Goal: Task Accomplishment & Management: Manage account settings

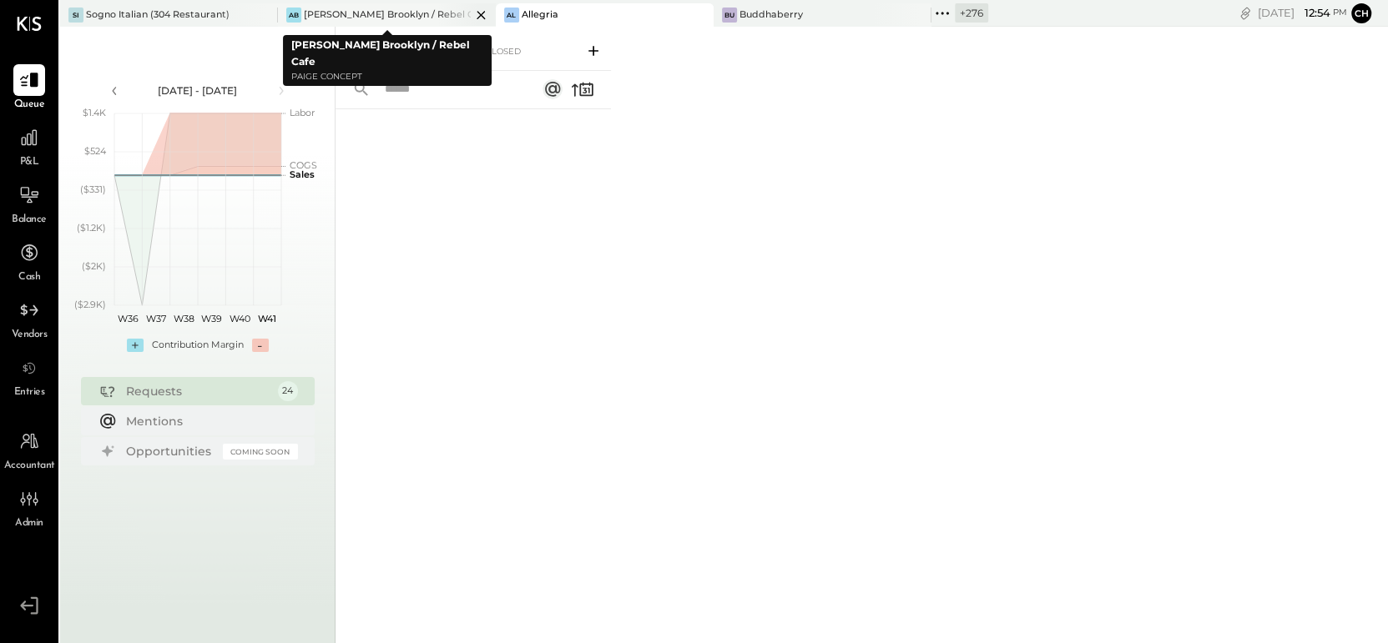
click at [471, 13] on icon at bounding box center [481, 15] width 21 height 20
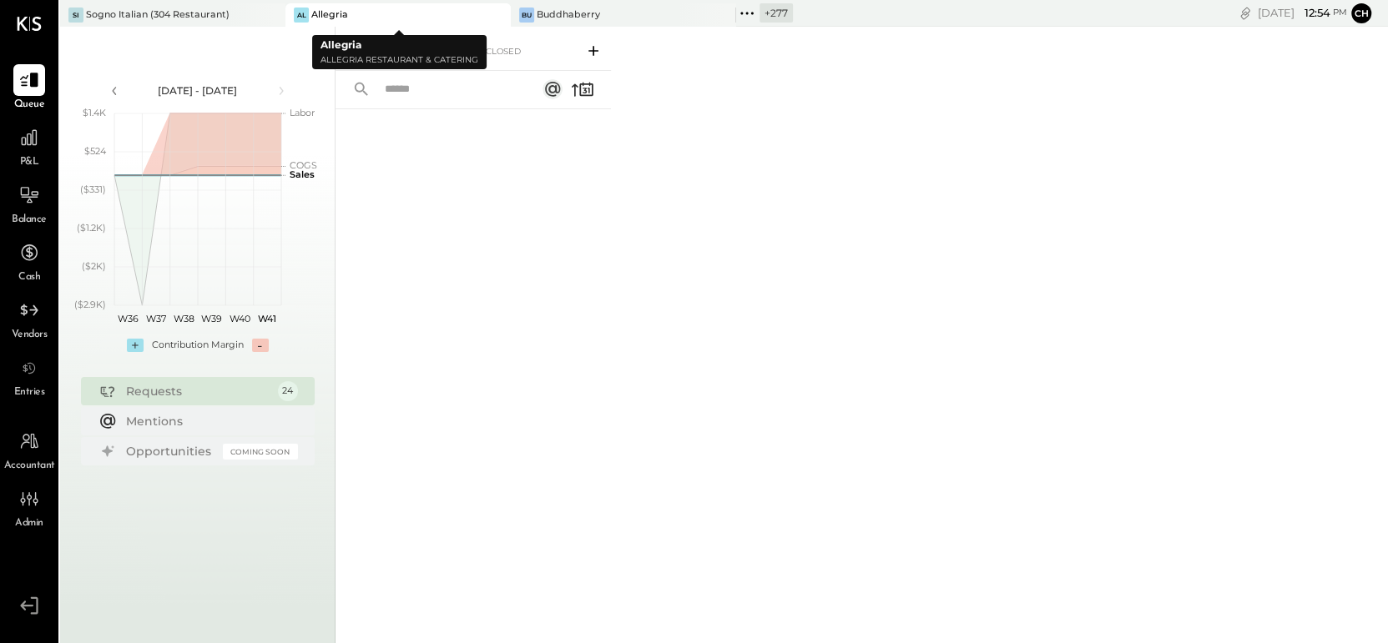
click at [501, 16] on icon at bounding box center [496, 15] width 21 height 20
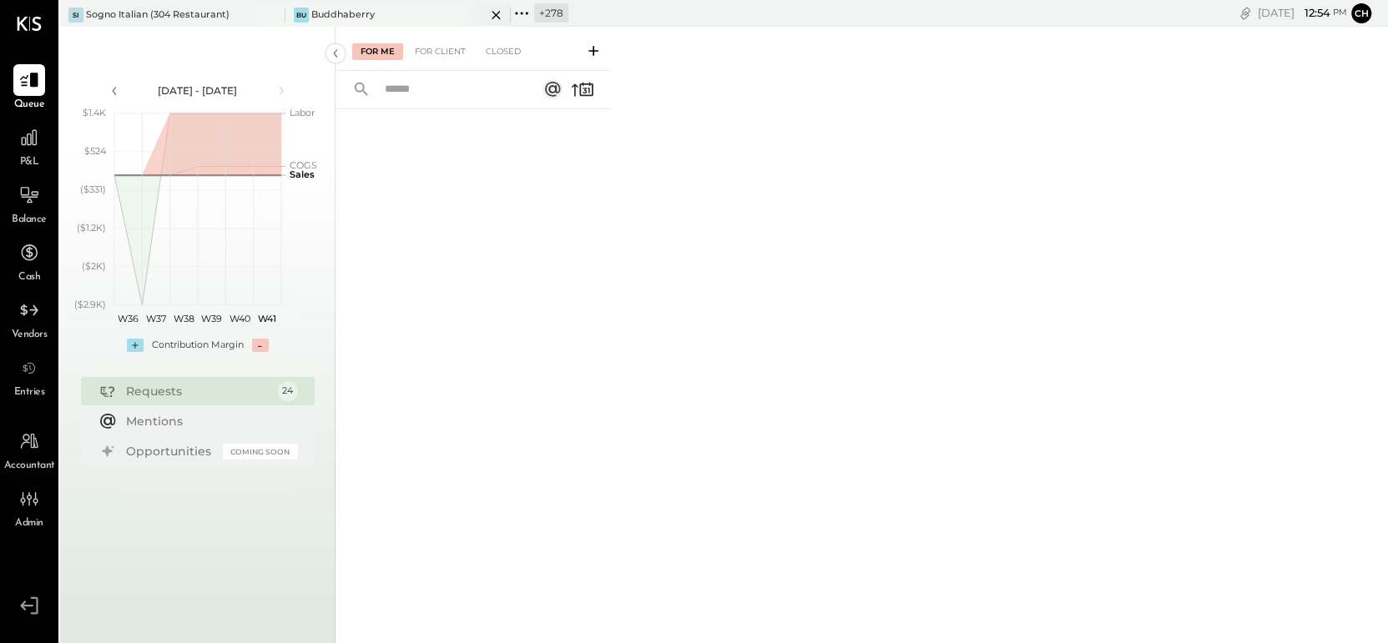
click at [495, 15] on icon at bounding box center [495, 15] width 8 height 8
click at [219, 14] on div "Sogno Italian (304 Restaurant)" at bounding box center [158, 14] width 144 height 13
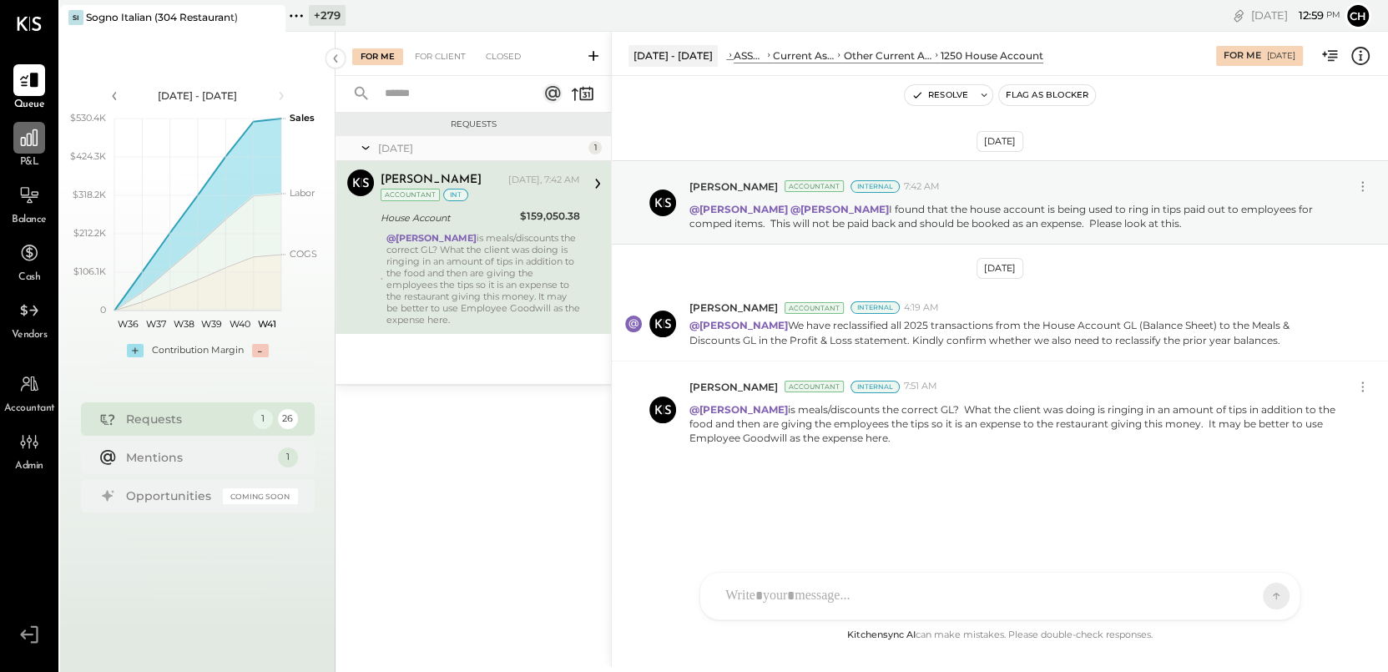
click at [28, 139] on icon at bounding box center [29, 138] width 22 height 22
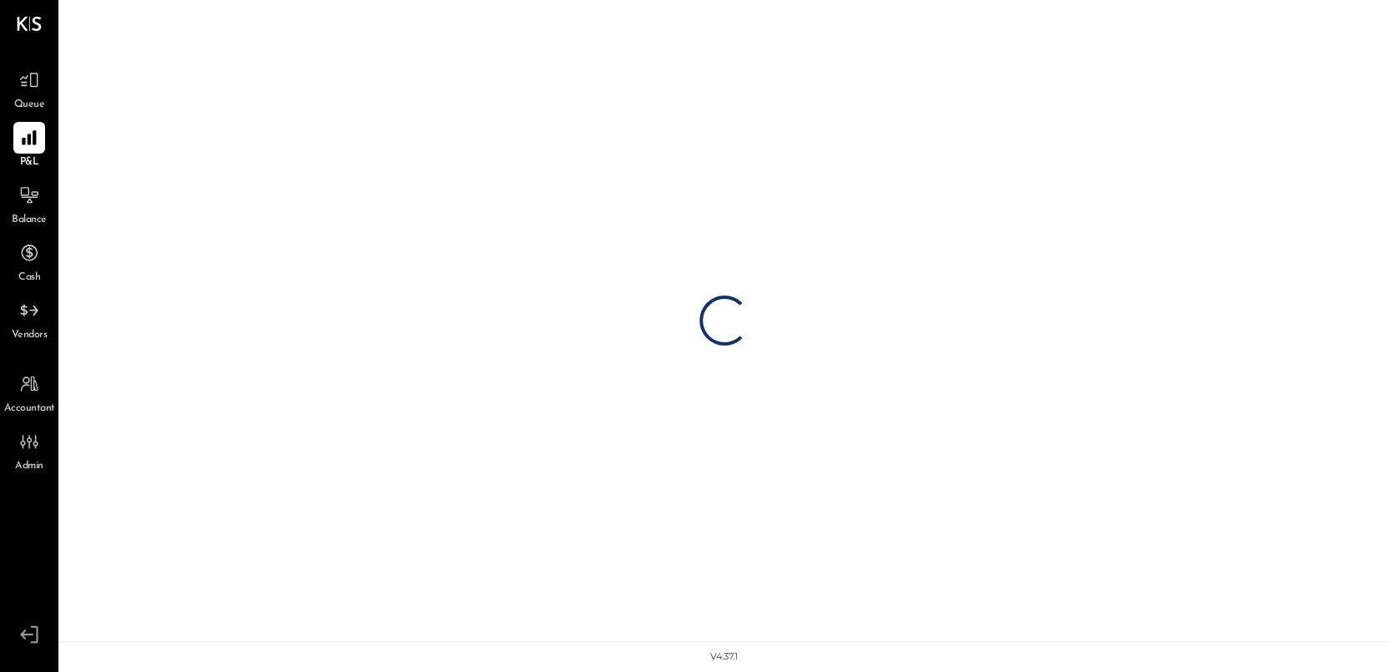
click at [28, 139] on icon at bounding box center [29, 137] width 14 height 14
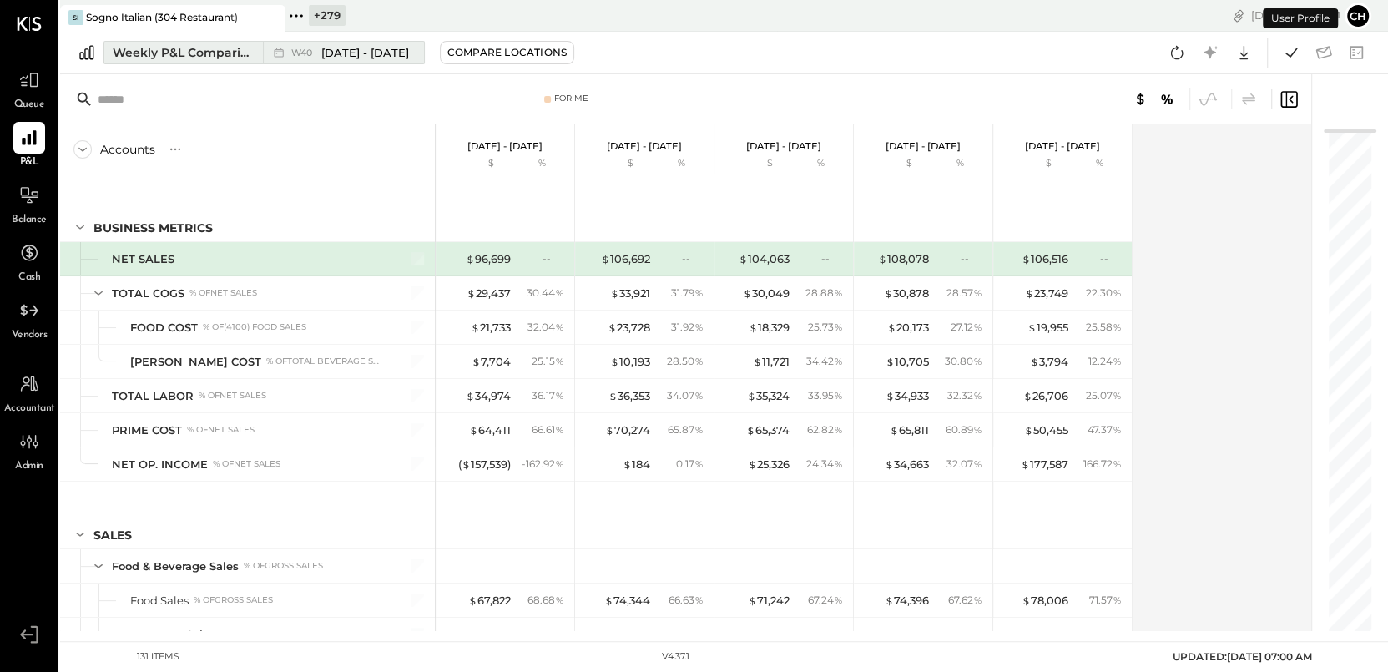
click at [254, 48] on button "Weekly P&L Comparison W40 [DATE] - [DATE]" at bounding box center [263, 52] width 321 height 23
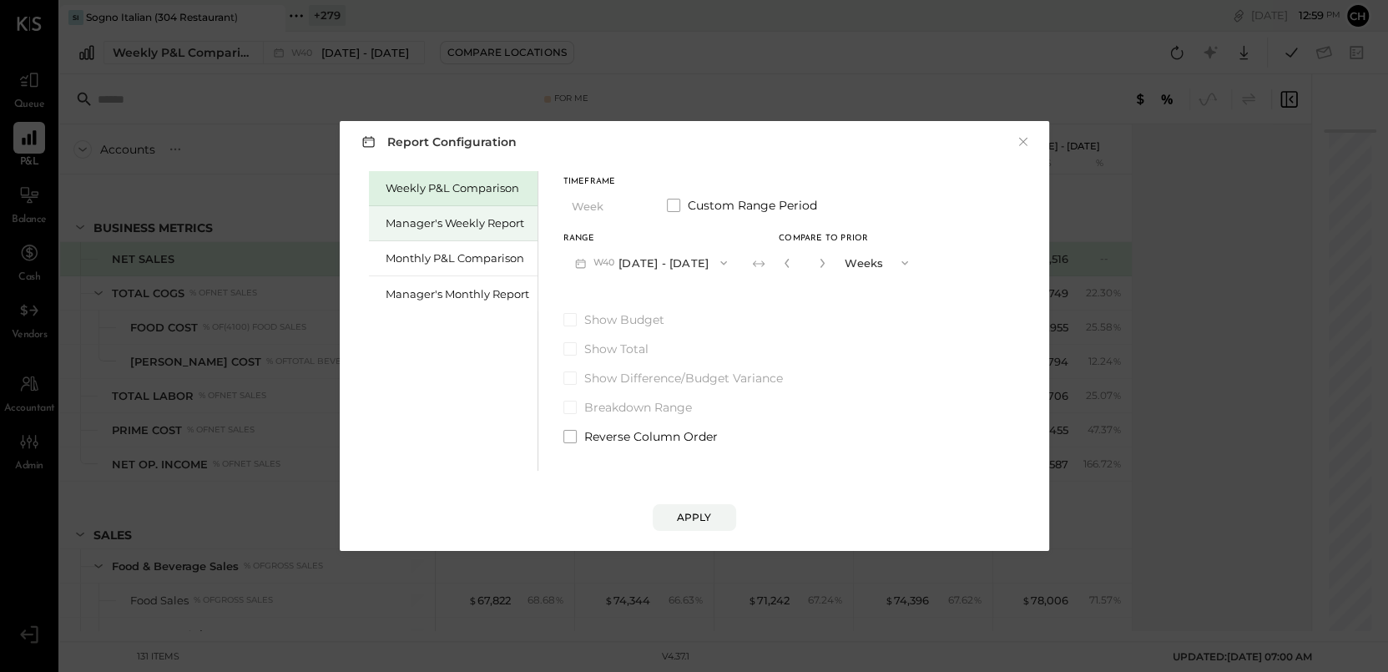
click at [432, 218] on div "Manager's Weekly Report" at bounding box center [458, 223] width 144 height 16
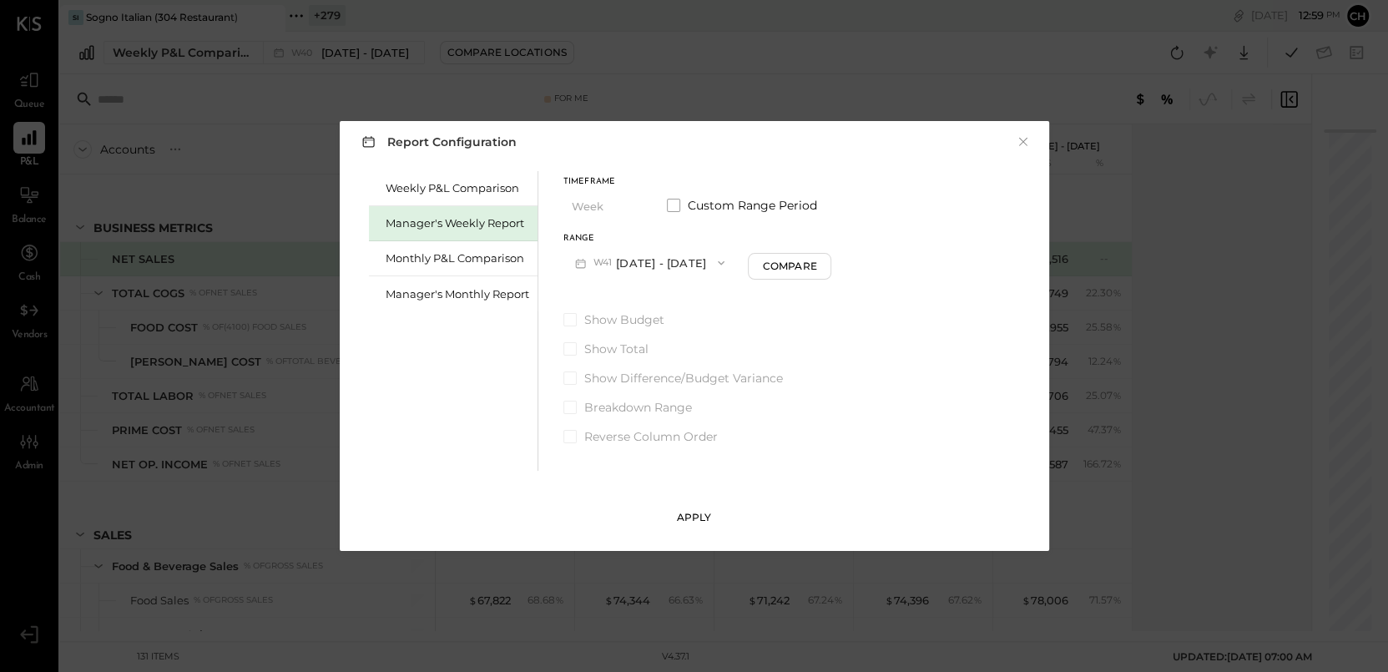
click at [694, 487] on div "Apply" at bounding box center [694, 517] width 35 height 14
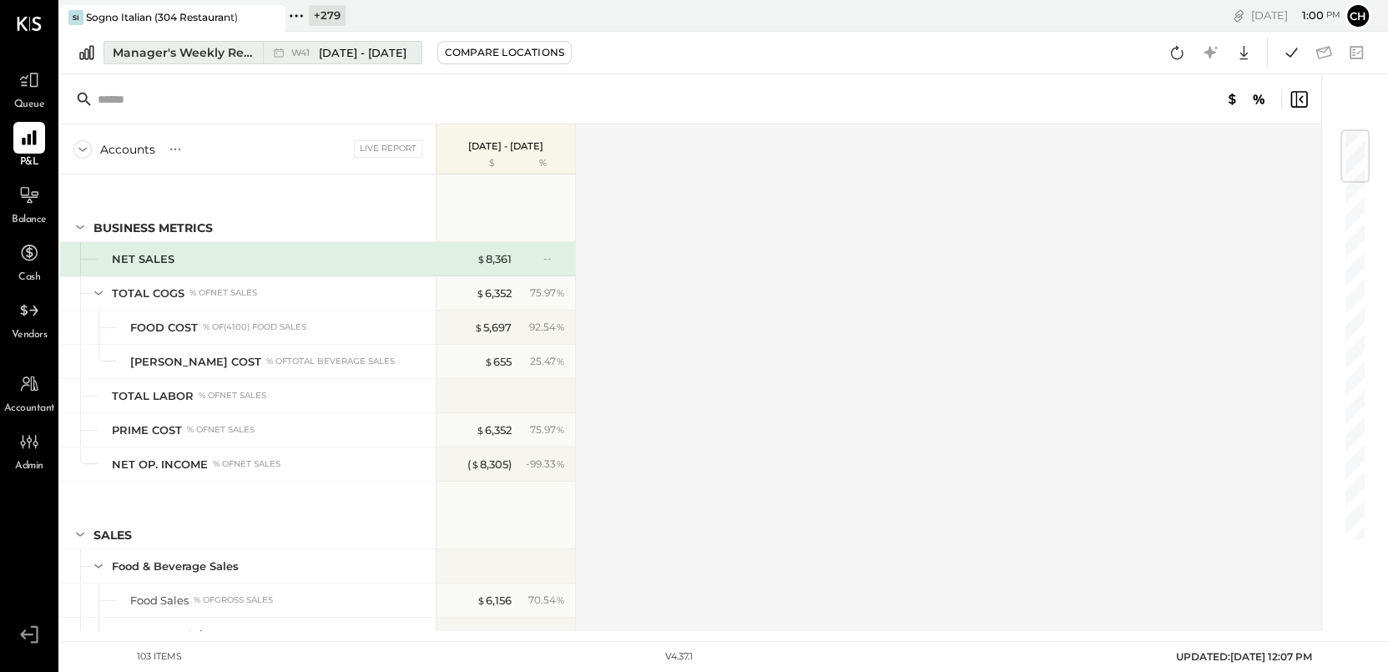
click at [367, 53] on span "[DATE] - [DATE]" at bounding box center [363, 53] width 88 height 16
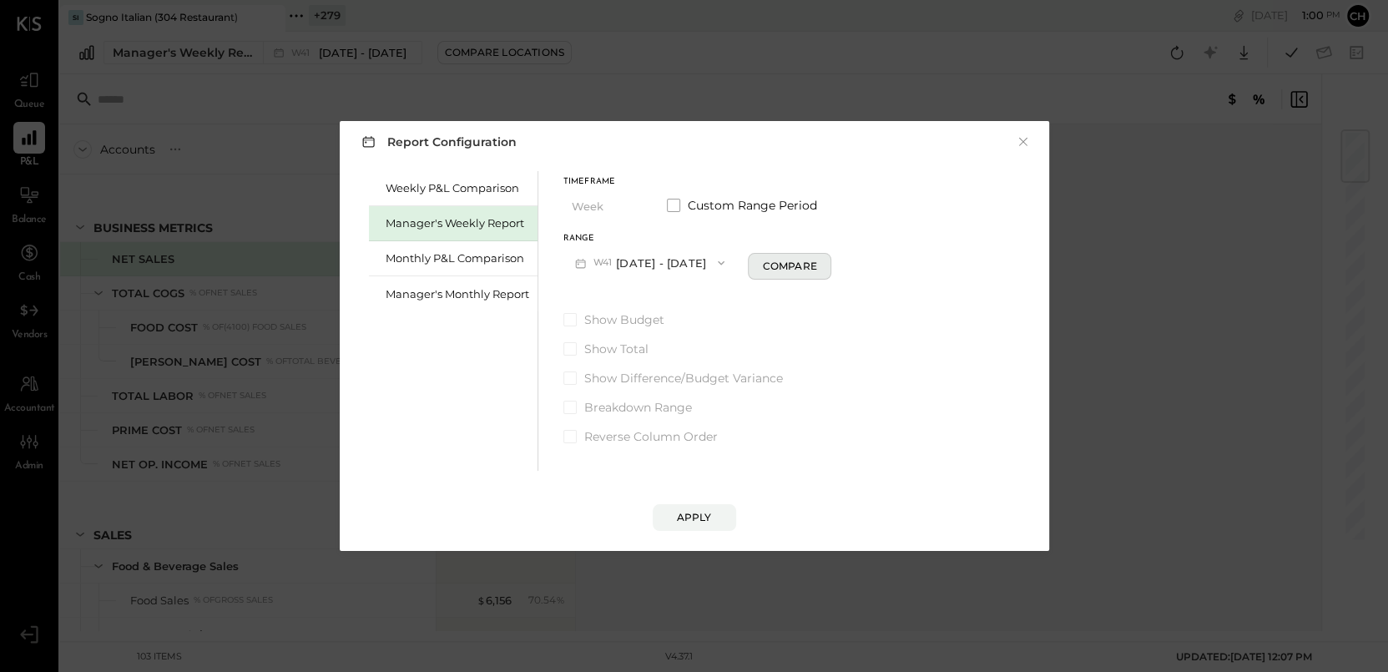
click at [778, 264] on div "Compare" at bounding box center [789, 266] width 54 height 14
click at [816, 260] on icon "button" at bounding box center [819, 263] width 10 height 10
type input "*"
click at [692, 487] on div "Apply" at bounding box center [694, 517] width 35 height 14
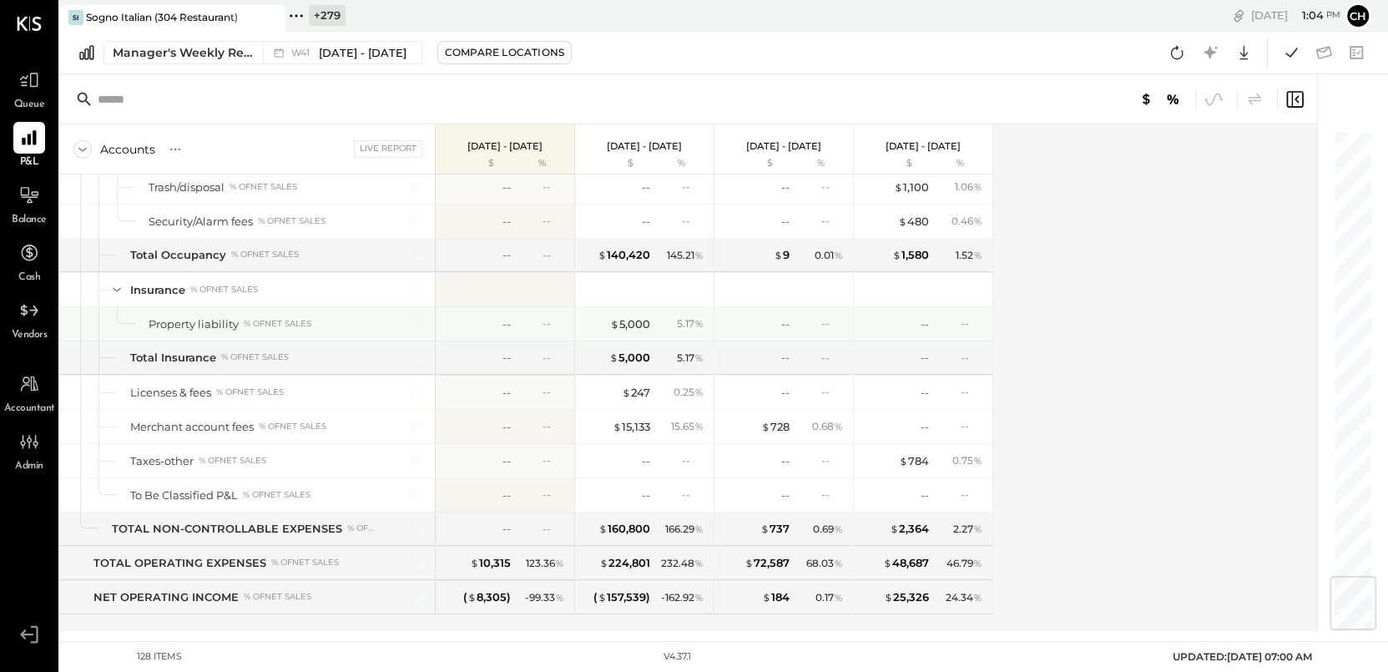
scroll to position [3725, 0]
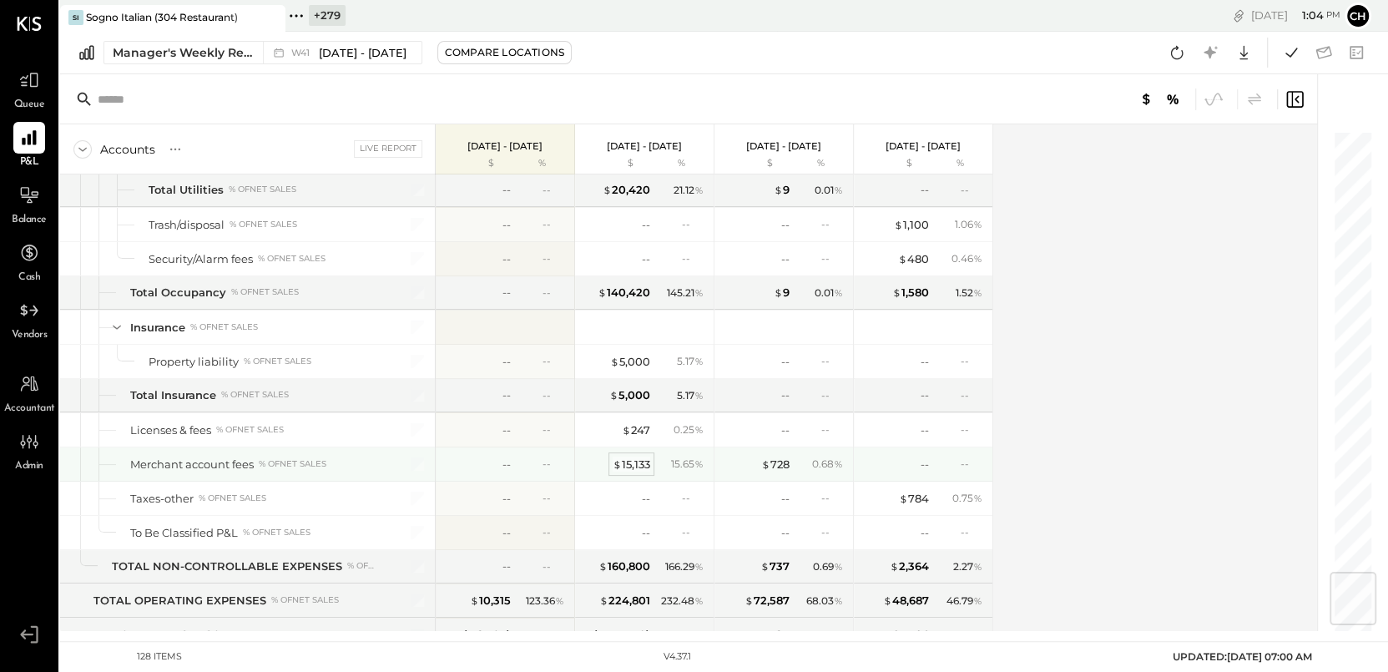
click at [637, 456] on div "$ 15,133" at bounding box center [631, 464] width 38 height 16
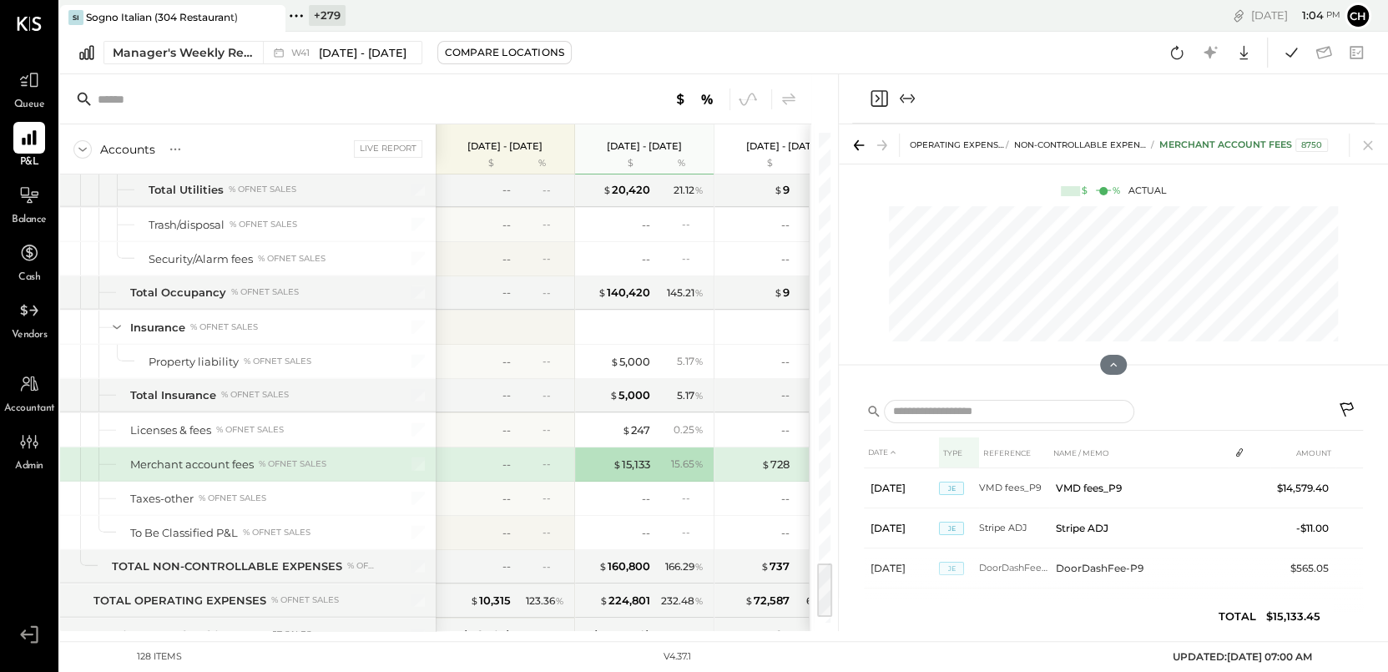
scroll to position [15, 0]
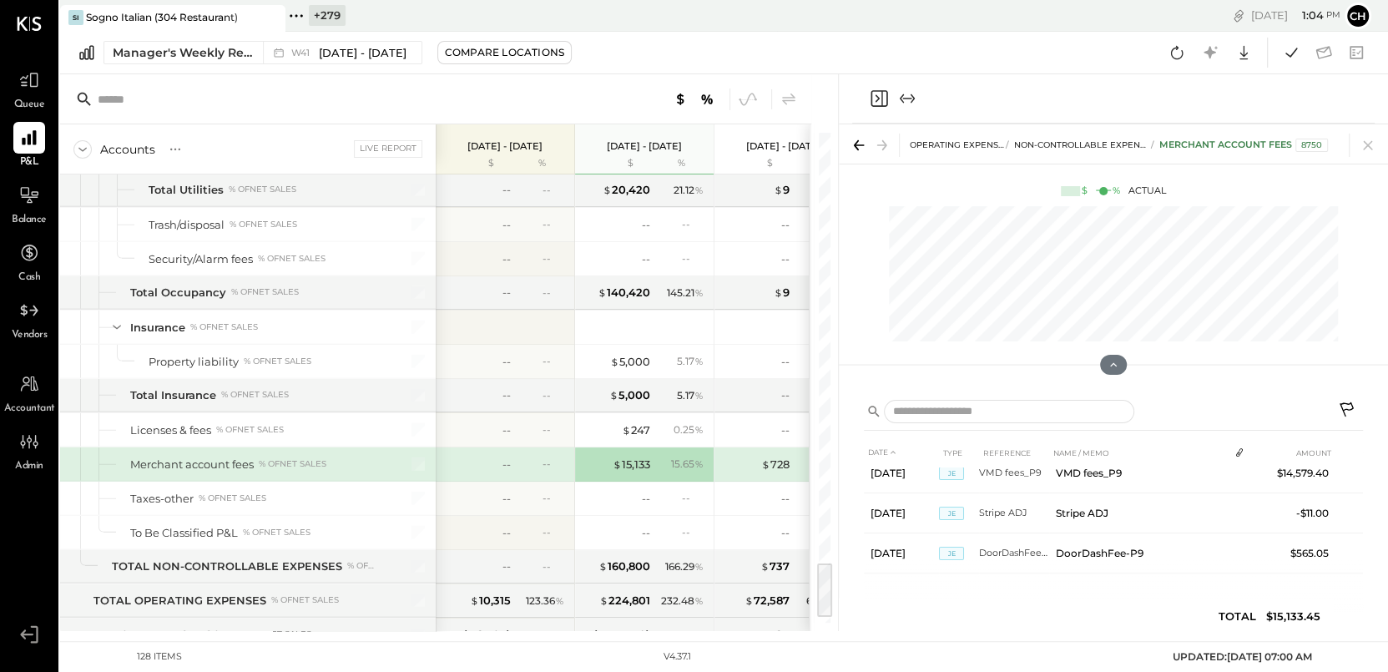
click at [875, 101] on icon "Close panel" at bounding box center [877, 99] width 4 height 8
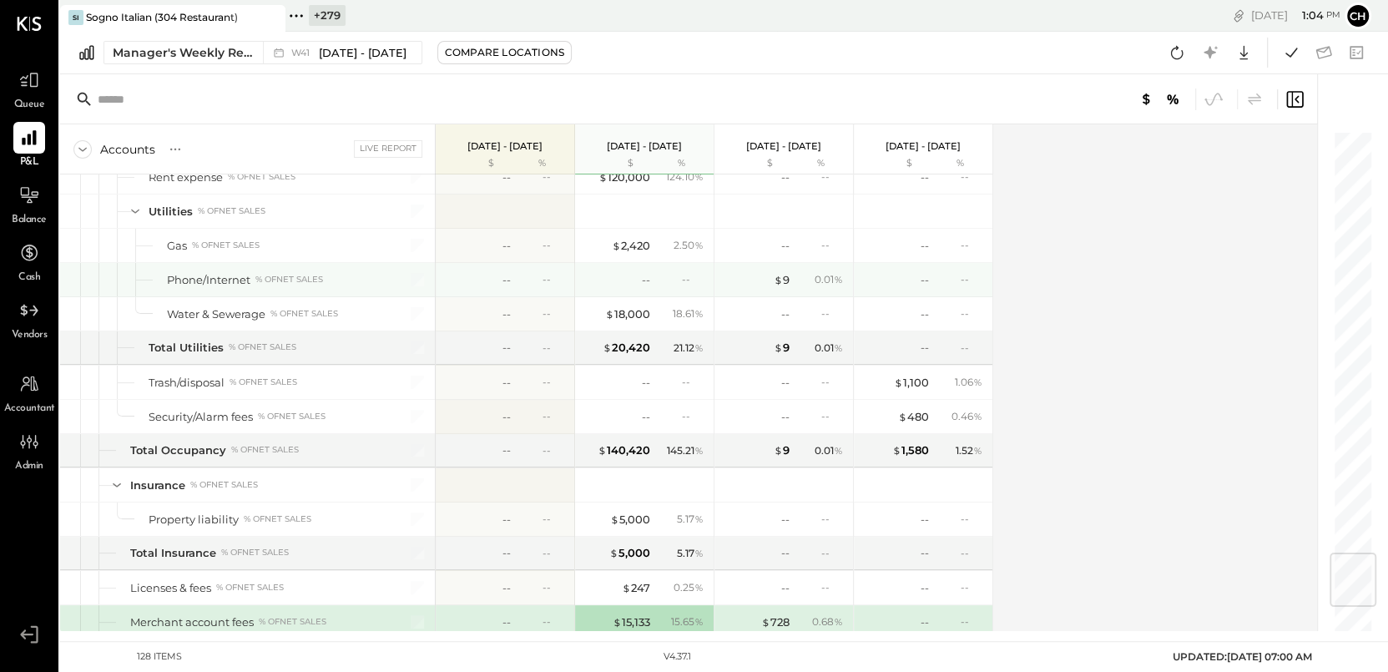
scroll to position [3470, 0]
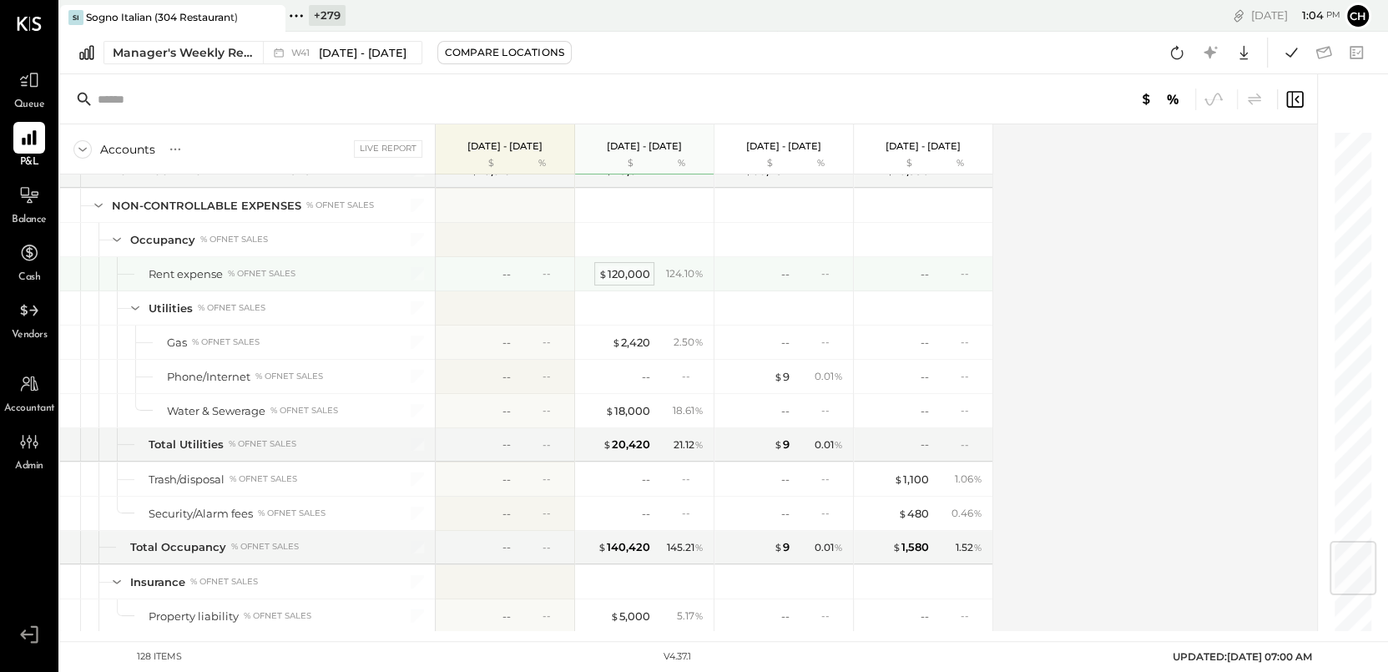
click at [636, 269] on div "$ 120,000" at bounding box center [624, 274] width 52 height 16
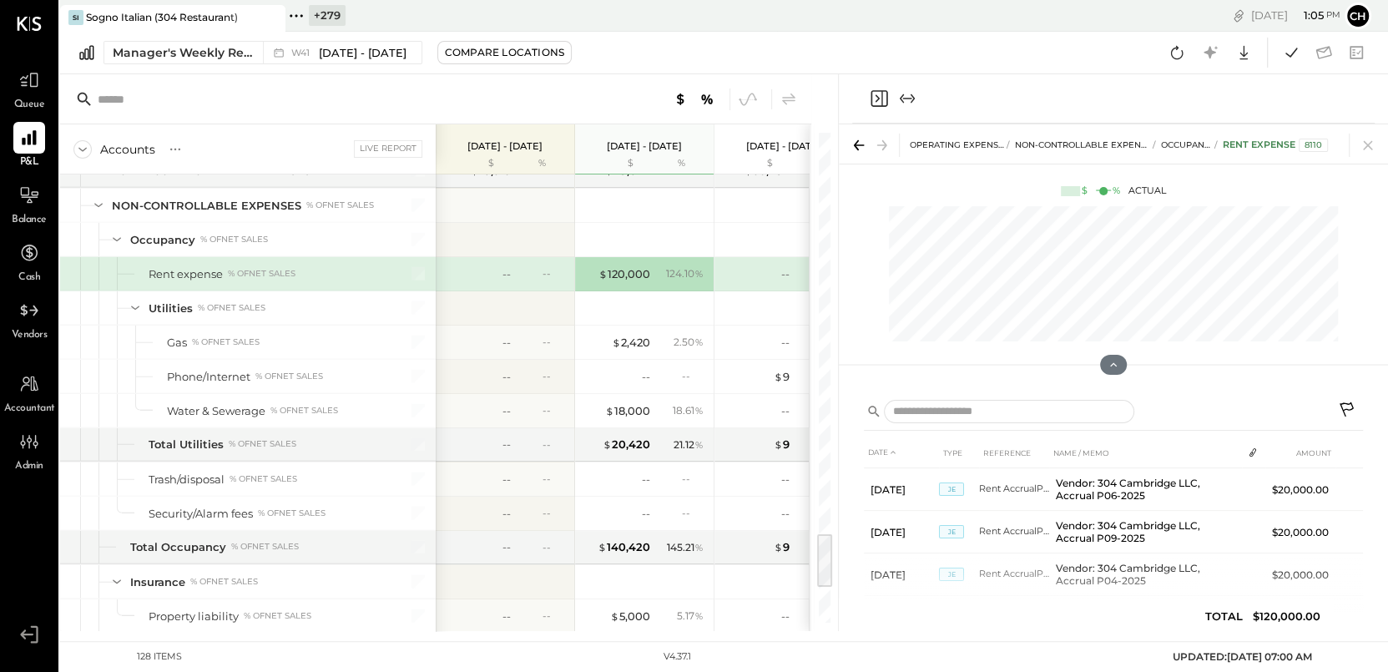
click at [1252, 405] on icon at bounding box center [1348, 411] width 20 height 20
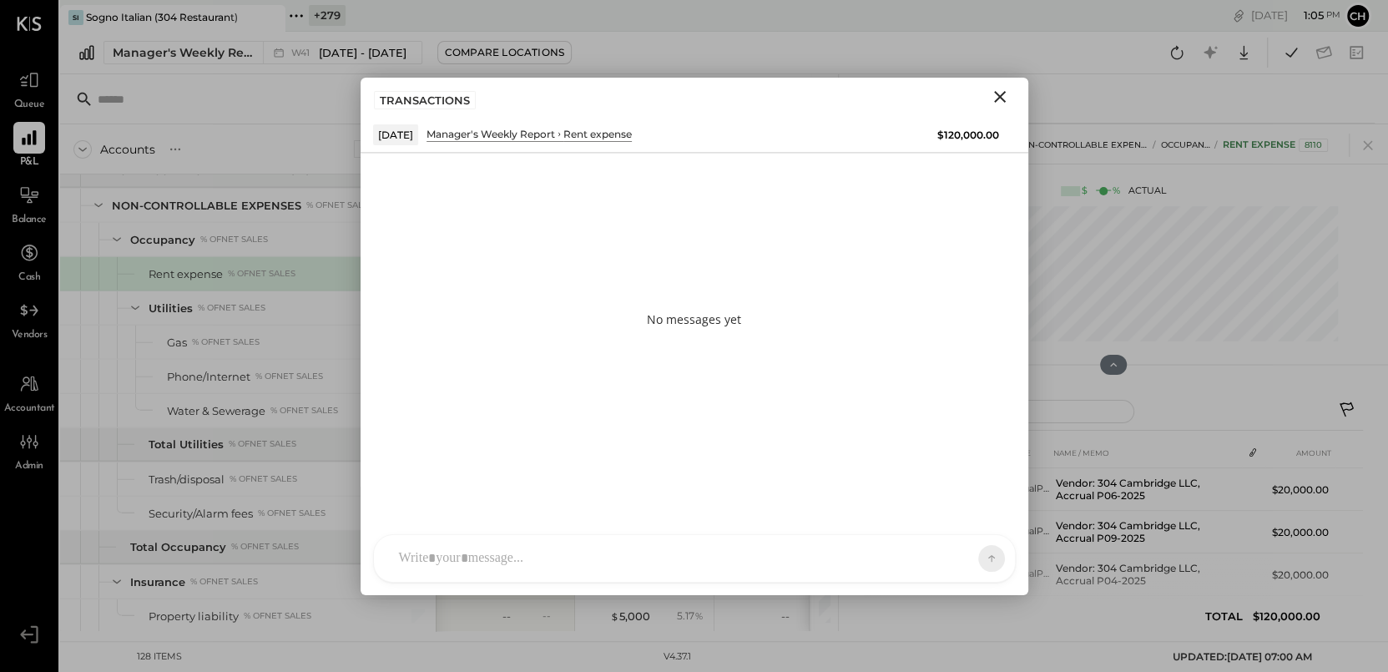
click at [877, 487] on div at bounding box center [694, 558] width 641 height 47
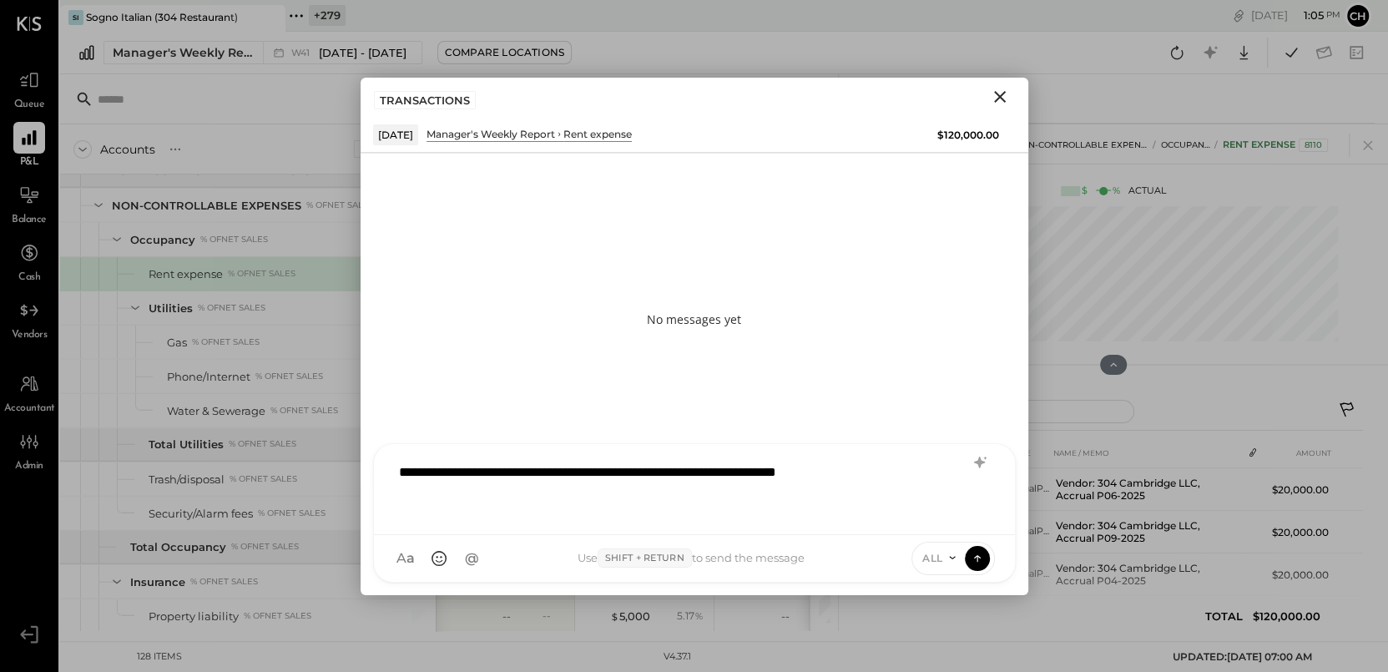
click at [955, 487] on icon at bounding box center [951, 557] width 13 height 13
click at [954, 487] on div "INTERNAL" at bounding box center [961, 517] width 98 height 28
click at [974, 487] on icon at bounding box center [977, 557] width 15 height 17
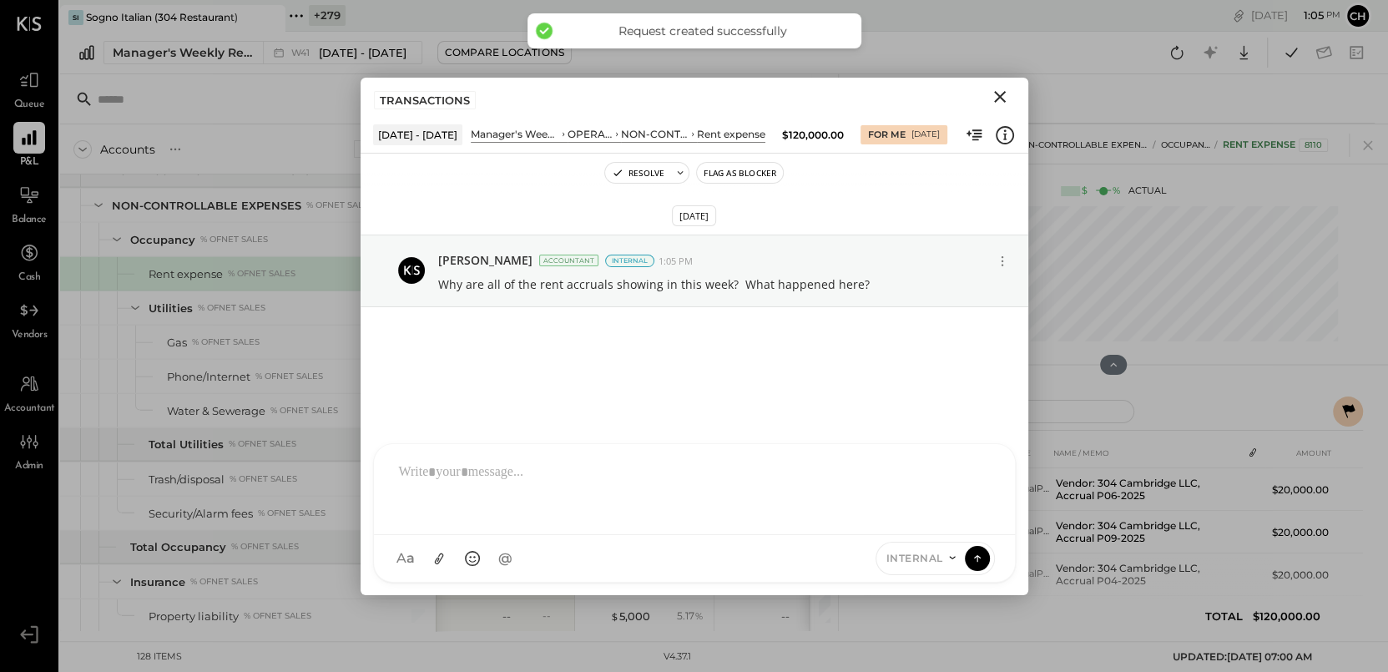
click at [1000, 89] on icon "Close" at bounding box center [1000, 97] width 20 height 20
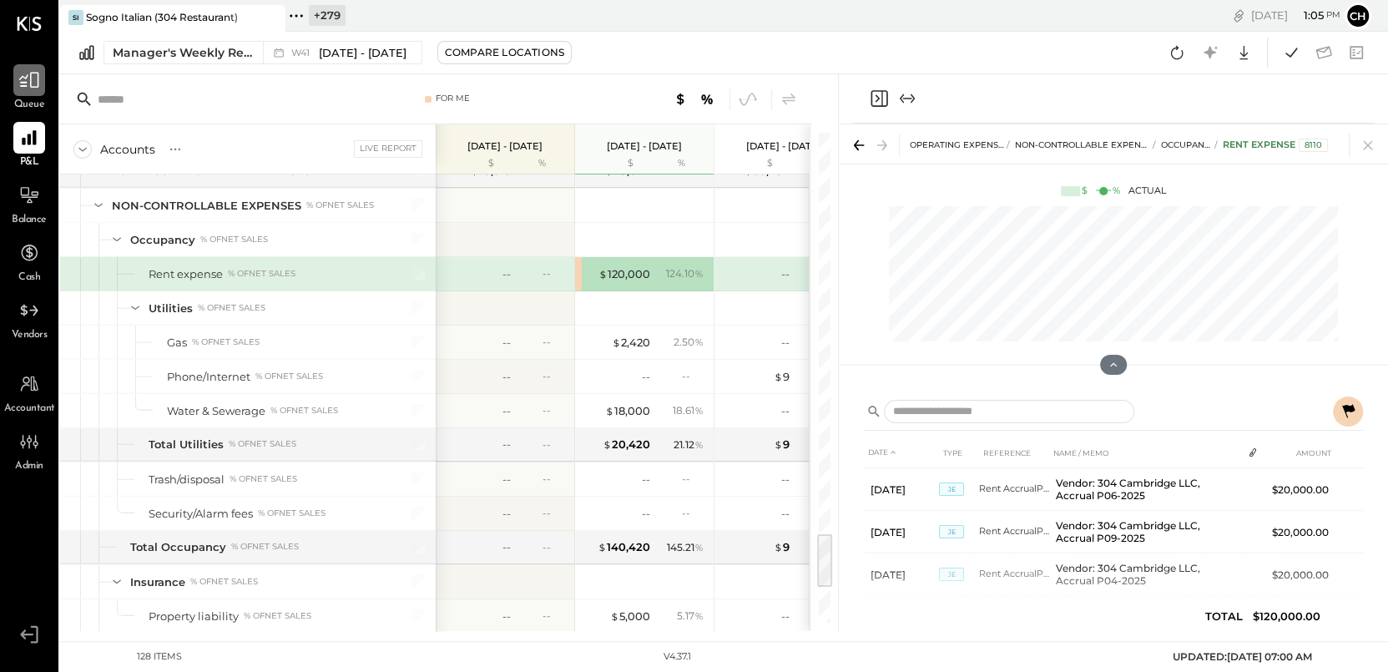
click at [34, 88] on icon at bounding box center [29, 80] width 22 height 22
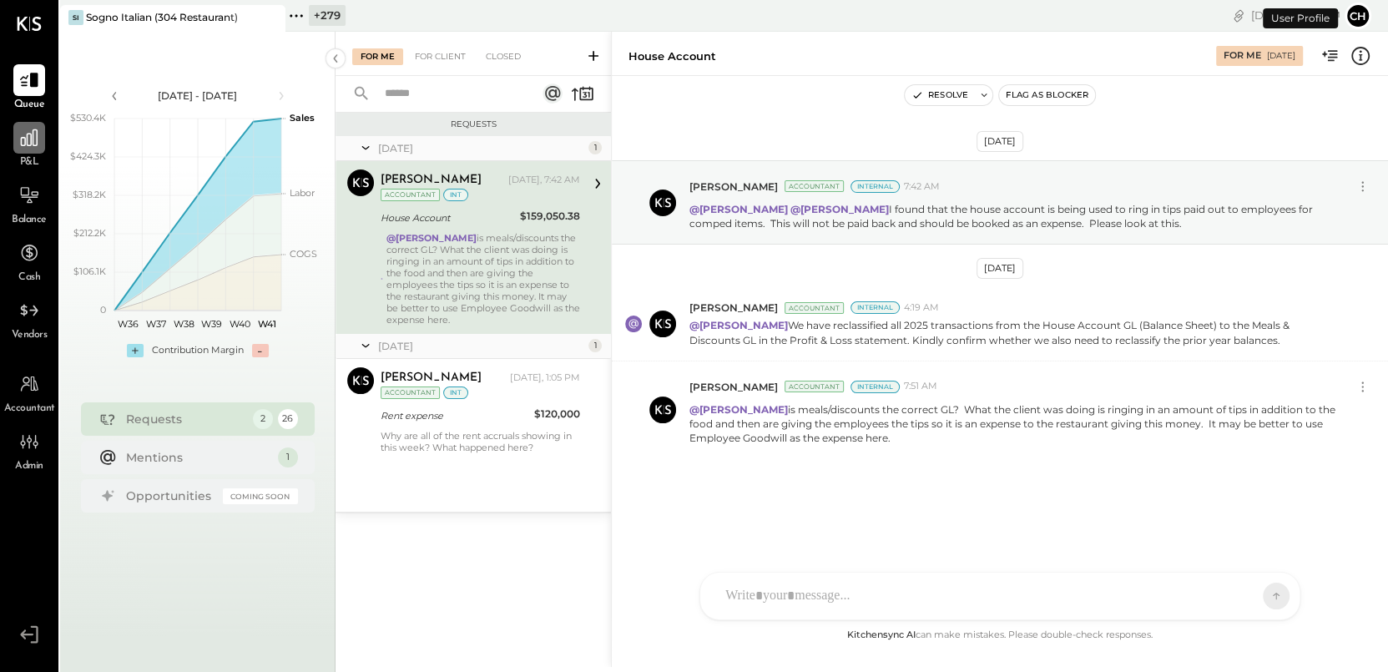
click at [36, 137] on icon at bounding box center [29, 137] width 17 height 17
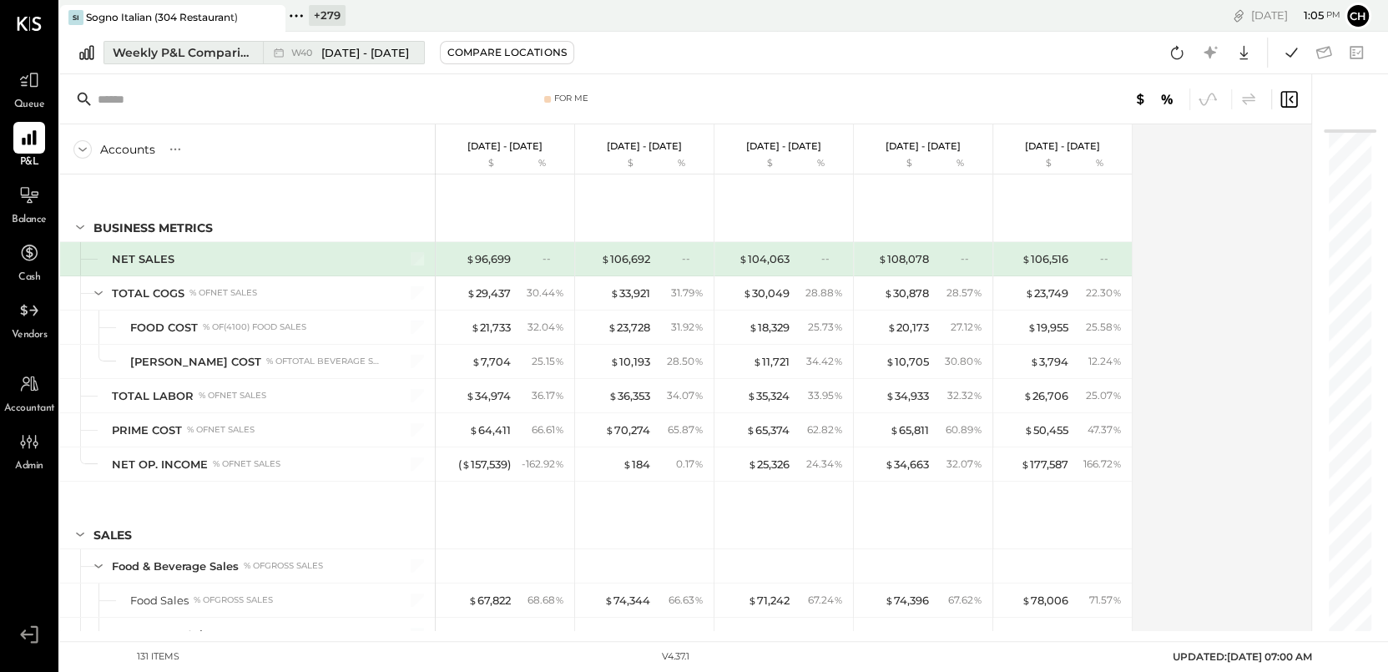
click at [184, 56] on div "Weekly P&L Comparison" at bounding box center [183, 52] width 140 height 17
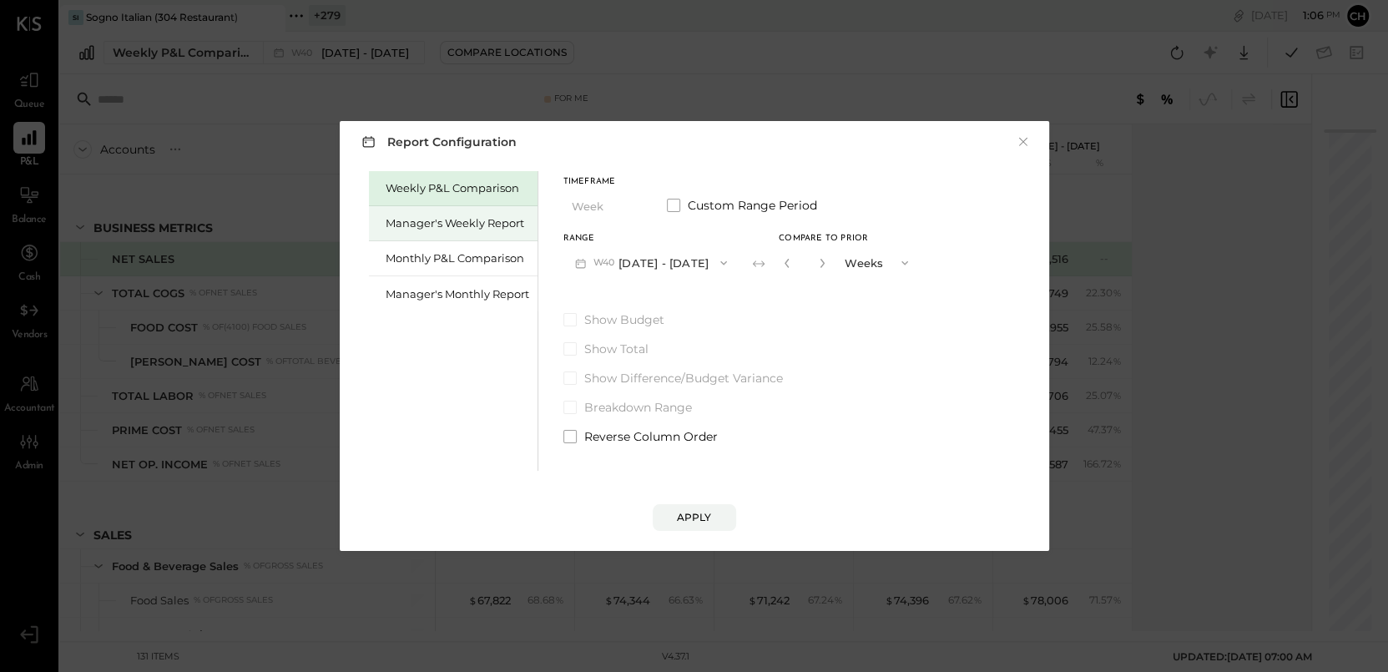
click at [441, 222] on div "Manager's Weekly Report" at bounding box center [458, 223] width 144 height 16
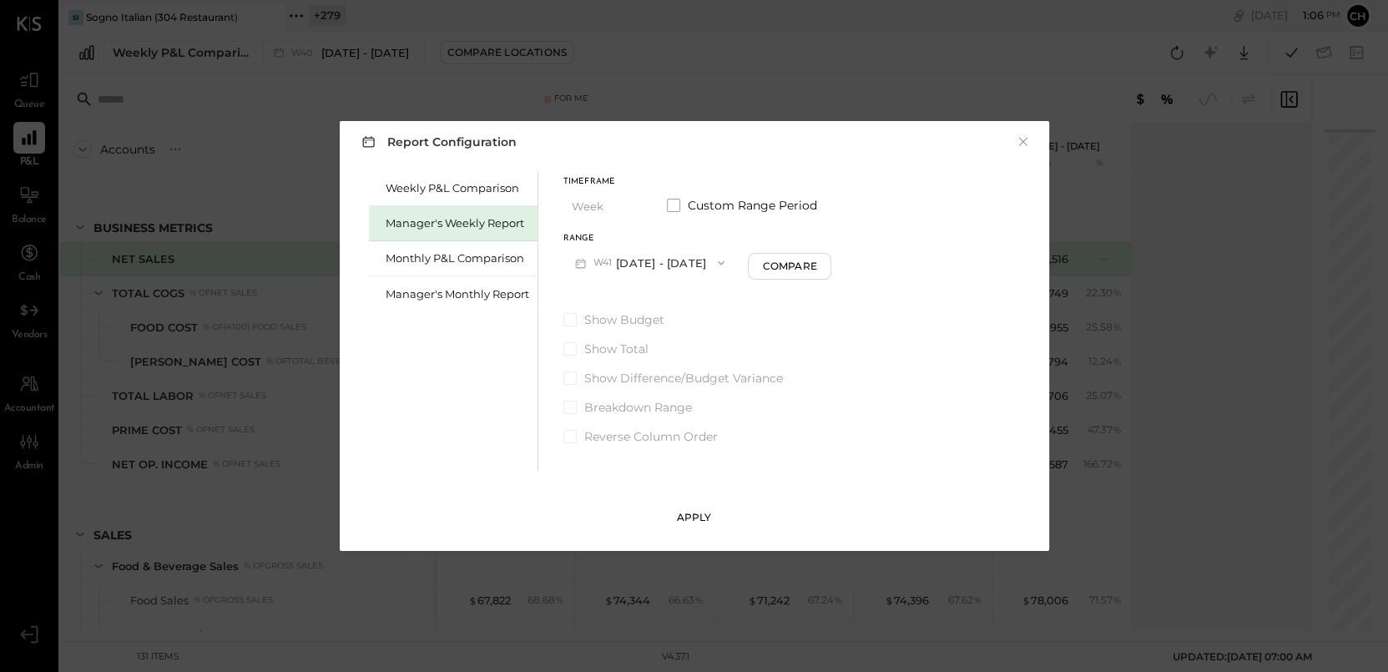
click at [691, 487] on div "Apply" at bounding box center [694, 517] width 35 height 14
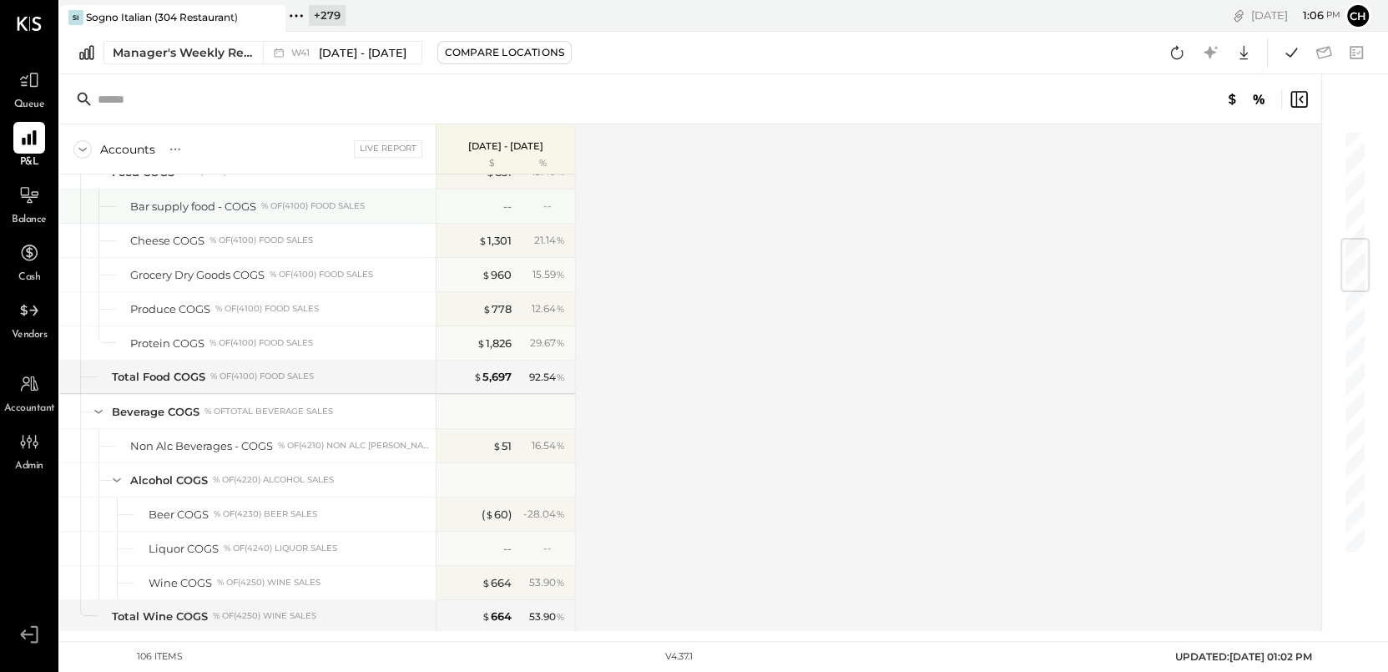
scroll to position [551, 0]
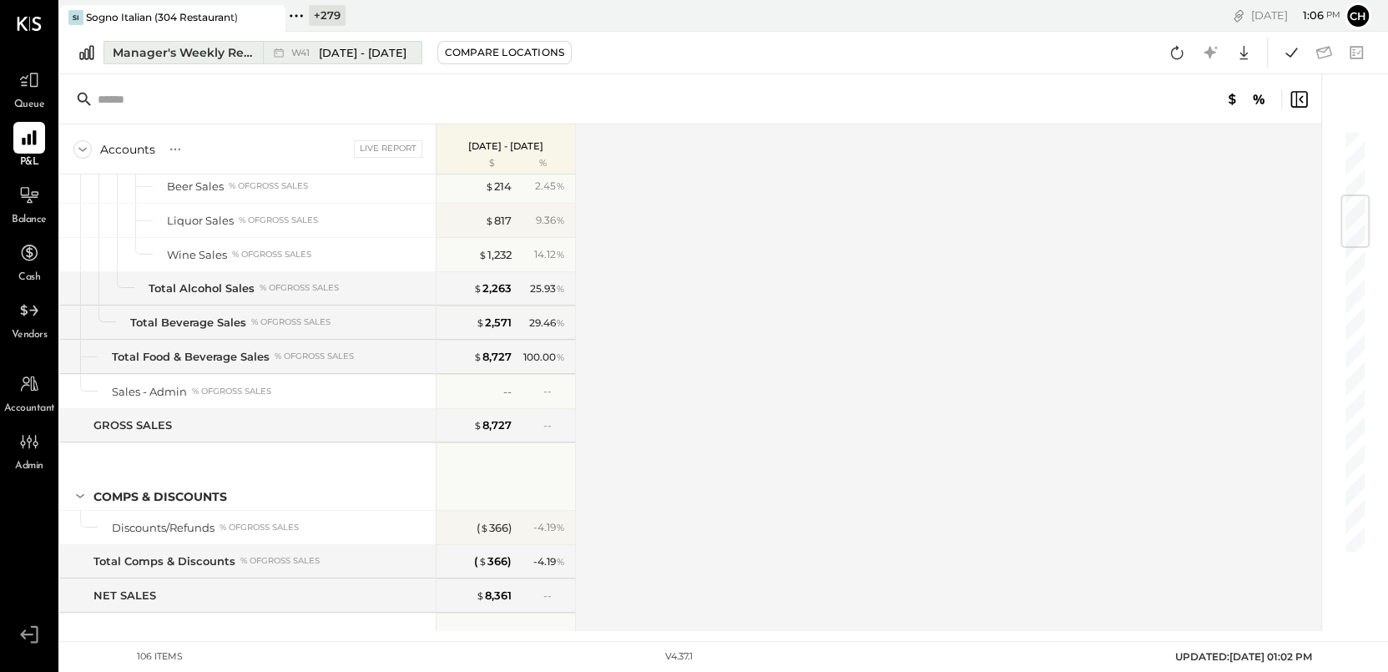
click at [237, 56] on div "Manager's Weekly Report" at bounding box center [183, 52] width 140 height 17
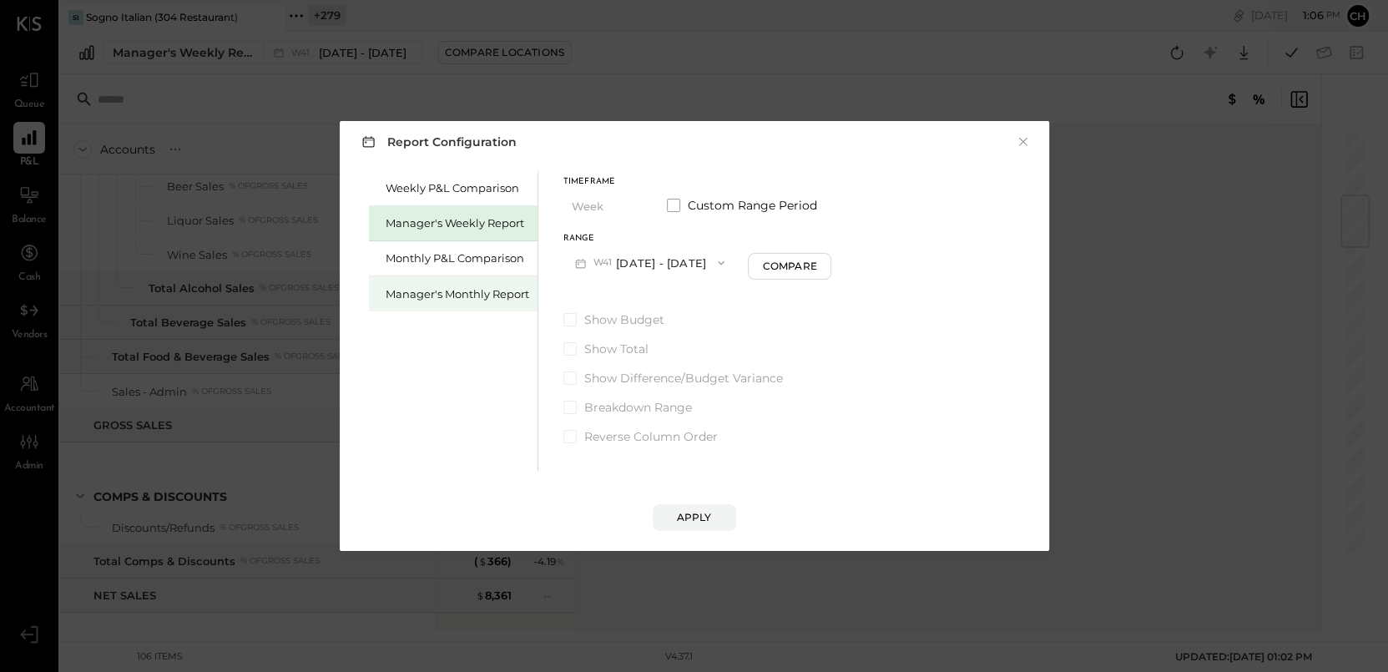
click at [446, 287] on div "Manager's Monthly Report" at bounding box center [458, 294] width 144 height 16
click at [663, 262] on button "M10 Oct 1 - 31, 2025" at bounding box center [650, 262] width 174 height 31
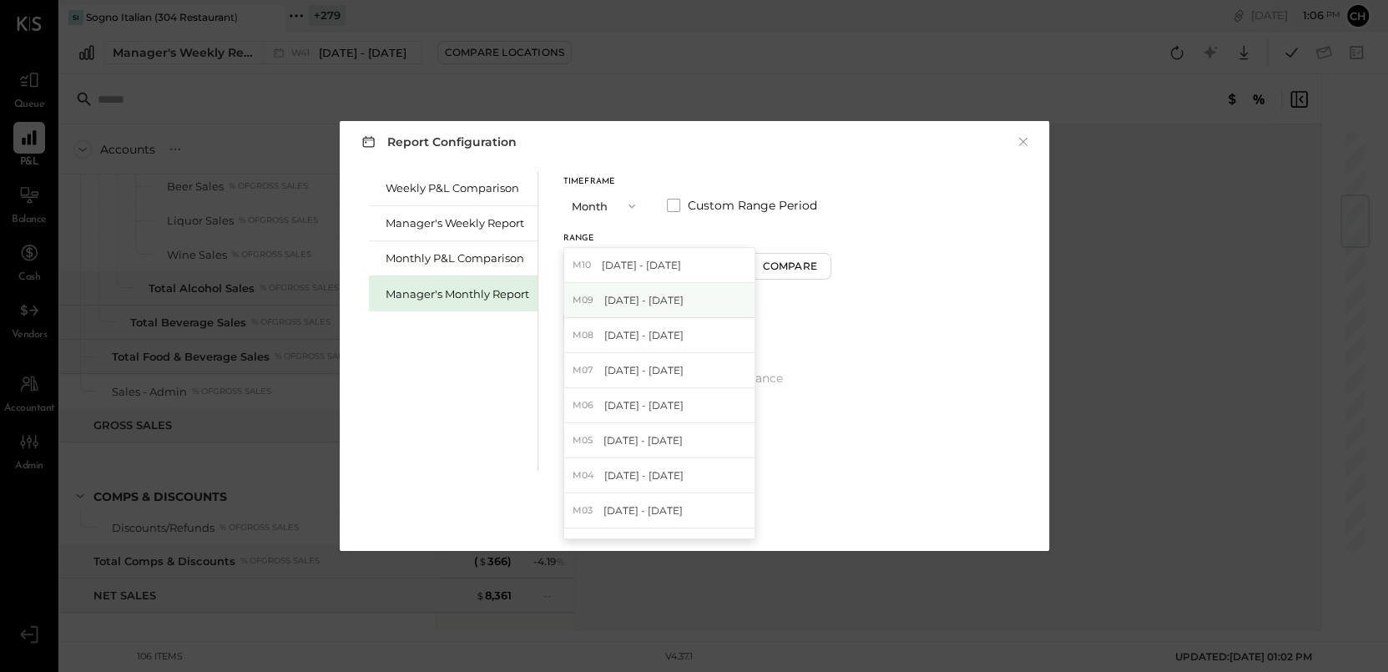
click at [663, 298] on span "Sep 1 - 30, 2025" at bounding box center [643, 300] width 79 height 14
click at [689, 487] on div "Apply" at bounding box center [694, 517] width 35 height 14
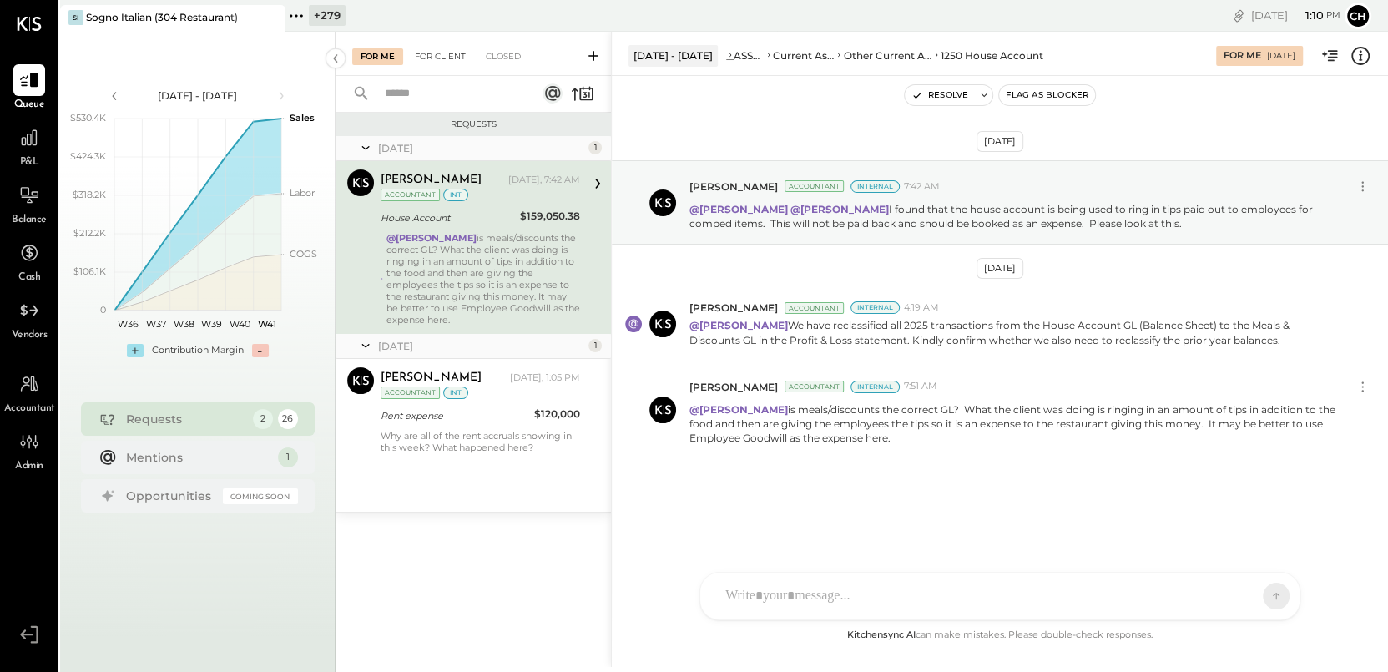
click at [438, 60] on div "For Client" at bounding box center [440, 56] width 68 height 17
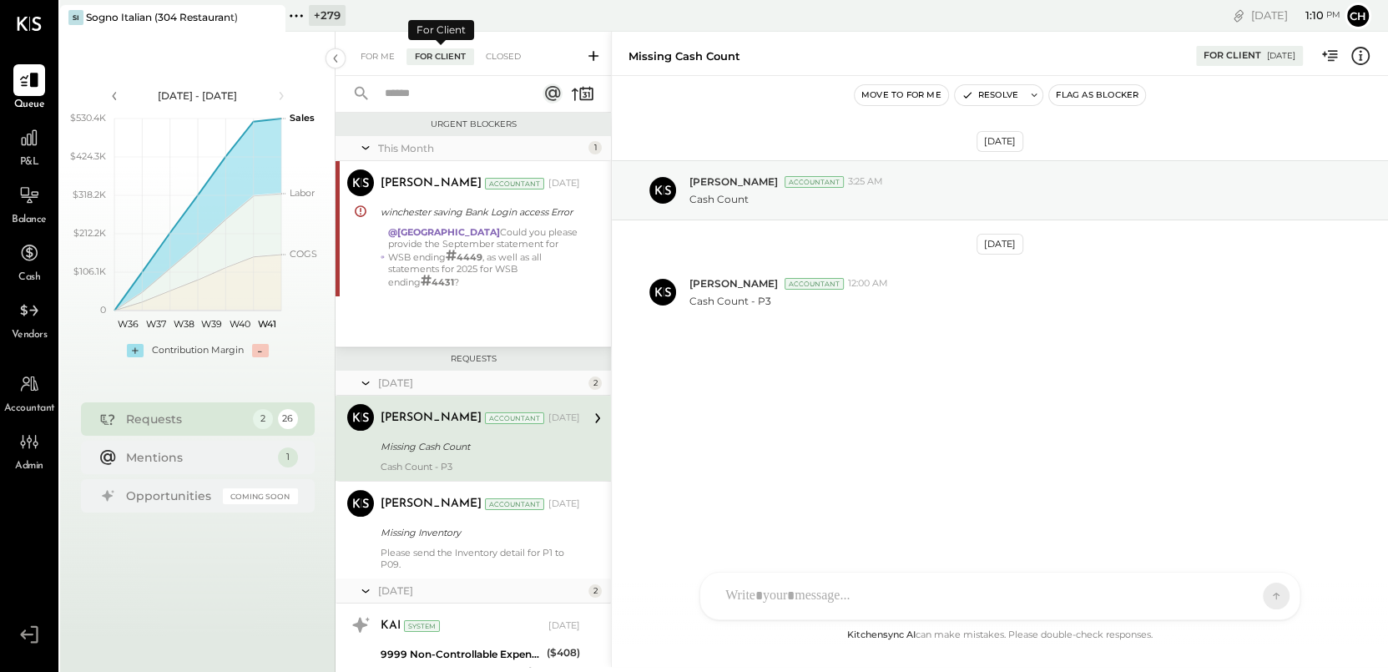
scroll to position [33, 0]
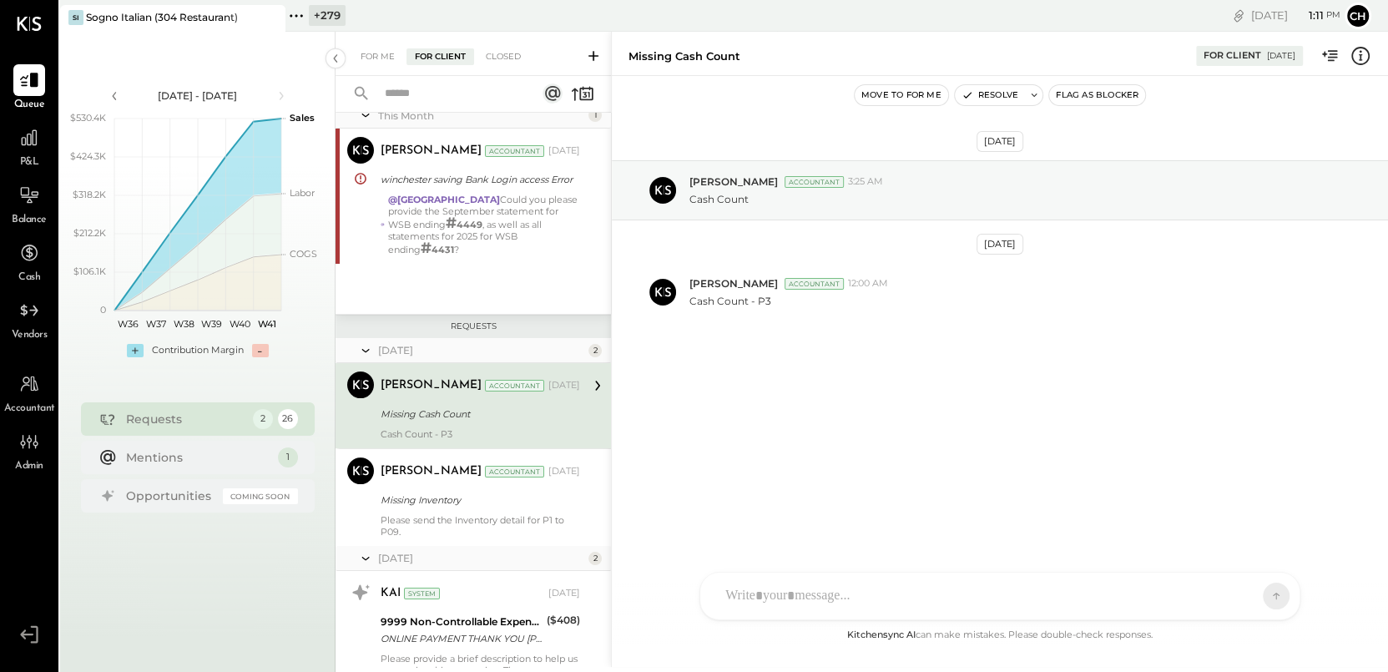
click at [595, 59] on icon at bounding box center [593, 56] width 17 height 17
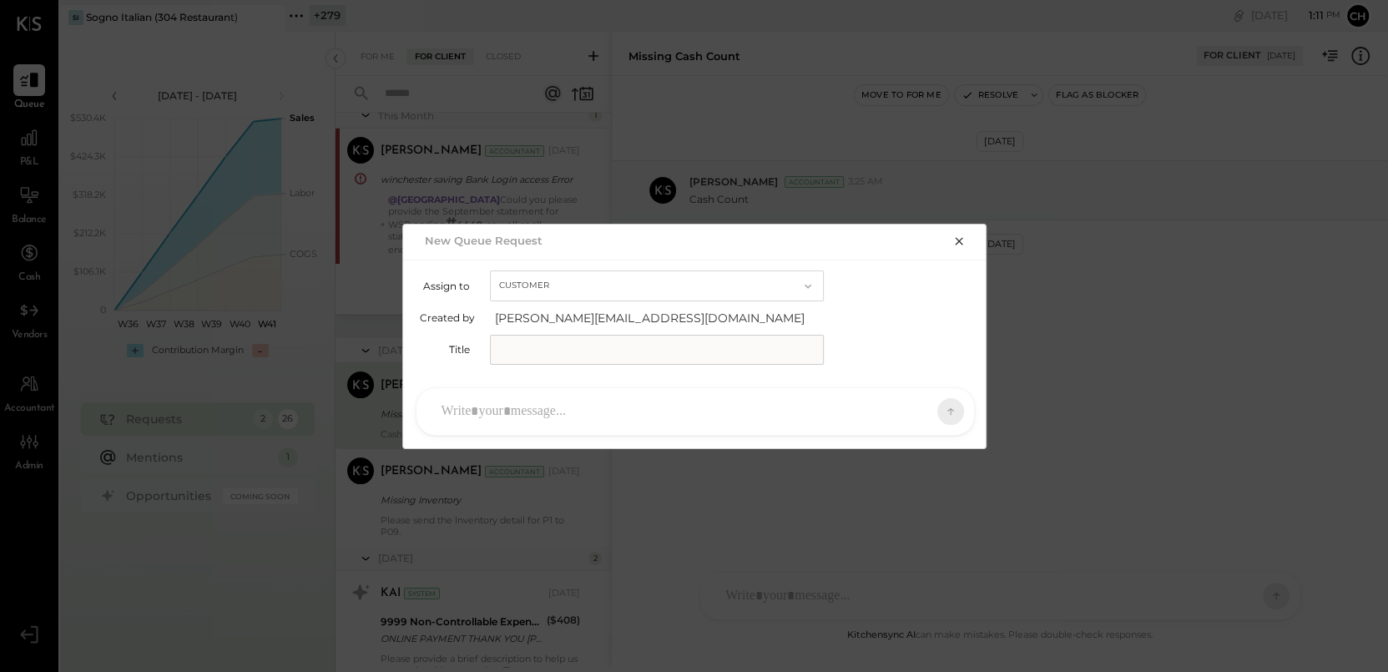
click at [660, 287] on button "Customer" at bounding box center [657, 285] width 334 height 31
click at [653, 325] on div "Accountant" at bounding box center [657, 315] width 332 height 30
click at [506, 352] on input "text" at bounding box center [657, 350] width 334 height 30
type input "**********"
drag, startPoint x: 553, startPoint y: 411, endPoint x: 554, endPoint y: 401, distance: 10.0
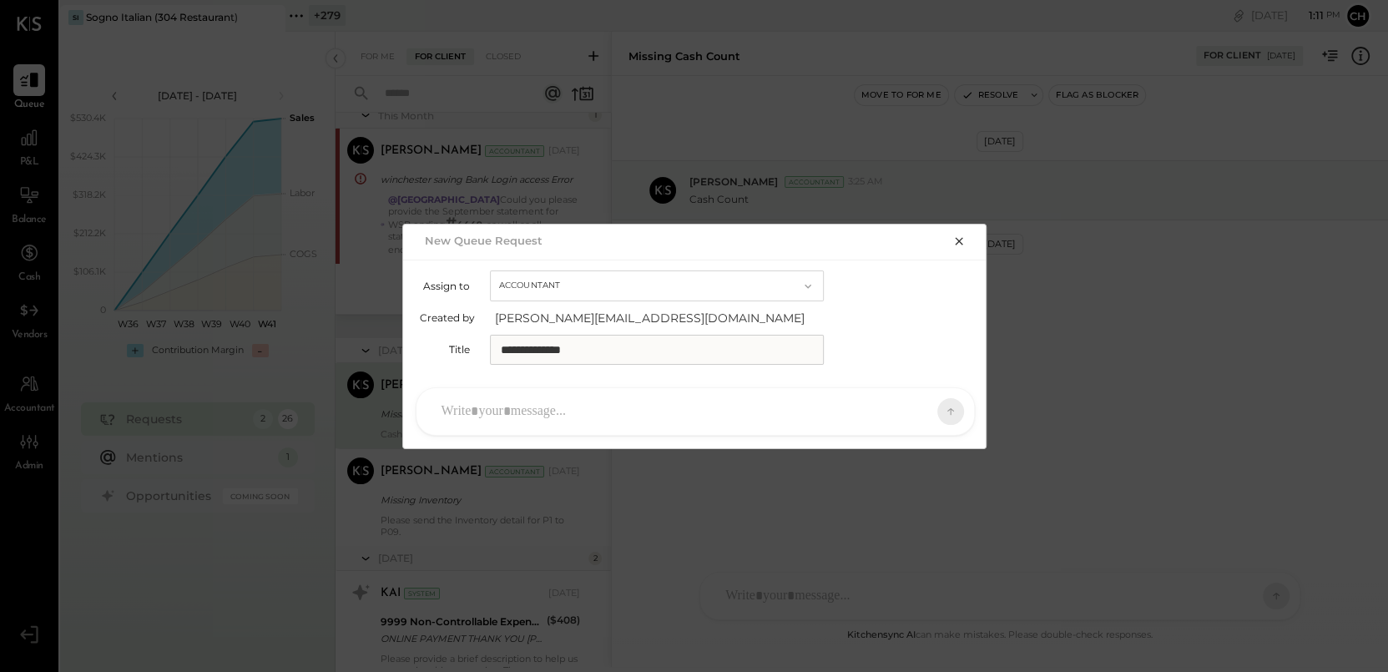
click at [553, 412] on div at bounding box center [680, 411] width 494 height 37
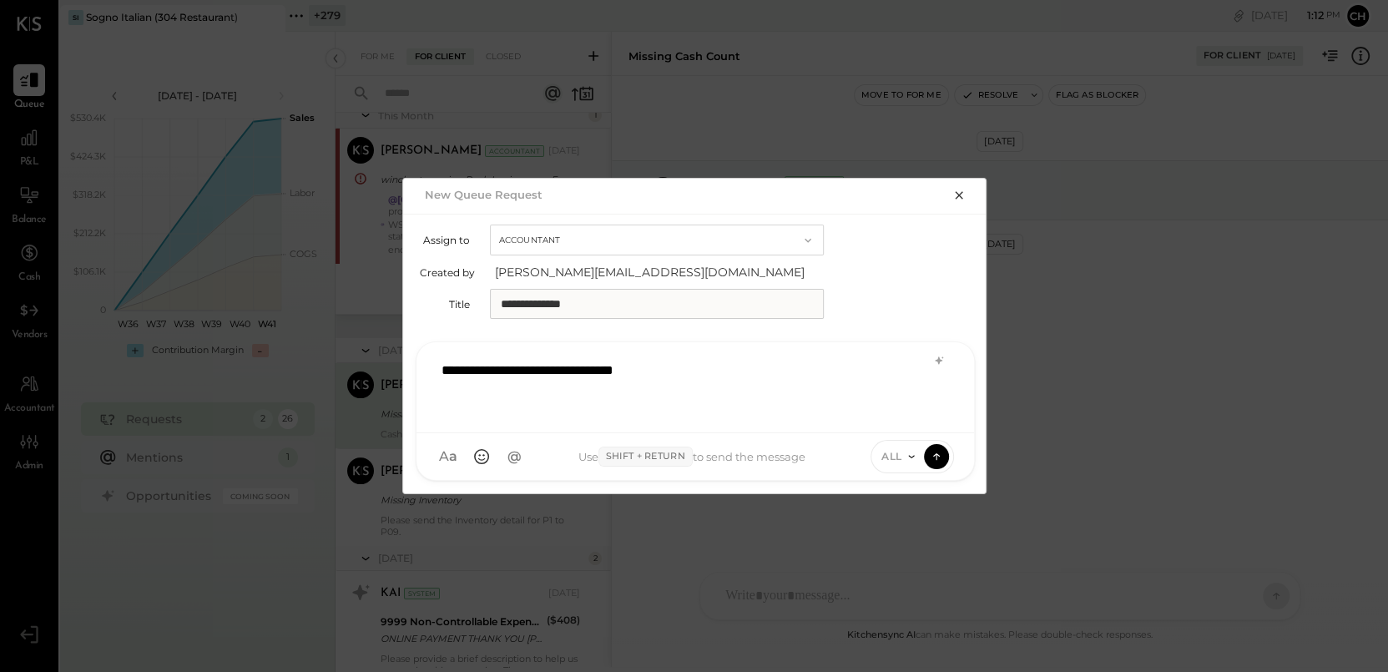
click at [956, 196] on icon "button" at bounding box center [958, 195] width 13 height 13
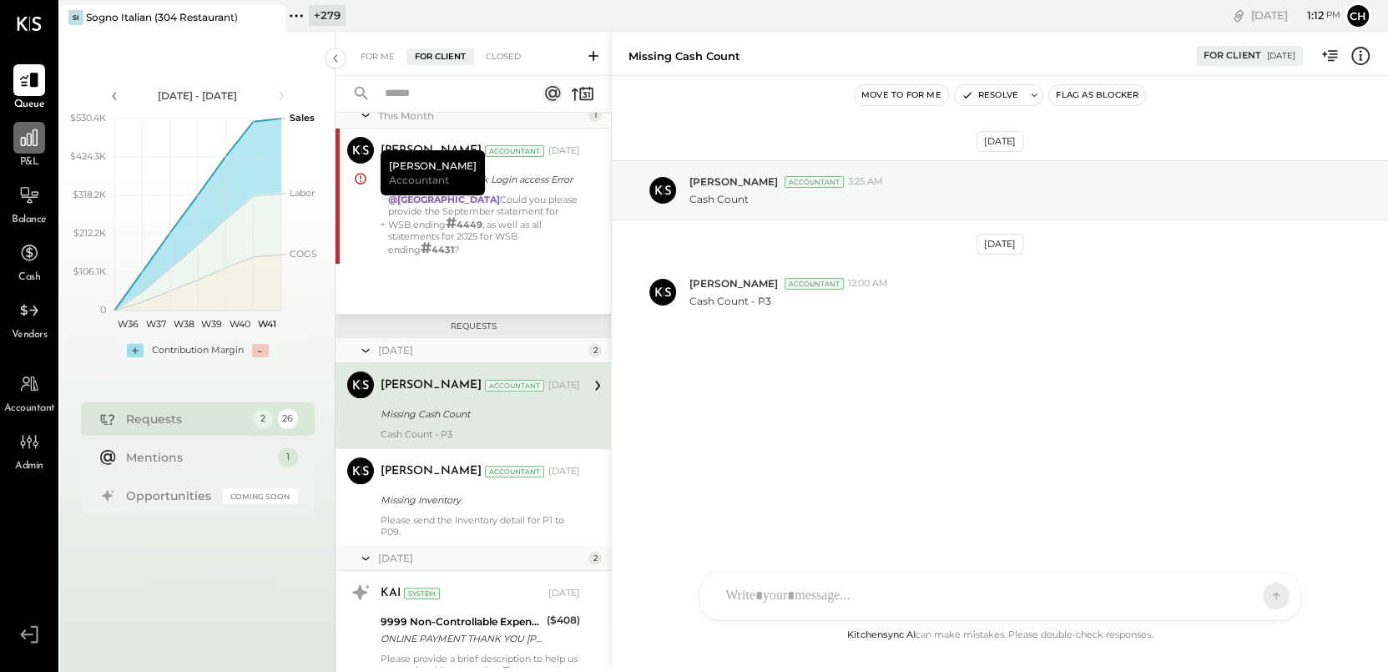
click at [35, 148] on icon at bounding box center [29, 138] width 22 height 22
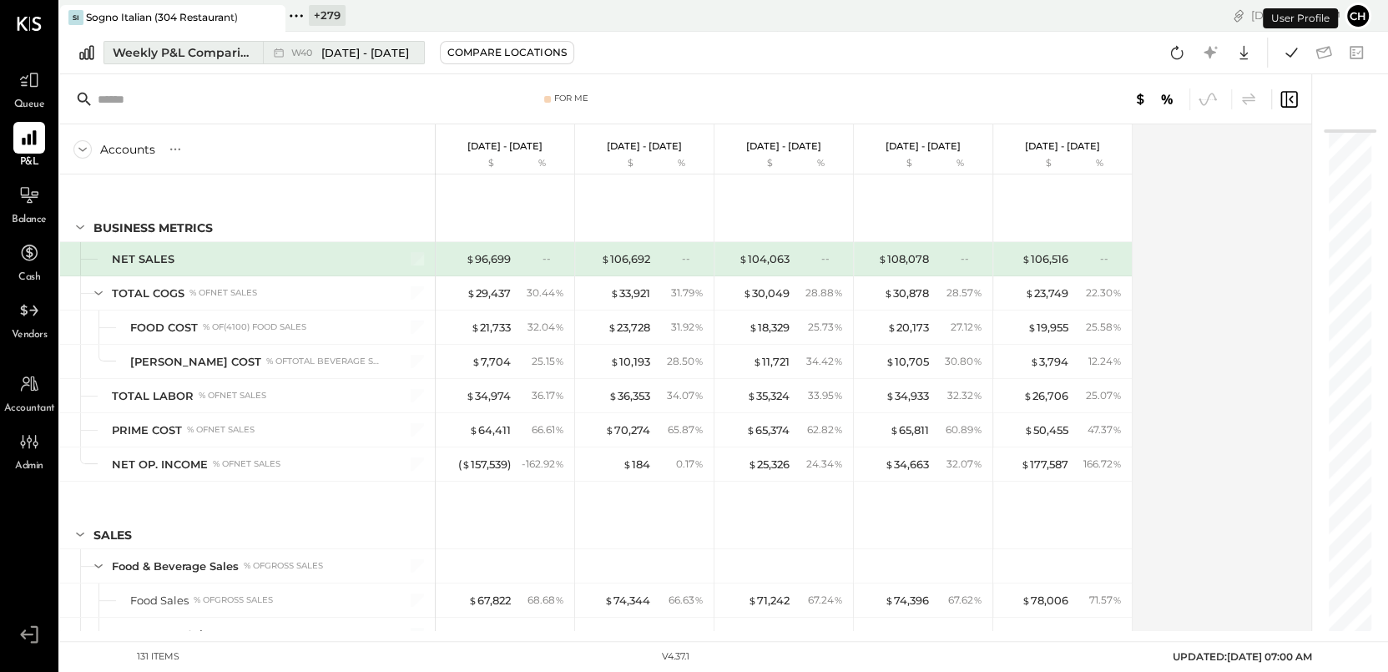
click at [181, 57] on div "Weekly P&L Comparison" at bounding box center [183, 52] width 140 height 17
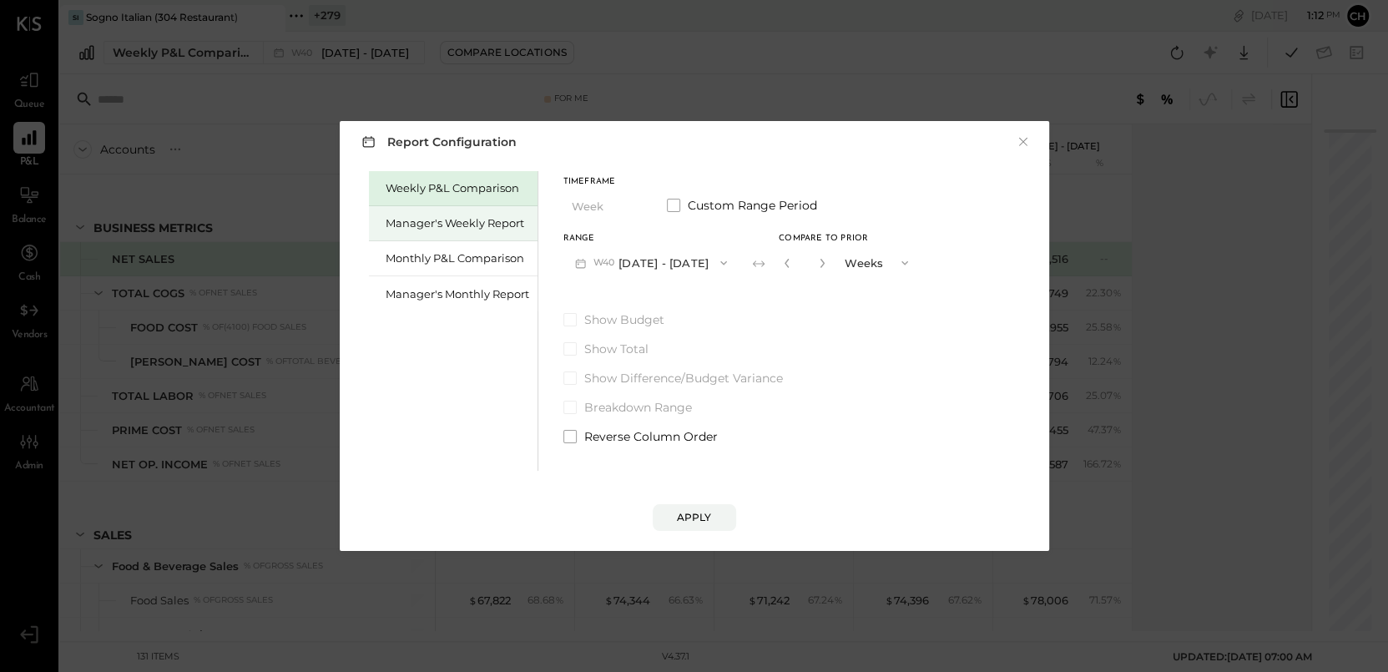
click at [402, 227] on div "Manager's Weekly Report" at bounding box center [458, 223] width 144 height 16
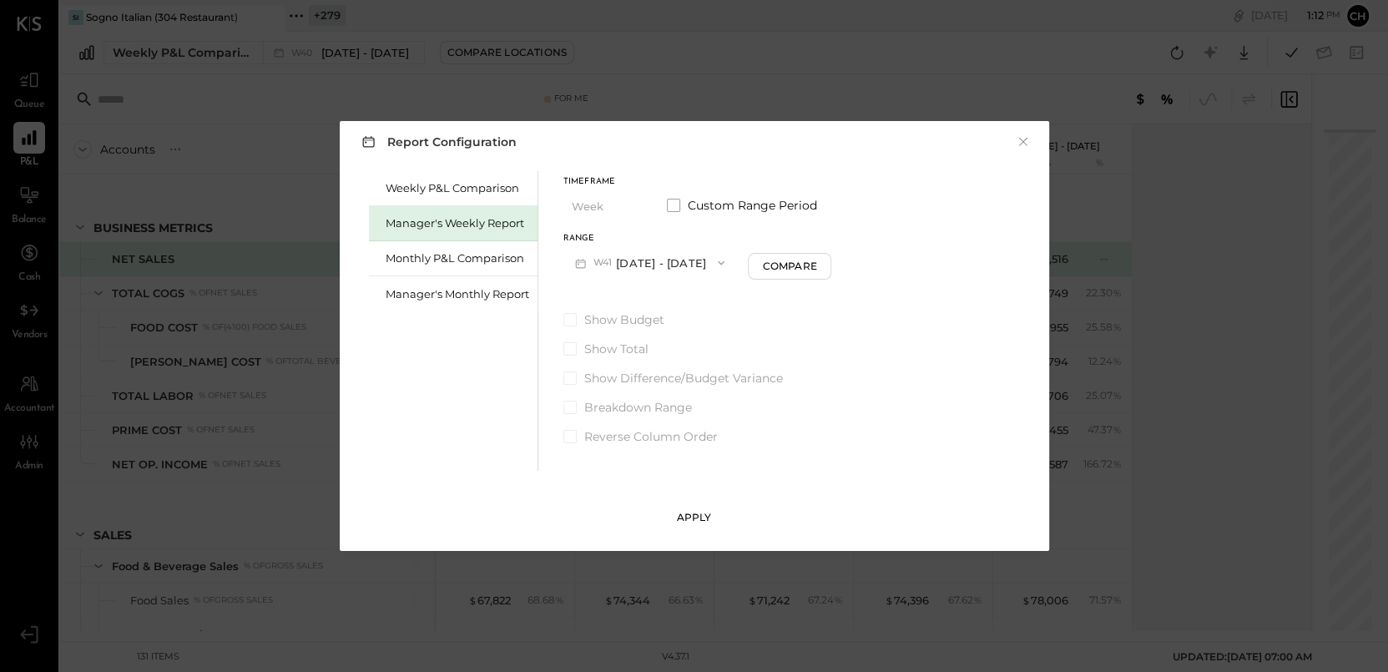
click at [691, 516] on div "Apply" at bounding box center [694, 517] width 35 height 14
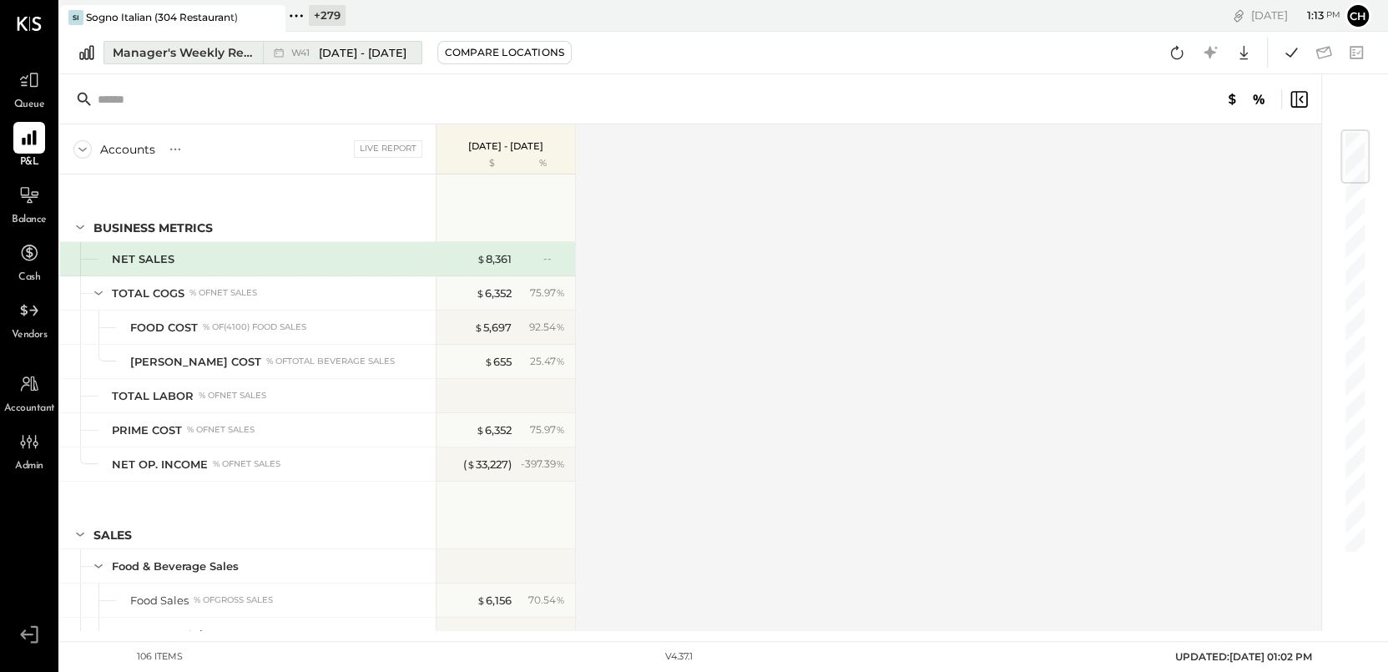
click at [208, 55] on div "Manager's Weekly Report" at bounding box center [183, 52] width 140 height 17
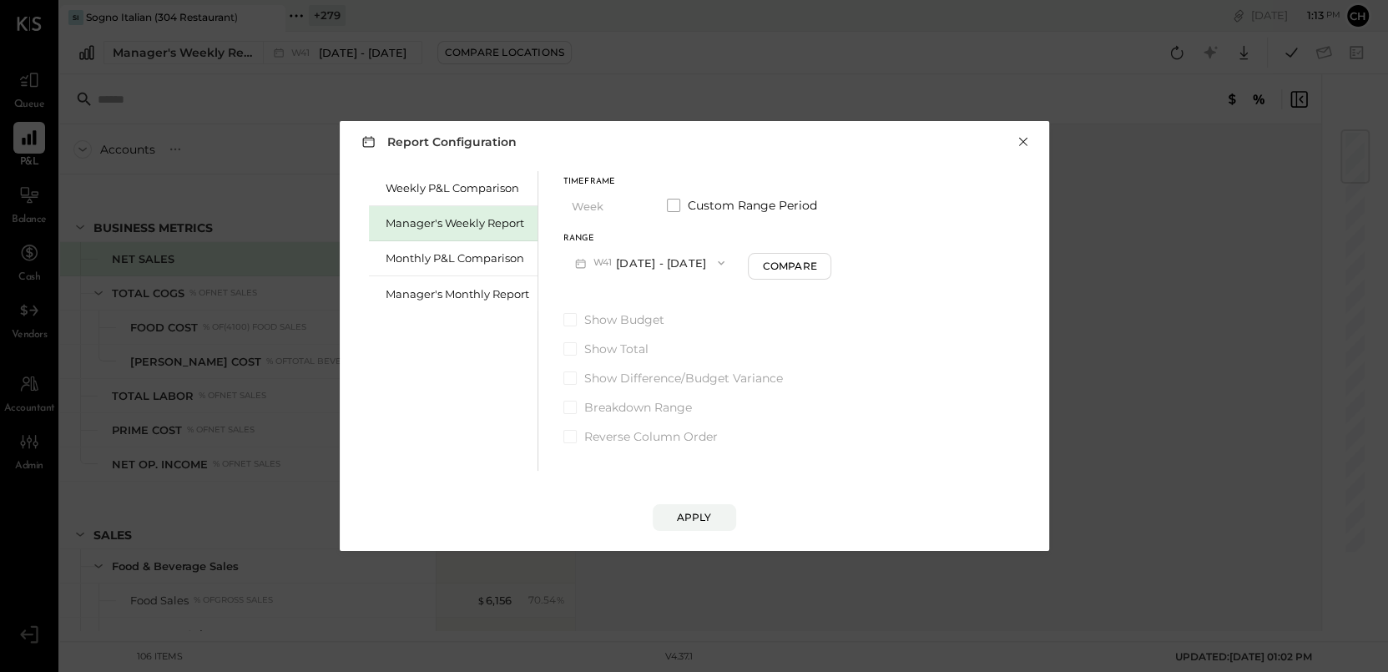
click at [1022, 144] on button "×" at bounding box center [1022, 142] width 15 height 17
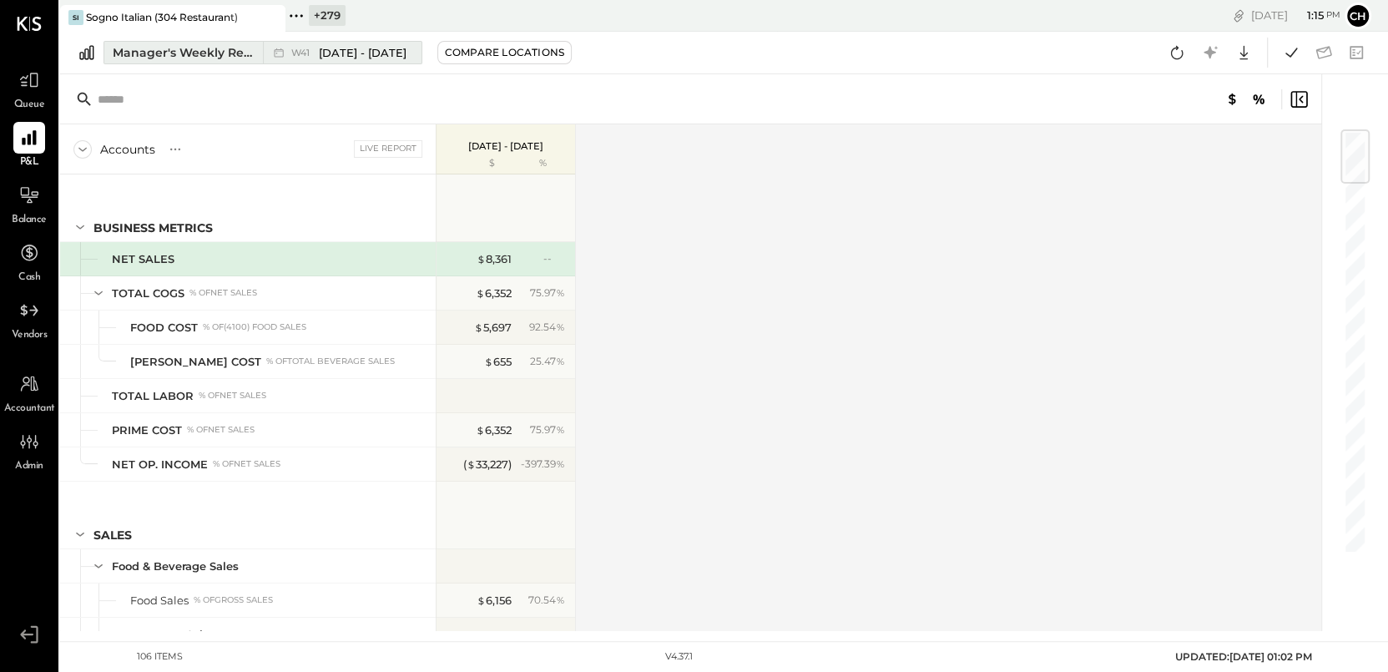
click at [348, 48] on span "Oct 6 - 12, 2025" at bounding box center [363, 53] width 88 height 16
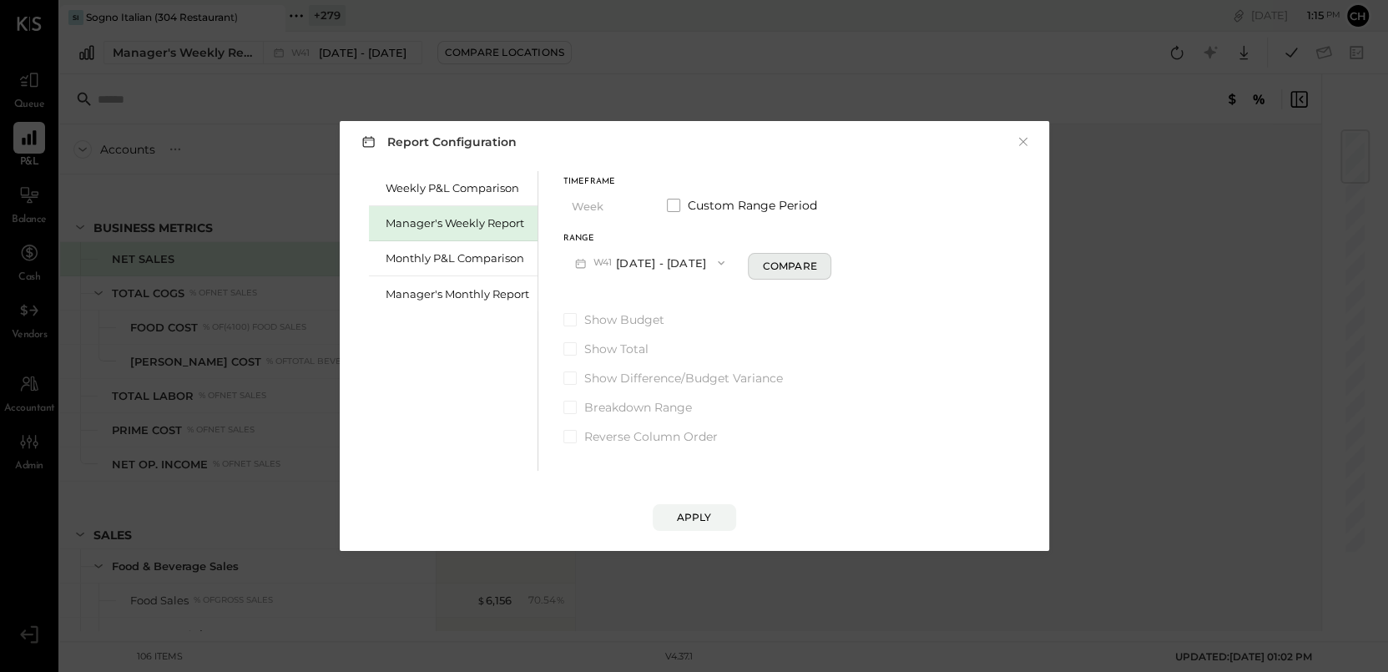
click at [788, 275] on button "Compare" at bounding box center [789, 266] width 83 height 27
click at [818, 264] on icon "button" at bounding box center [820, 263] width 4 height 9
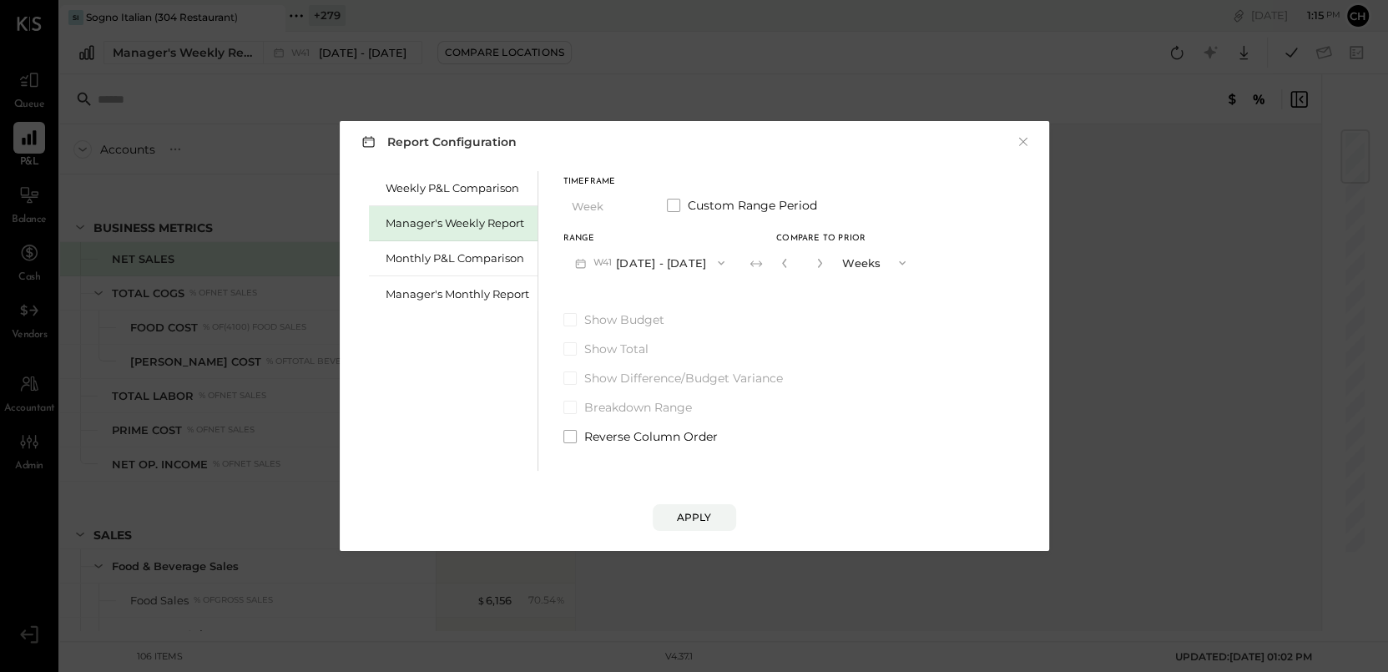
click at [887, 265] on span "button" at bounding box center [898, 262] width 22 height 13
click at [868, 263] on span "Weeks" at bounding box center [863, 262] width 32 height 11
click at [781, 262] on icon "button" at bounding box center [784, 263] width 10 height 10
type input "*"
click at [706, 522] on div "Apply" at bounding box center [694, 517] width 35 height 14
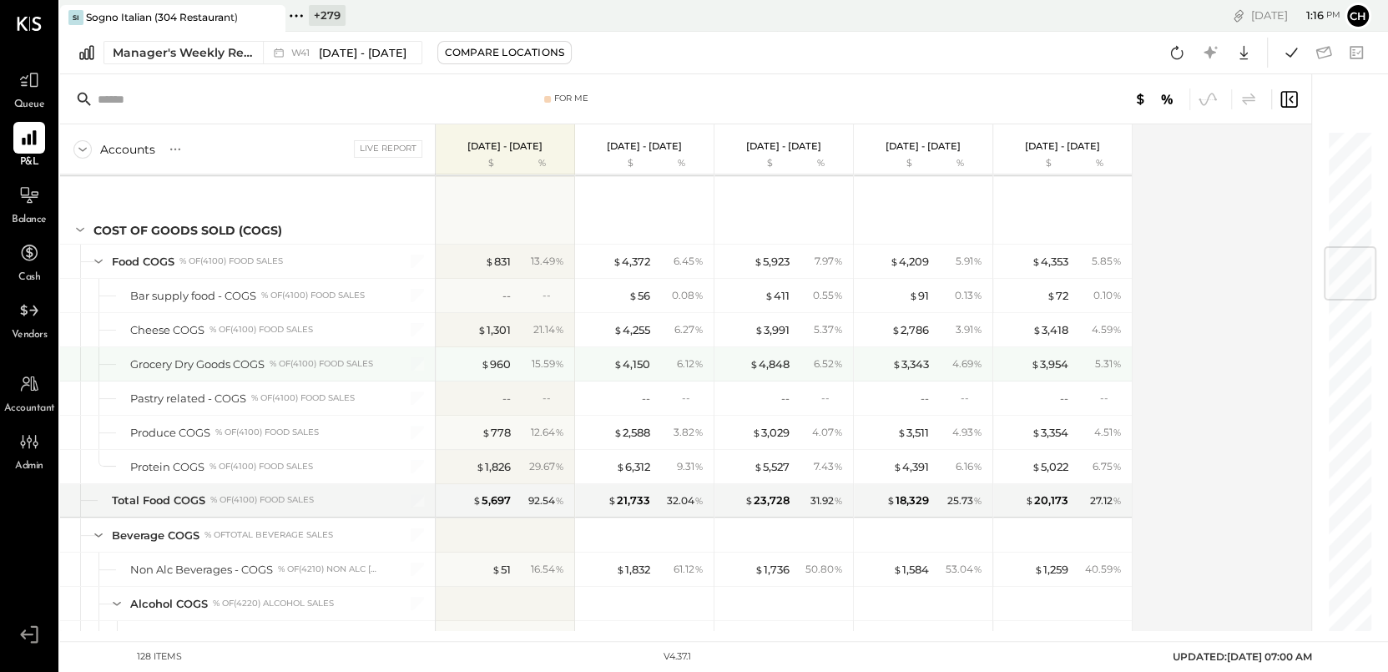
scroll to position [965, 0]
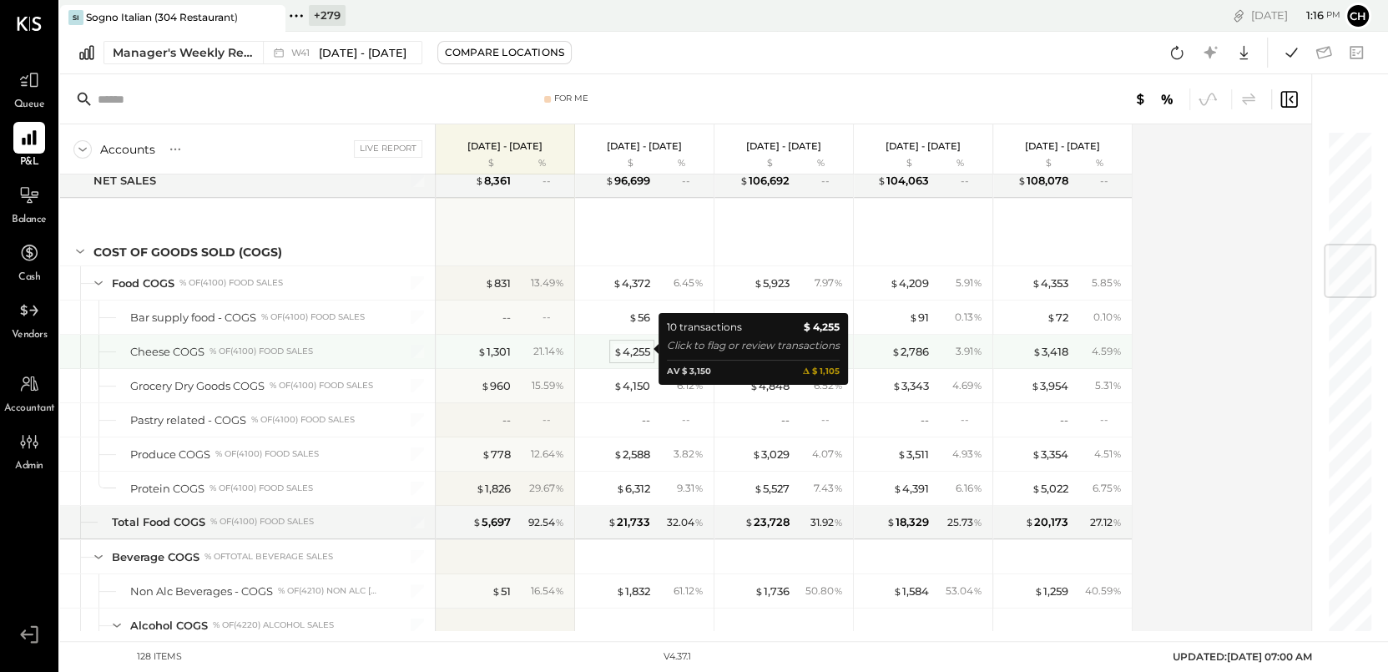
click at [625, 349] on div "$ 4,255" at bounding box center [631, 352] width 37 height 16
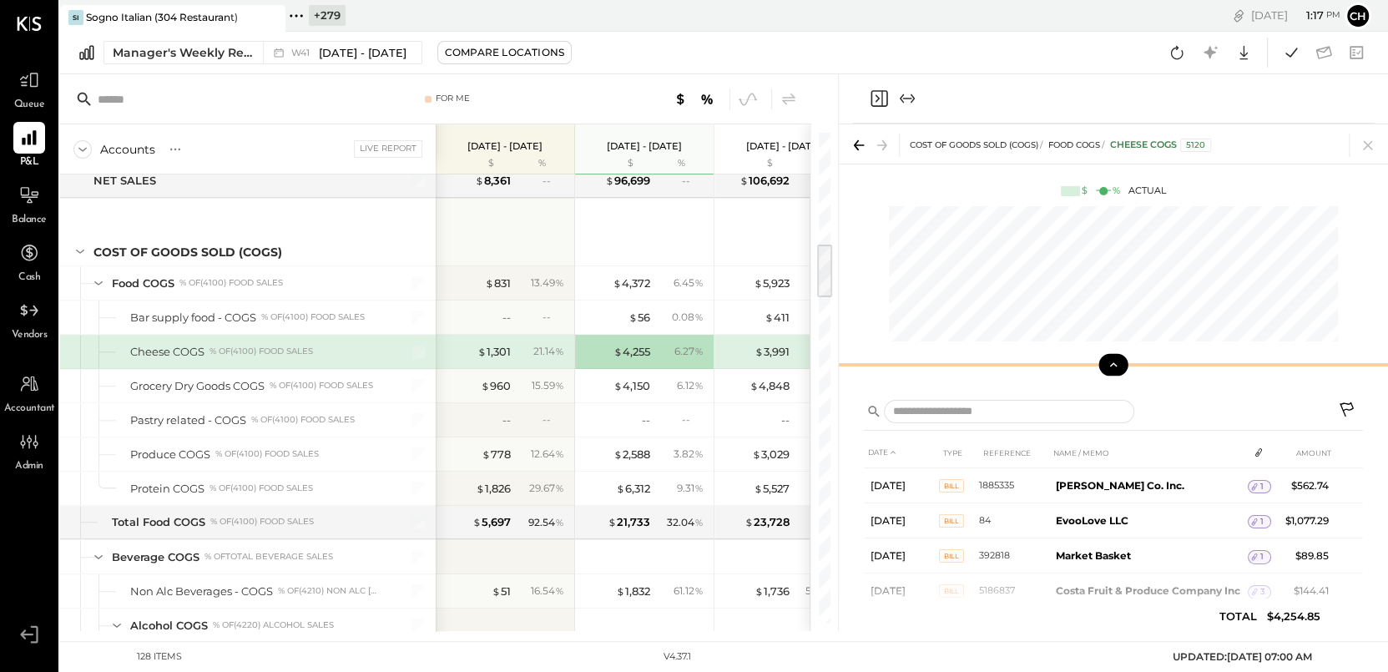
click at [1115, 360] on icon at bounding box center [1113, 364] width 15 height 15
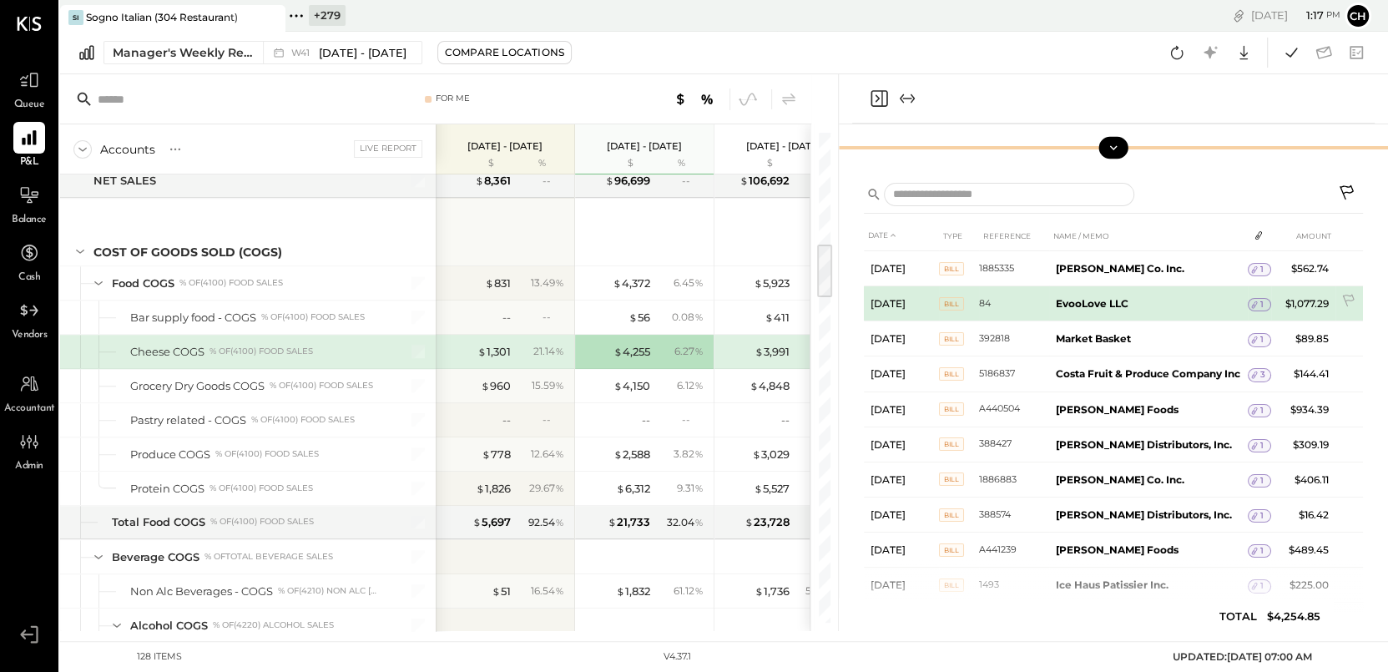
click at [1260, 299] on span "1" at bounding box center [1261, 305] width 3 height 12
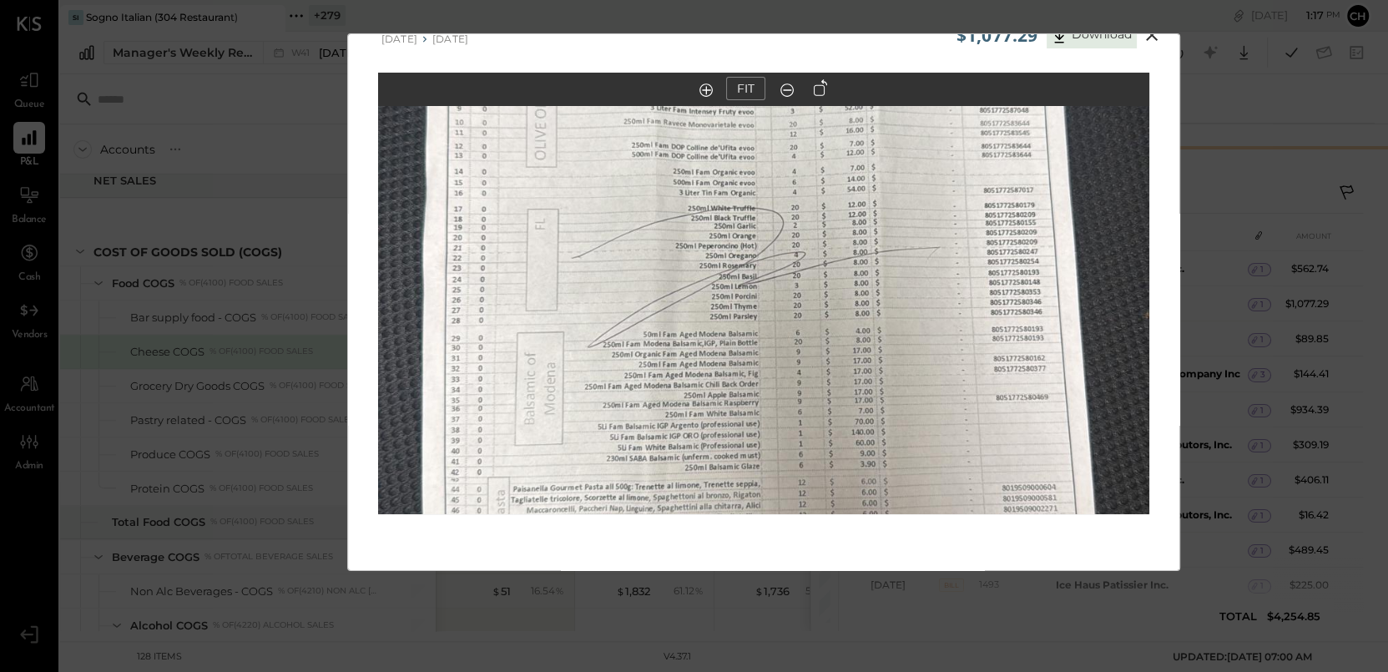
scroll to position [39, 0]
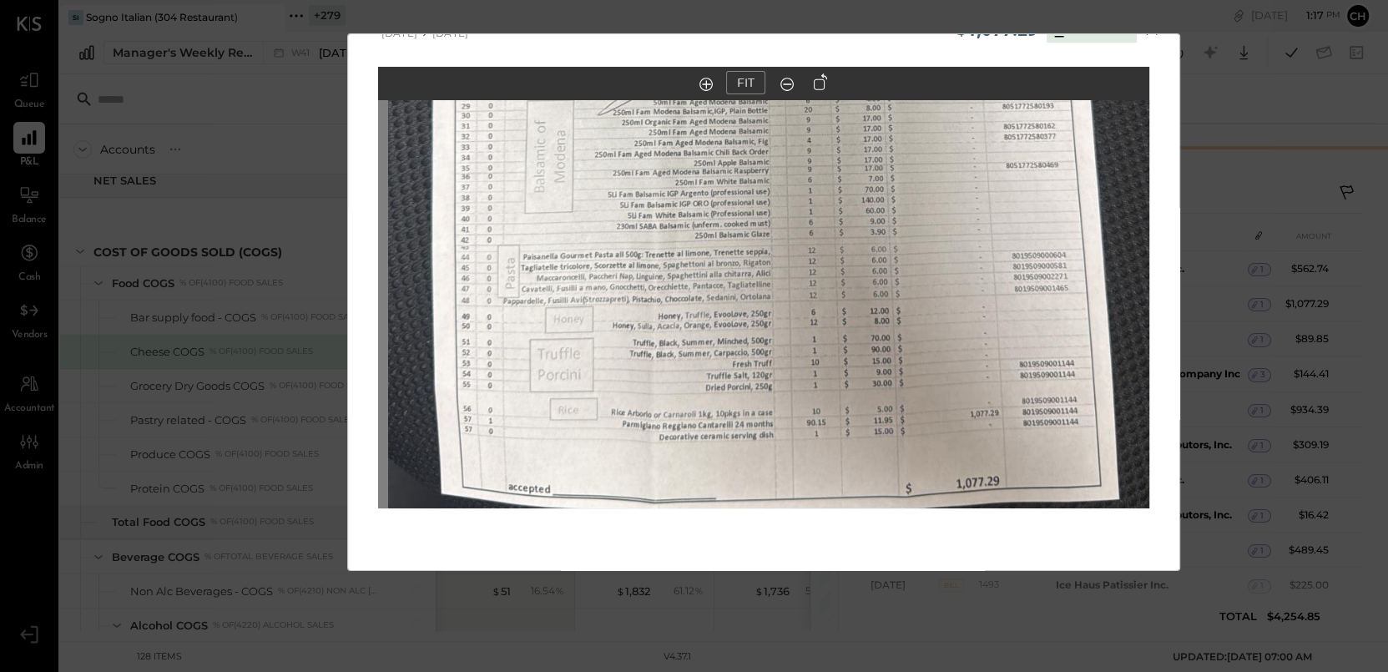
drag, startPoint x: 904, startPoint y: 380, endPoint x: 915, endPoint y: 148, distance: 233.1
click at [915, 149] on img at bounding box center [773, 39] width 771 height 1370
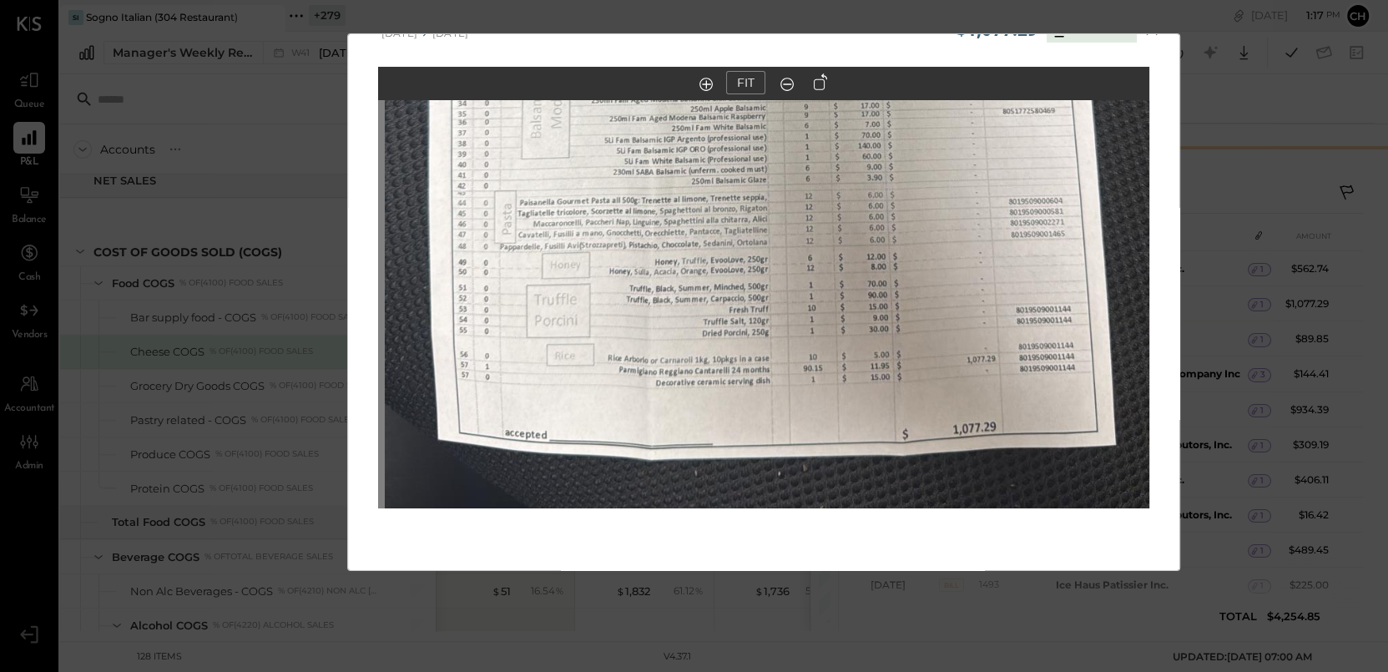
drag, startPoint x: 920, startPoint y: 368, endPoint x: 919, endPoint y: 479, distance: 111.0
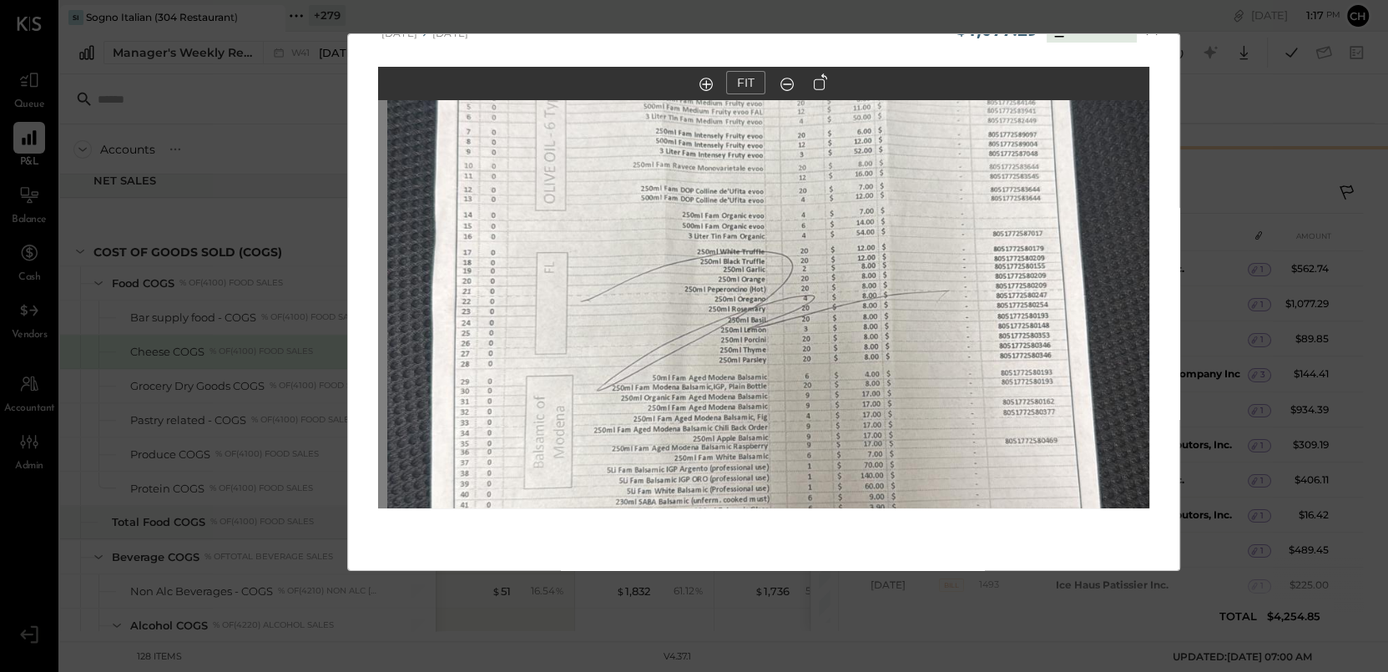
drag, startPoint x: 919, startPoint y: 264, endPoint x: 936, endPoint y: 457, distance: 194.4
click at [926, 461] on img at bounding box center [772, 315] width 771 height 1370
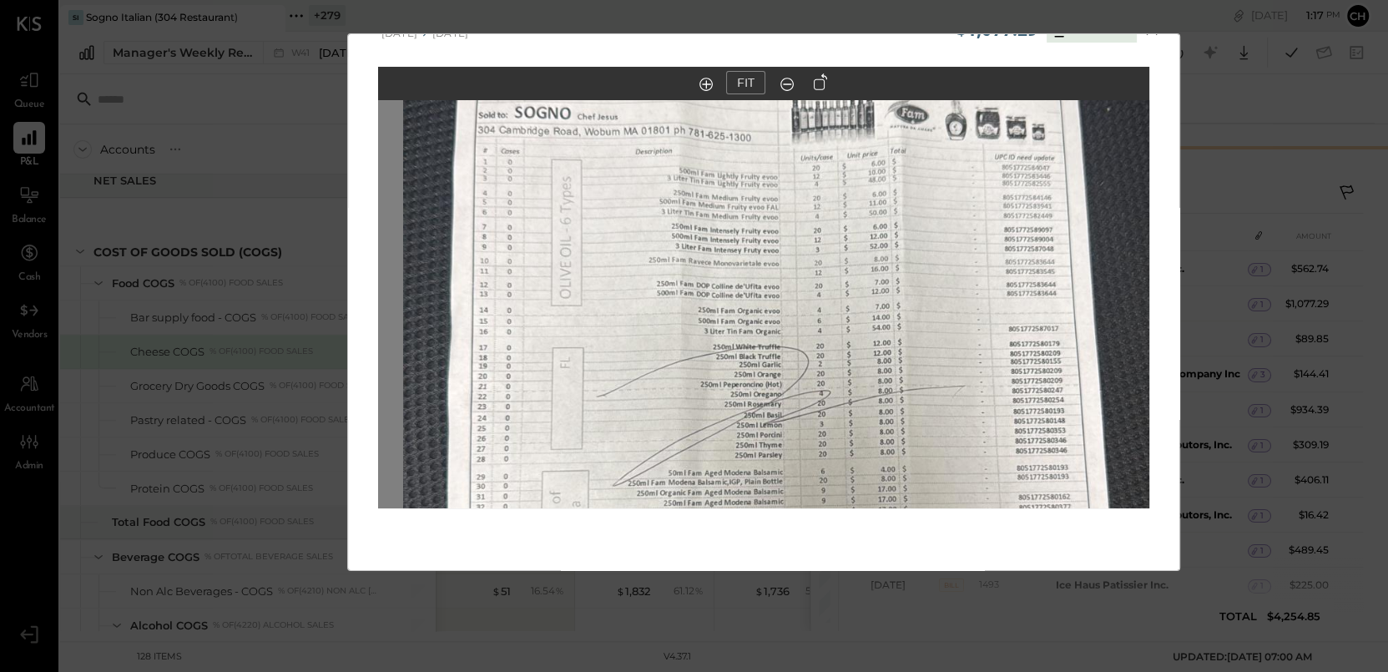
drag, startPoint x: 925, startPoint y: 254, endPoint x: 945, endPoint y: 411, distance: 158.3
click at [942, 416] on img at bounding box center [788, 410] width 771 height 1370
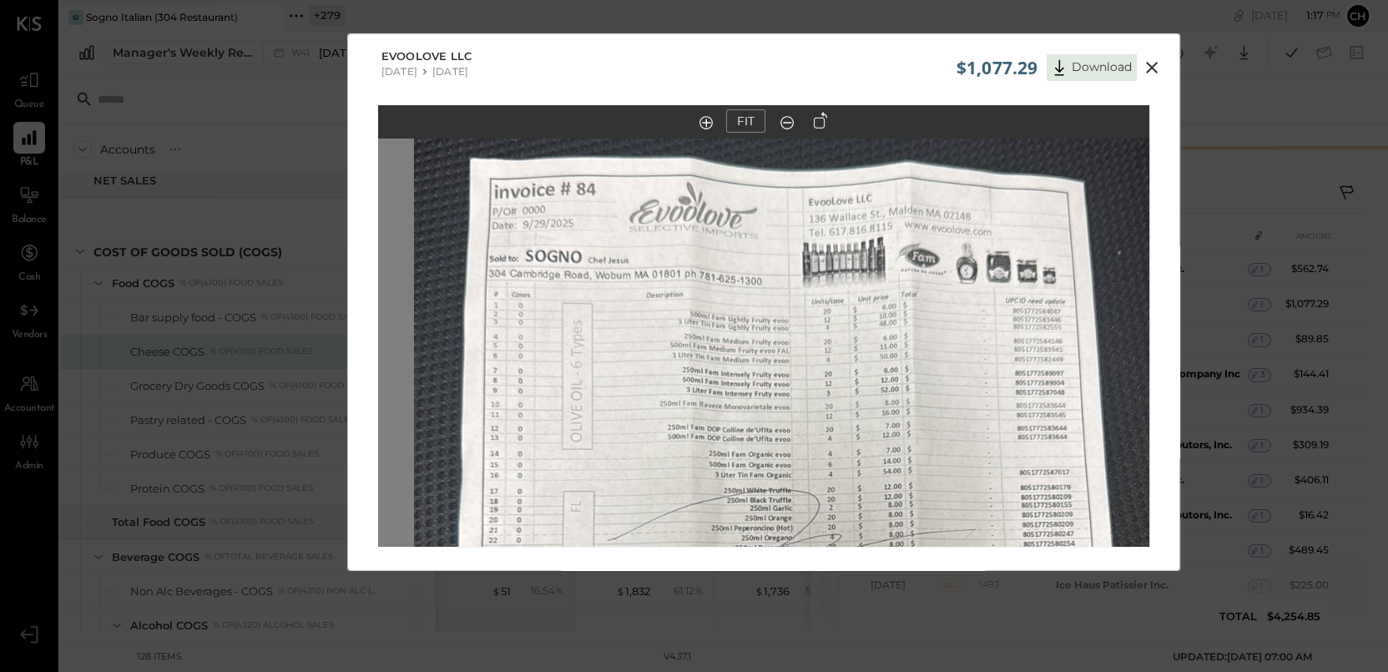
scroll to position [0, 0]
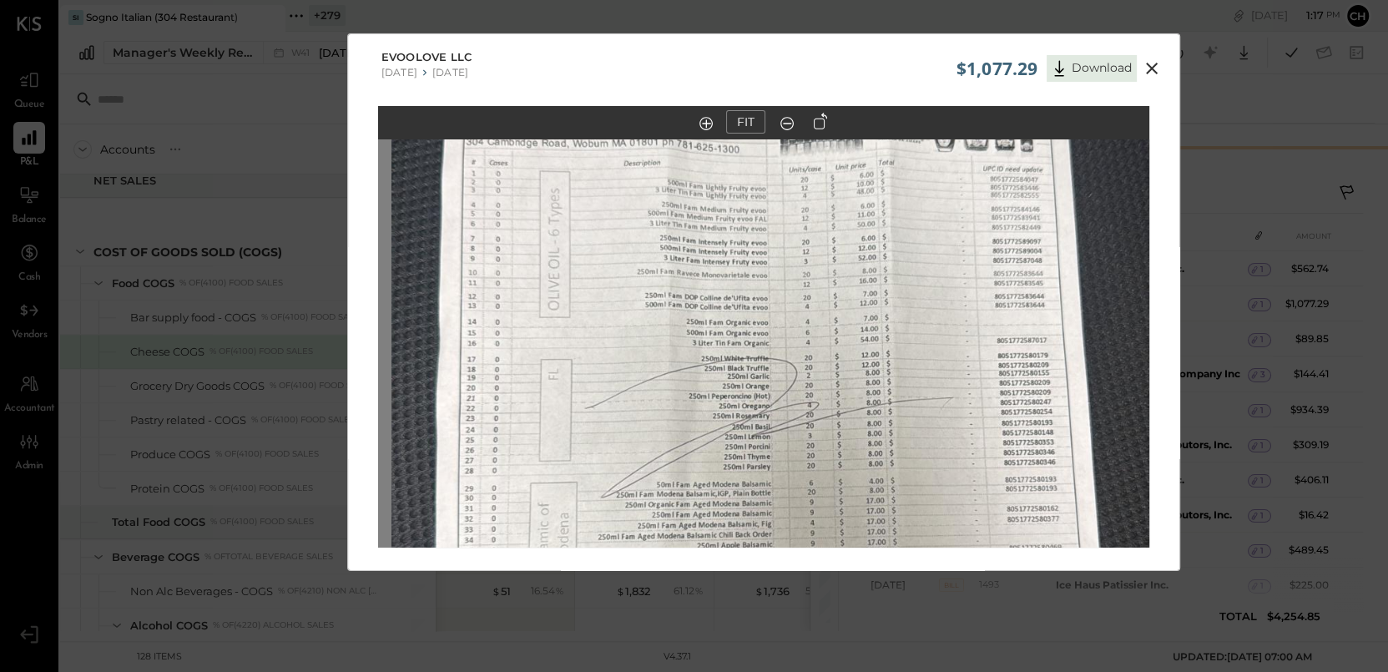
drag, startPoint x: 947, startPoint y: 399, endPoint x: 938, endPoint y: 137, distance: 262.2
click at [932, 142] on img at bounding box center [776, 421] width 771 height 1370
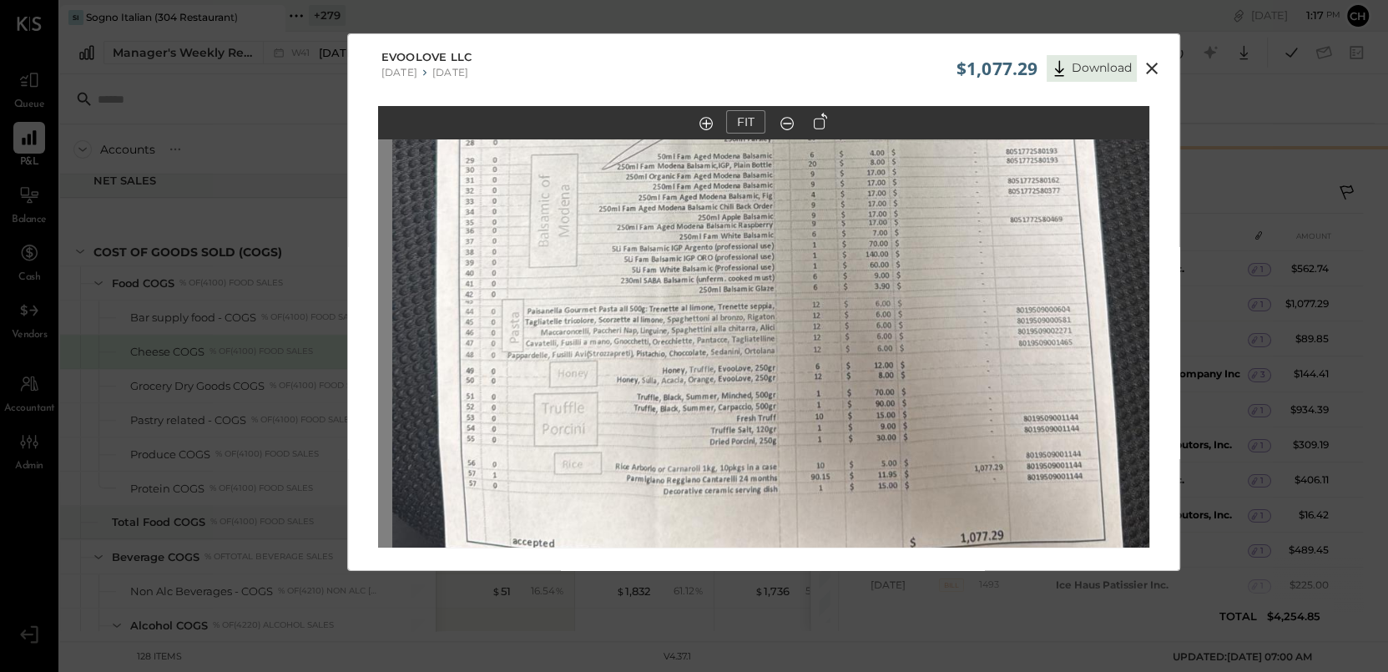
drag, startPoint x: 939, startPoint y: 390, endPoint x: 941, endPoint y: 144, distance: 245.3
click at [941, 136] on div "FIT" at bounding box center [763, 358] width 831 height 504
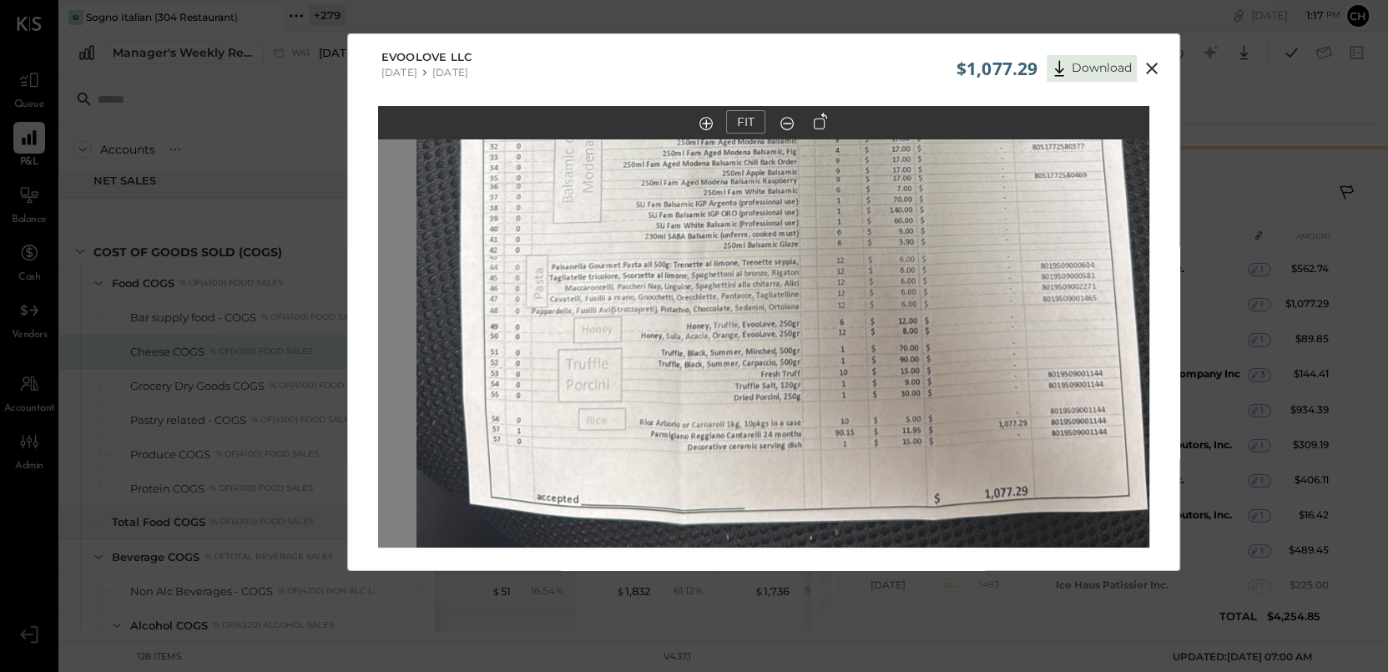
drag, startPoint x: 929, startPoint y: 289, endPoint x: 970, endPoint y: 92, distance: 201.1
click at [970, 92] on div "$1,077.29 Download EvooLove LLC 07/21/2025 07/27/2025 FIT" at bounding box center [763, 301] width 833 height 537
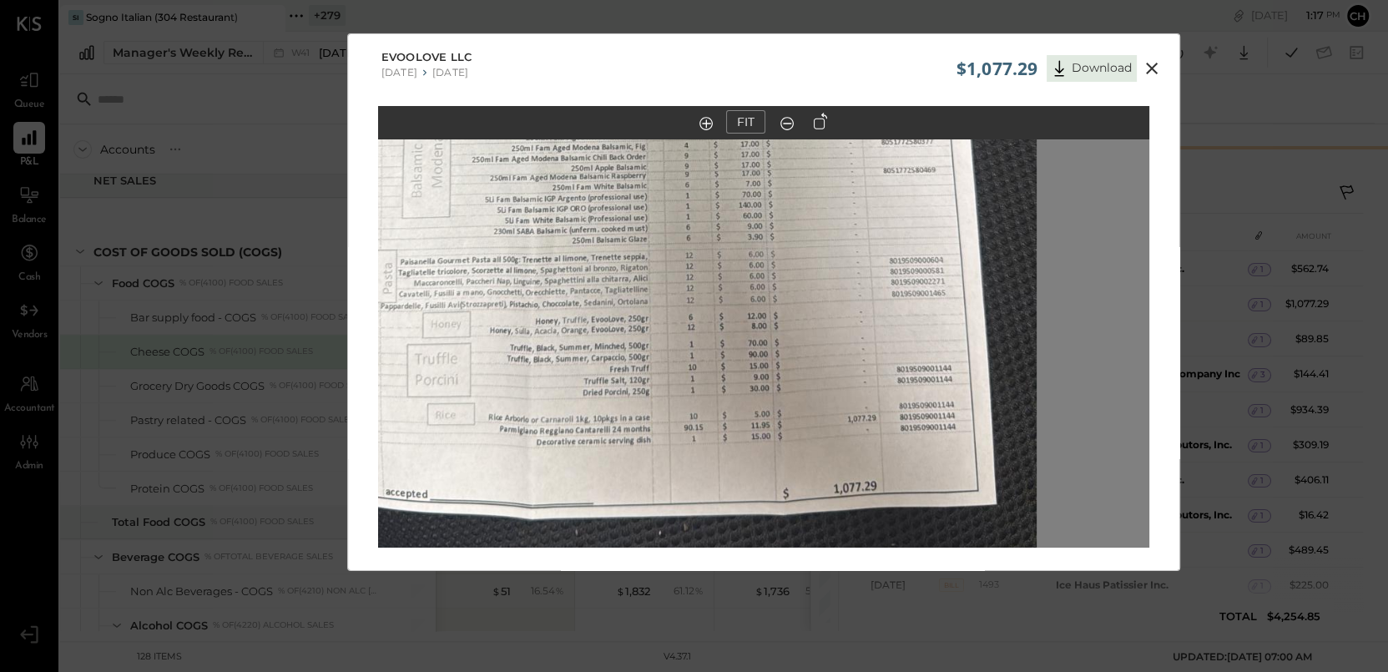
click at [569, 81] on div "EvooLove LLC 07/21/2025 07/27/2025" at bounding box center [763, 63] width 831 height 58
click at [1154, 66] on icon at bounding box center [1151, 68] width 20 height 20
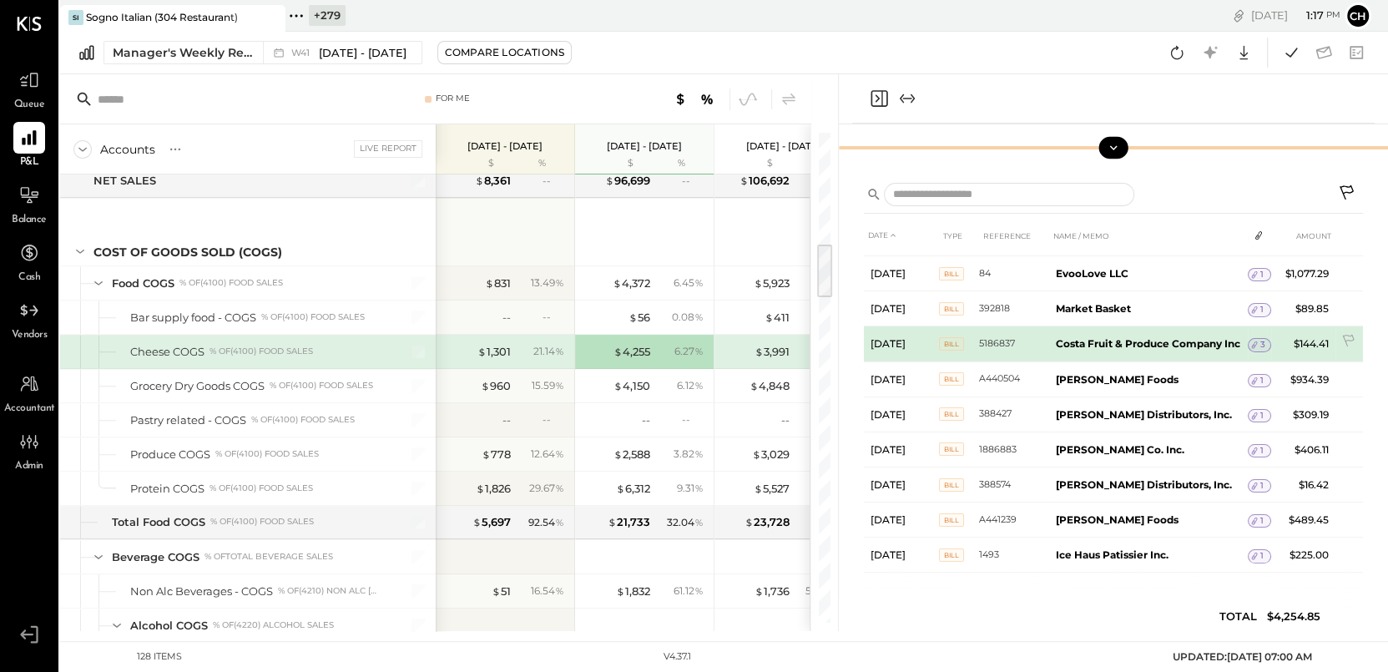
scroll to position [35, 0]
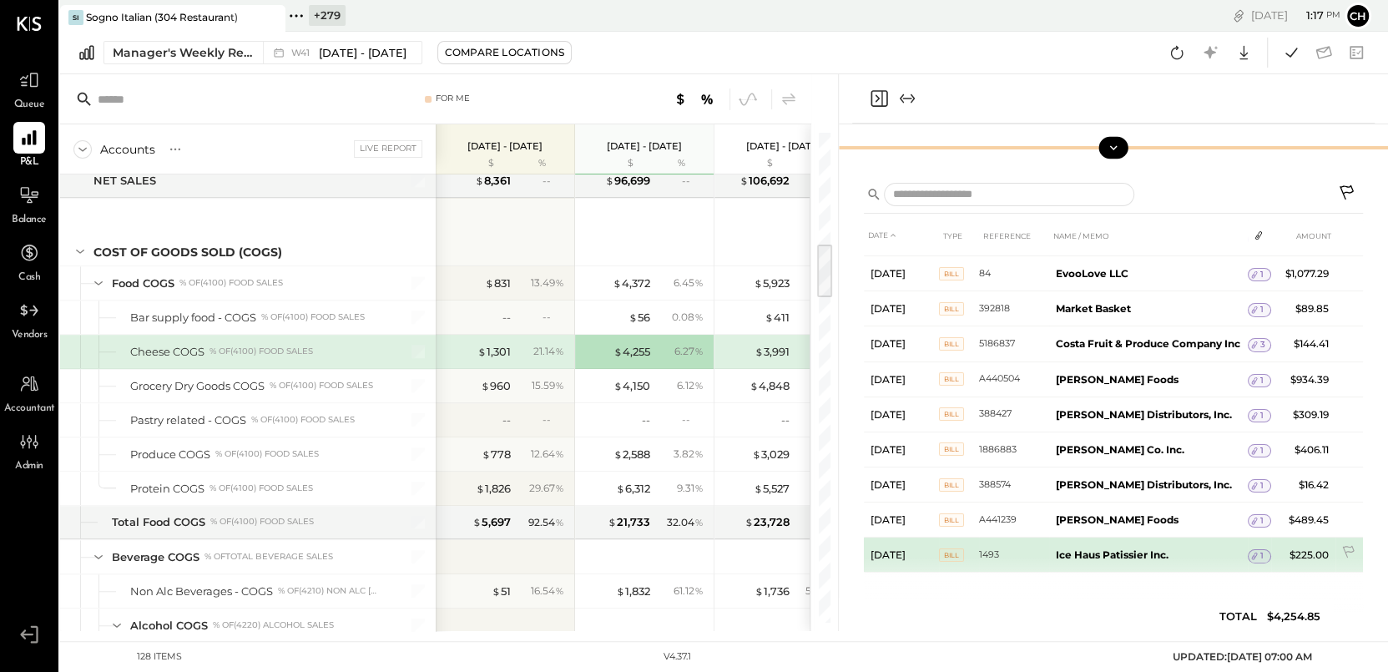
click at [1254, 557] on icon at bounding box center [1254, 556] width 12 height 12
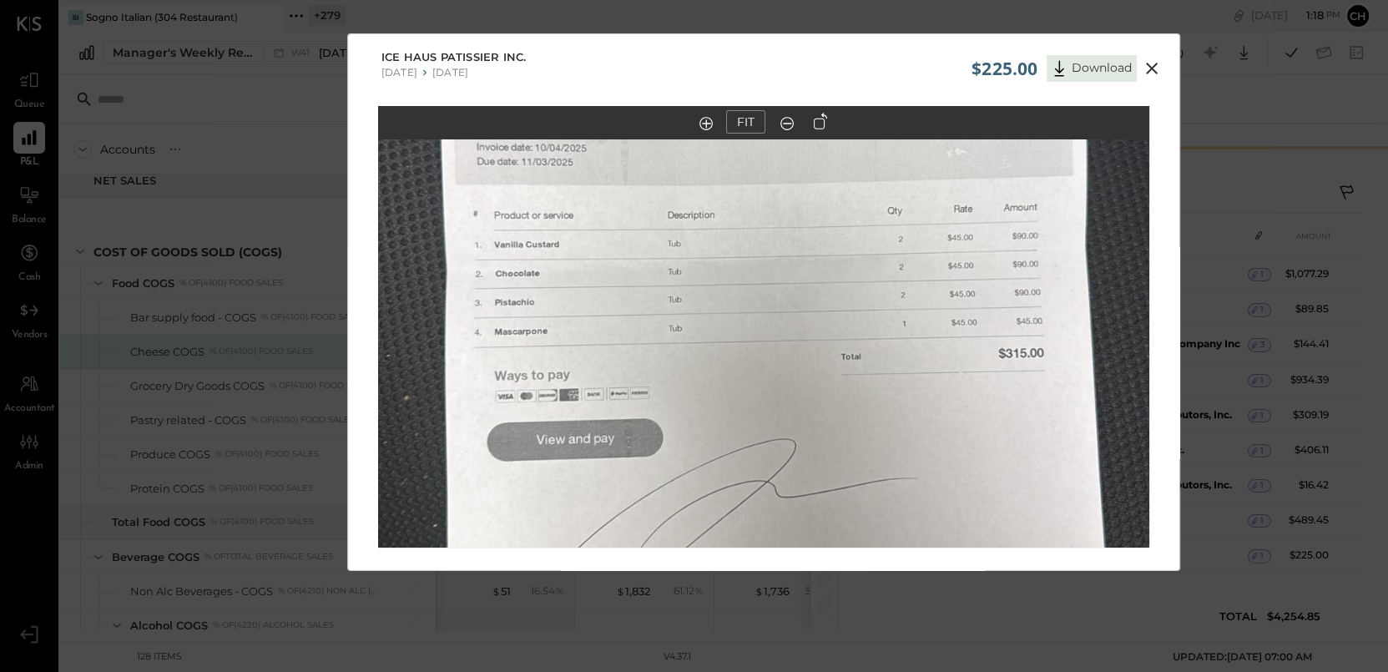
click at [1147, 64] on icon at bounding box center [1151, 68] width 20 height 20
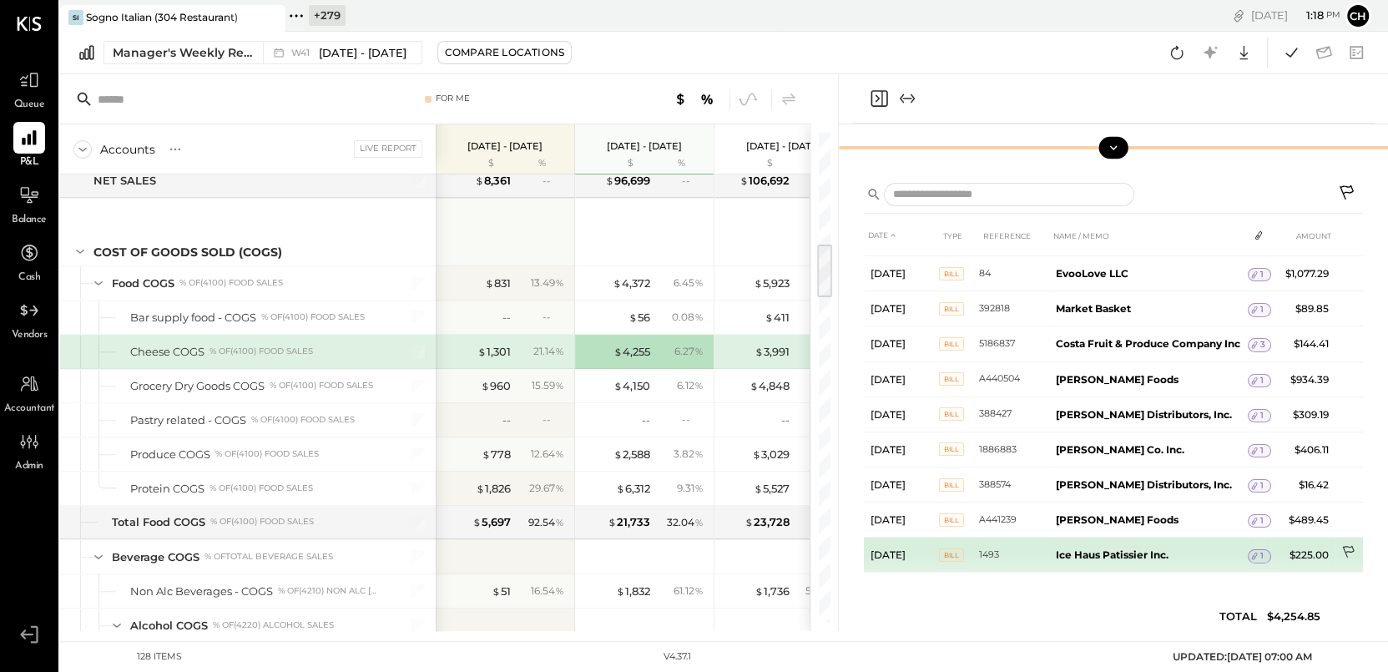
click at [1347, 552] on icon at bounding box center [1349, 553] width 17 height 17
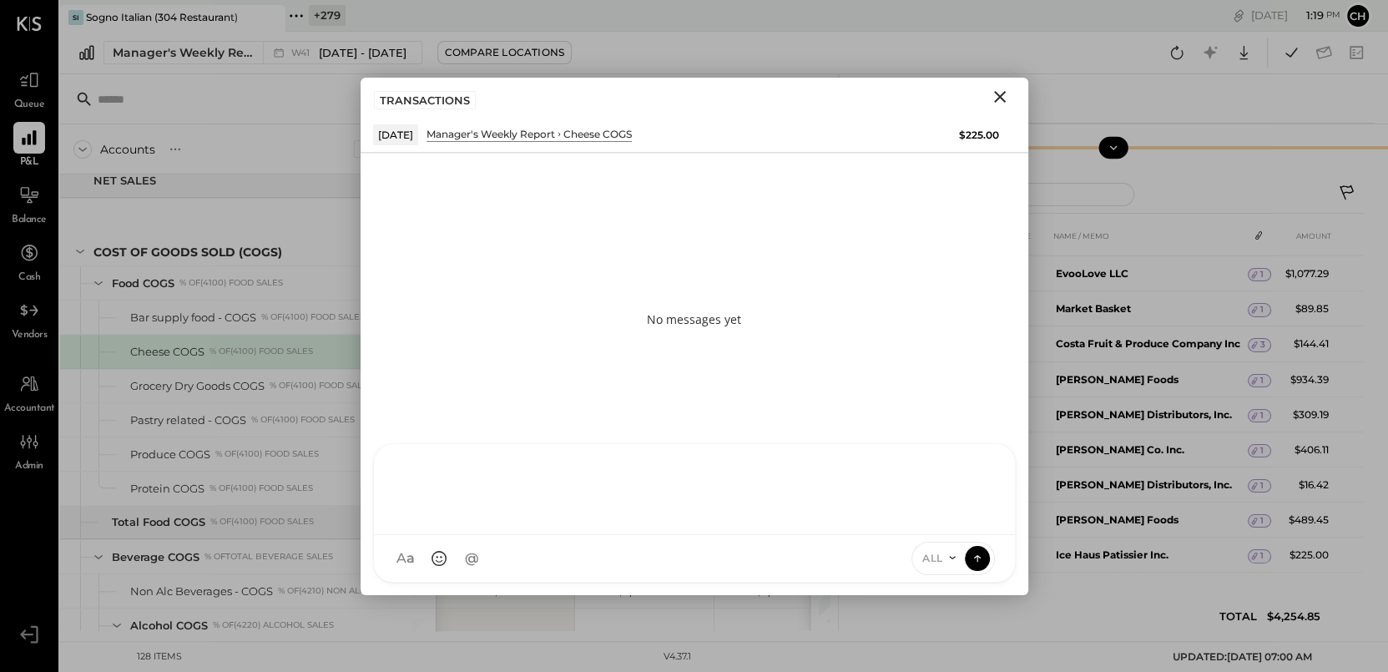
click at [920, 557] on div "Z zuzana J jpm TP Tarang Padia L lidia M mam J jesus YS Yasin Shabhai R ron AR …" at bounding box center [694, 512] width 643 height 139
click at [1000, 94] on icon "Close" at bounding box center [1000, 97] width 12 height 12
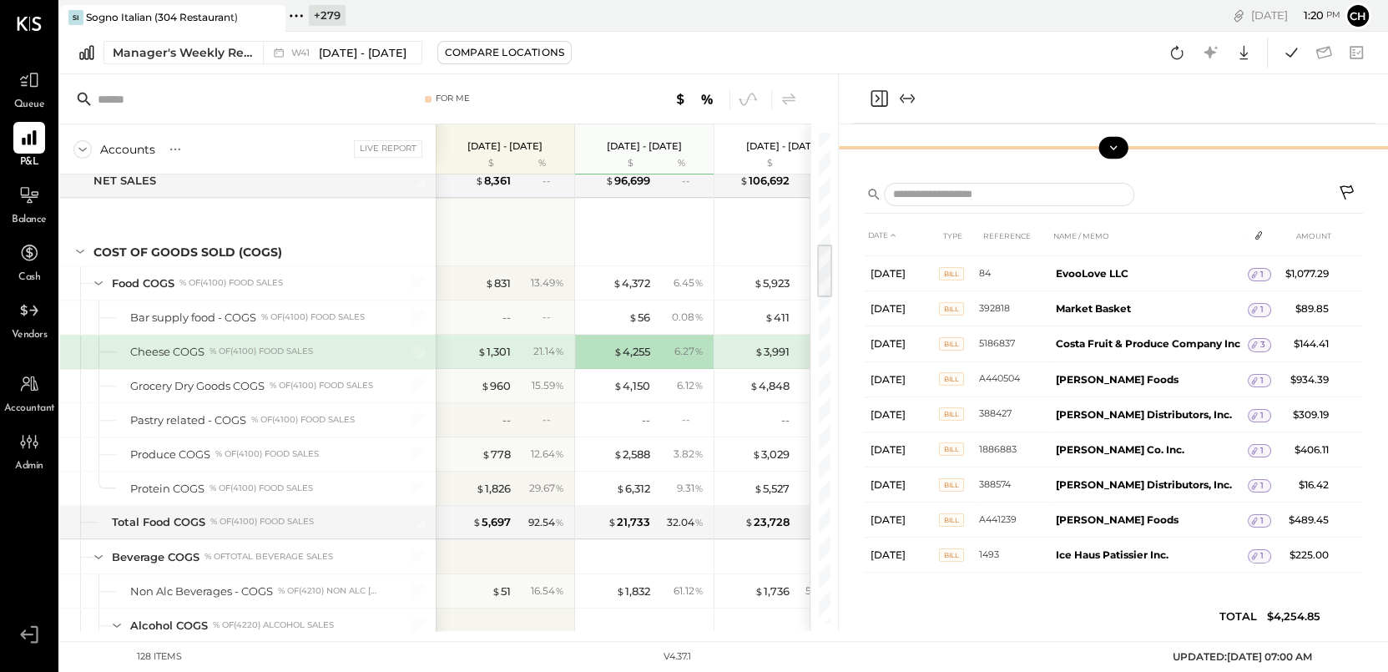
click at [877, 98] on icon "Close panel" at bounding box center [877, 99] width 4 height 8
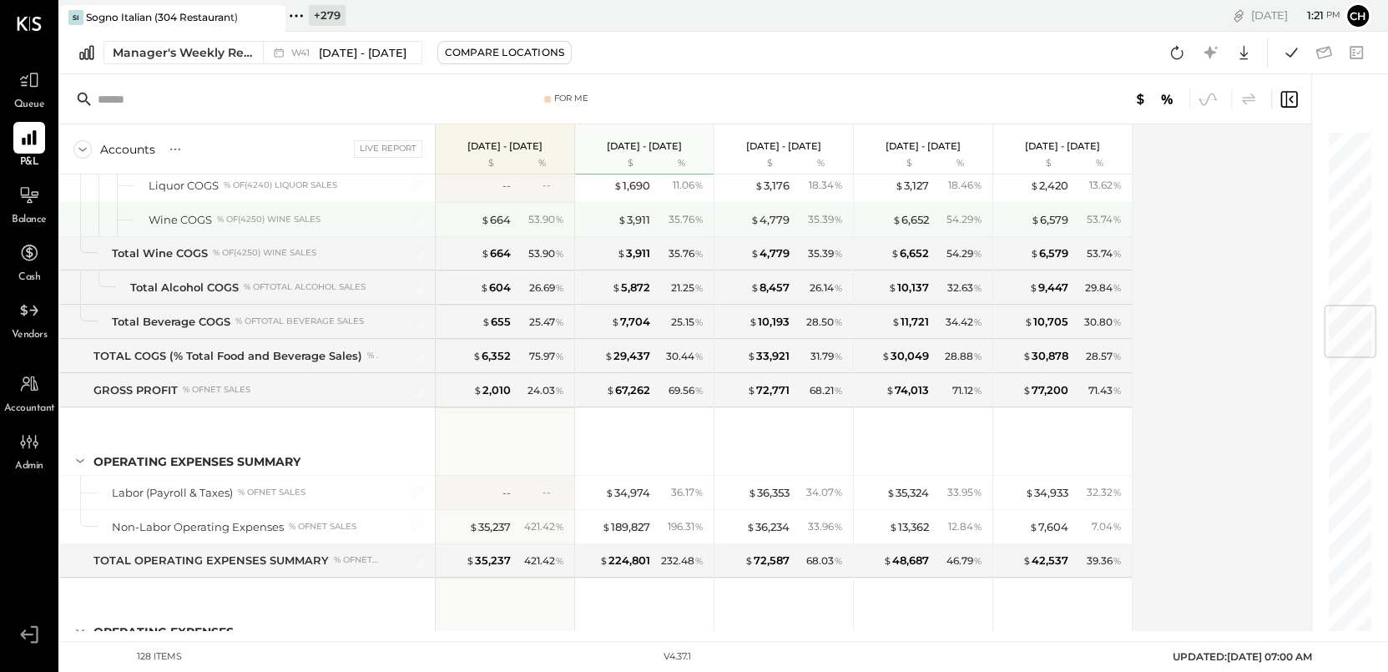
scroll to position [1529, 0]
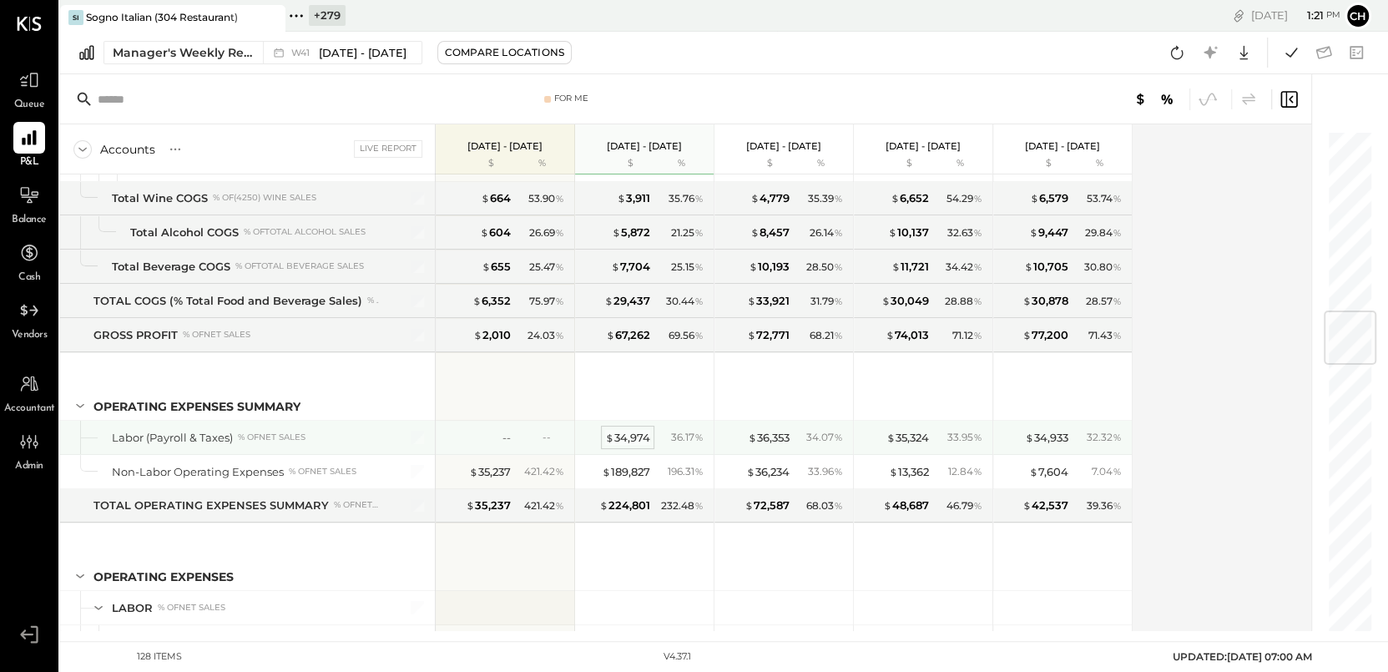
click at [630, 434] on div "$ 34,974" at bounding box center [627, 438] width 45 height 16
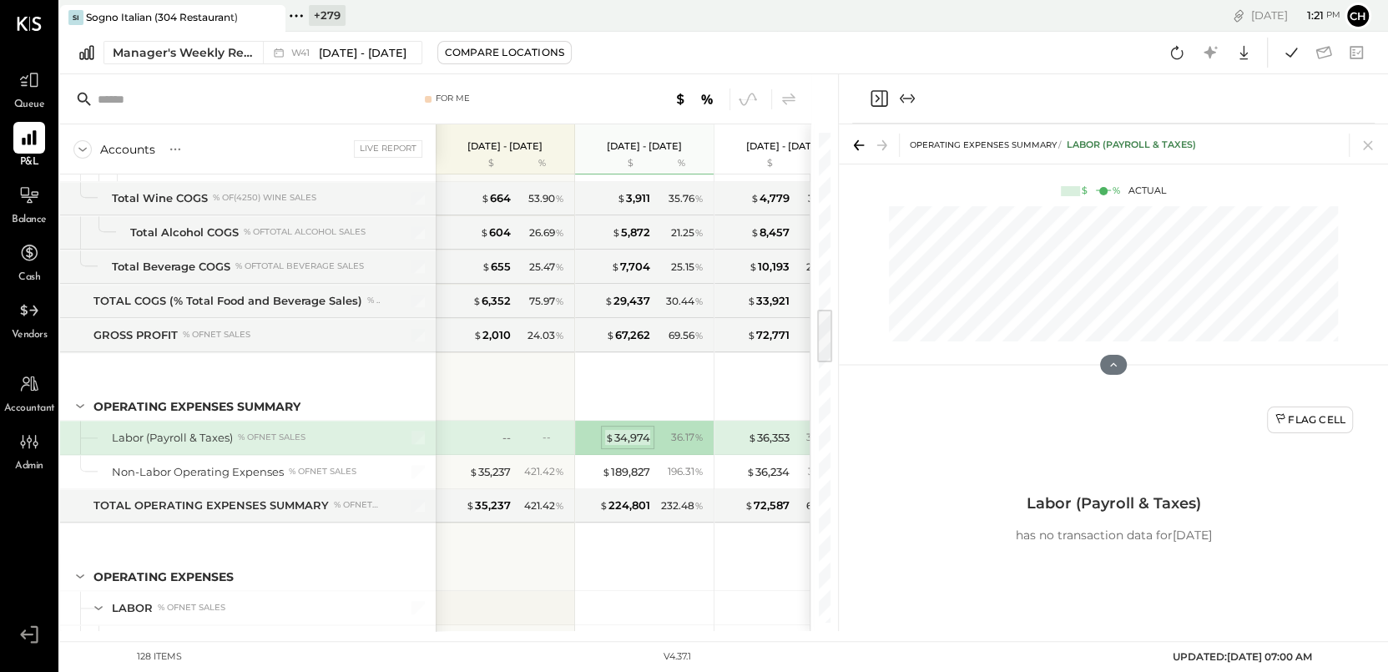
click at [630, 434] on div "$ 34,974" at bounding box center [627, 438] width 45 height 16
click at [871, 103] on icon "Close panel" at bounding box center [878, 98] width 17 height 17
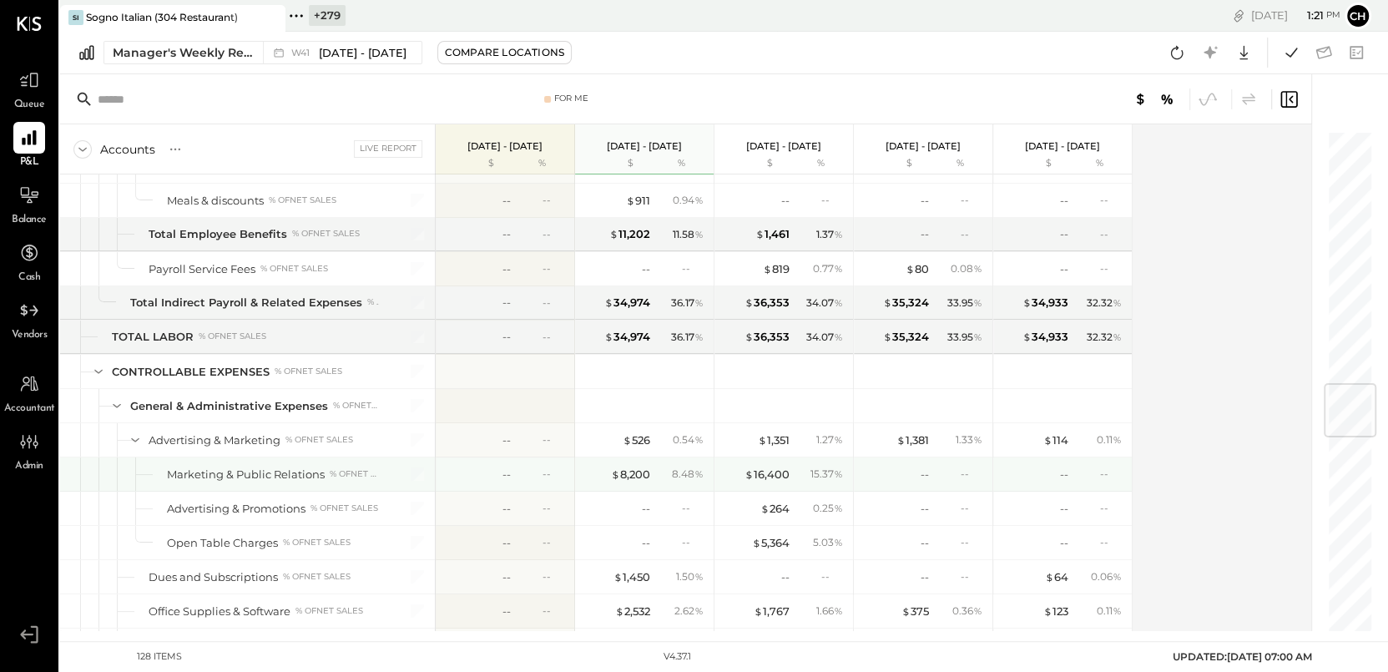
scroll to position [2179, 0]
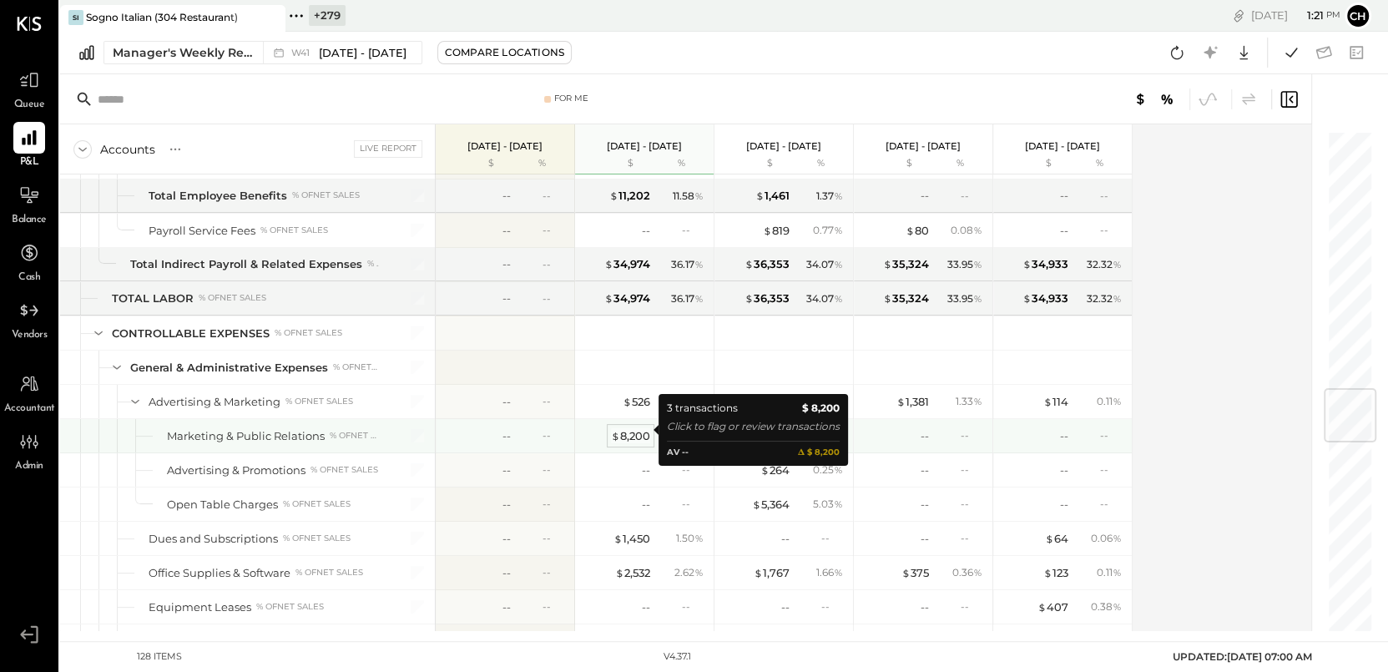
click at [642, 431] on div "$ 8,200" at bounding box center [630, 436] width 39 height 16
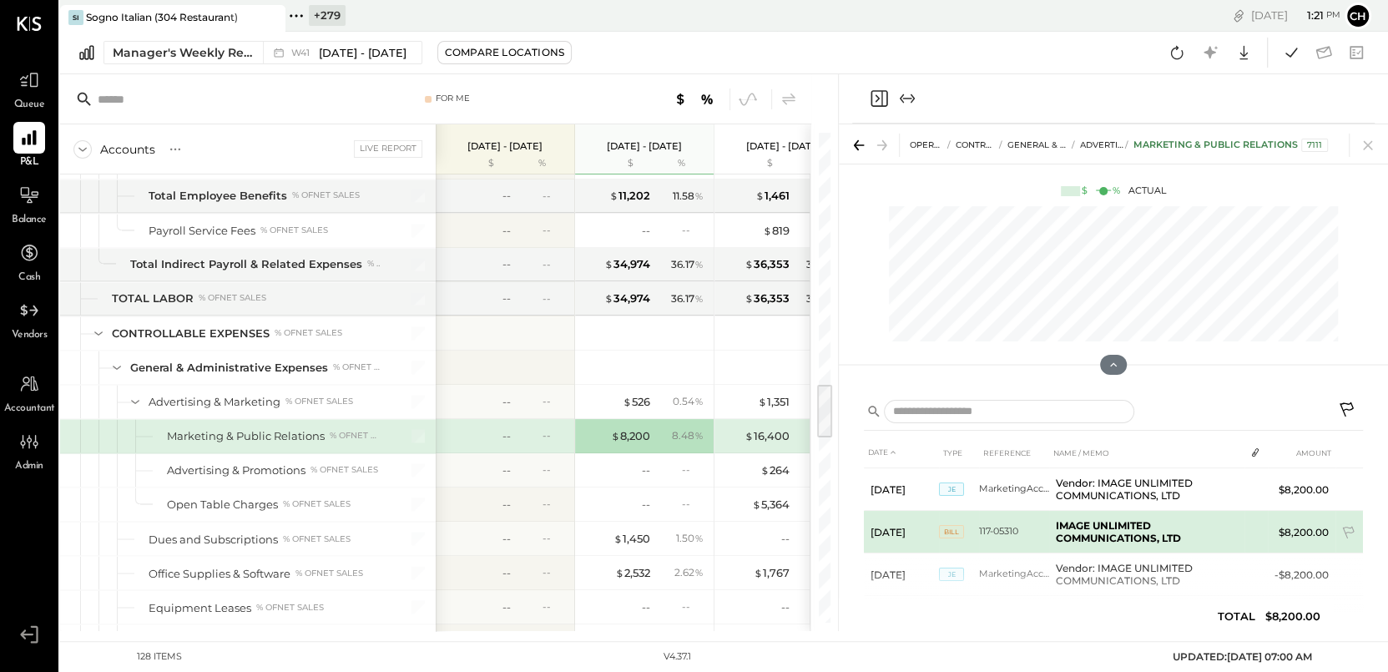
scroll to position [20, 0]
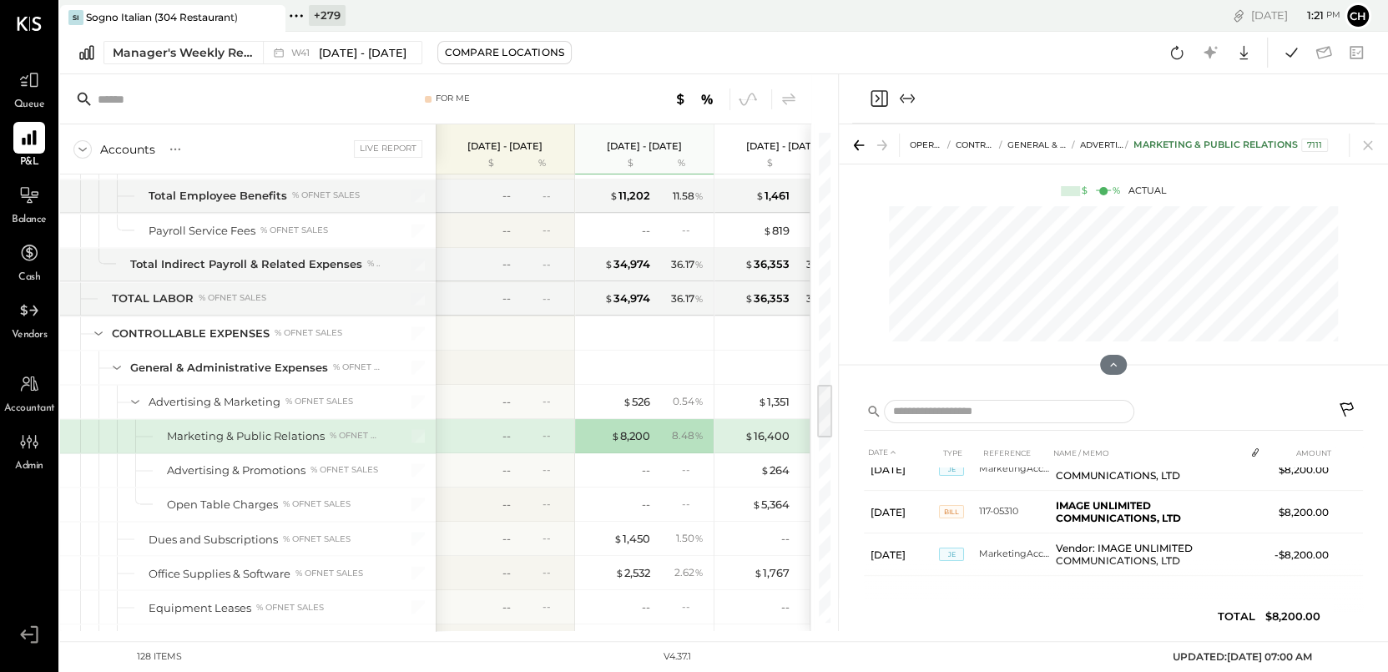
click at [875, 93] on icon "Close panel" at bounding box center [879, 98] width 20 height 20
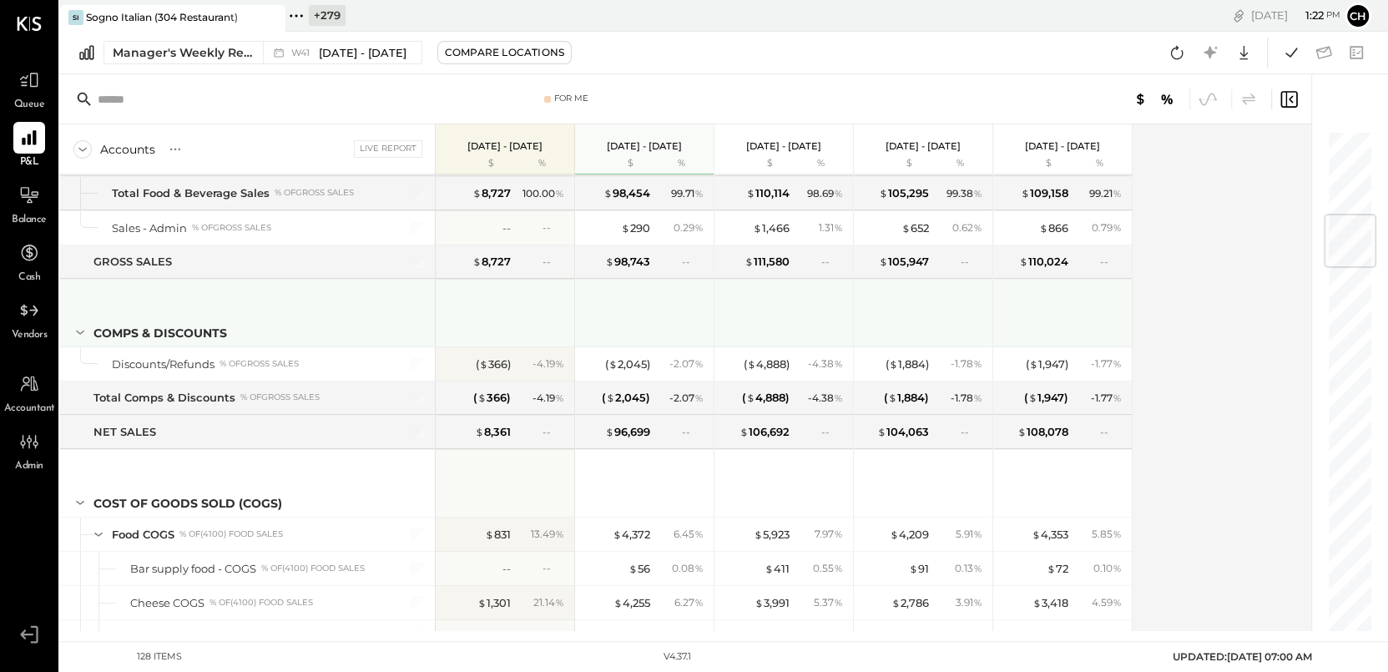
scroll to position [688, 0]
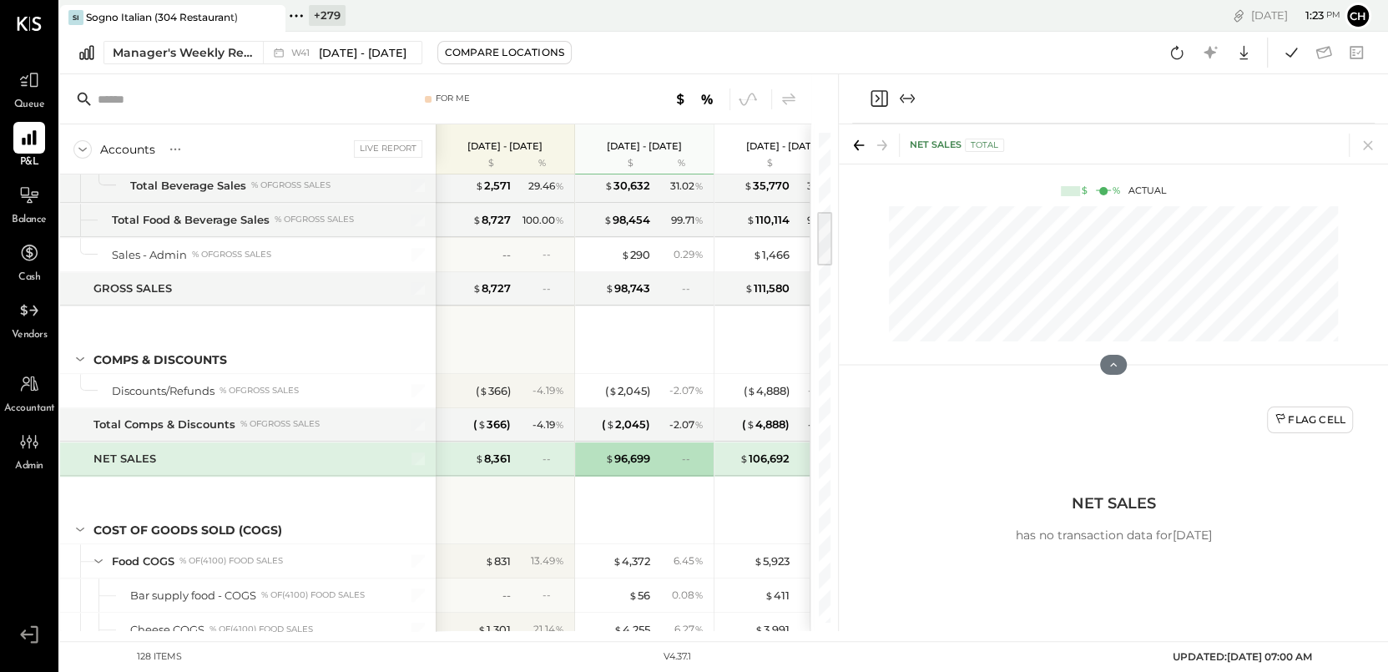
click at [878, 98] on icon "Close panel" at bounding box center [877, 99] width 4 height 8
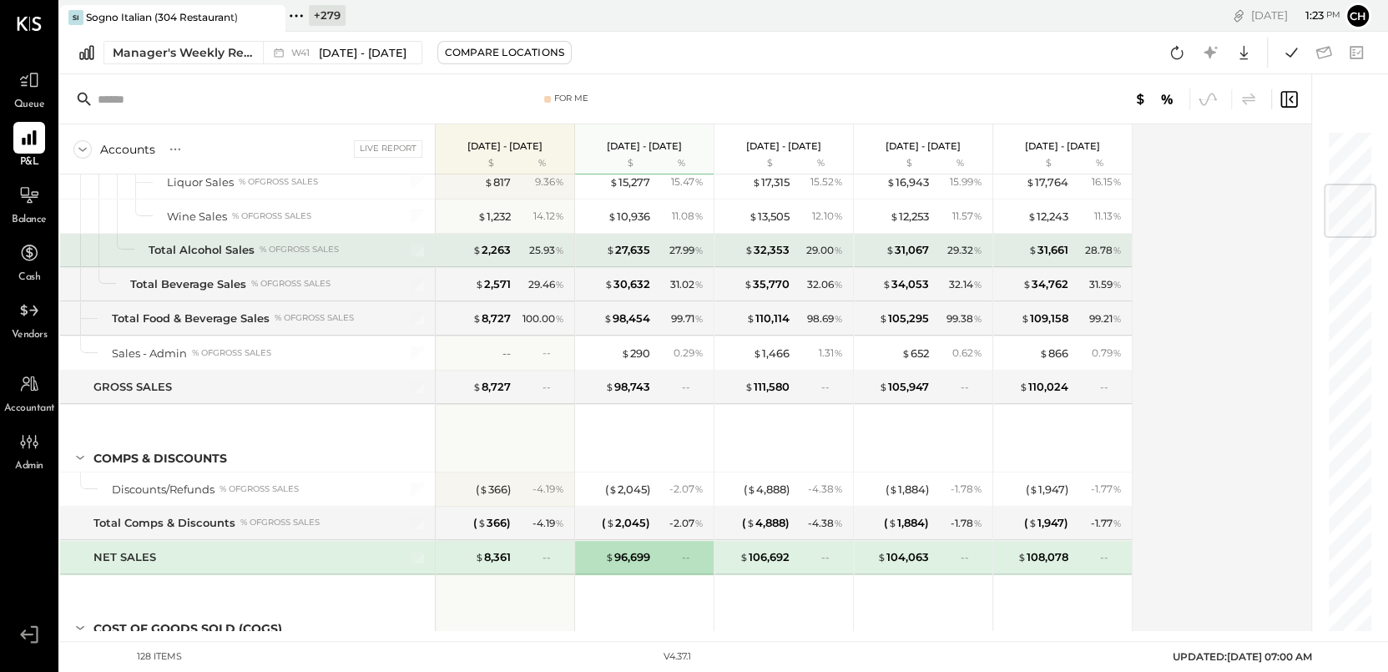
scroll to position [456, 0]
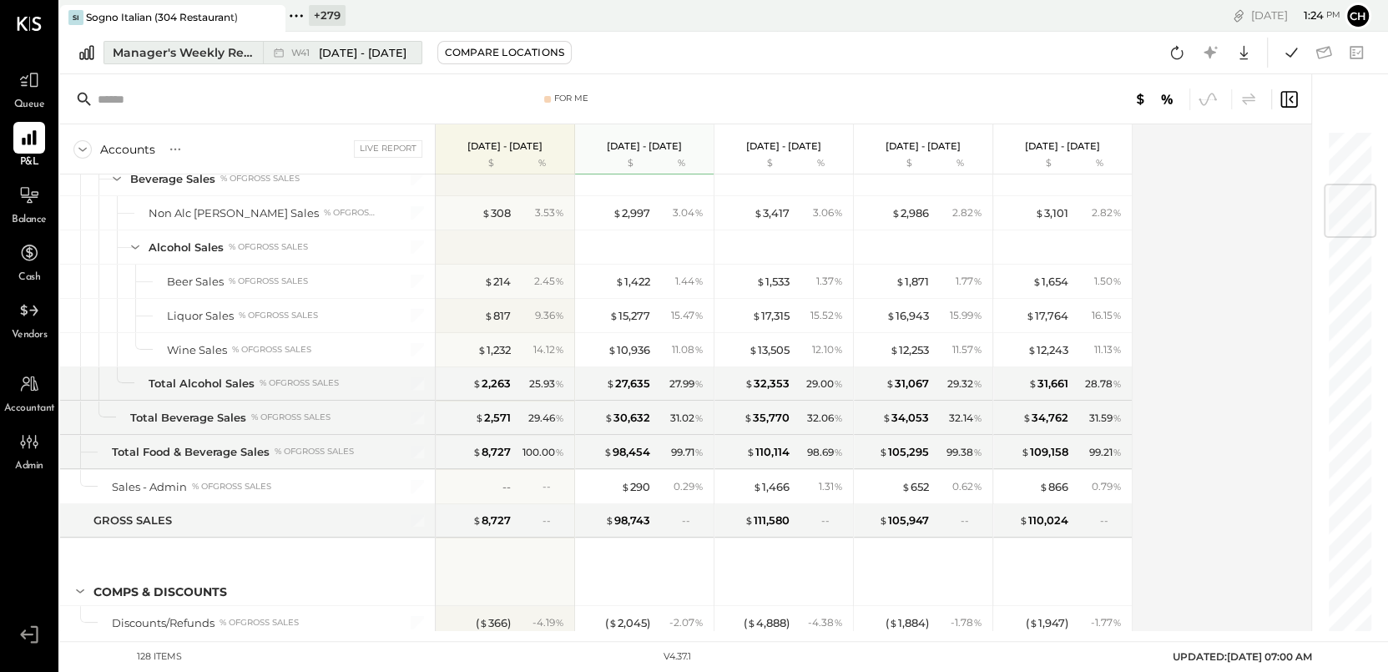
click at [222, 53] on div "Manager's Weekly Report" at bounding box center [183, 52] width 140 height 17
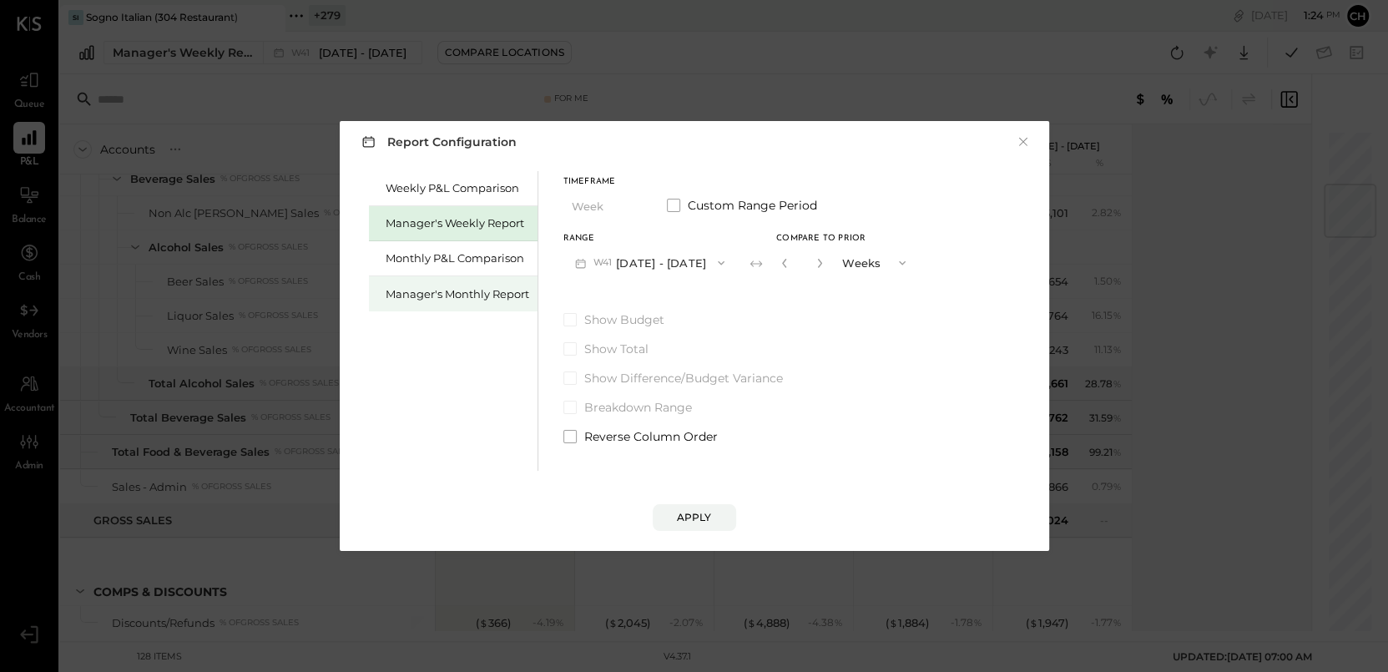
click at [427, 297] on div "Manager's Monthly Report" at bounding box center [458, 294] width 144 height 16
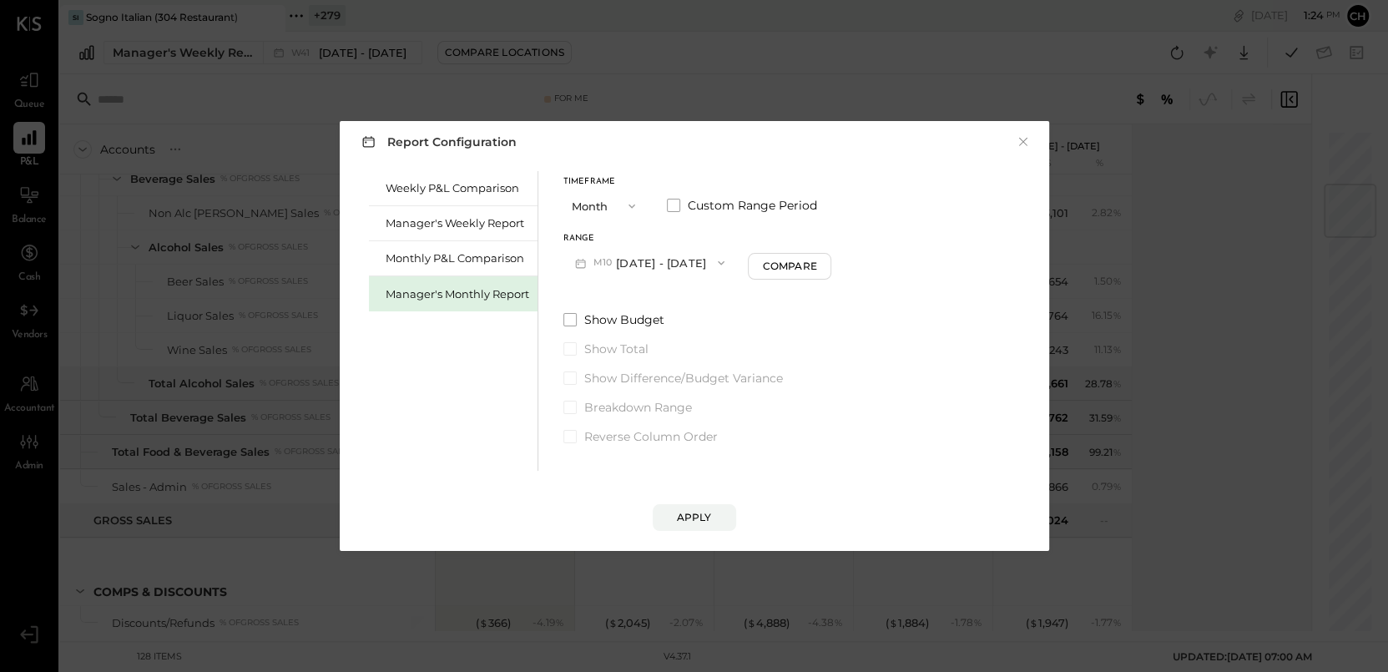
click at [662, 264] on button "M10 Oct 1 - 31, 2025" at bounding box center [650, 262] width 174 height 31
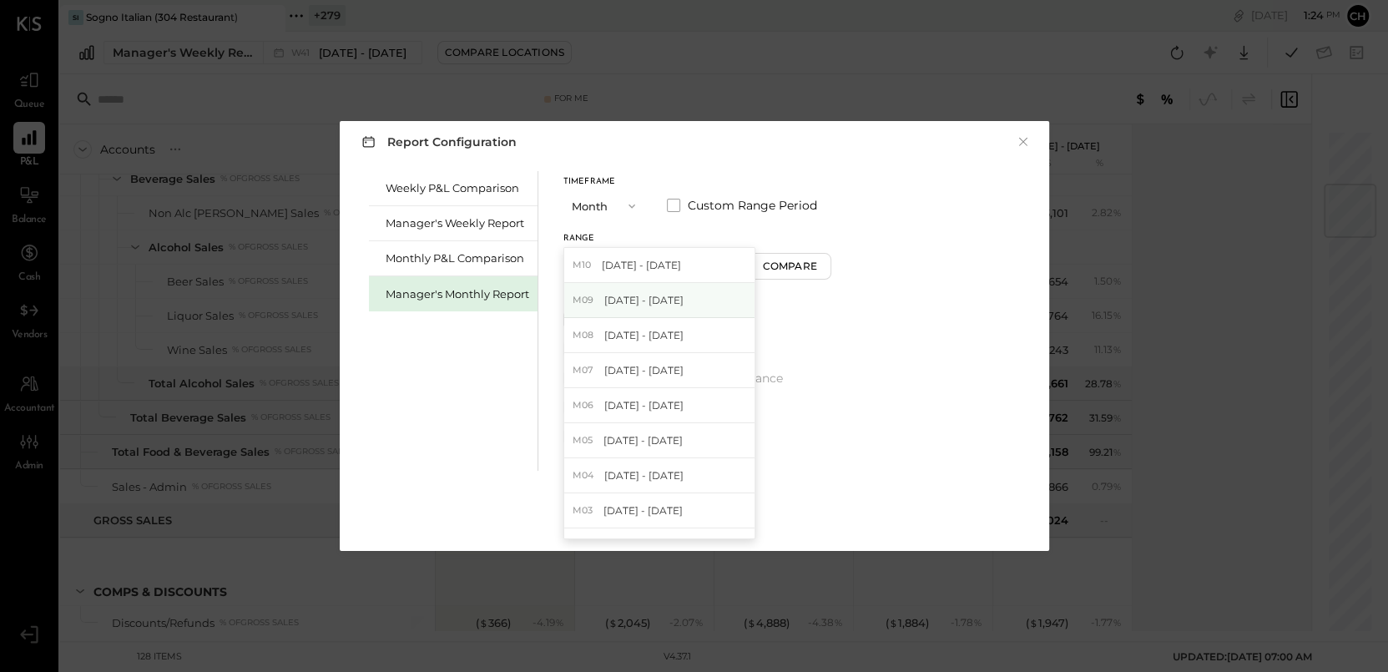
click at [660, 309] on div "M09 Sep 1 - 30, 2025" at bounding box center [659, 300] width 190 height 35
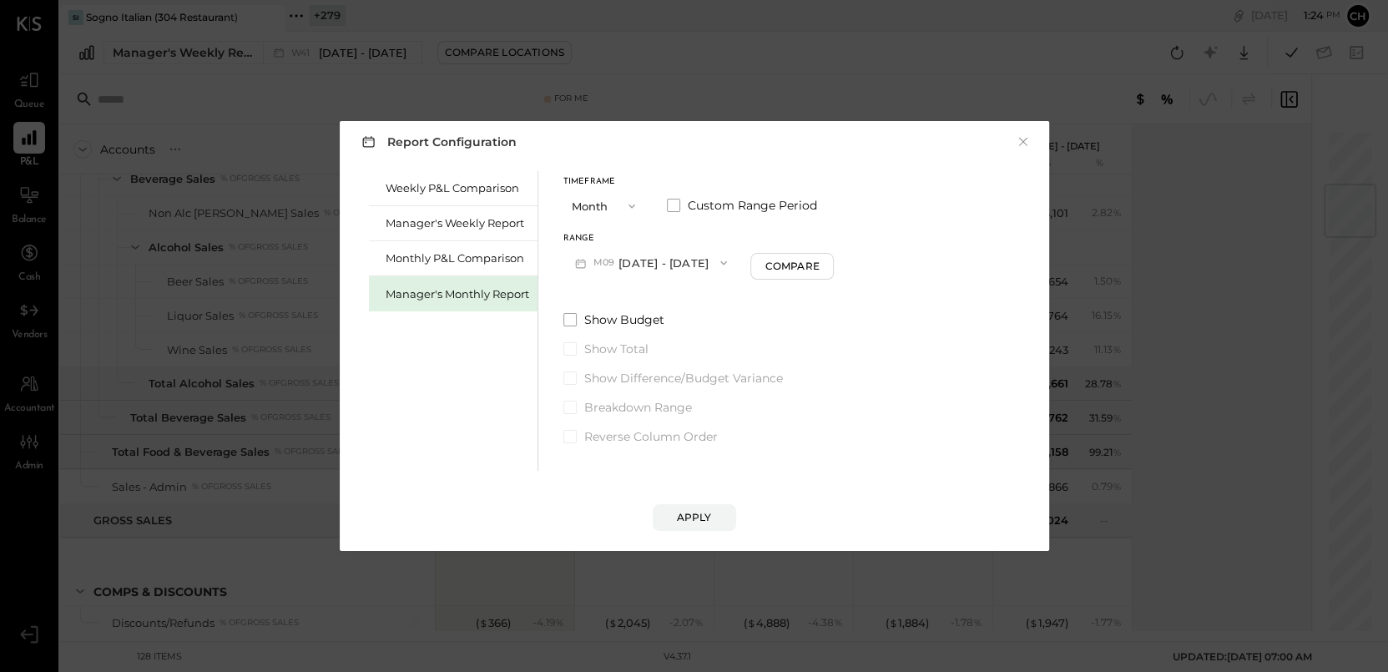
click at [639, 258] on button "M09 Sep 1 - 30, 2025" at bounding box center [651, 262] width 176 height 31
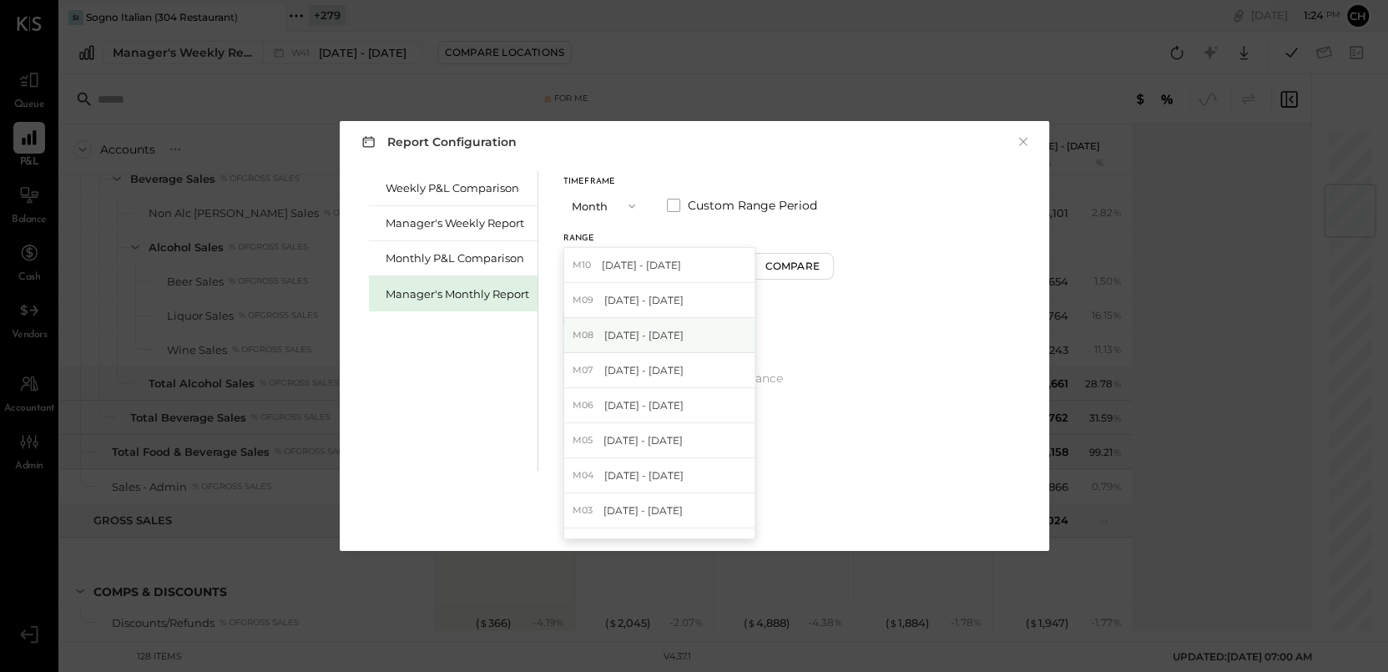
click at [652, 337] on span "Aug 1 - 31, 2025" at bounding box center [643, 335] width 79 height 14
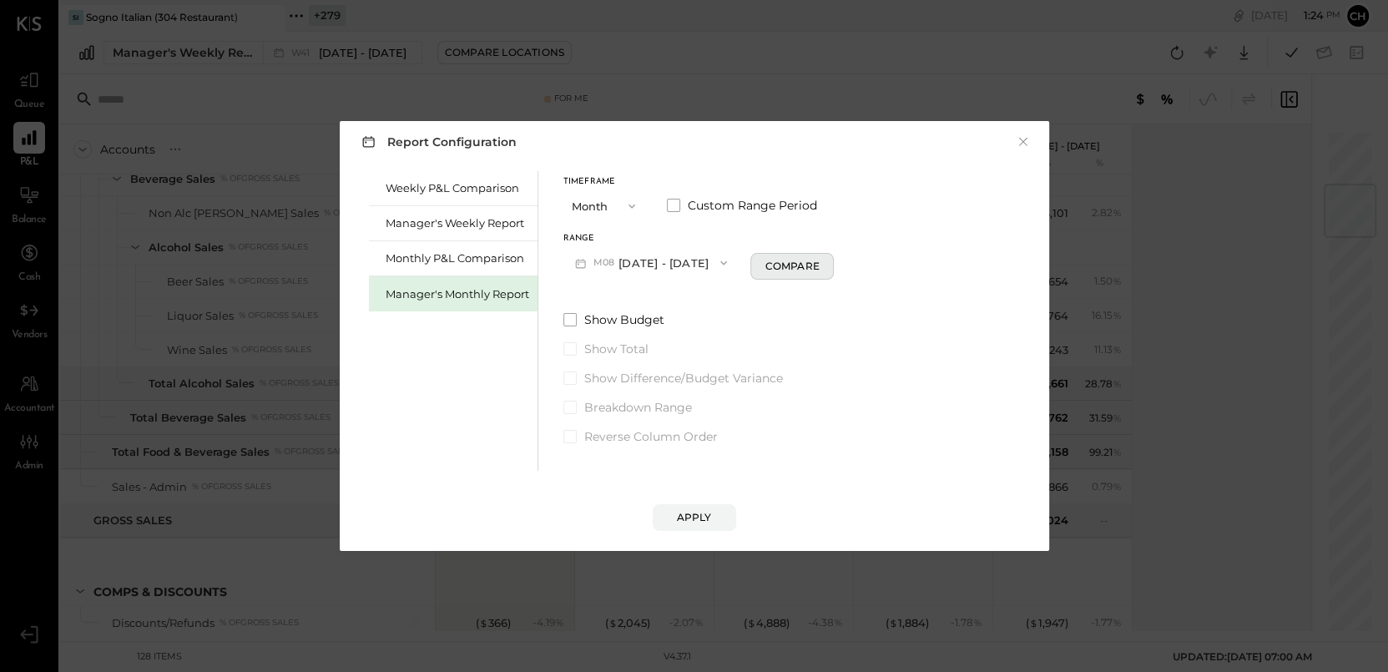
click at [794, 271] on div "Compare" at bounding box center [791, 266] width 54 height 14
click at [874, 263] on button "Months" at bounding box center [877, 262] width 83 height 31
click at [627, 197] on button "Month" at bounding box center [604, 205] width 83 height 31
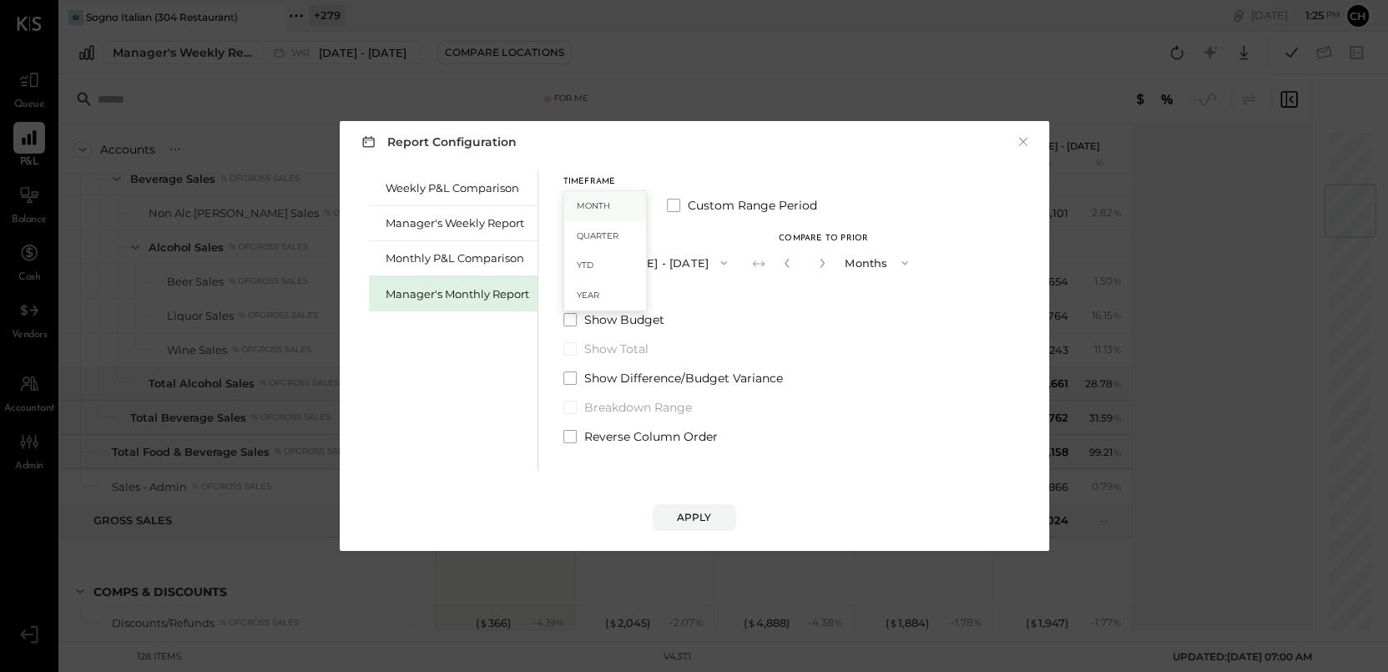
click at [594, 204] on span "Month" at bounding box center [593, 205] width 33 height 11
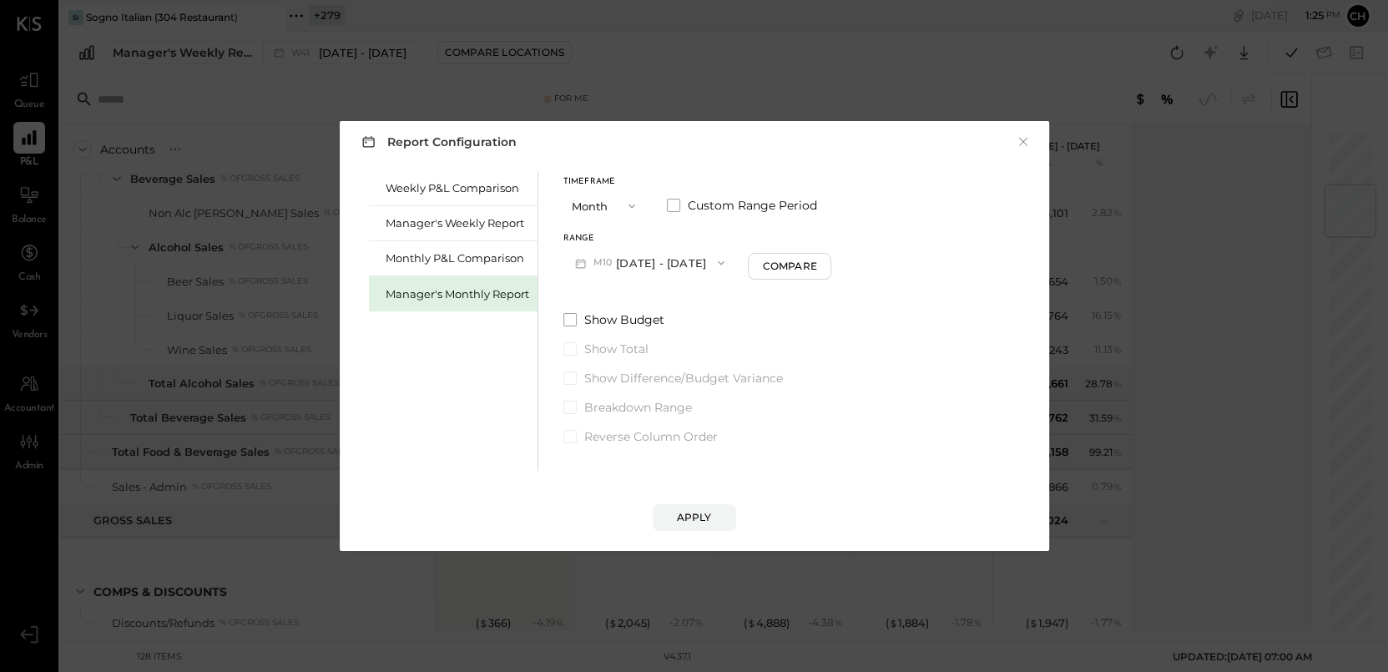
click at [676, 261] on button "M10 Oct 1 - 31, 2025" at bounding box center [650, 262] width 174 height 31
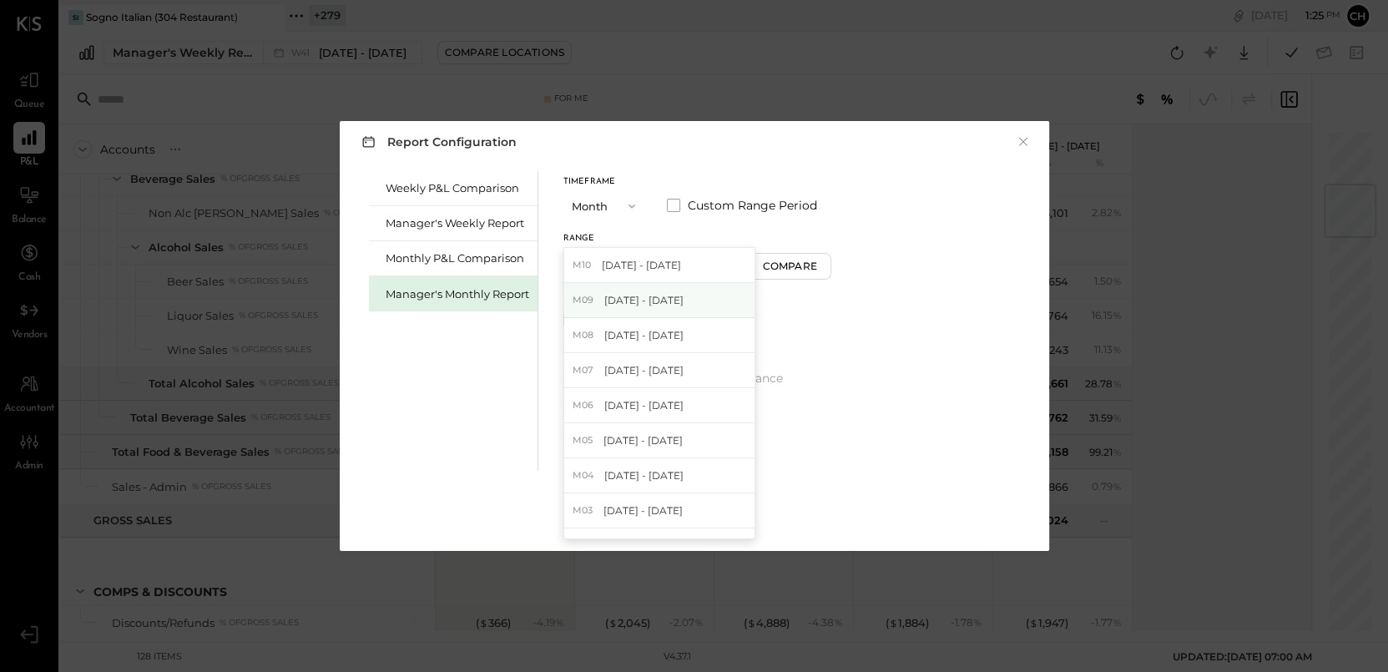
click at [673, 299] on span "Sep 1 - 30, 2025" at bounding box center [643, 300] width 79 height 14
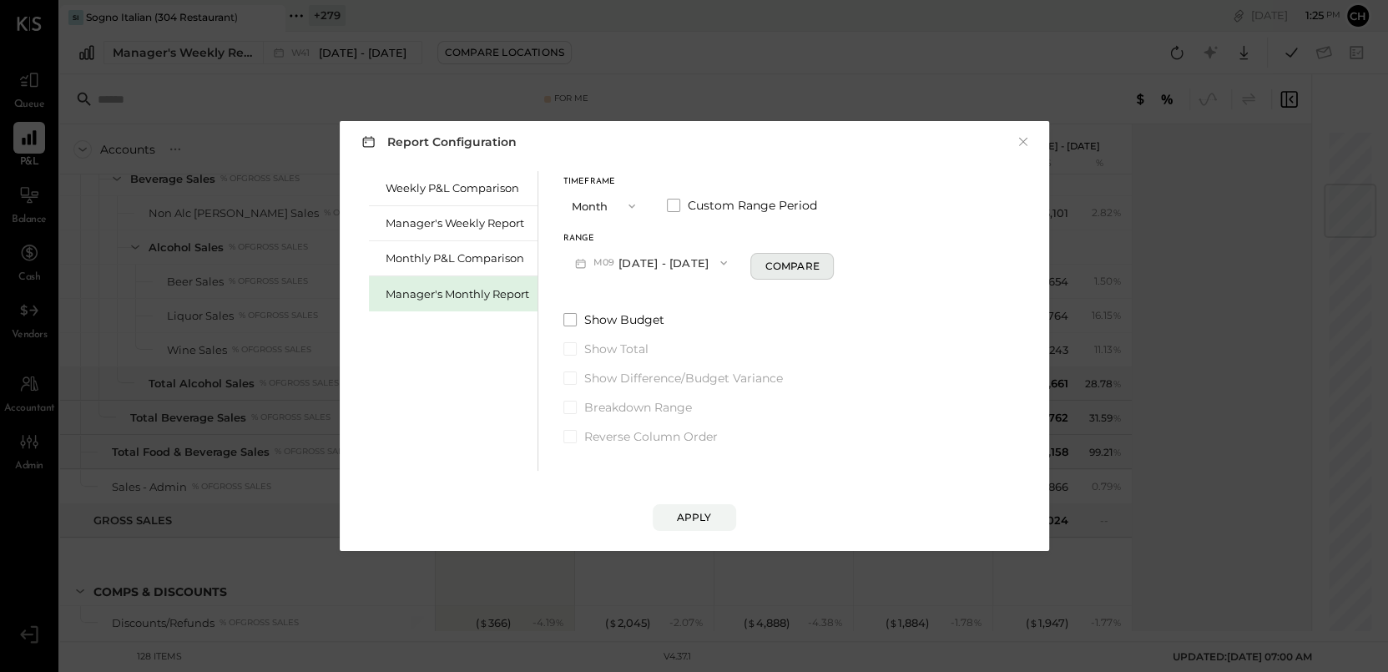
click at [794, 265] on div "Compare" at bounding box center [791, 266] width 54 height 14
click at [686, 520] on div "Apply" at bounding box center [694, 517] width 35 height 14
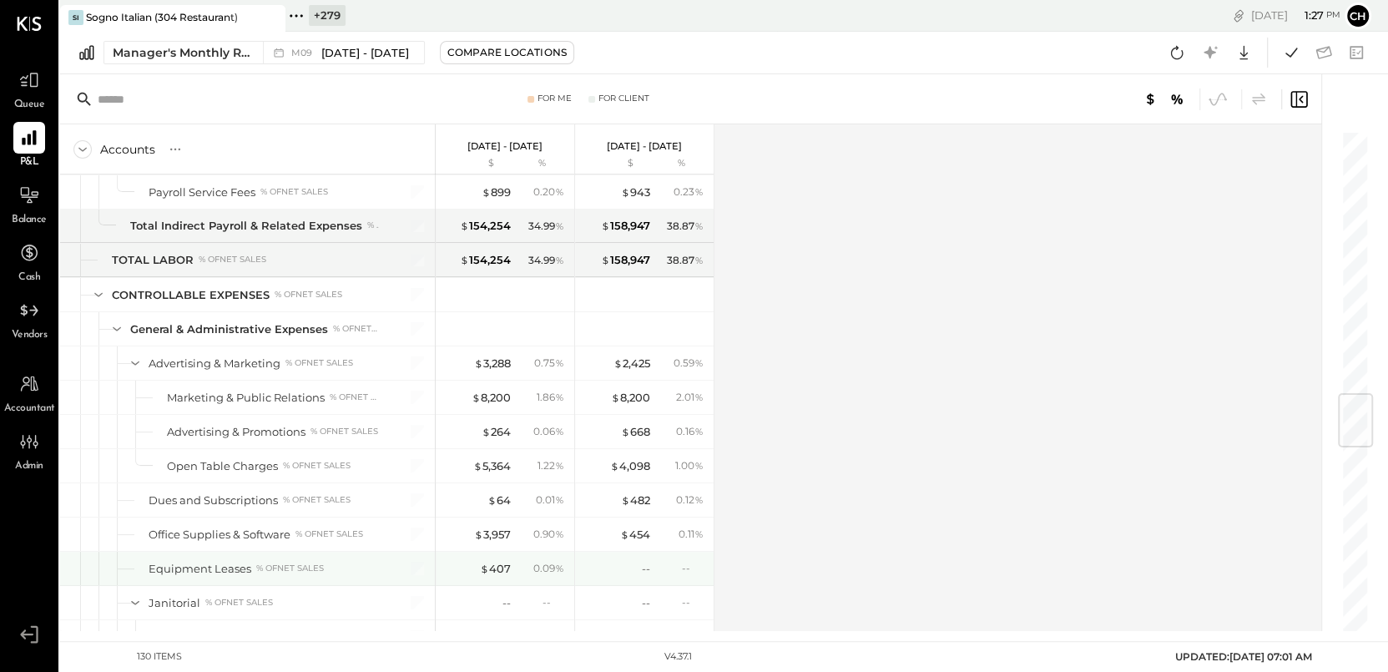
scroll to position [2293, 0]
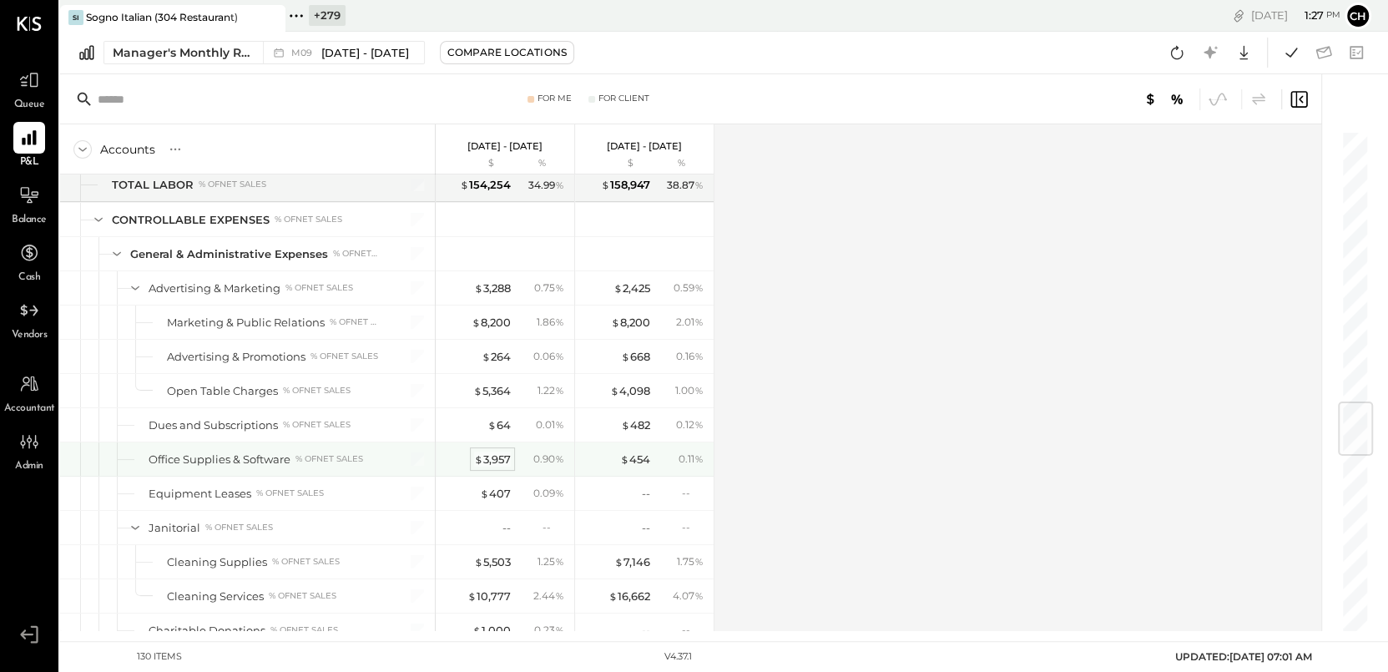
click at [496, 456] on div "$ 3,957" at bounding box center [492, 459] width 37 height 16
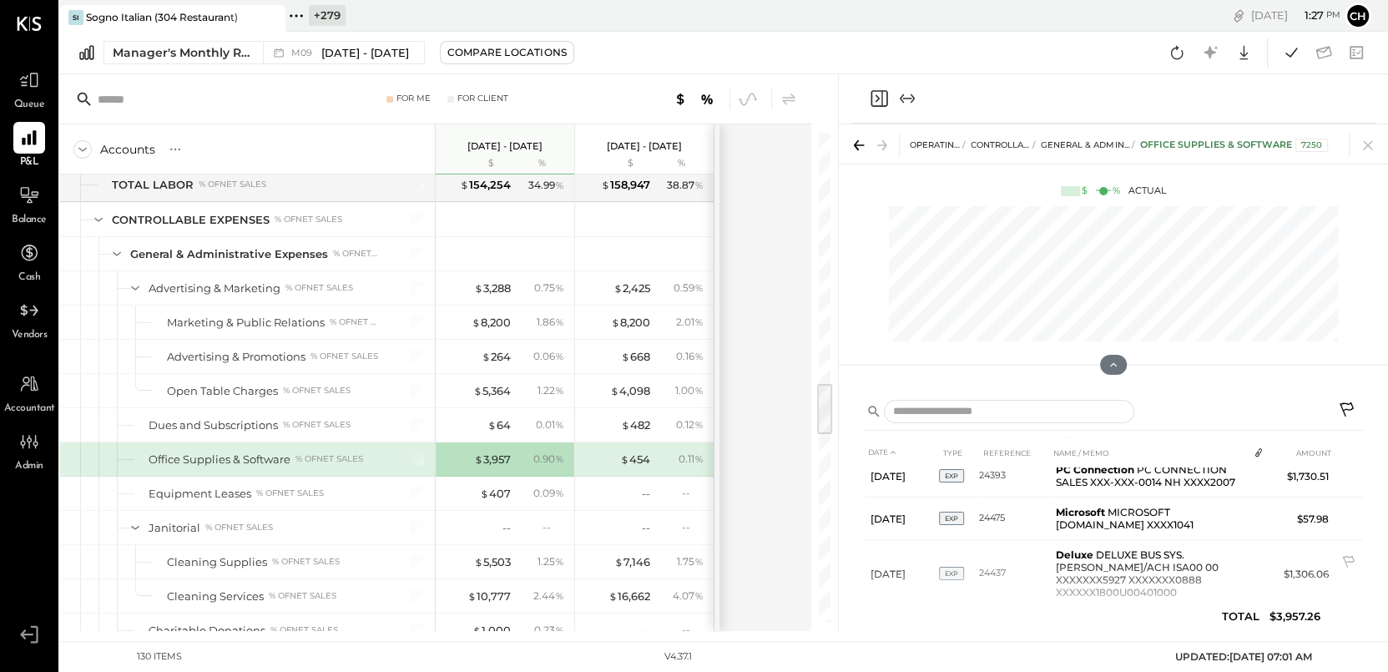
scroll to position [359, 0]
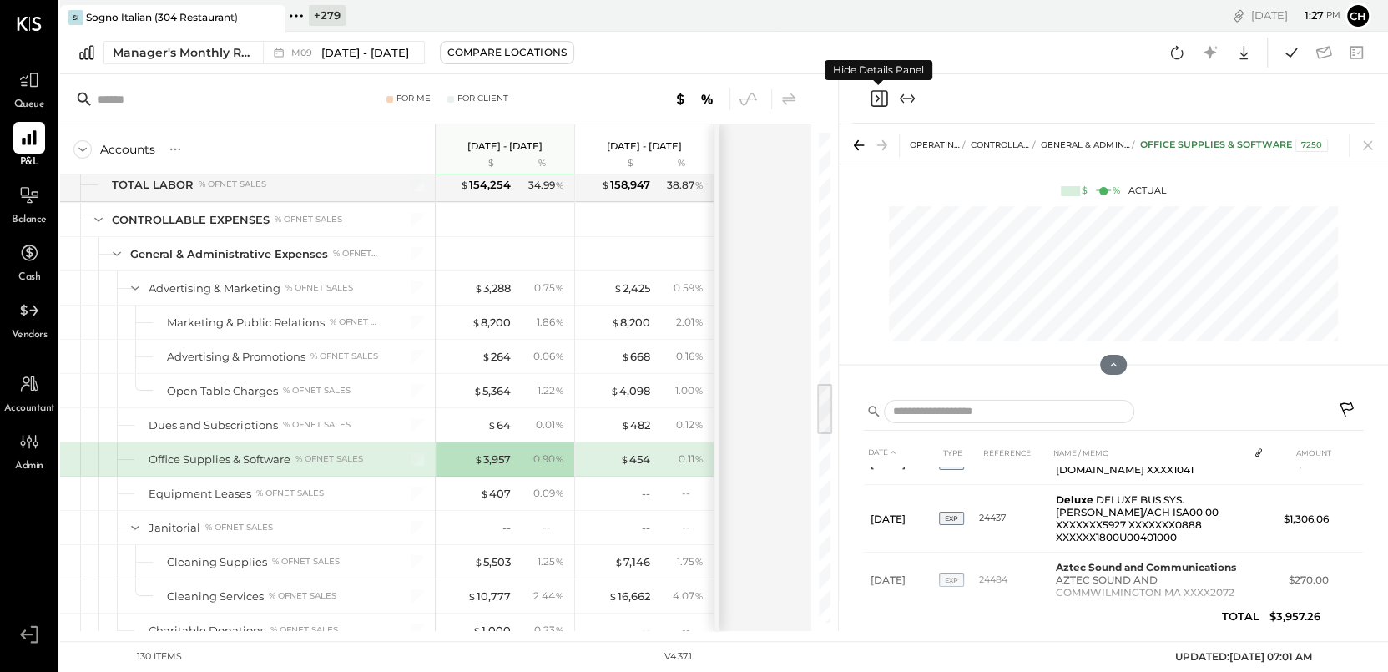
click at [874, 97] on icon "Close panel" at bounding box center [879, 98] width 20 height 20
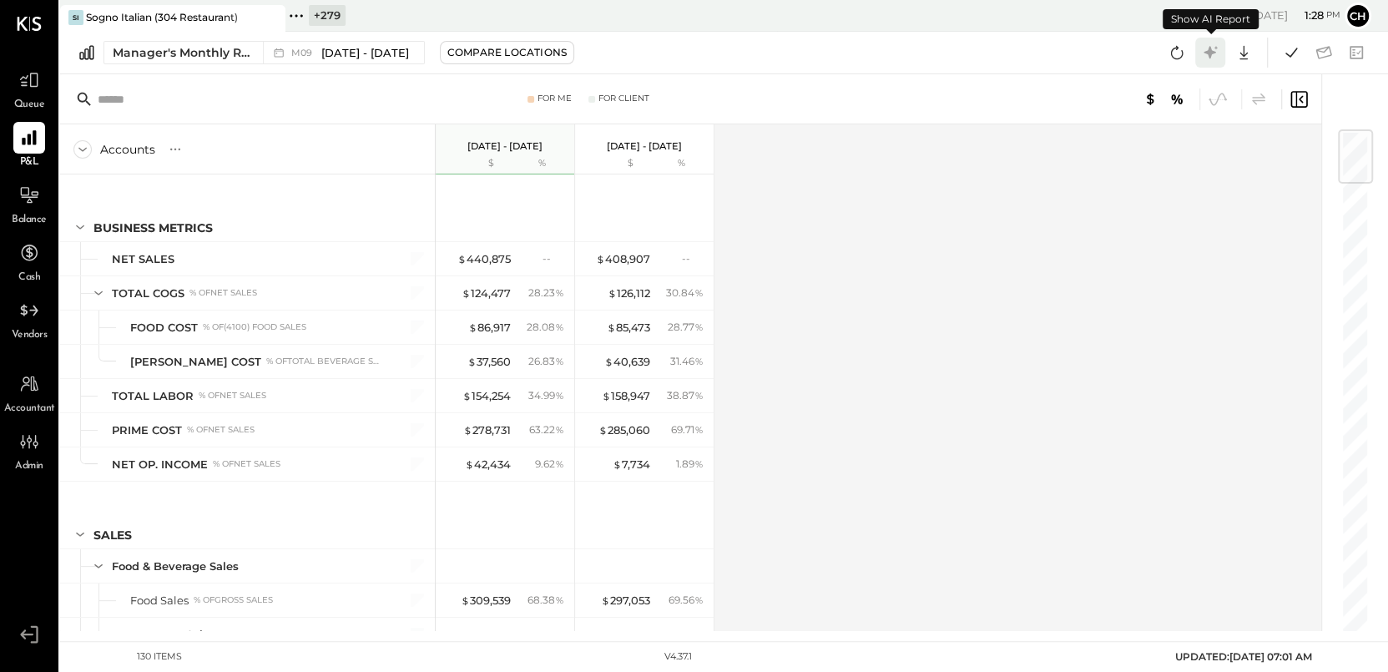
click at [1213, 53] on icon at bounding box center [1209, 52] width 13 height 13
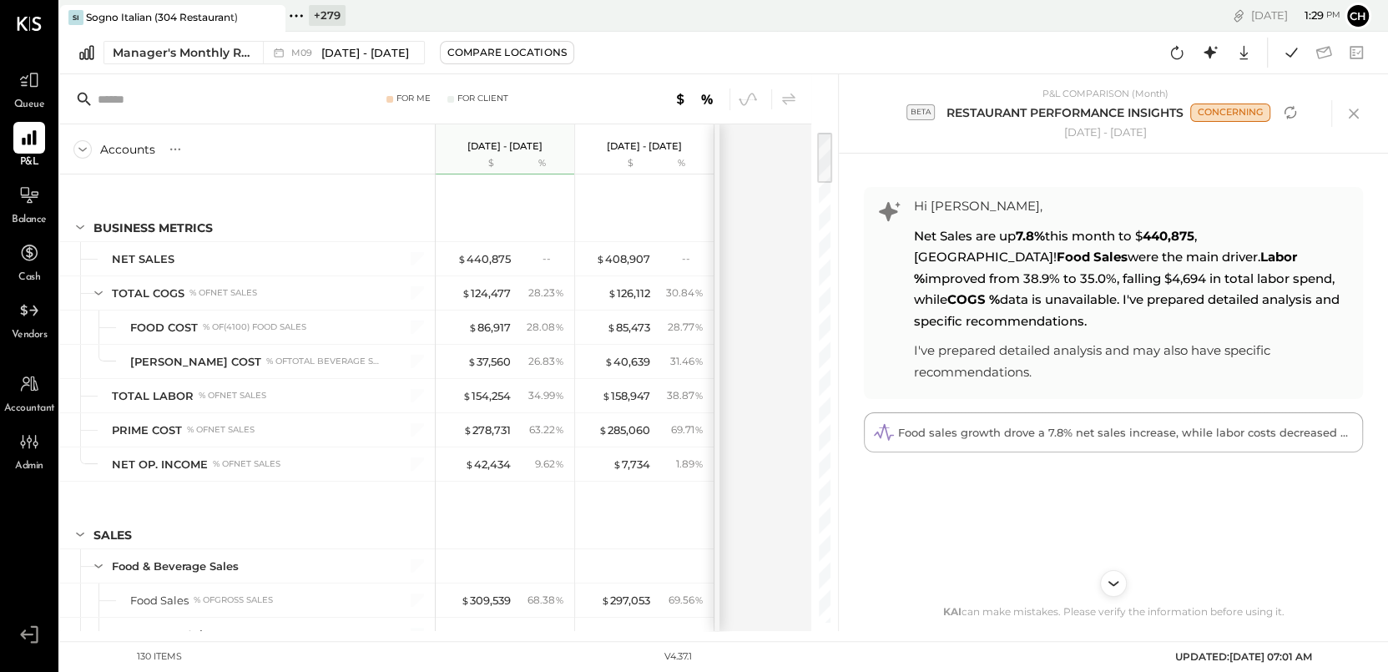
scroll to position [3, 0]
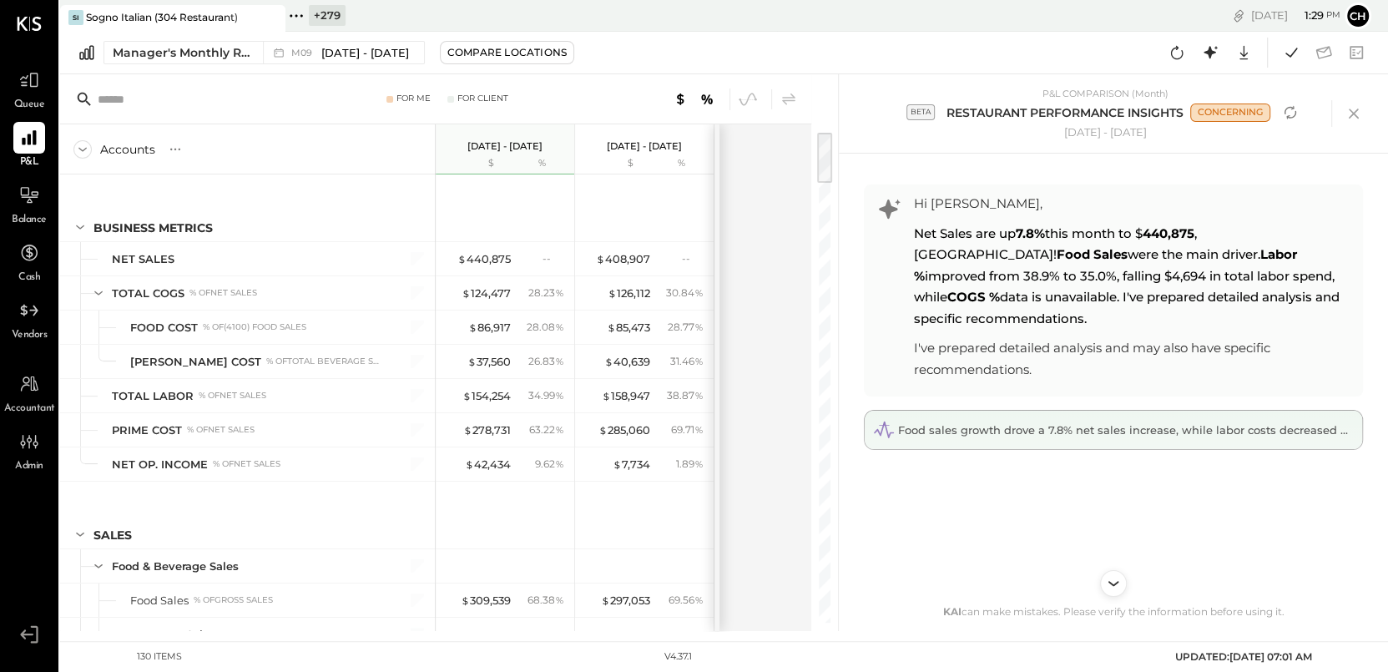
click at [1048, 423] on span "Food sales growth drove a 7.8% net sales increase, while labor costs decreased …" at bounding box center [1199, 429] width 602 height 13
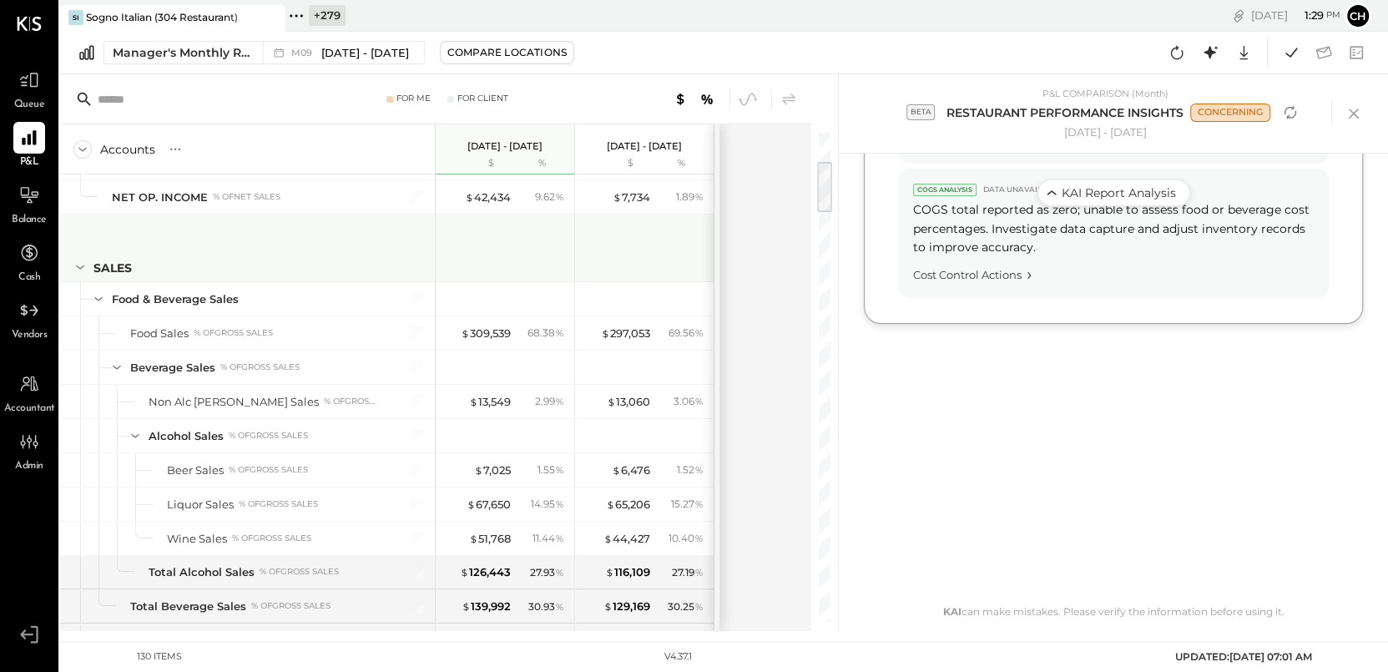
scroll to position [250, 0]
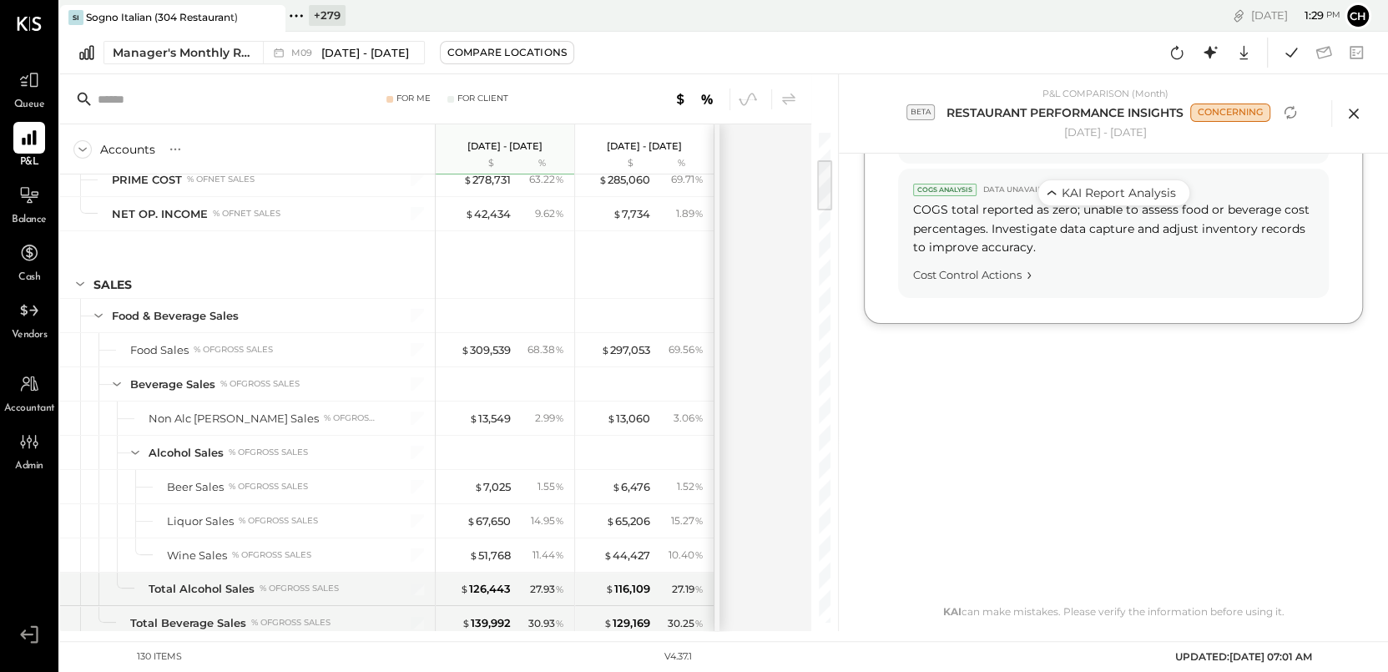
click at [1353, 109] on icon at bounding box center [1353, 113] width 25 height 25
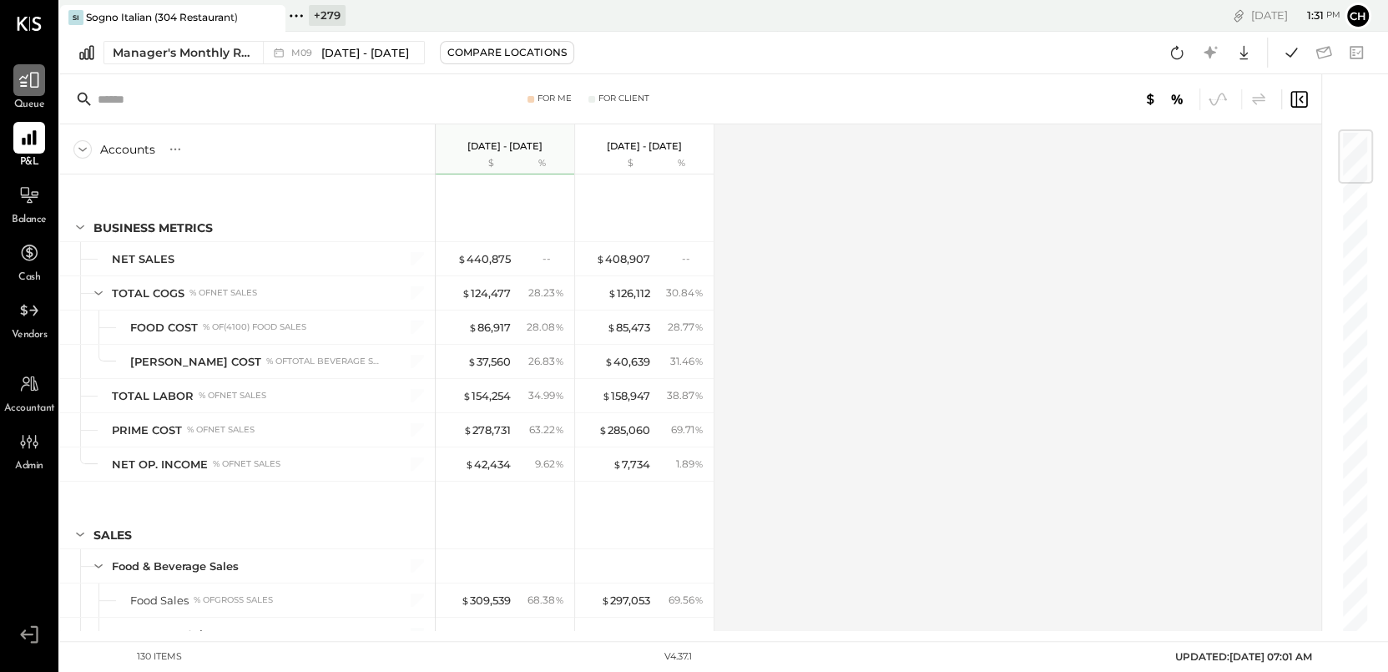
click at [38, 84] on icon at bounding box center [29, 80] width 22 height 22
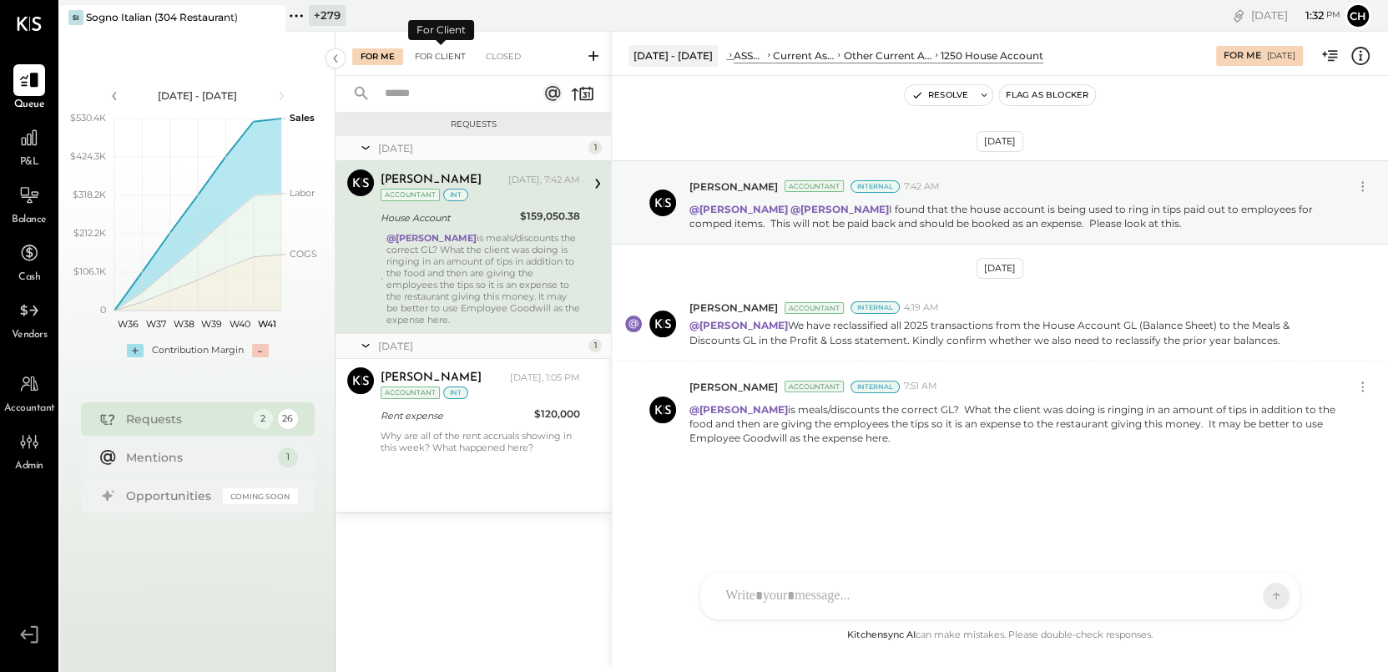
click at [460, 51] on div "For Client" at bounding box center [440, 56] width 68 height 17
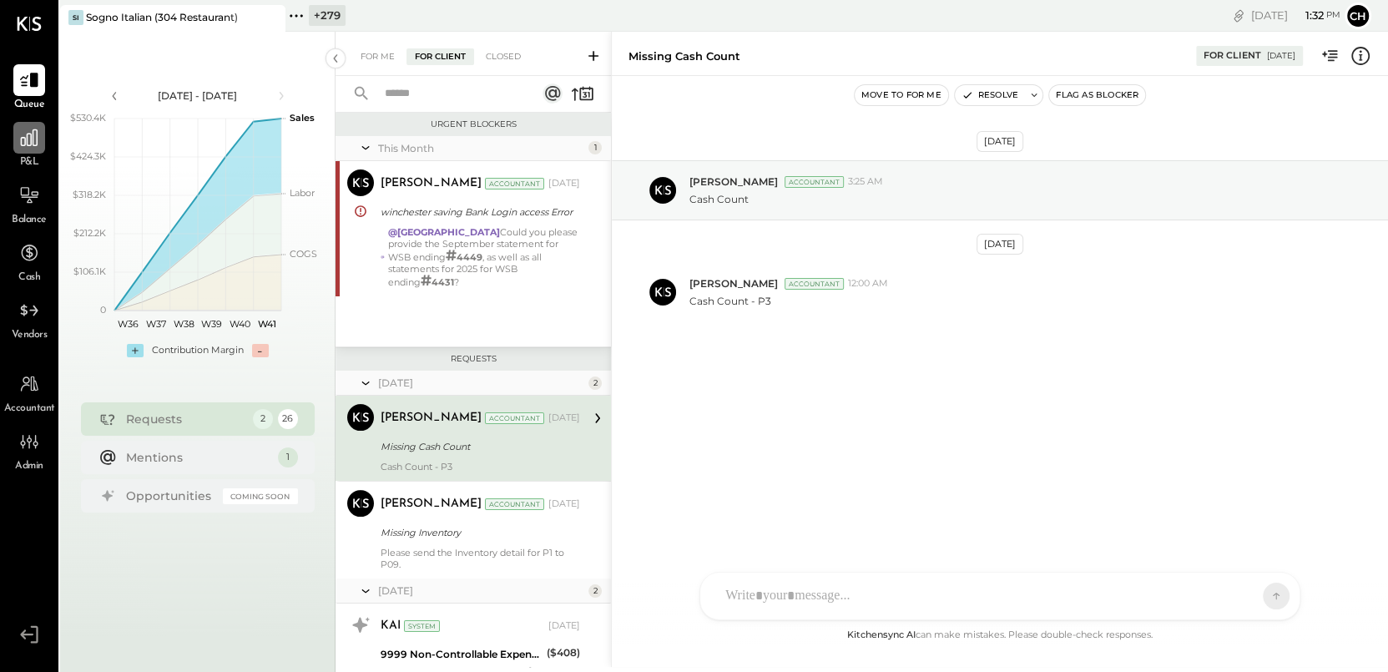
click at [38, 150] on div at bounding box center [29, 138] width 32 height 32
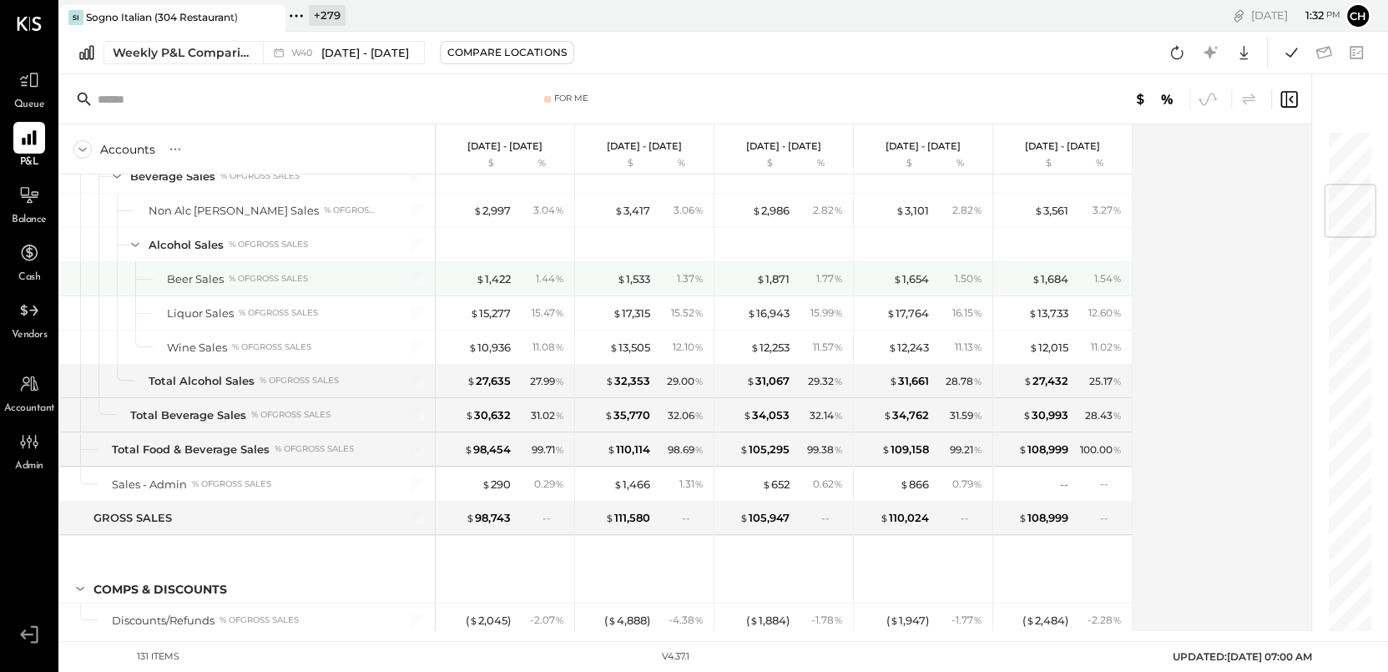
scroll to position [464, 0]
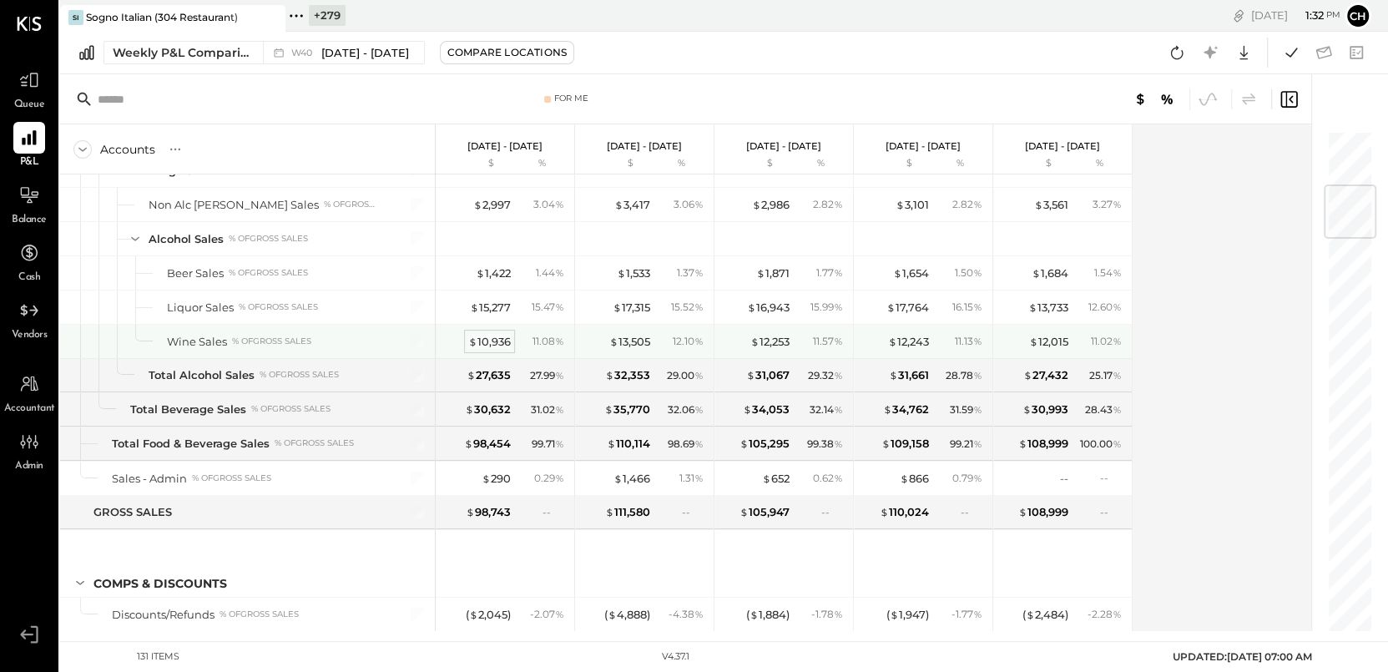
click at [487, 345] on div "$ 10,936" at bounding box center [489, 342] width 43 height 16
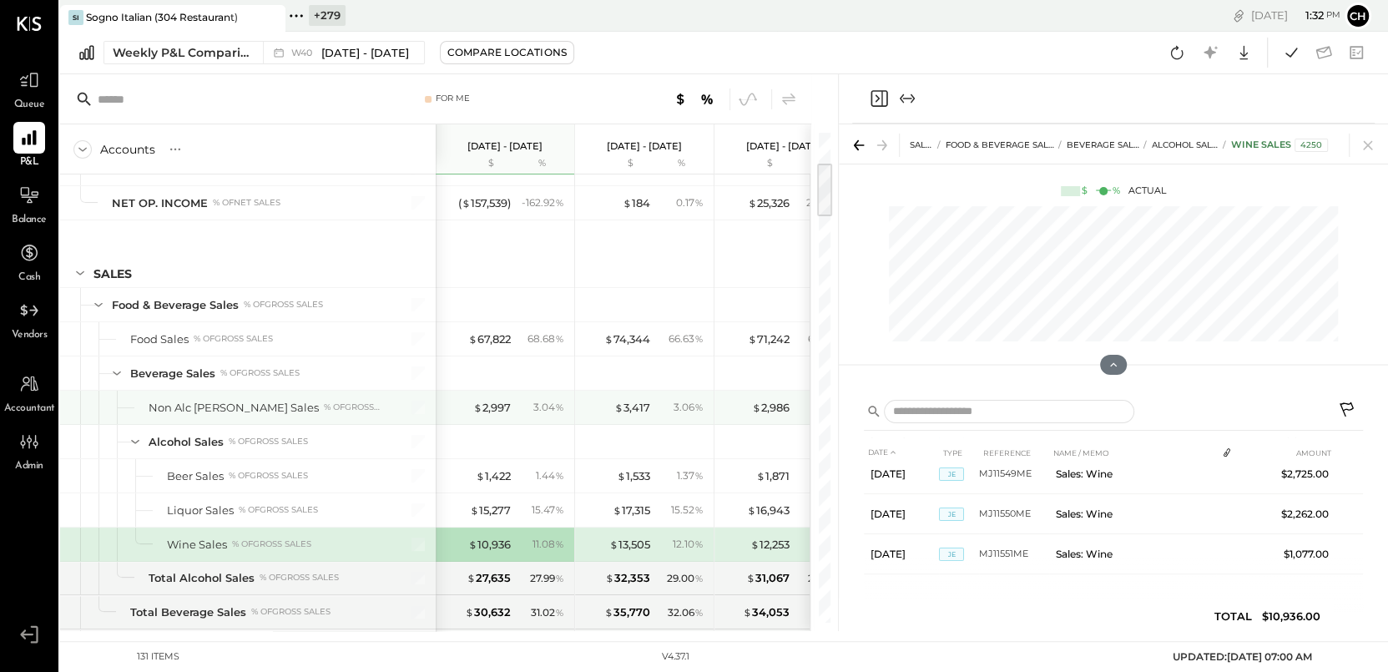
scroll to position [370, 0]
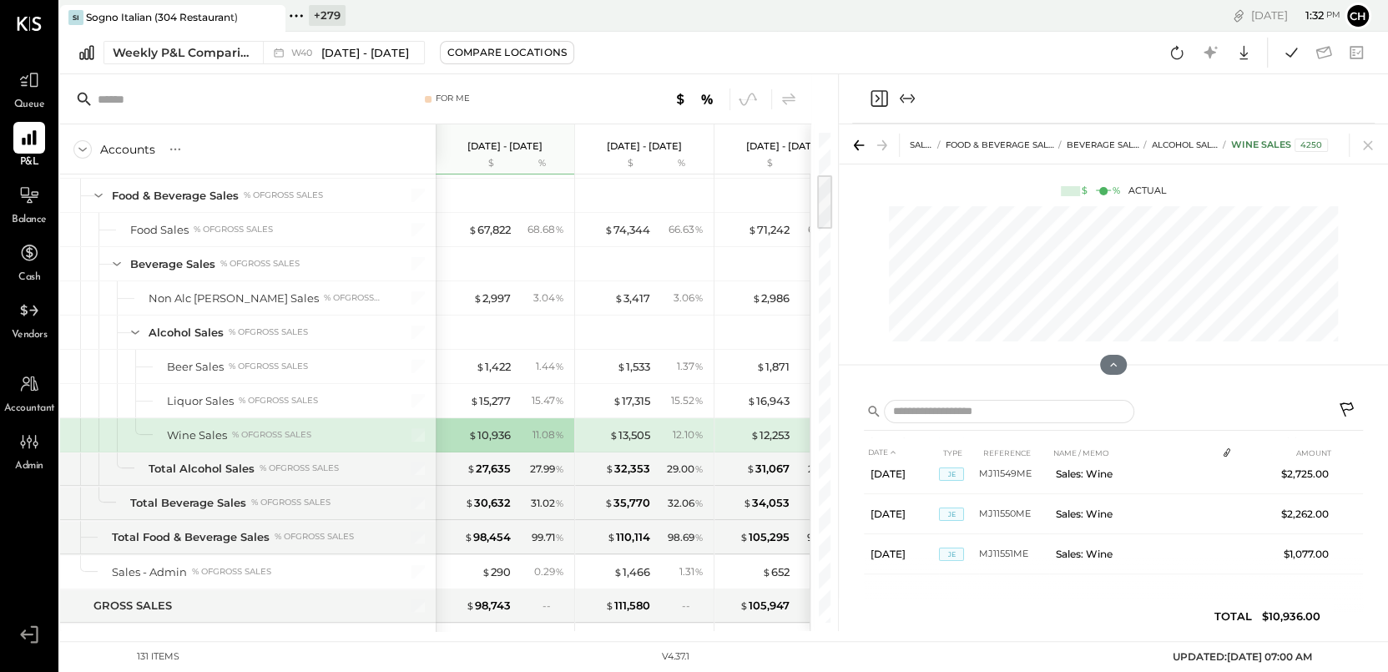
click at [873, 102] on icon "Close panel" at bounding box center [879, 98] width 20 height 20
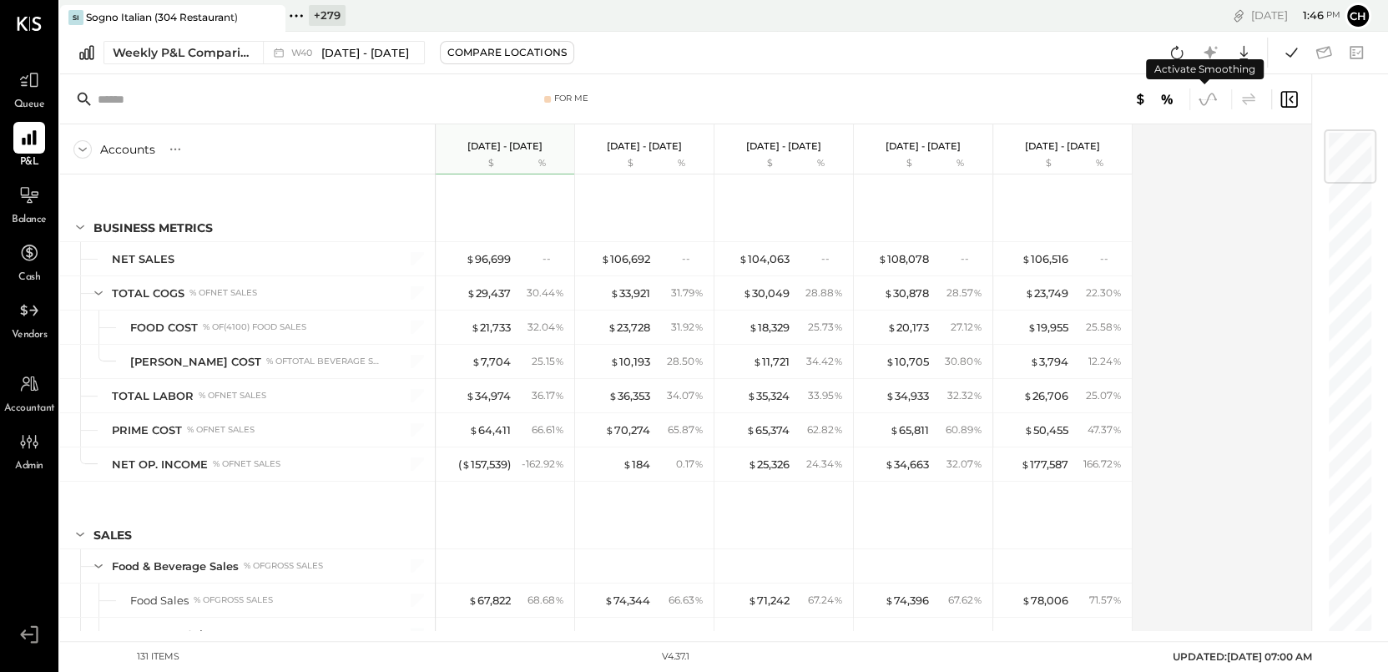
click at [1210, 99] on icon at bounding box center [1208, 99] width 22 height 22
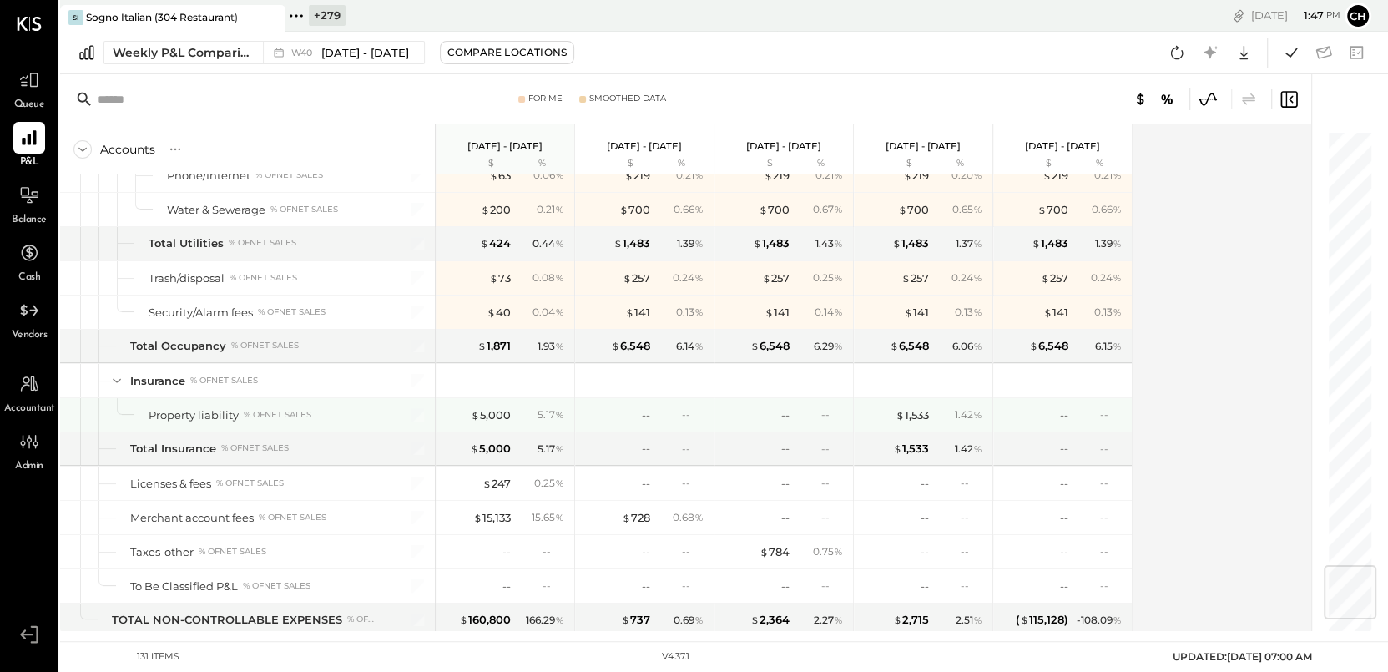
scroll to position [3555, 0]
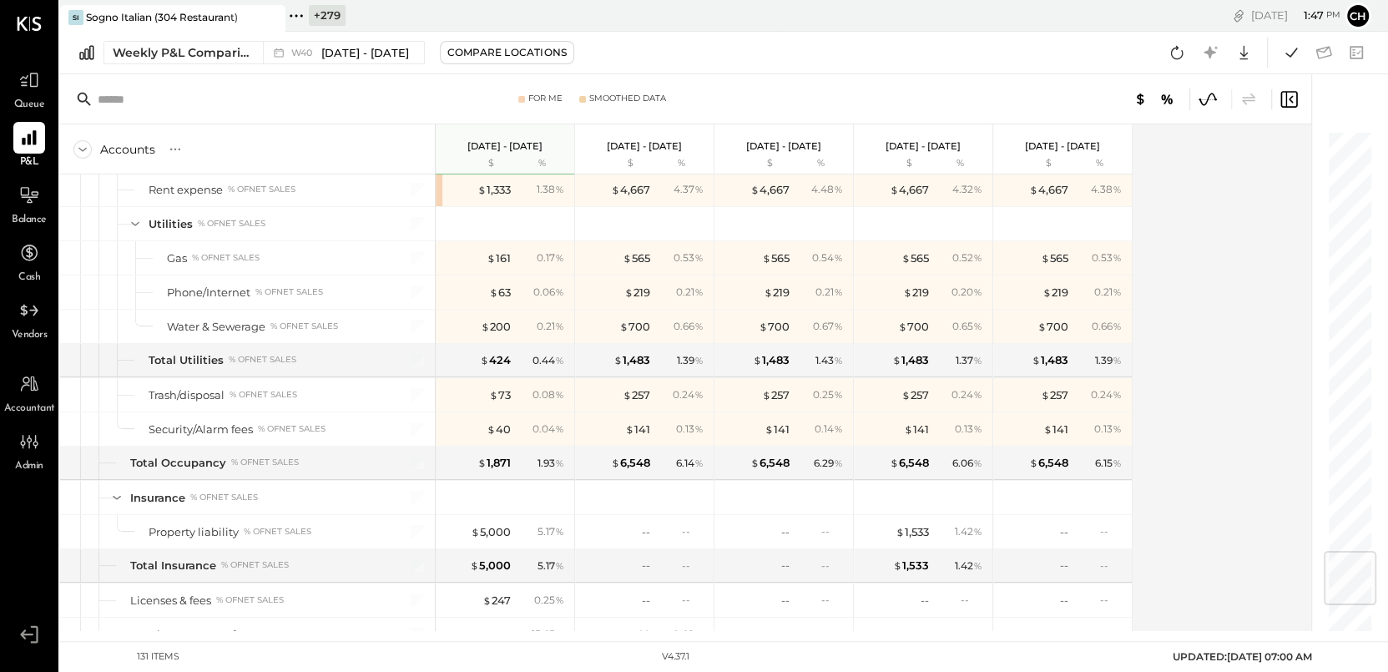
click at [1205, 98] on icon at bounding box center [1208, 99] width 22 height 22
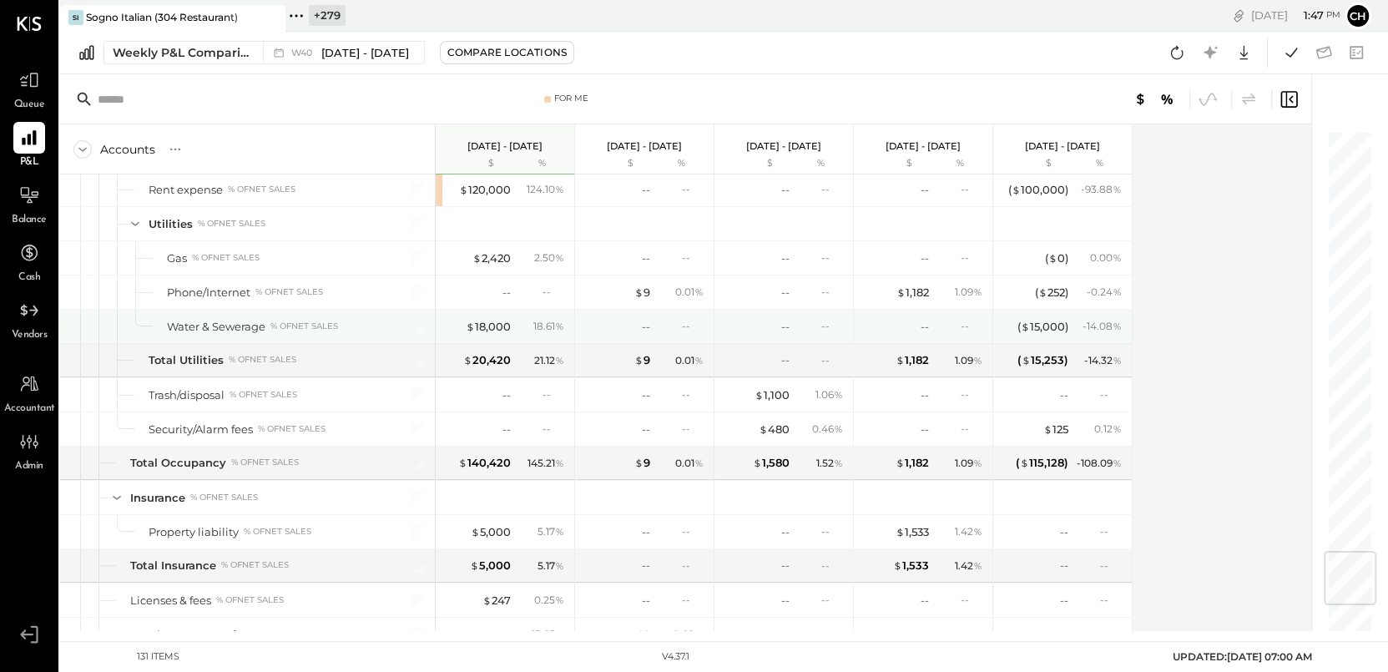
scroll to position [3529, 0]
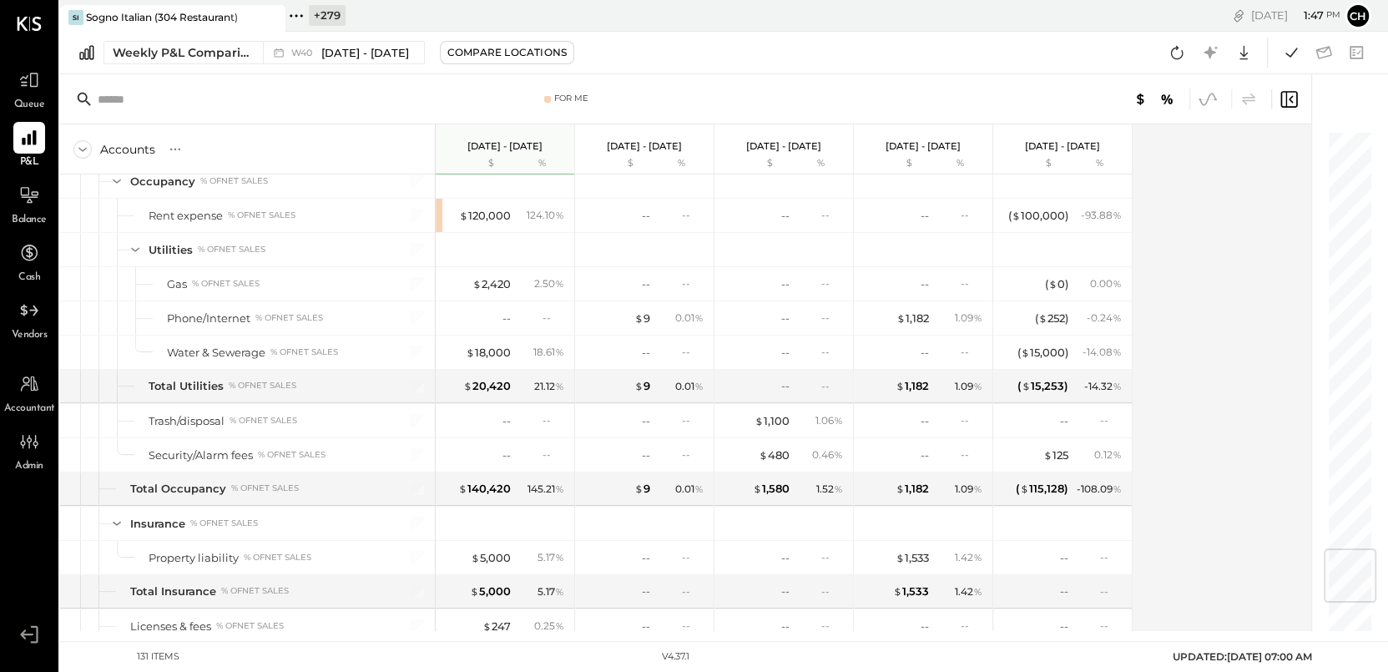
click at [1202, 100] on icon at bounding box center [1208, 99] width 22 height 22
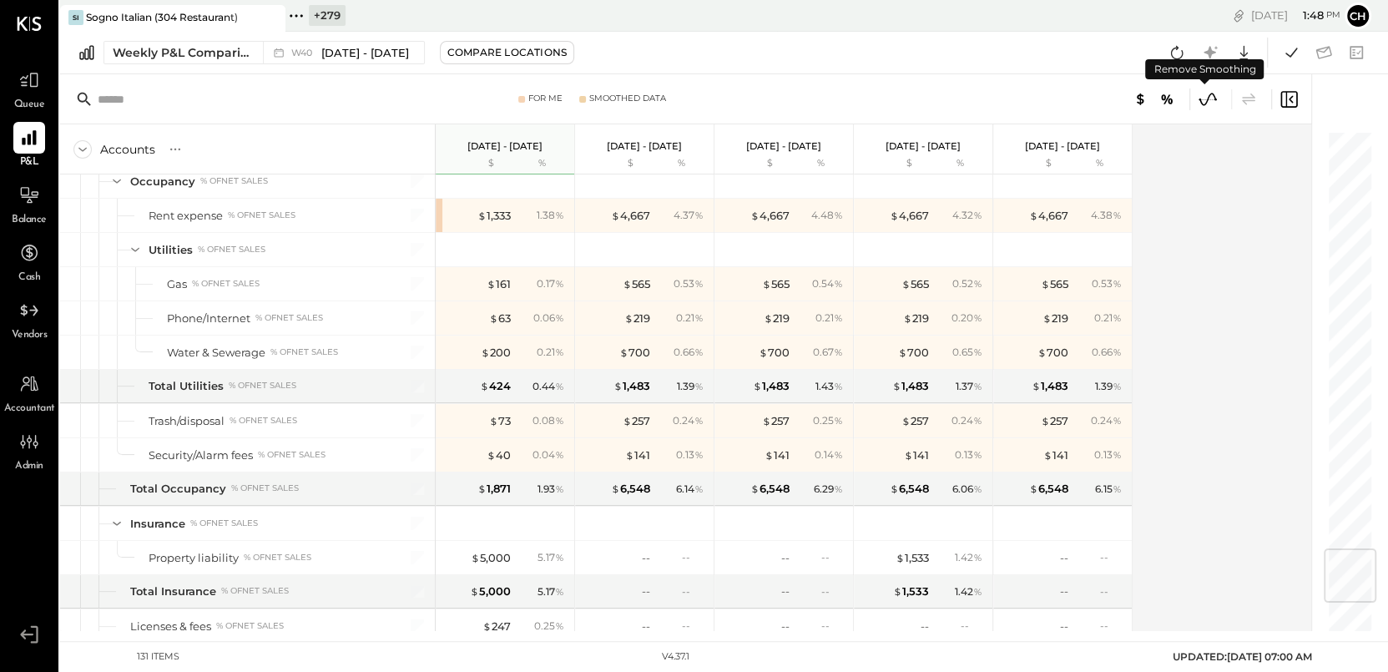
click at [1202, 100] on icon at bounding box center [1208, 99] width 22 height 22
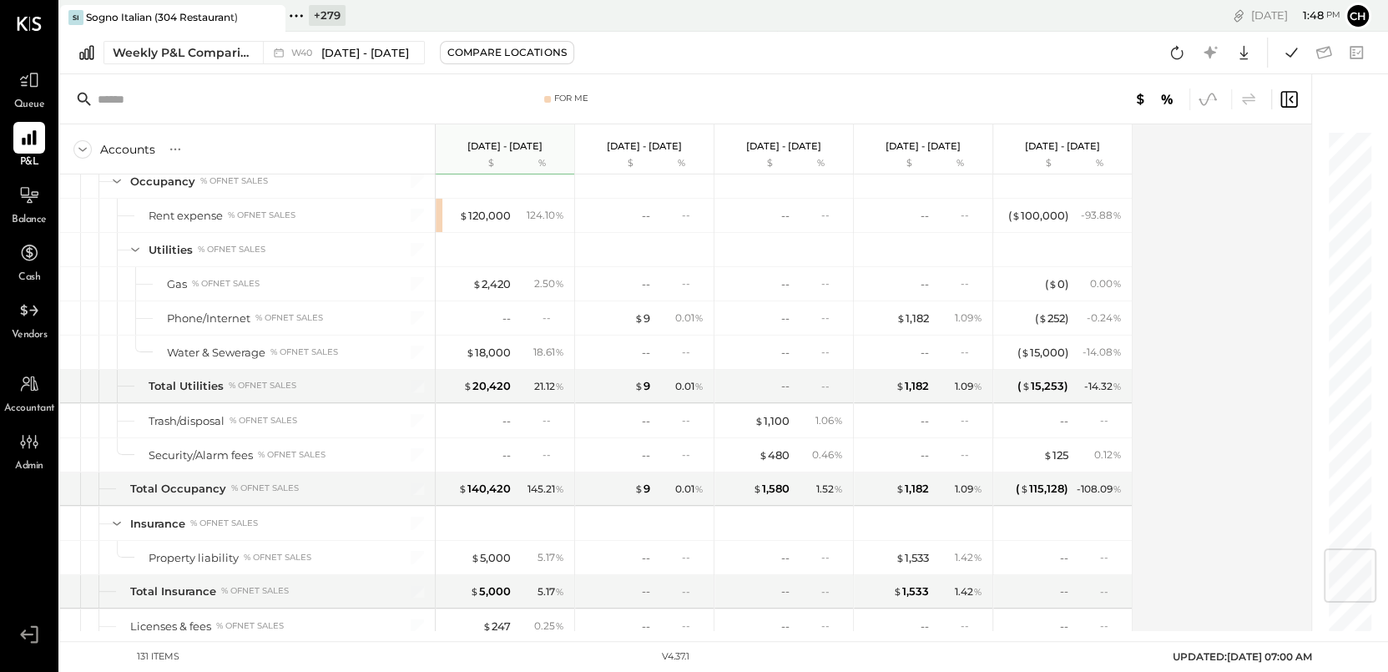
click at [1212, 99] on icon at bounding box center [1207, 99] width 15 height 1
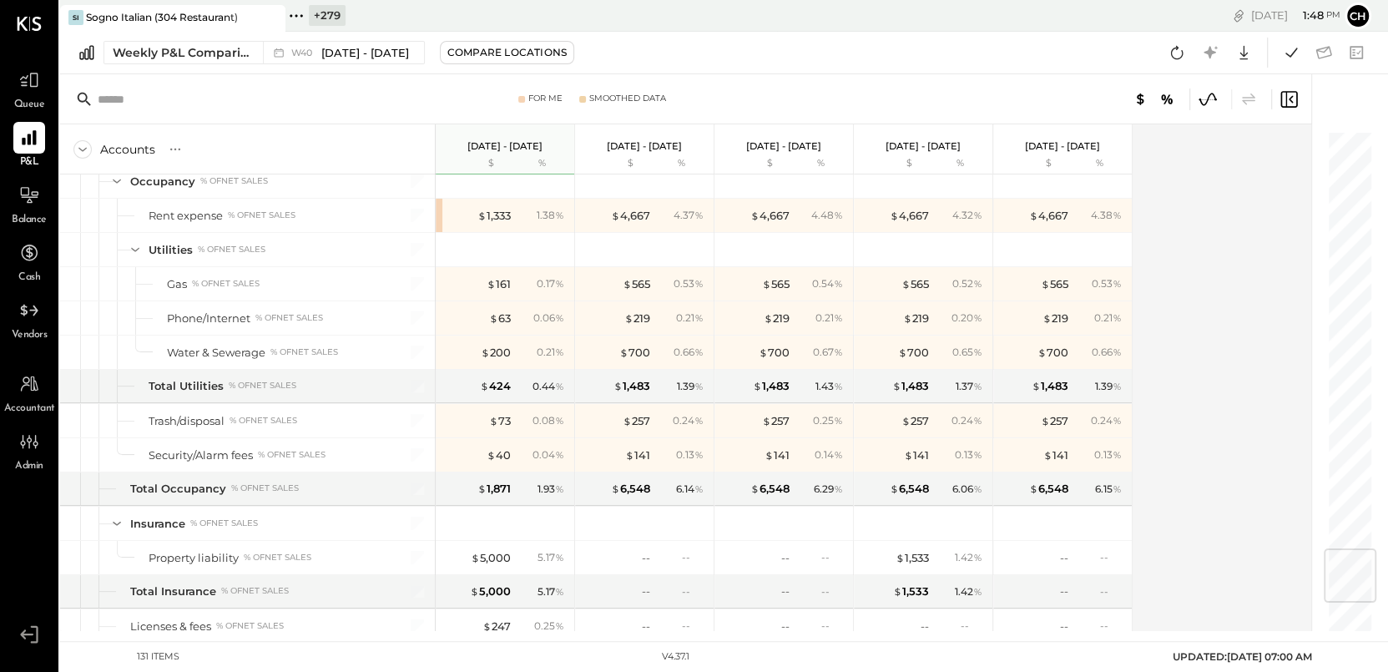
click at [1205, 95] on icon at bounding box center [1208, 99] width 22 height 22
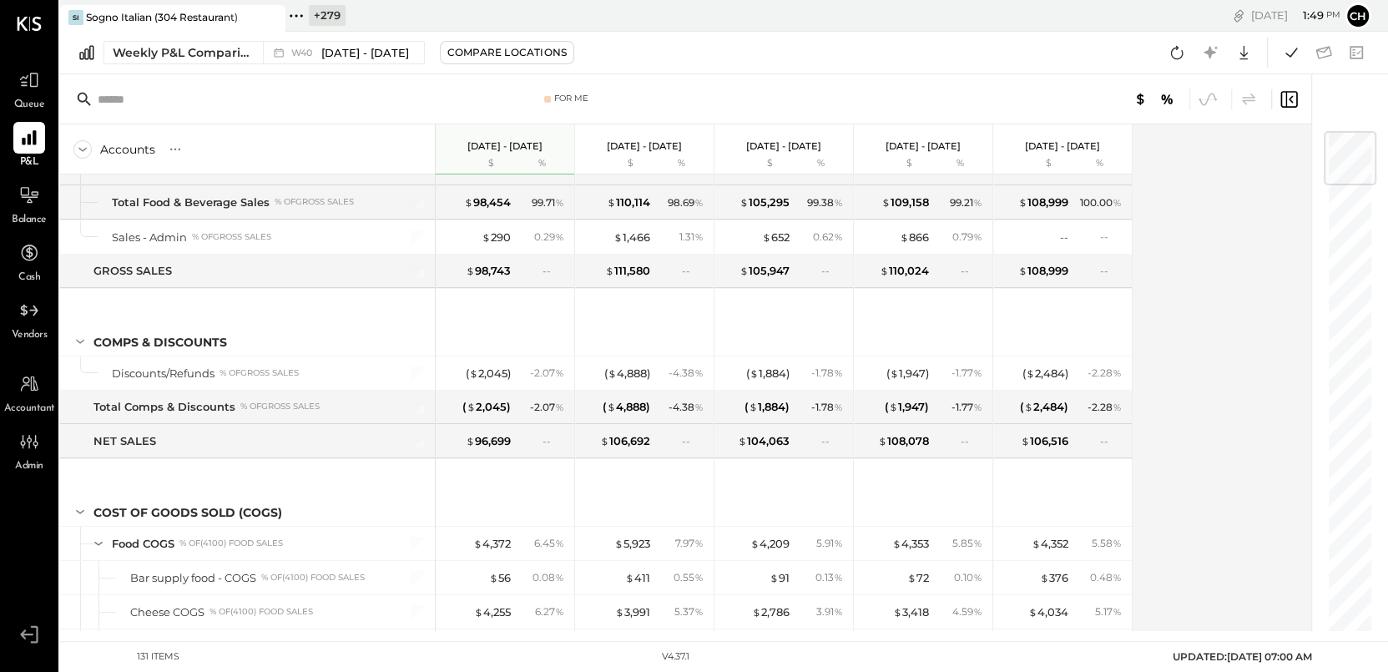
scroll to position [16, 0]
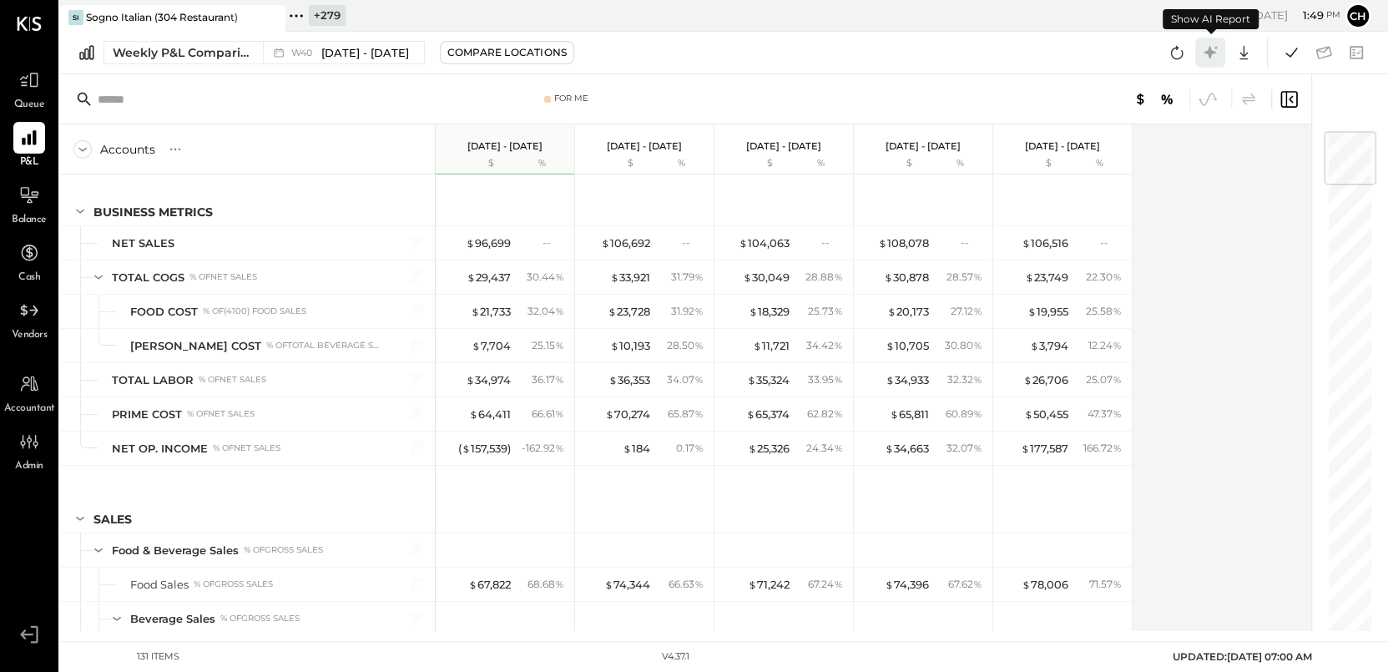
click at [1208, 52] on icon at bounding box center [1209, 52] width 13 height 13
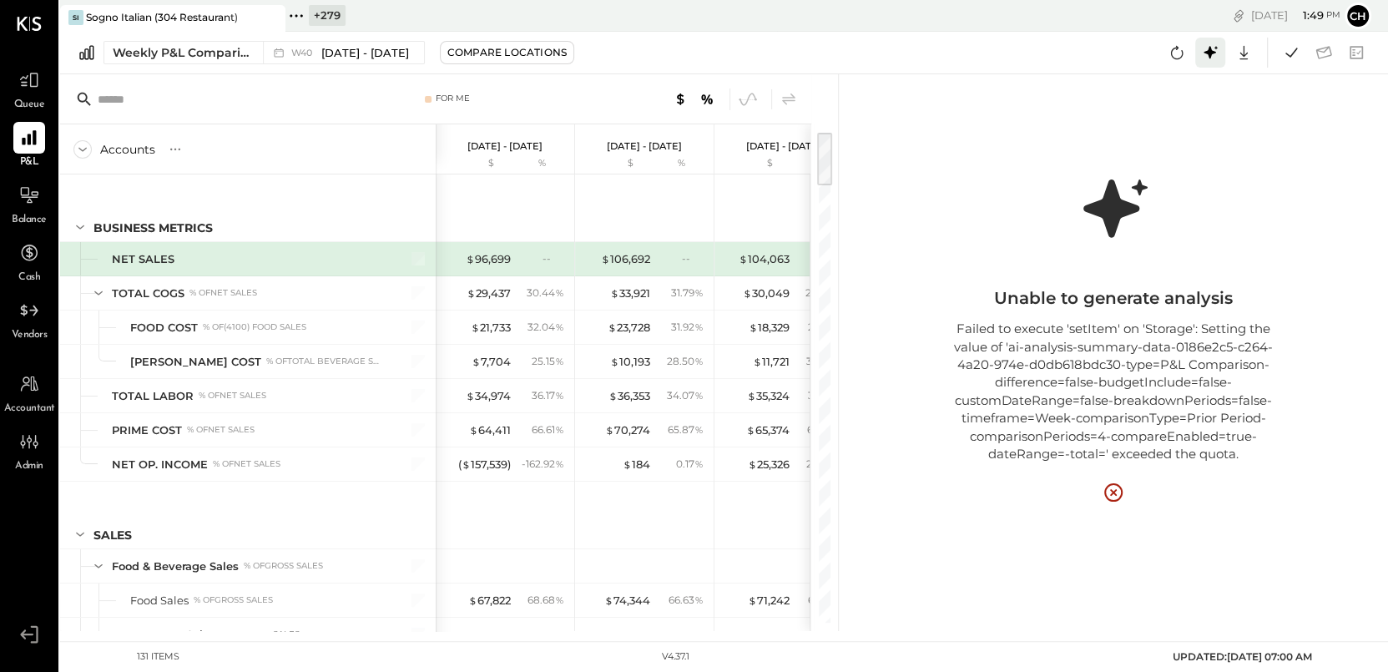
click at [1210, 53] on icon at bounding box center [1209, 52] width 13 height 13
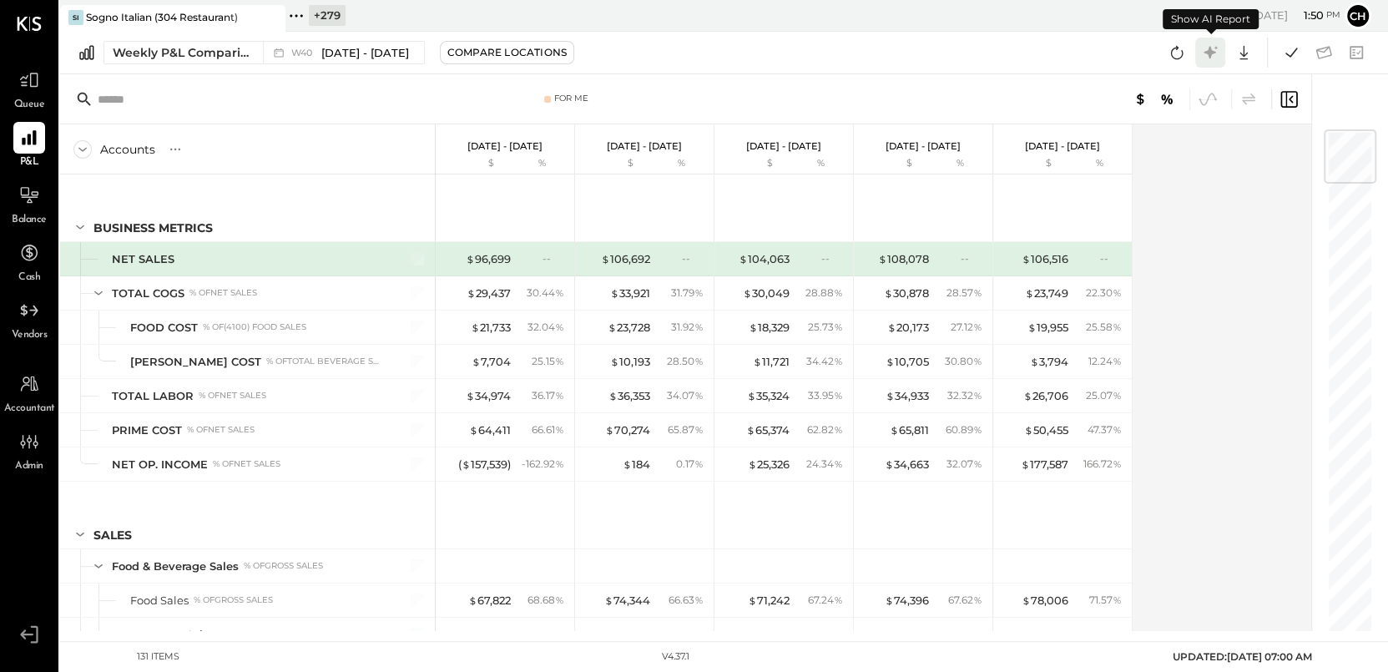
click at [1208, 53] on icon at bounding box center [1209, 52] width 13 height 13
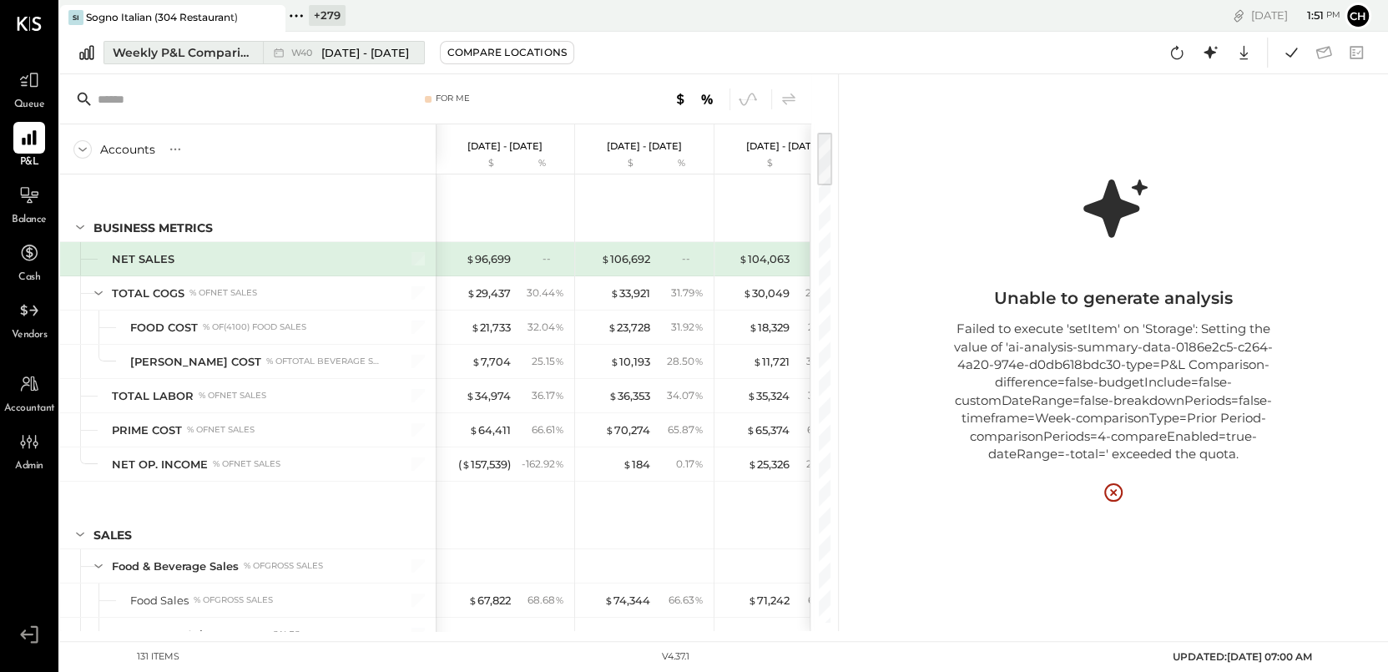
click at [230, 54] on div "Weekly P&L Comparison" at bounding box center [183, 52] width 140 height 17
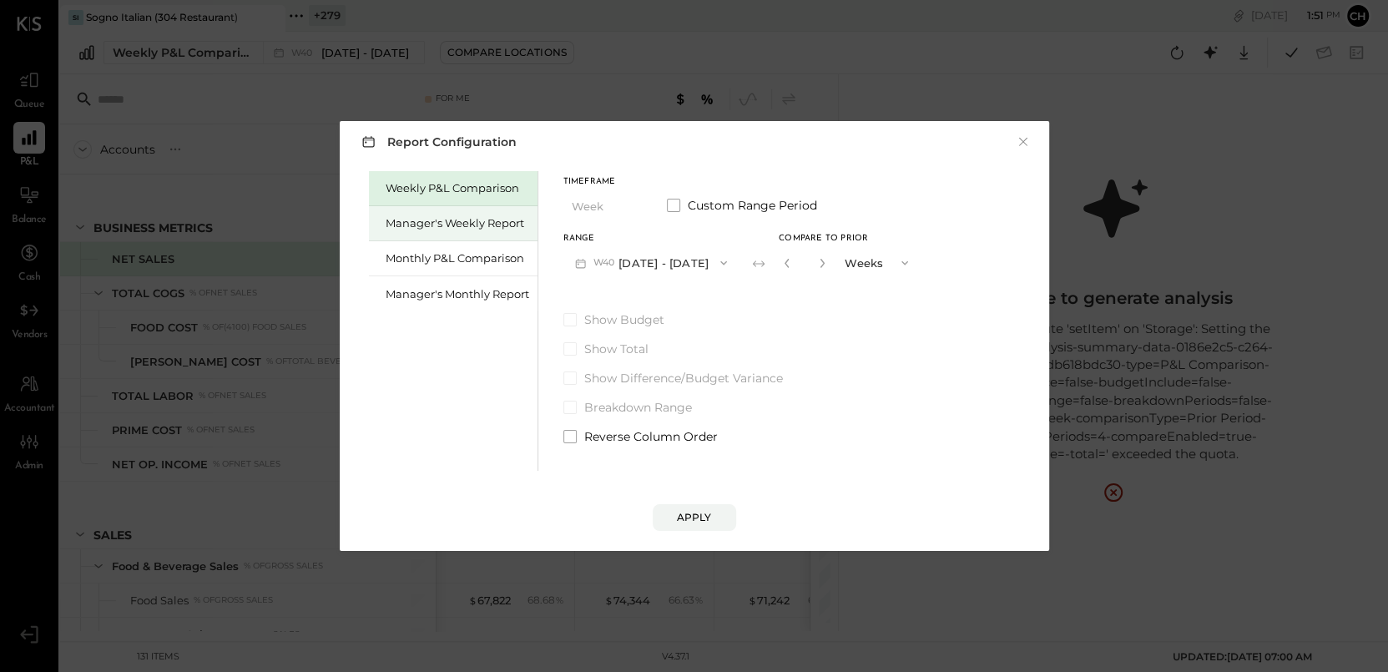
click at [458, 230] on div "Manager's Weekly Report" at bounding box center [458, 223] width 144 height 16
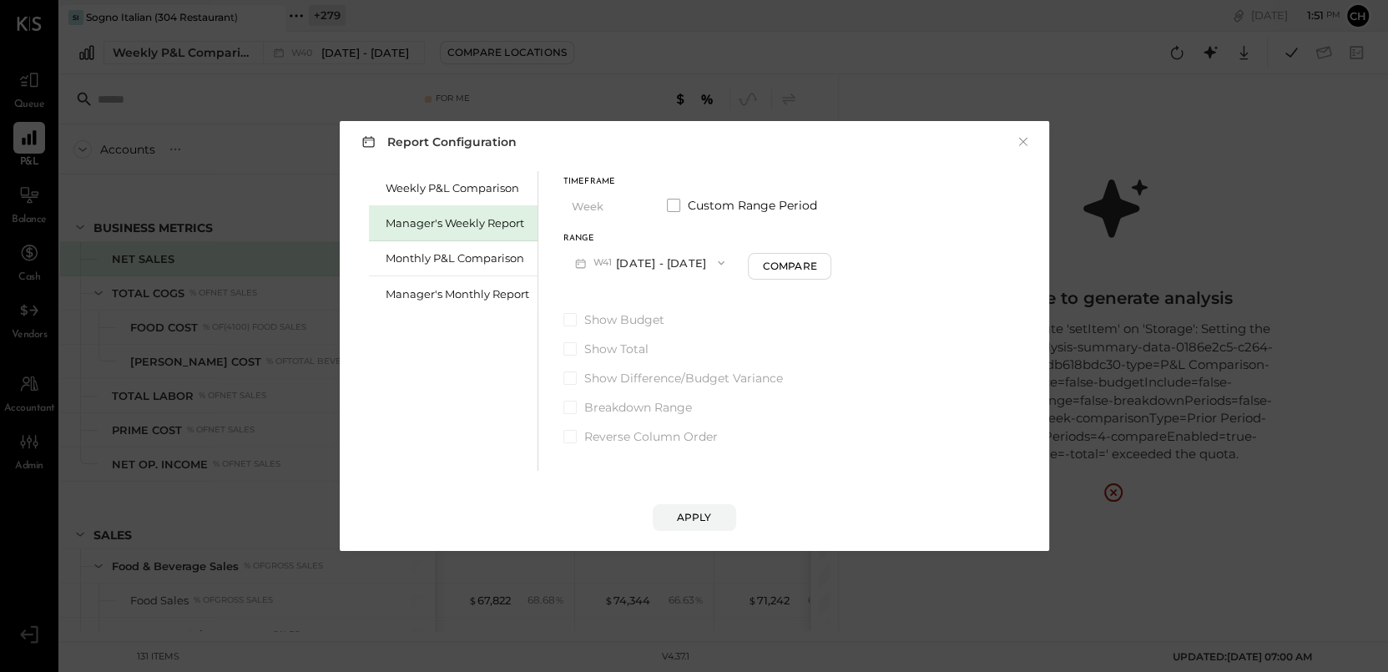
click at [637, 265] on button "W41 Oct 6 - 12, 2025" at bounding box center [650, 262] width 174 height 31
click at [637, 265] on span "Oct 6 - 12, 2025" at bounding box center [641, 265] width 79 height 14
click at [753, 270] on button "Compare" at bounding box center [789, 266] width 83 height 27
click at [817, 263] on icon "button" at bounding box center [819, 263] width 10 height 10
click at [817, 262] on icon "button" at bounding box center [819, 263] width 10 height 10
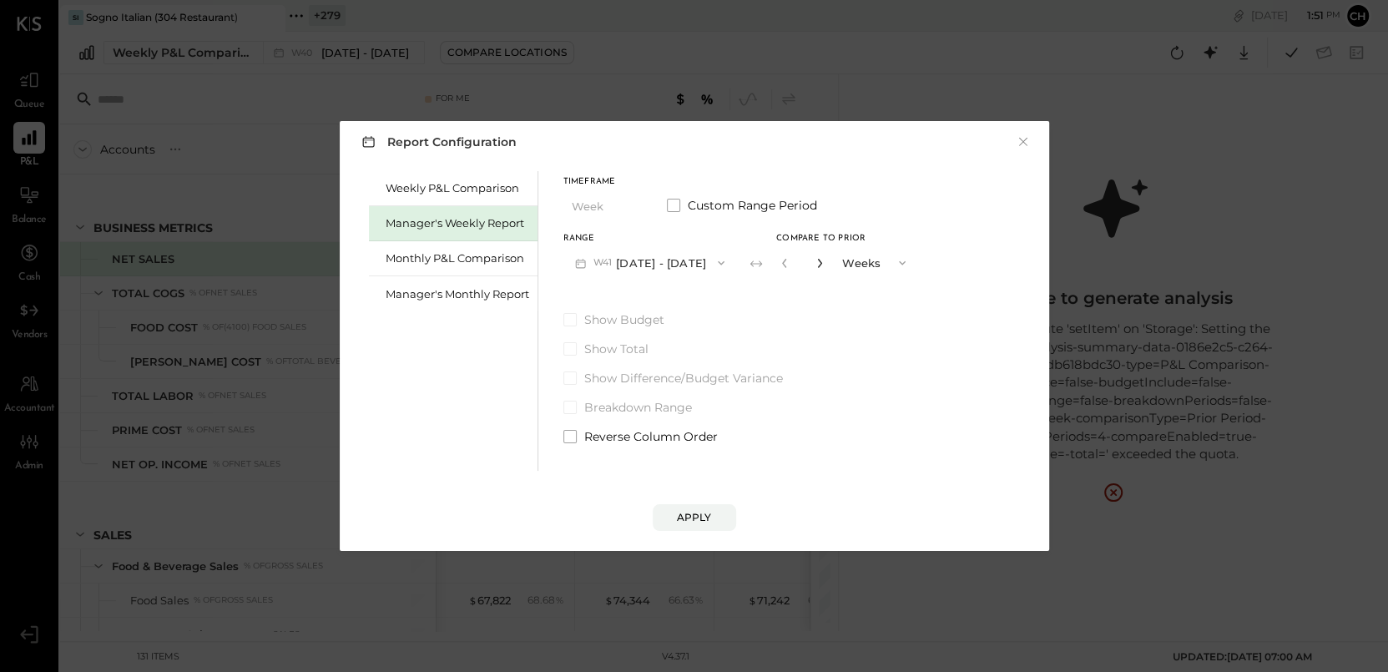
type input "*"
click at [717, 513] on button "Apply" at bounding box center [694, 517] width 83 height 27
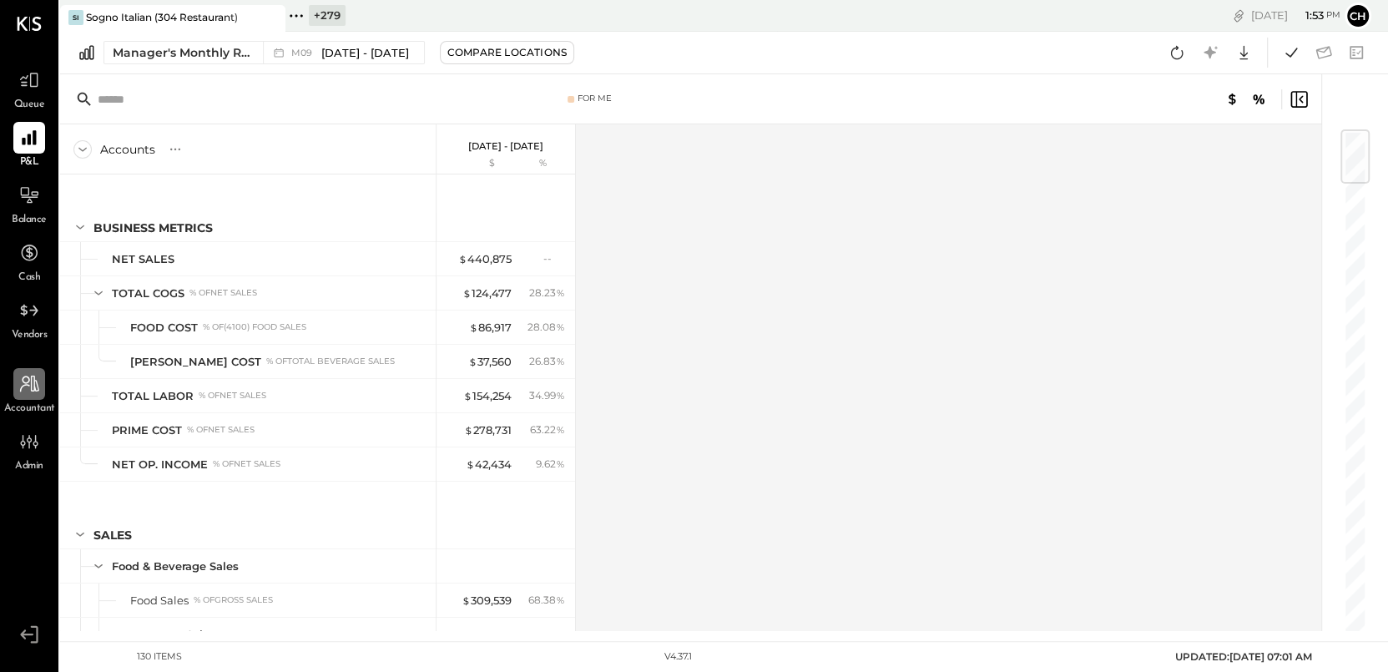
click at [33, 388] on icon at bounding box center [29, 384] width 22 height 22
select select "**"
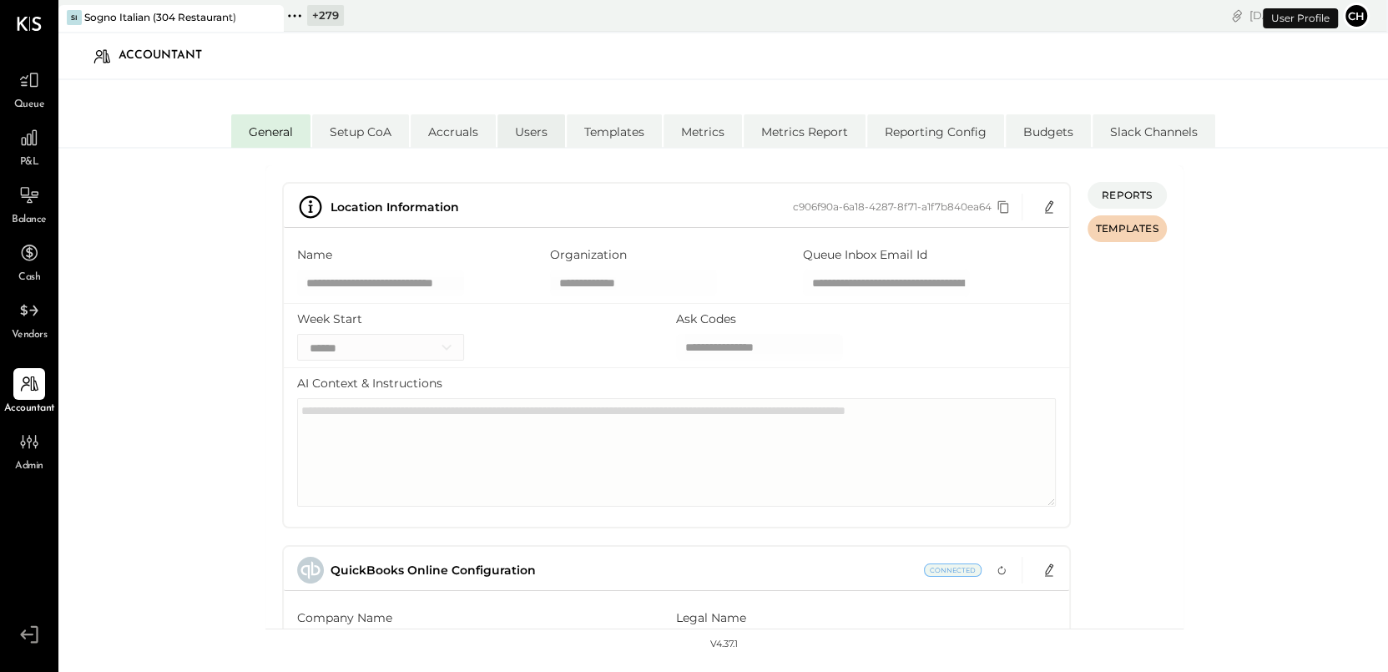
click at [532, 133] on li "Users" at bounding box center [531, 130] width 68 height 33
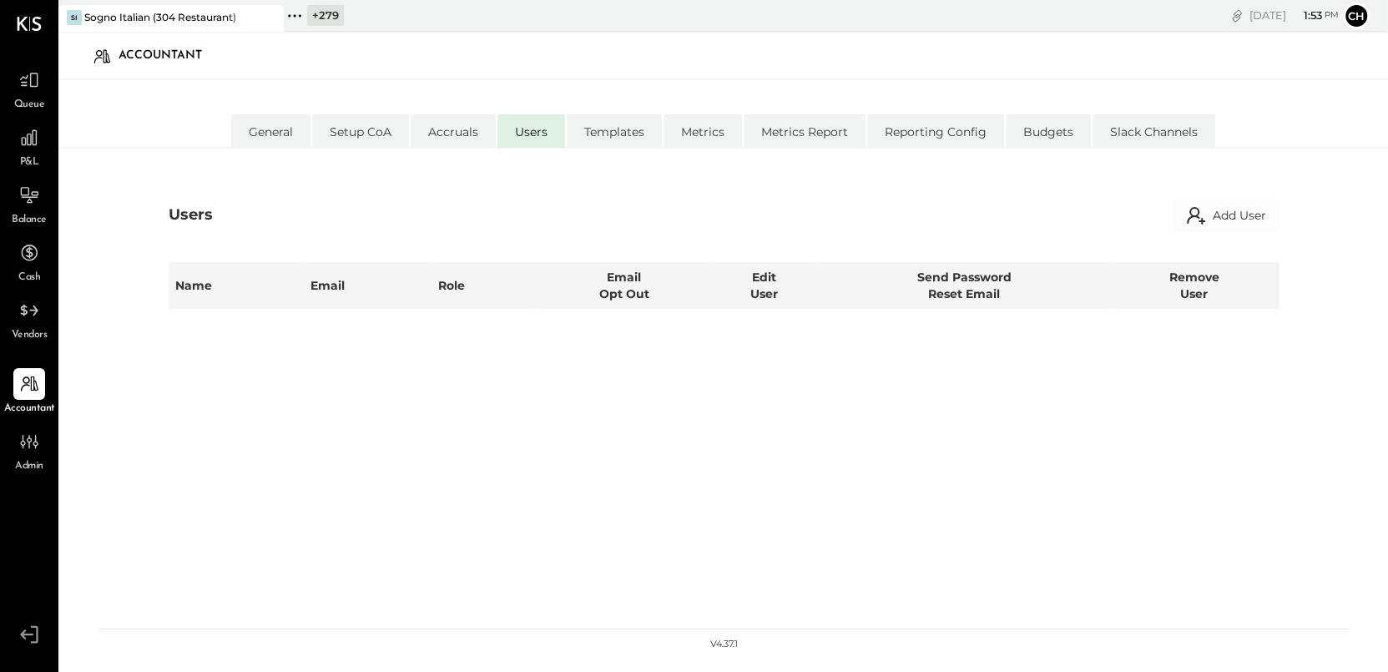
select select "********"
select select "*****"
select select "**********"
select select "*****"
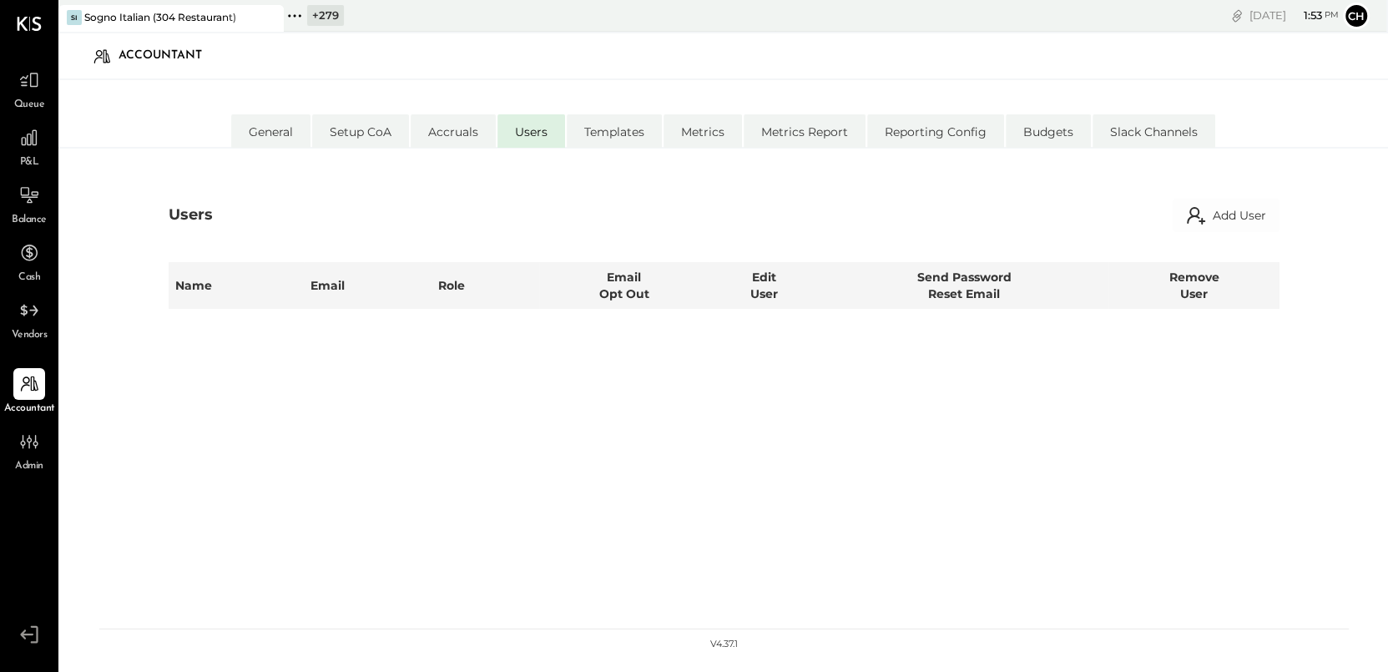
select select "********"
select select "**********"
select select "*****"
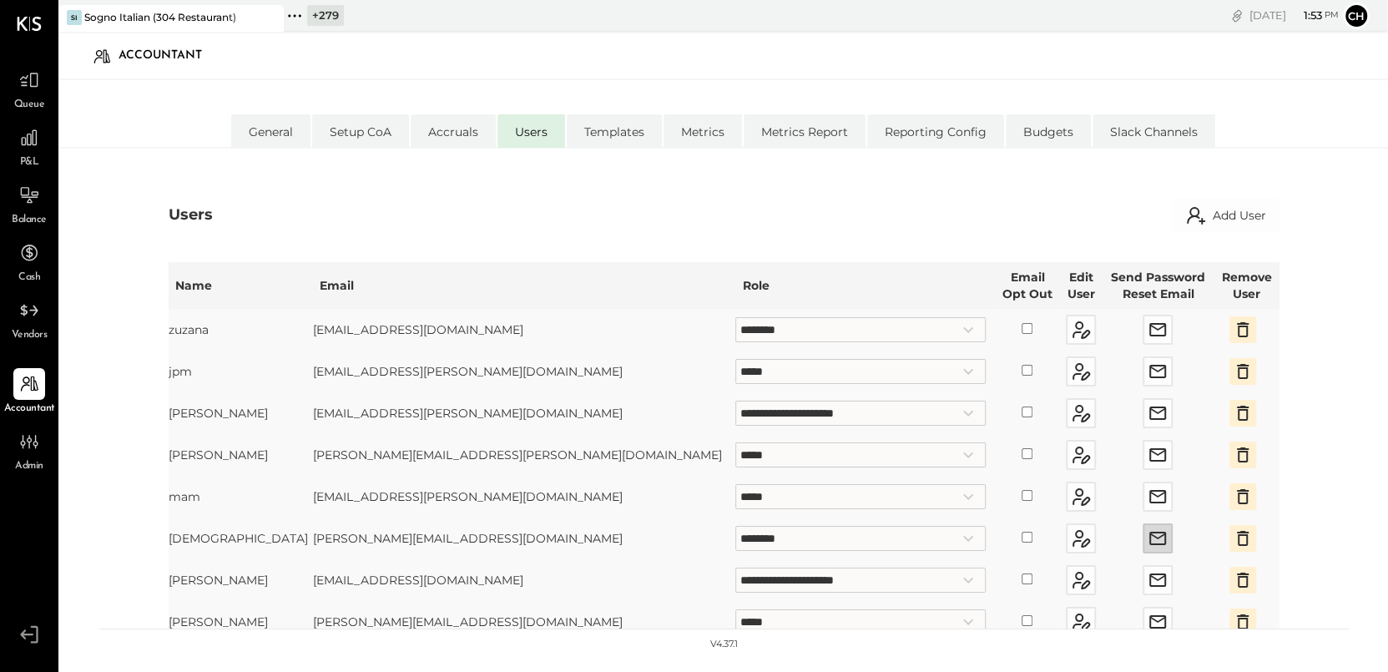
click at [1147, 536] on icon "button" at bounding box center [1157, 538] width 20 height 20
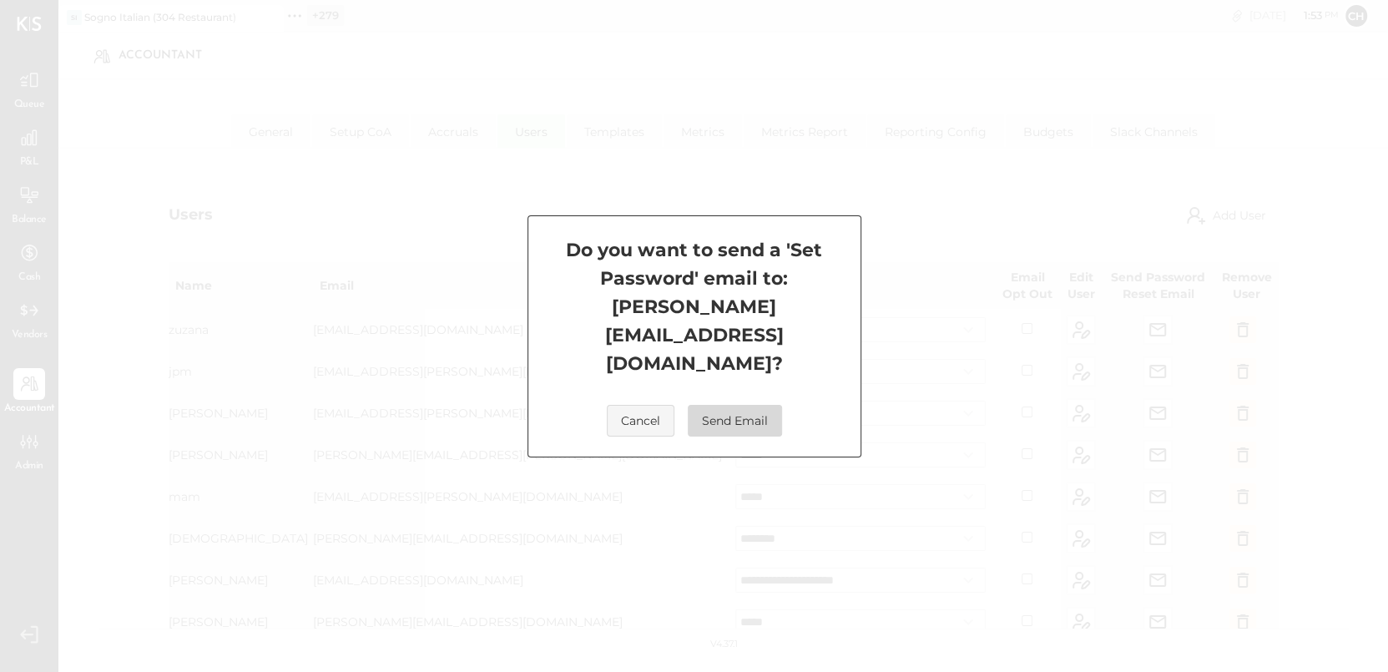
click at [741, 405] on button "Send Email" at bounding box center [735, 421] width 94 height 32
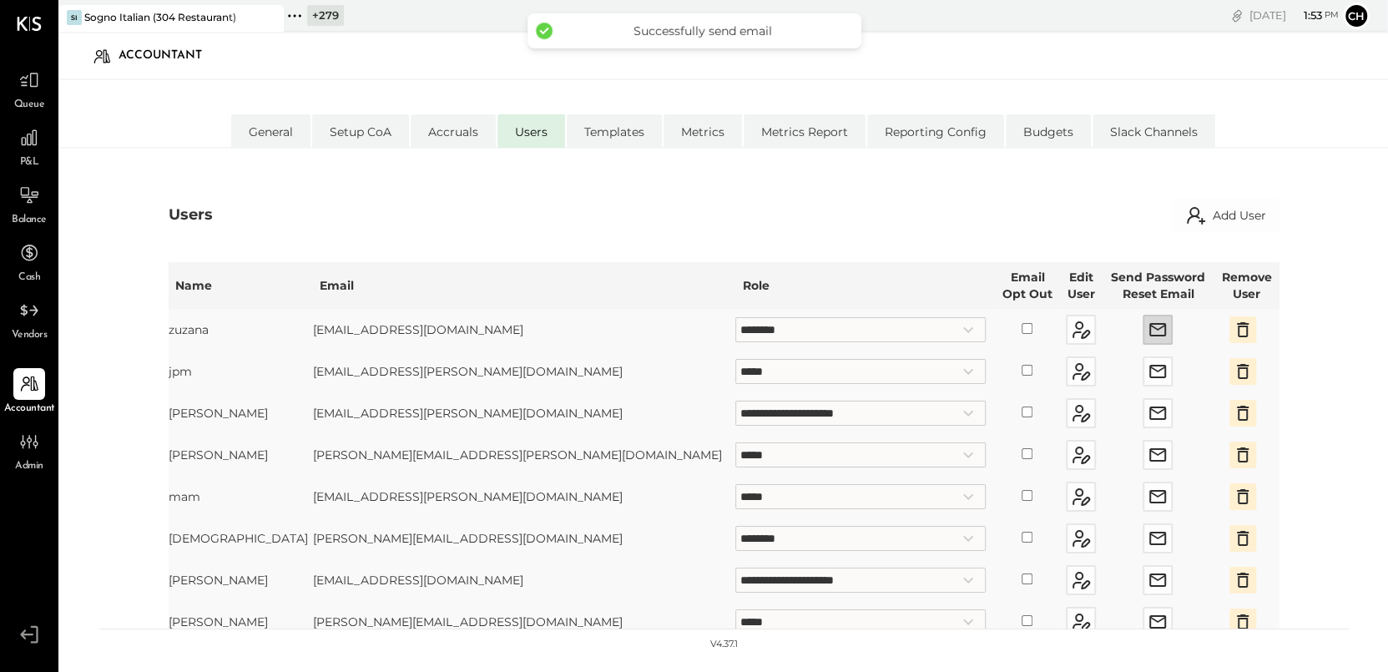
click at [1149, 329] on icon "button" at bounding box center [1157, 329] width 17 height 13
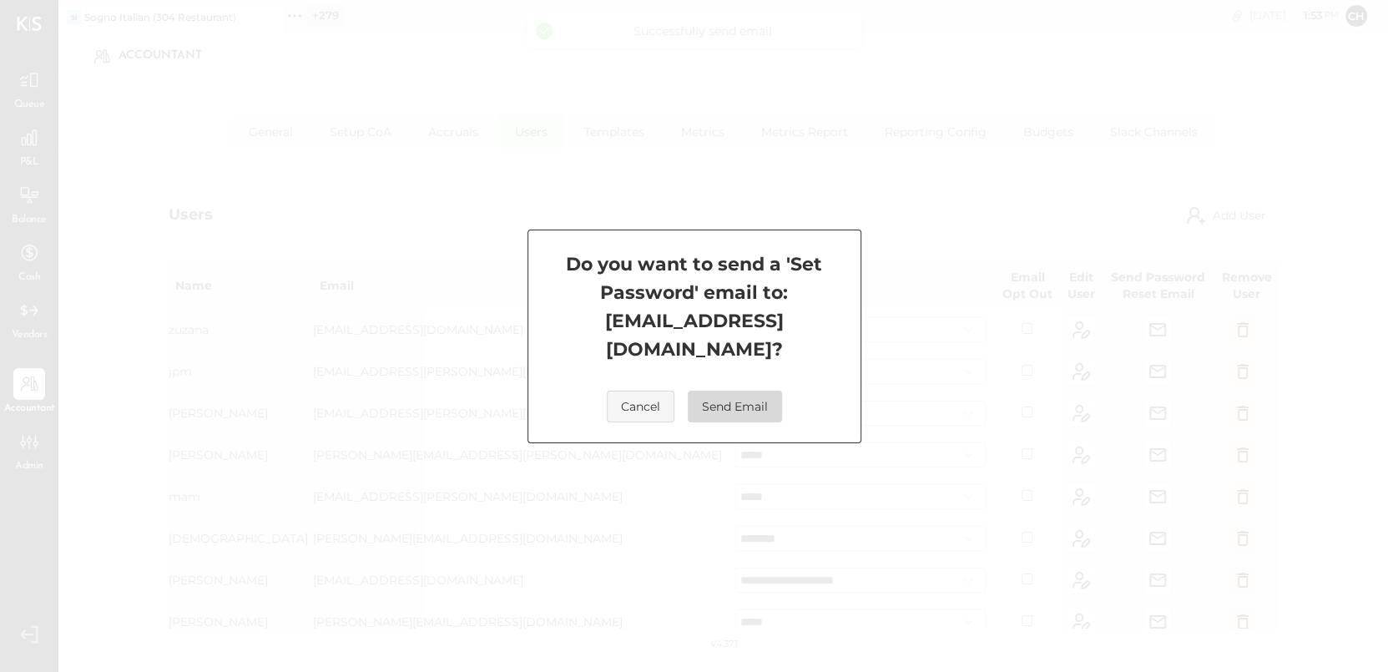
click at [723, 392] on button "Send Email" at bounding box center [735, 407] width 94 height 32
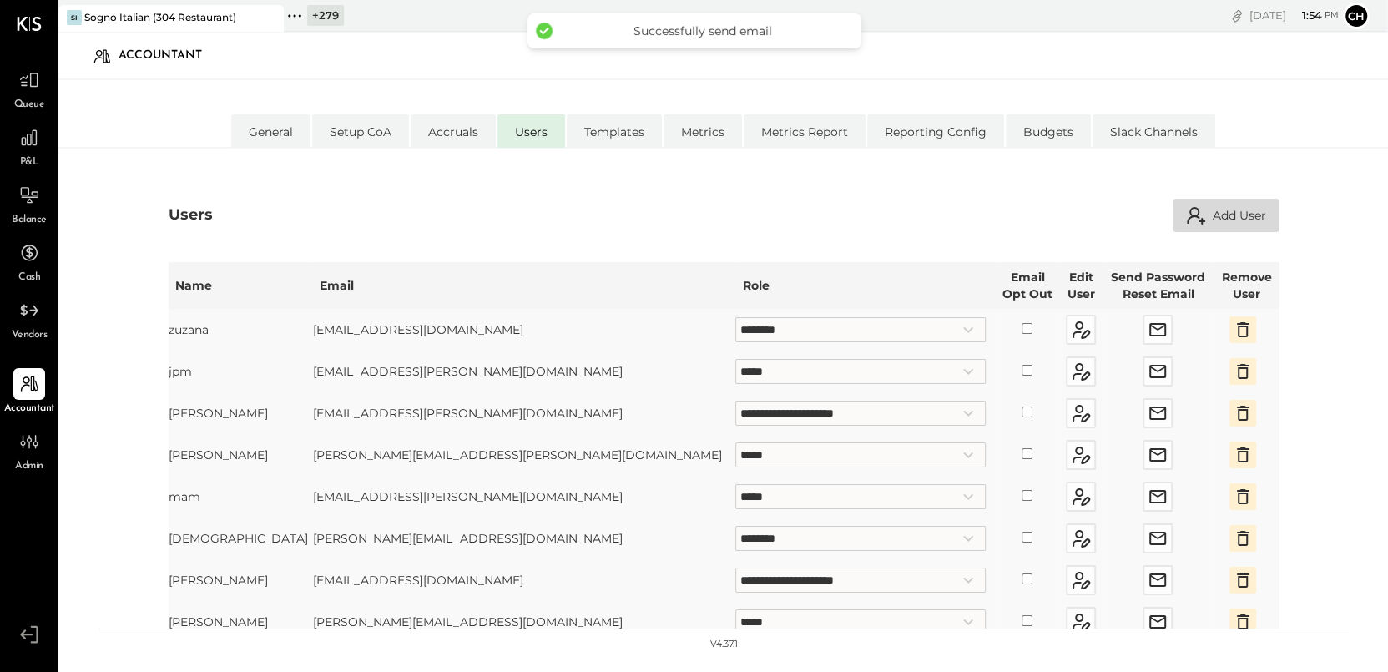
click at [1250, 215] on button "Add User" at bounding box center [1225, 215] width 107 height 33
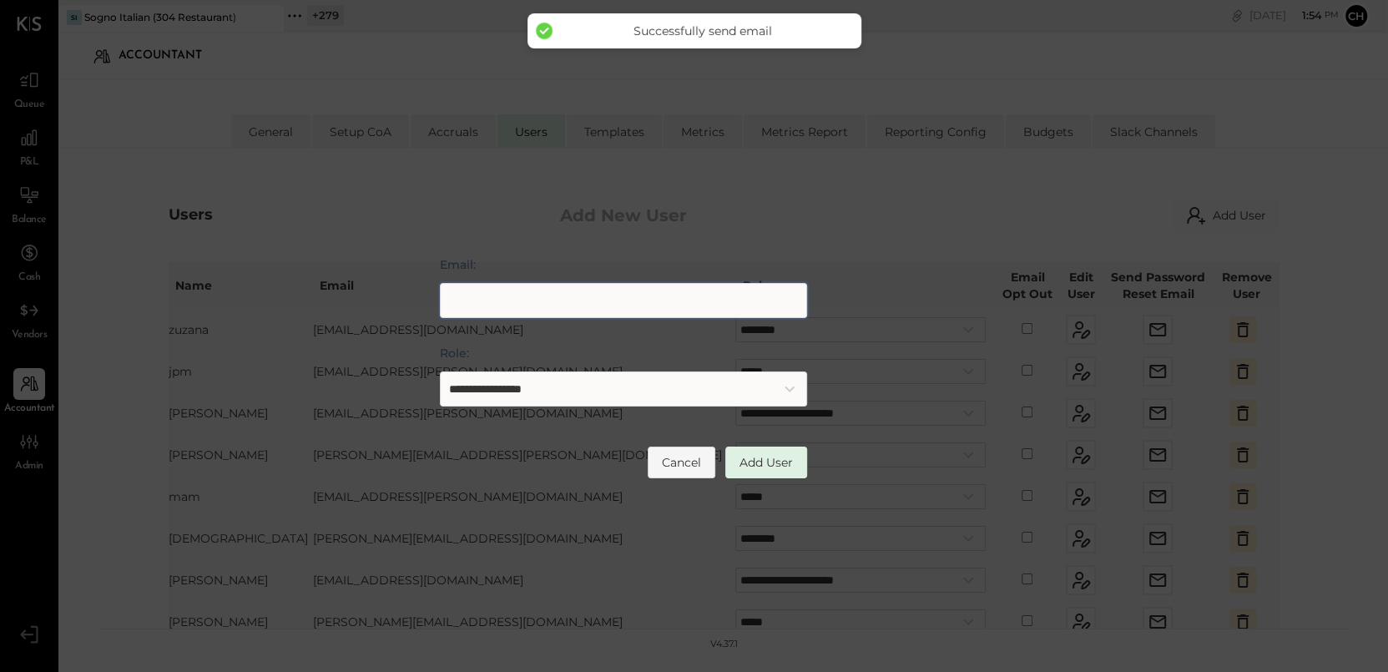
click at [669, 297] on input "Email:" at bounding box center [623, 300] width 367 height 35
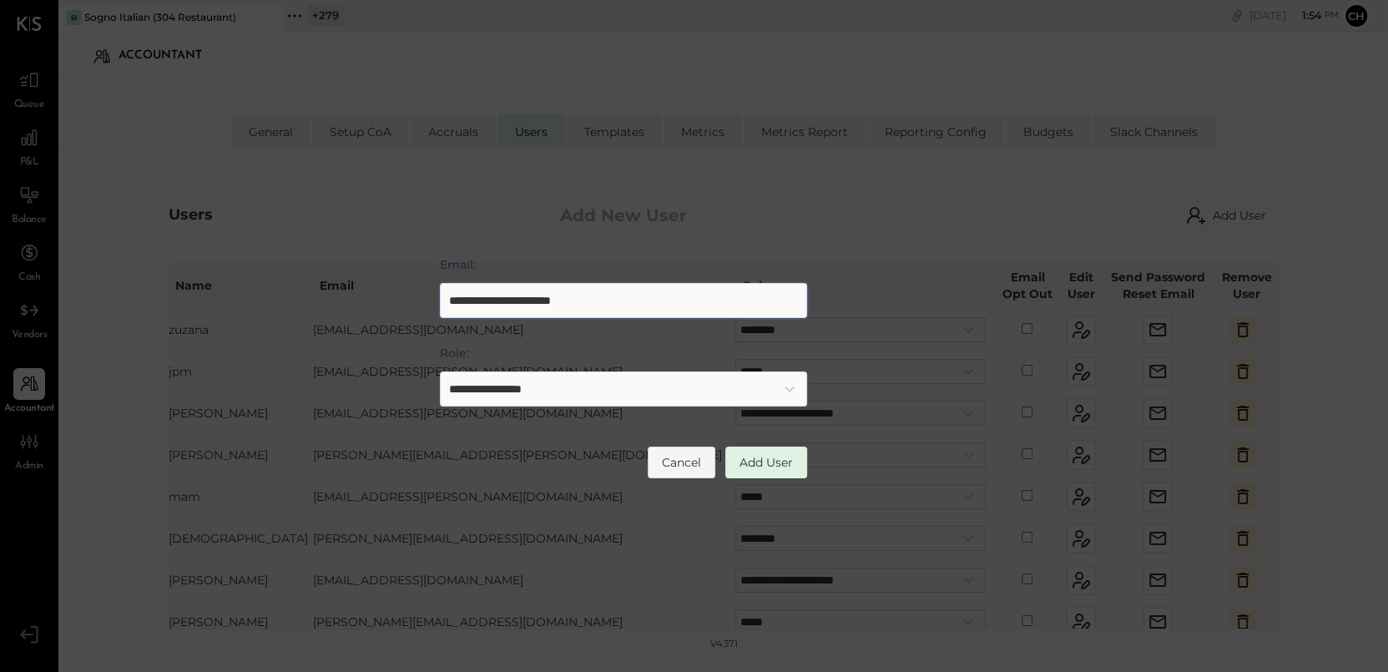
type input "**********"
click at [480, 386] on select "**********" at bounding box center [623, 388] width 367 height 35
select select "********"
click at [440, 371] on select "**********" at bounding box center [623, 388] width 367 height 35
click at [769, 467] on button "Add User" at bounding box center [766, 462] width 82 height 32
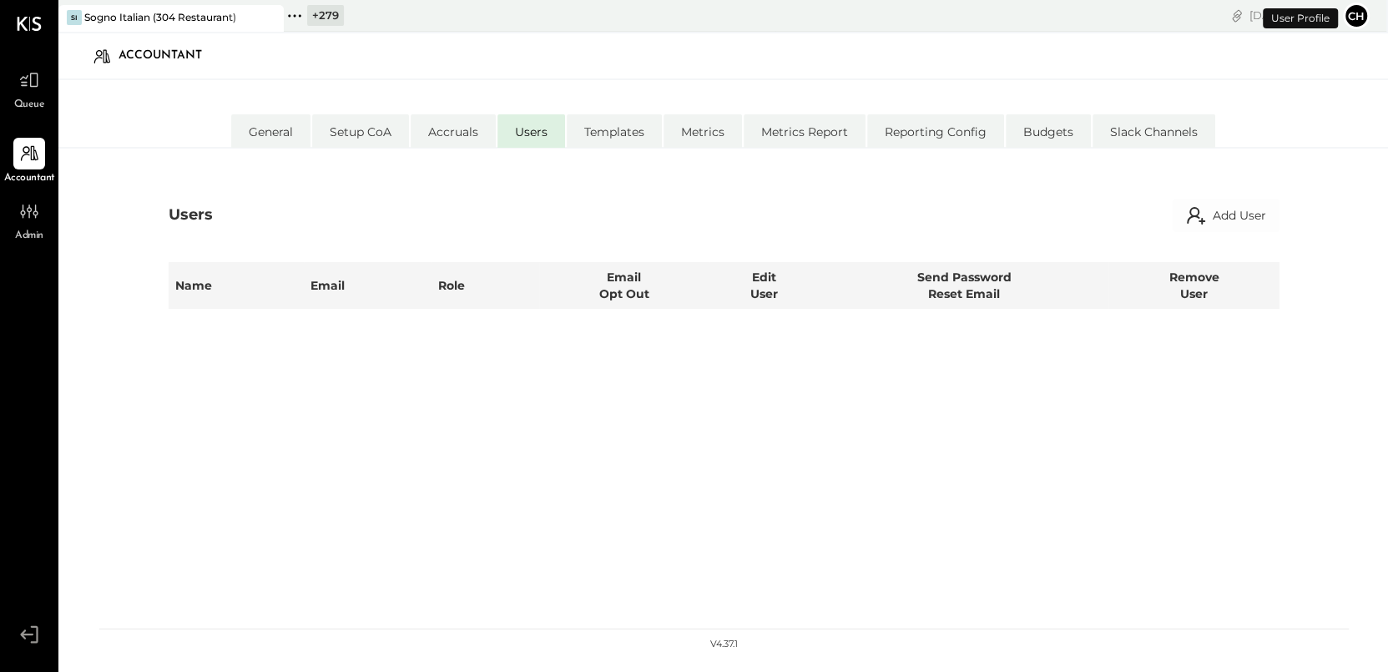
select select "********"
select select "*****"
select select "**********"
select select "*****"
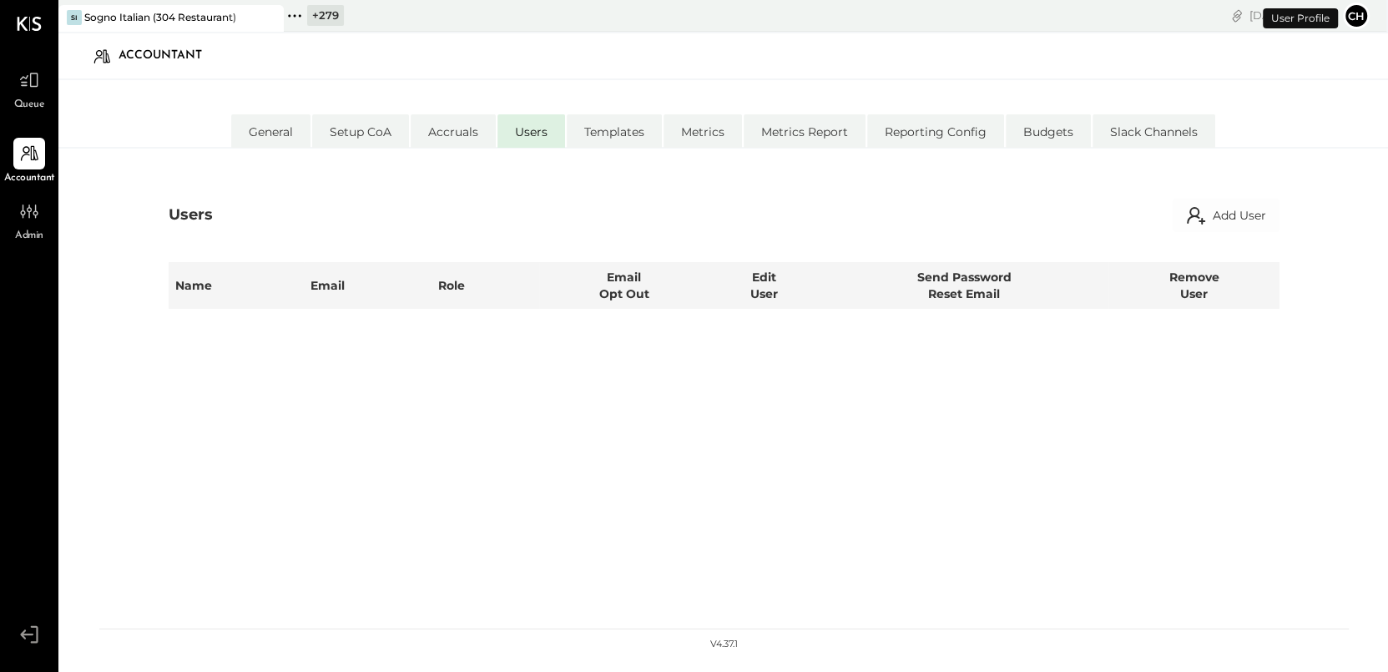
select select "********"
select select "**********"
select select "********"
select select "*****"
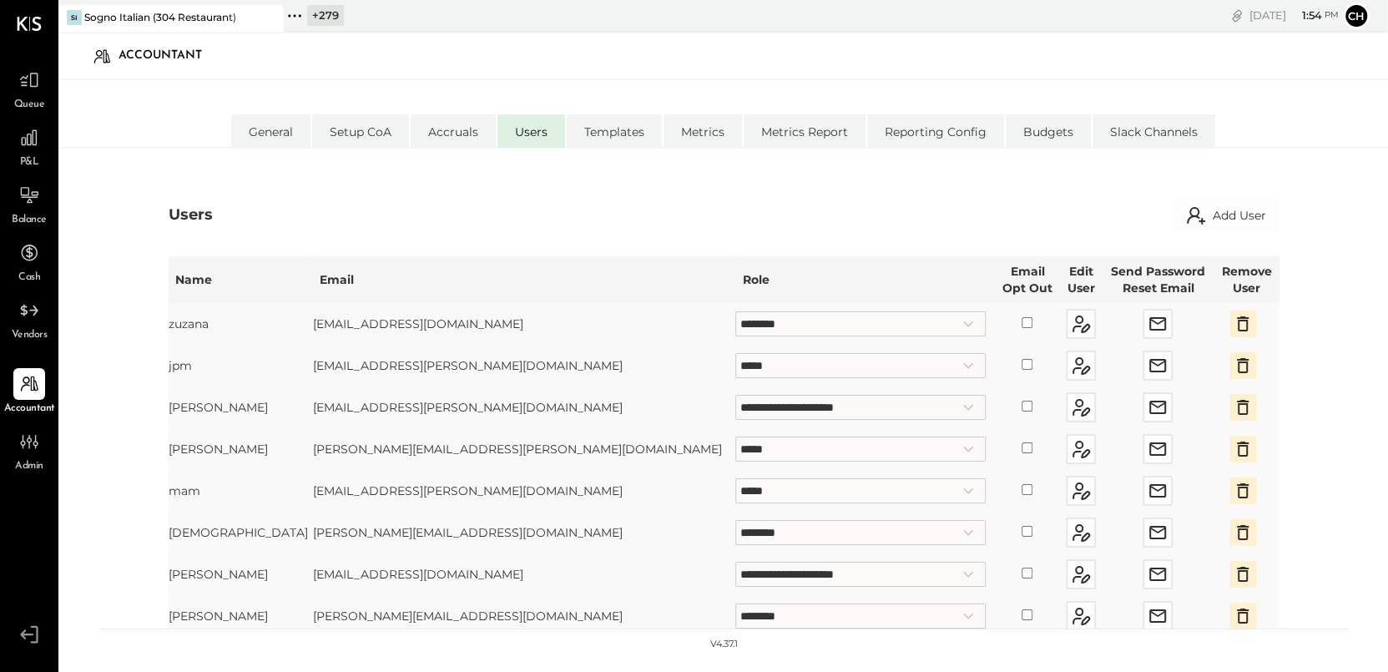
scroll to position [32, 0]
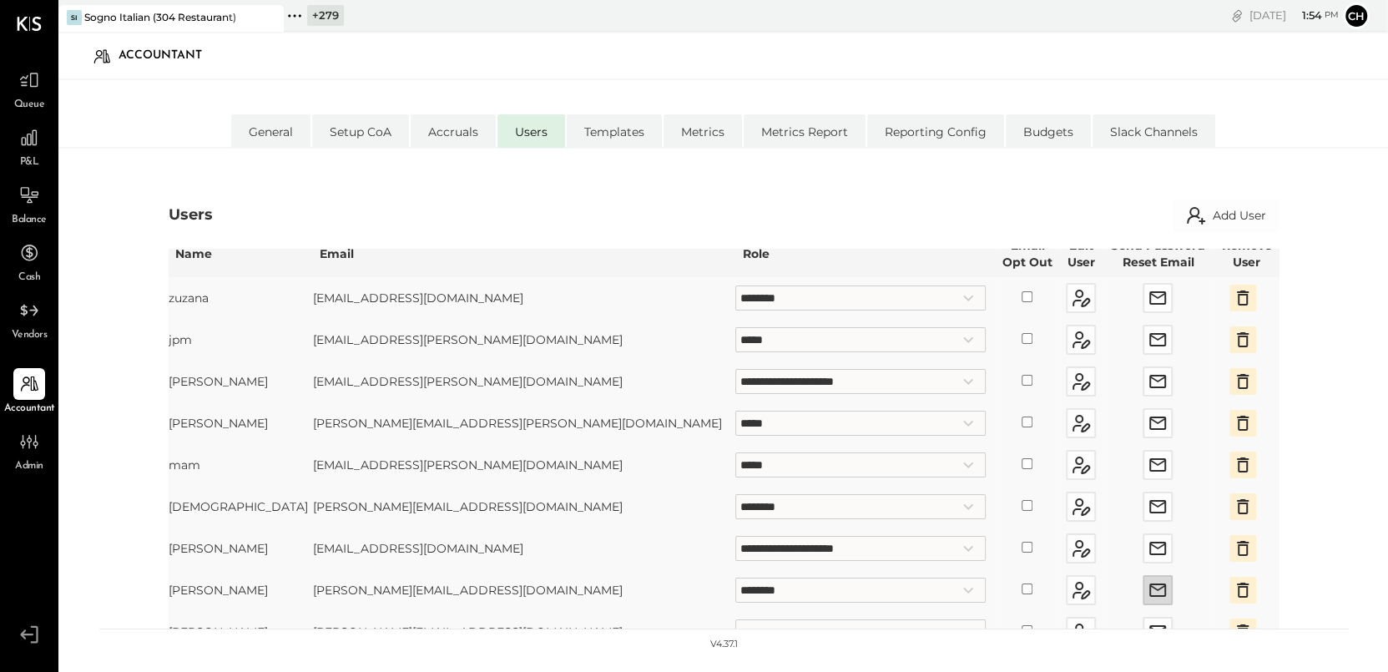
click at [1147, 590] on icon "button" at bounding box center [1157, 590] width 20 height 20
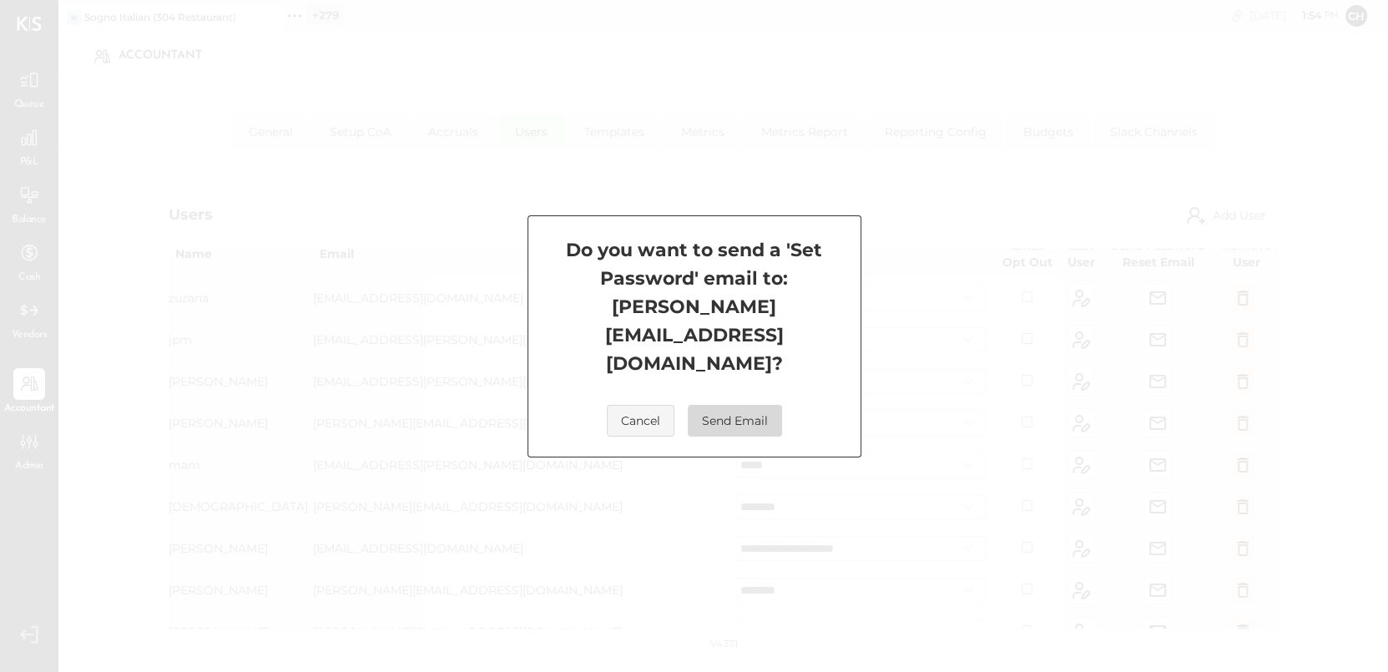
click at [753, 405] on button "Send Email" at bounding box center [735, 421] width 94 height 32
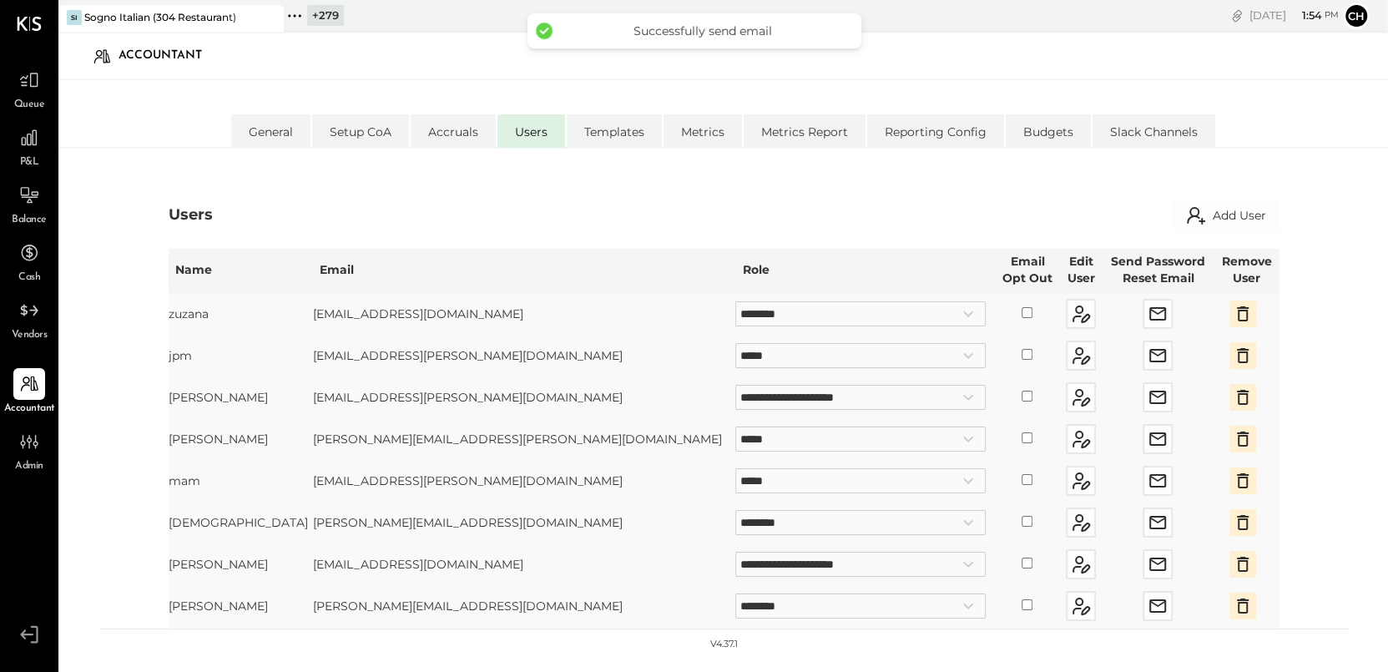
scroll to position [0, 0]
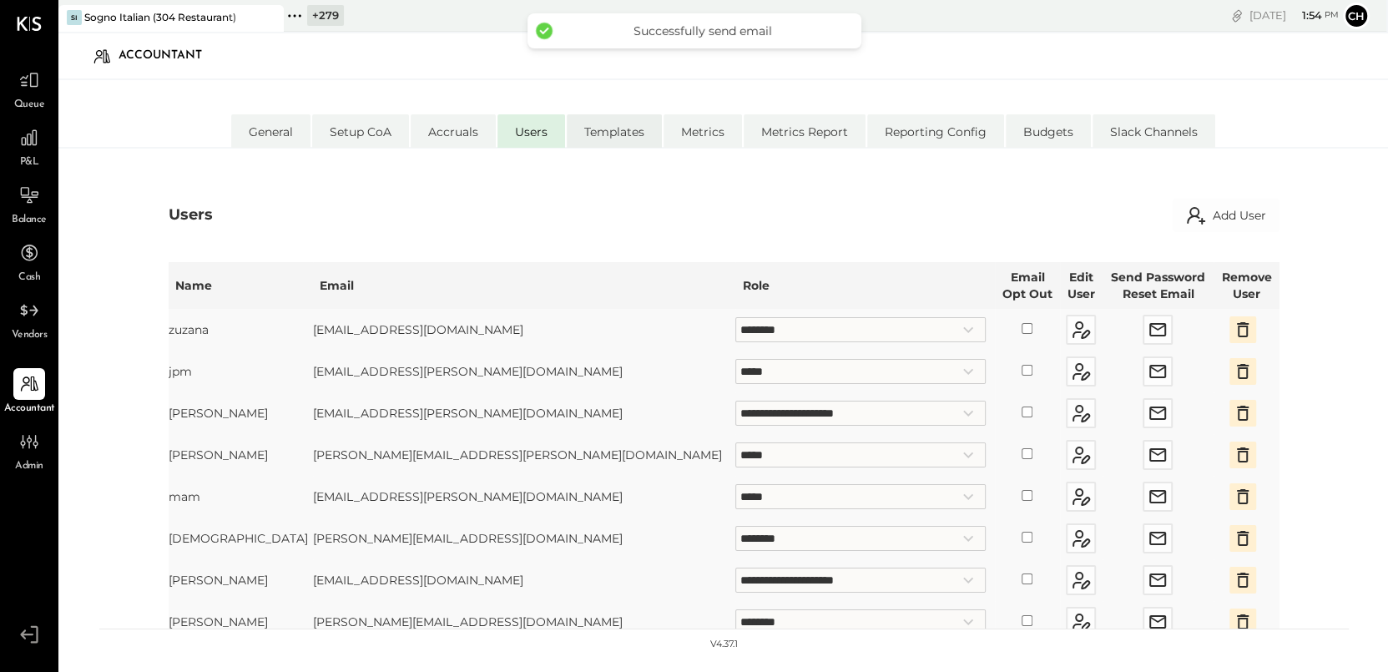
click at [607, 129] on li "Templates" at bounding box center [614, 130] width 95 height 33
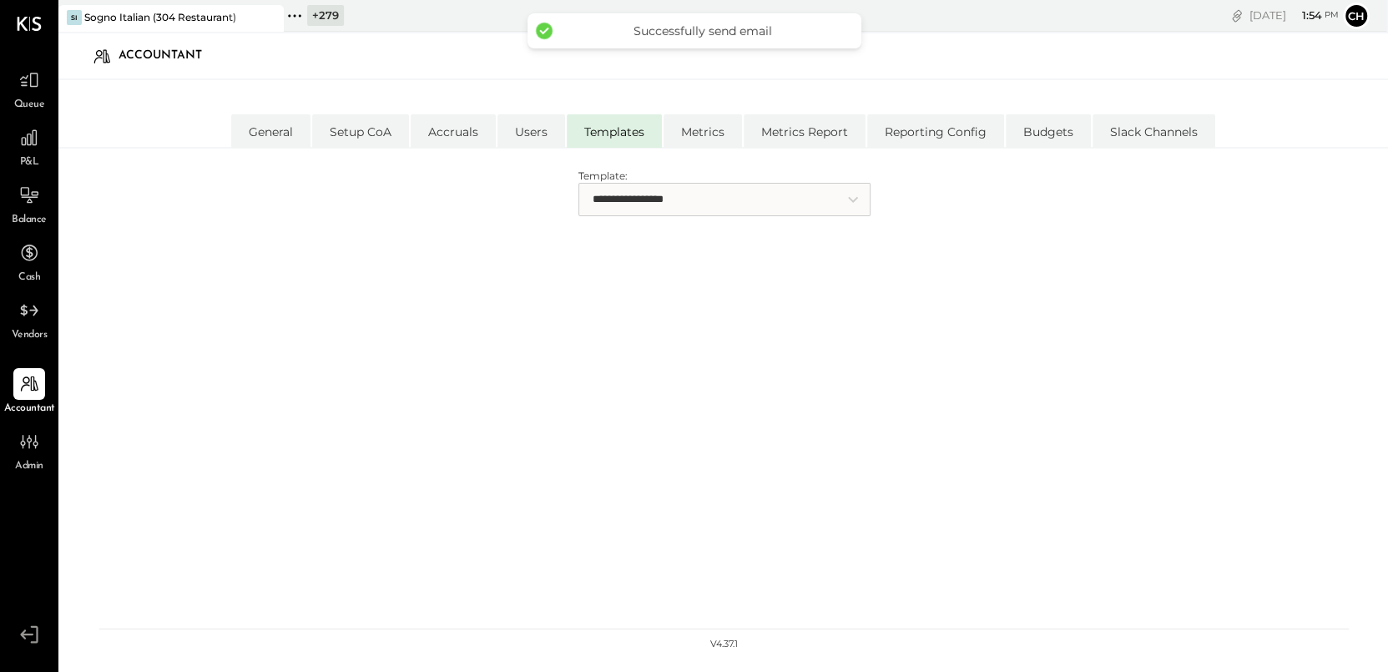
click at [647, 192] on select "**********" at bounding box center [724, 199] width 292 height 33
click at [578, 183] on select "**********" at bounding box center [724, 199] width 292 height 33
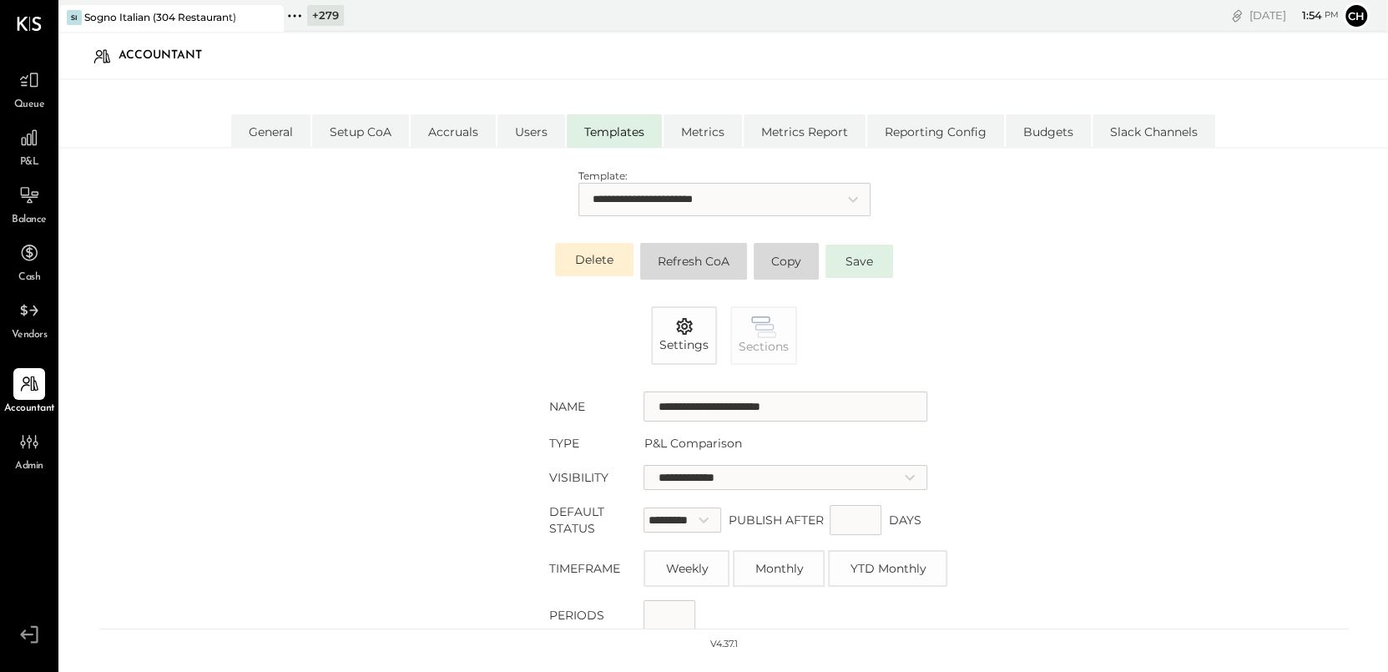
click at [670, 200] on select "**********" at bounding box center [724, 199] width 292 height 33
select select "**********"
click at [578, 183] on select "**********" at bounding box center [724, 199] width 292 height 33
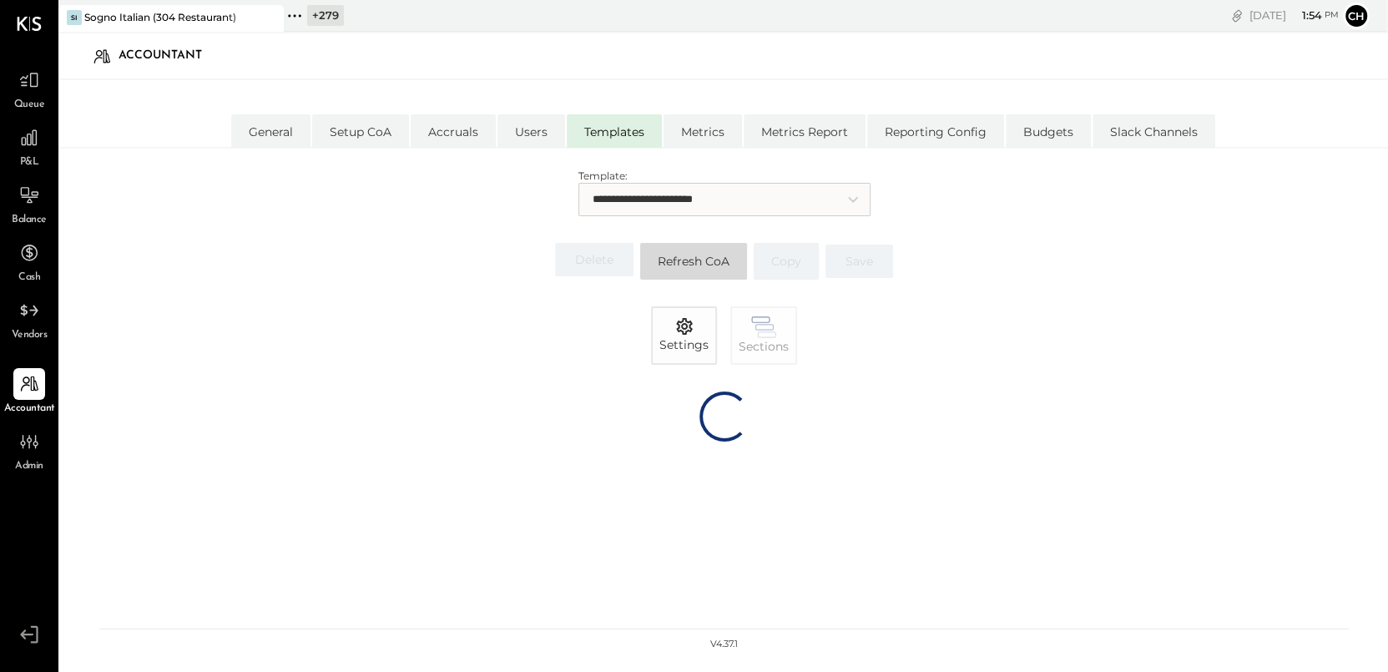
select select "**********"
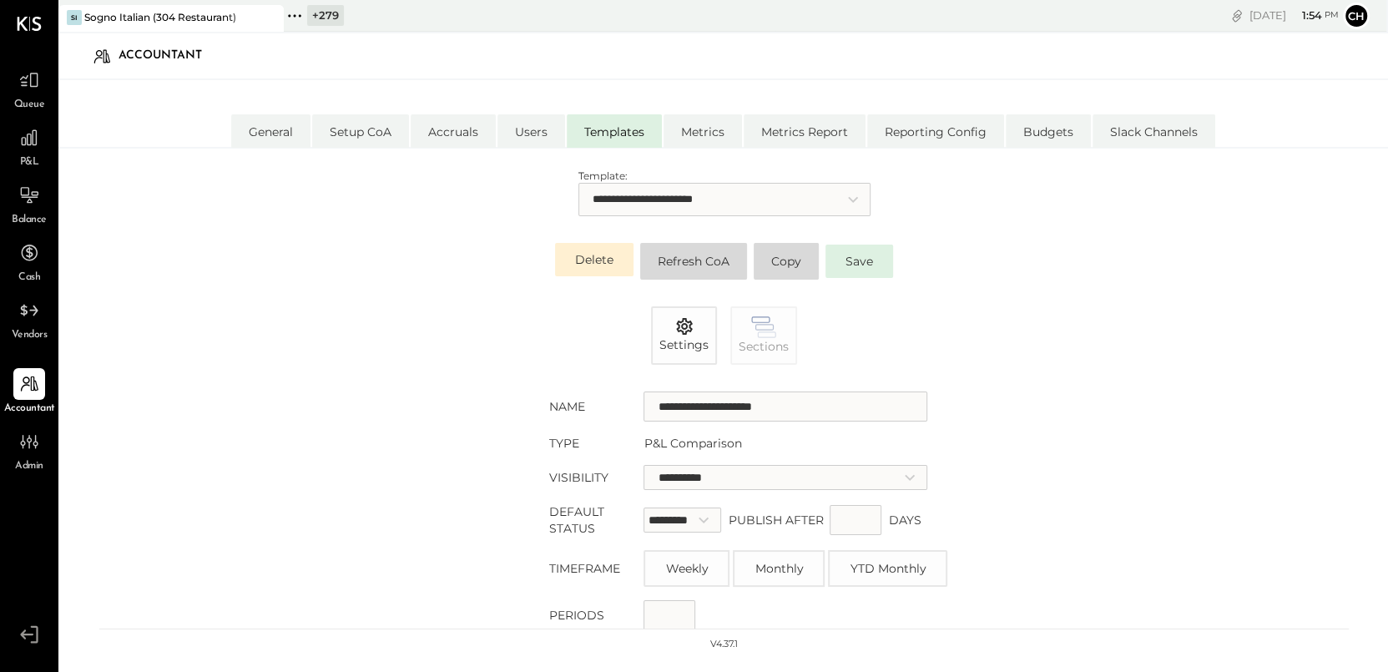
click at [679, 206] on select "**********" at bounding box center [724, 199] width 292 height 33
click at [578, 183] on select "**********" at bounding box center [724, 199] width 292 height 33
click at [684, 201] on select "**********" at bounding box center [724, 199] width 292 height 33
select select "**********"
click at [578, 183] on select "**********" at bounding box center [724, 199] width 292 height 33
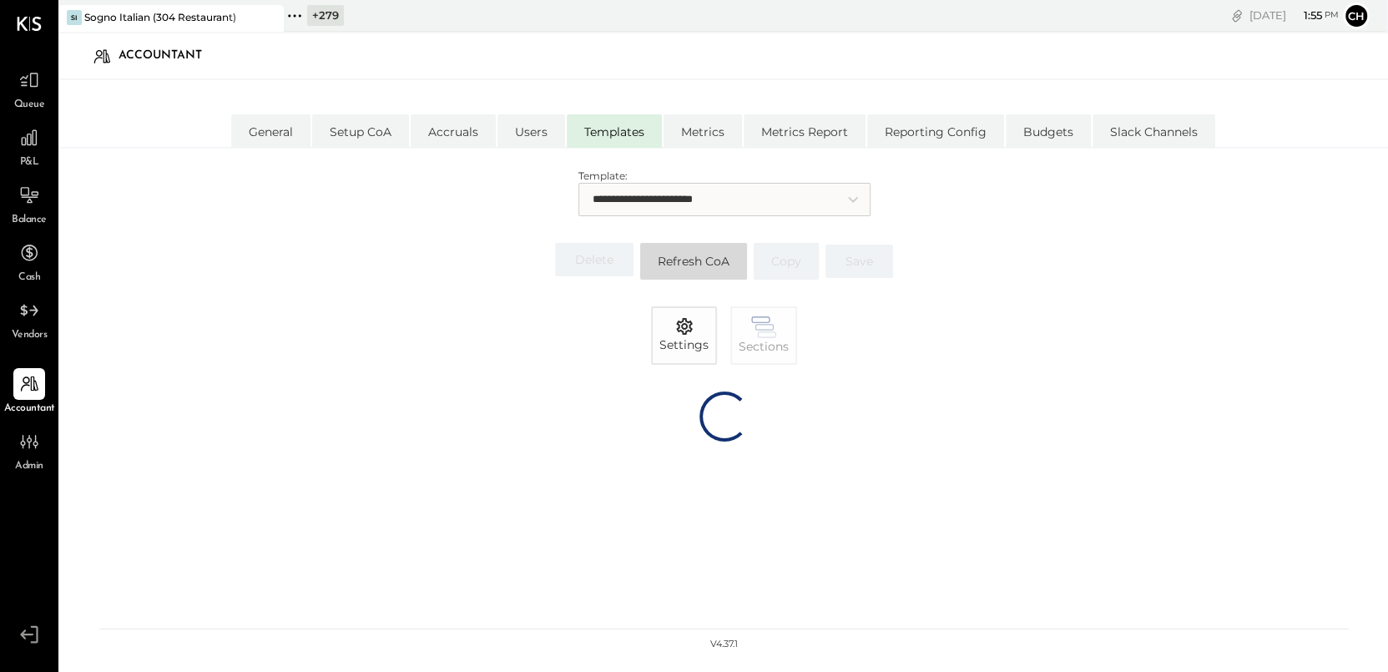
select select "**********"
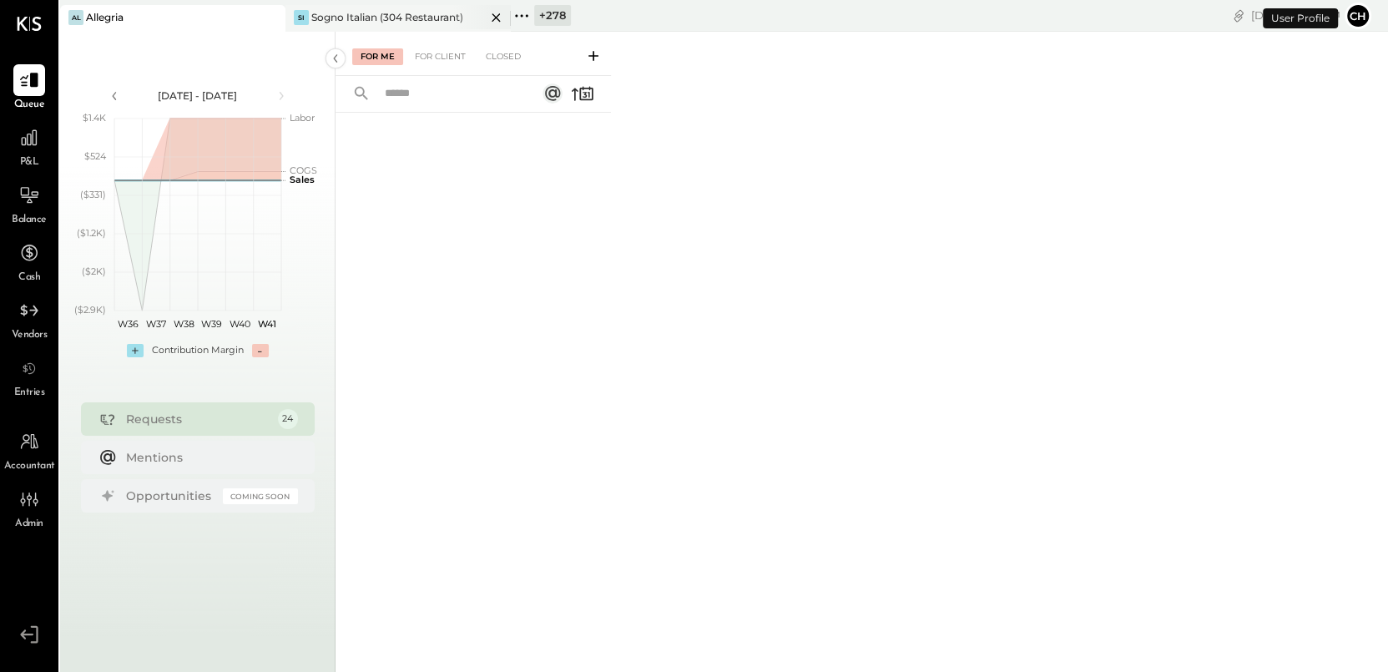
click at [392, 18] on div "Sogno Italian (304 Restaurant)" at bounding box center [387, 17] width 152 height 14
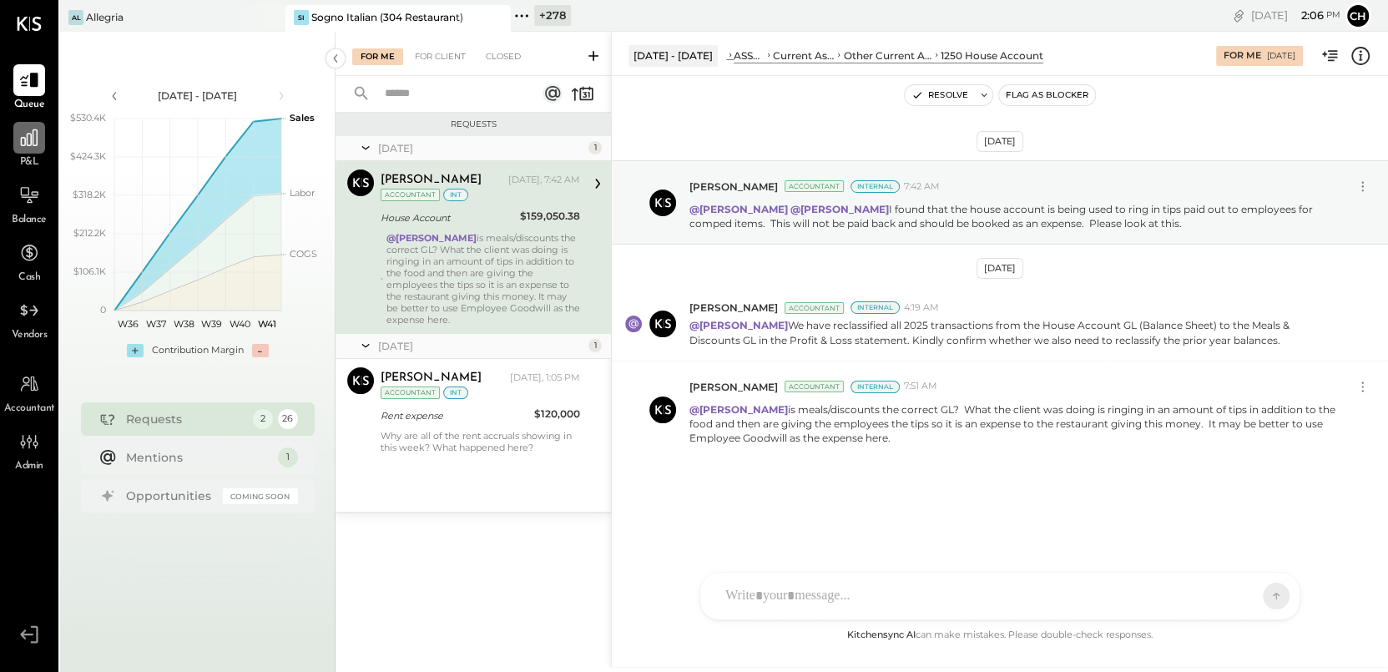
click at [24, 135] on icon at bounding box center [29, 138] width 22 height 22
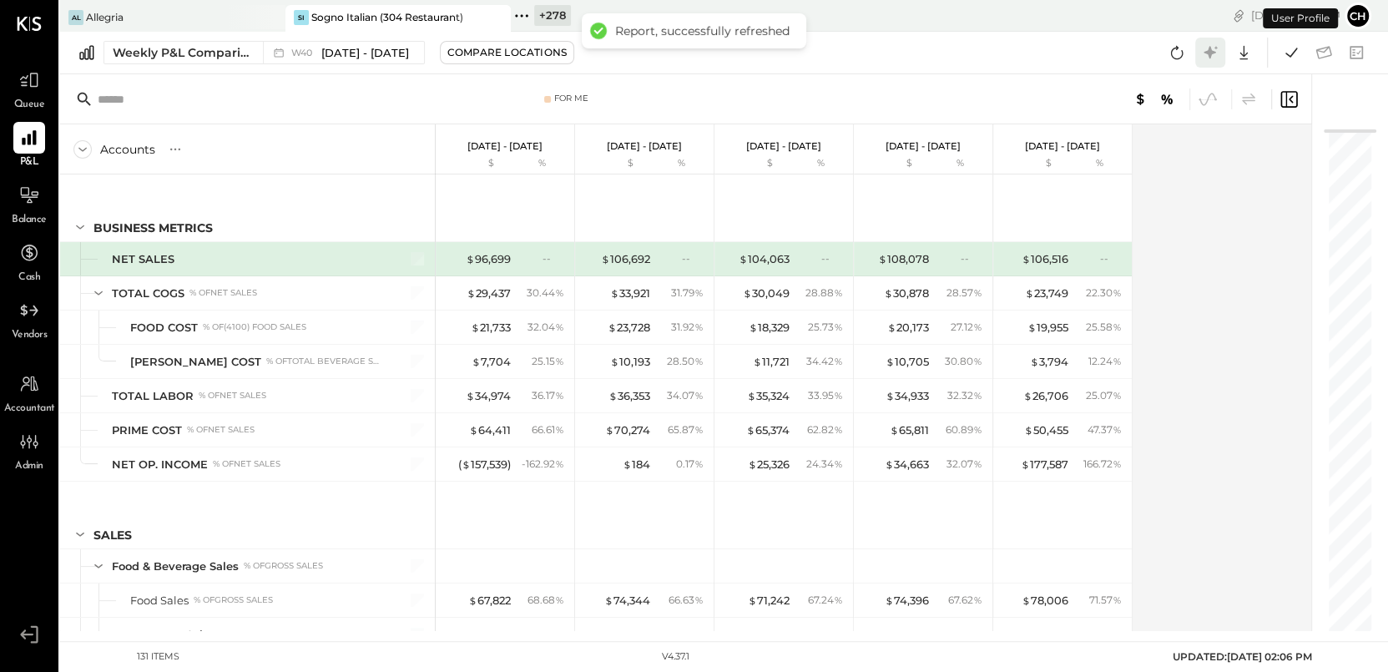
click at [1212, 53] on icon at bounding box center [1209, 52] width 13 height 13
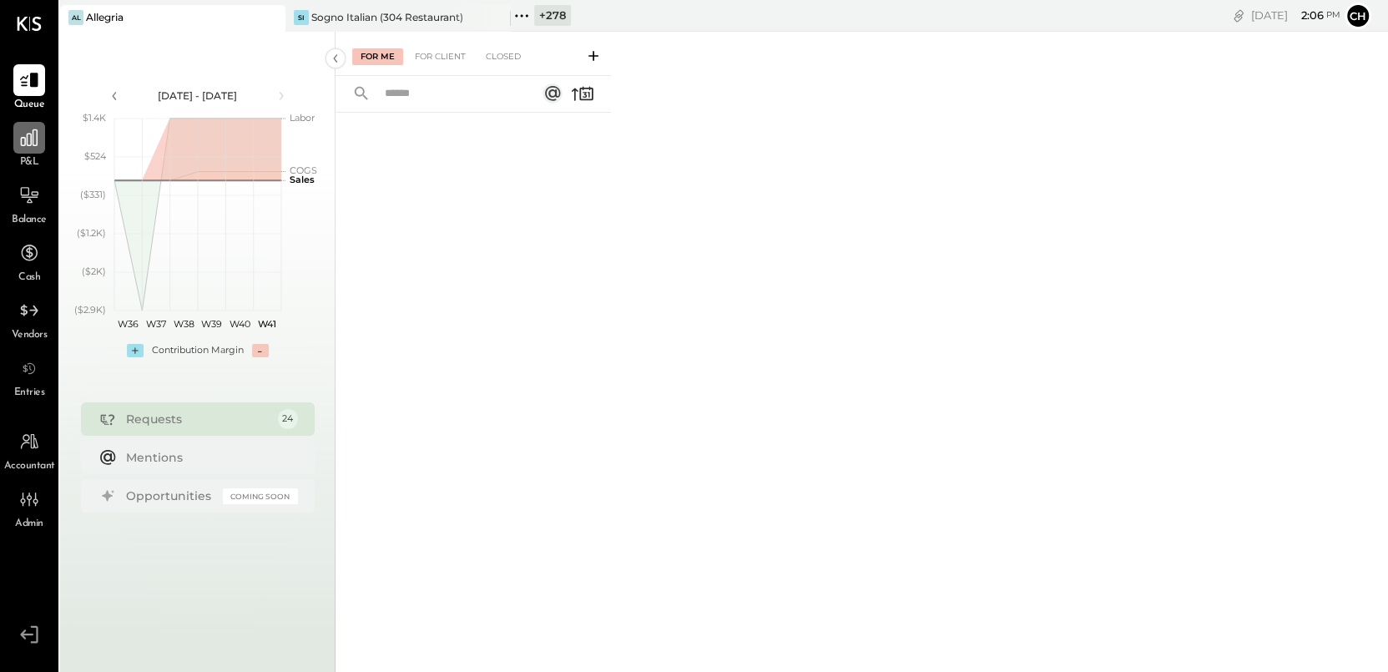
click at [33, 140] on icon at bounding box center [29, 137] width 17 height 17
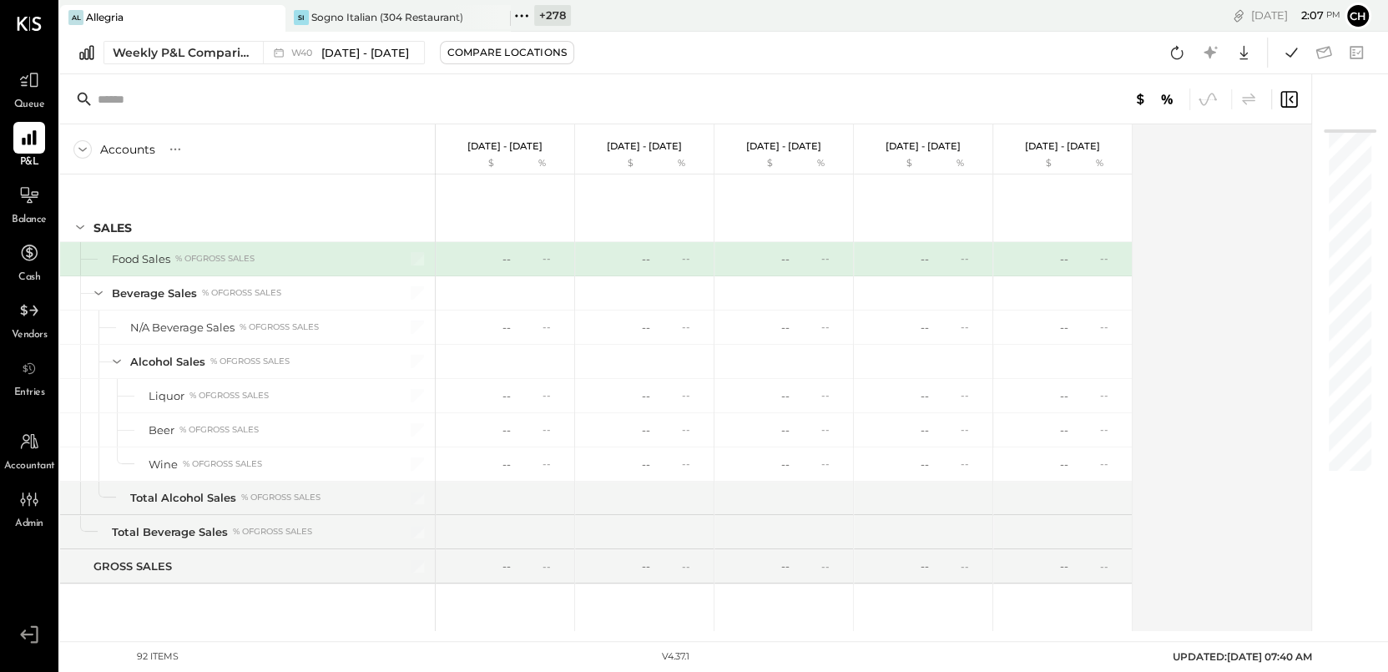
click at [527, 12] on icon at bounding box center [522, 16] width 22 height 22
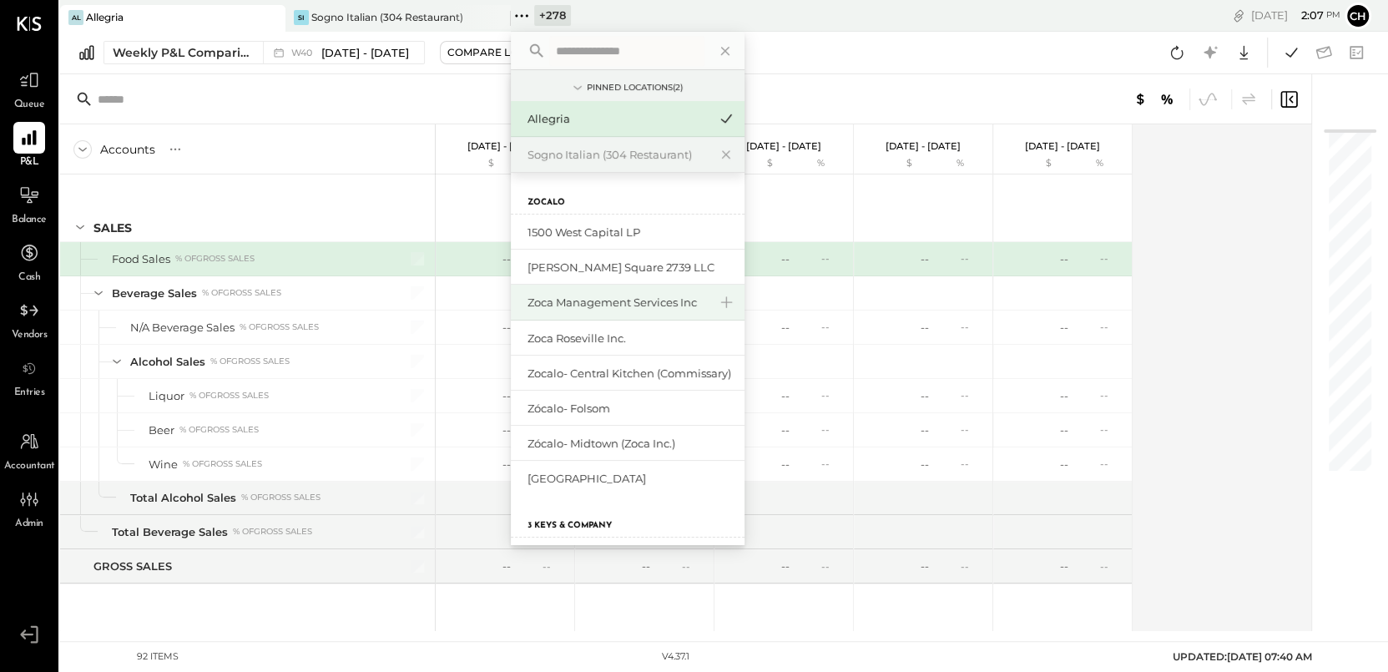
scroll to position [3, 0]
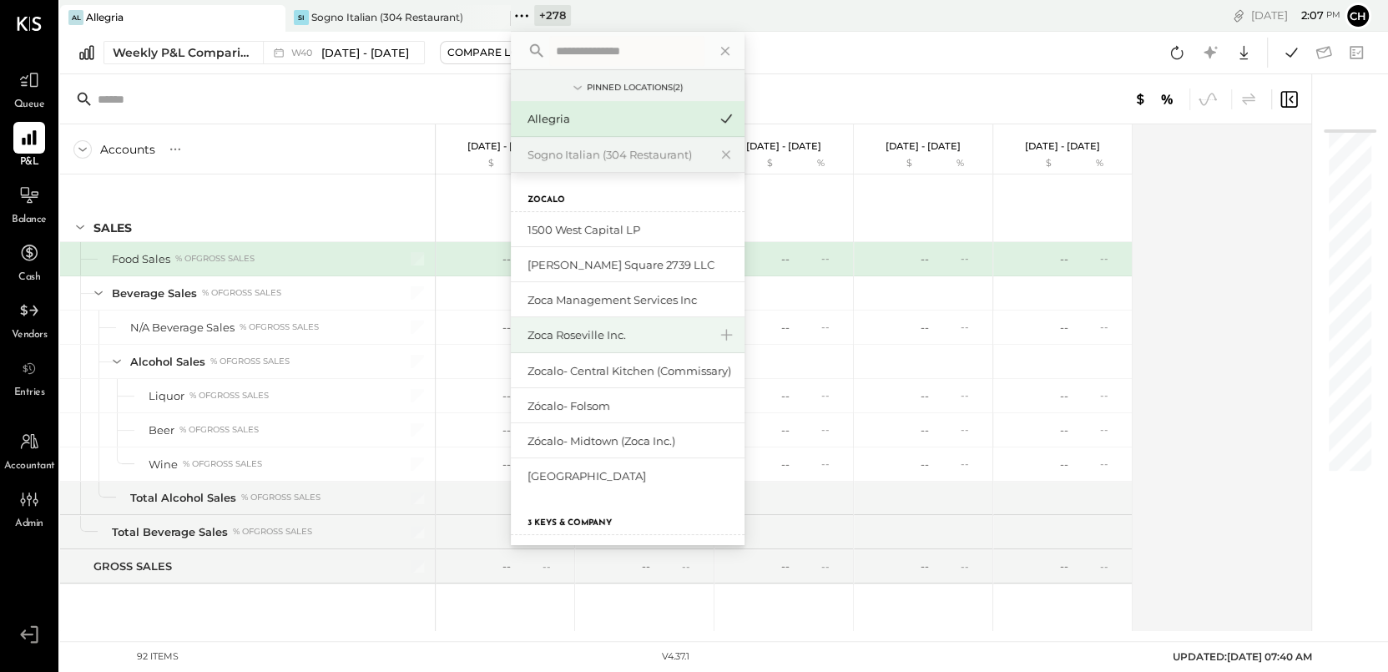
click at [593, 340] on div "Zoca Roseville Inc." at bounding box center [617, 335] width 180 height 16
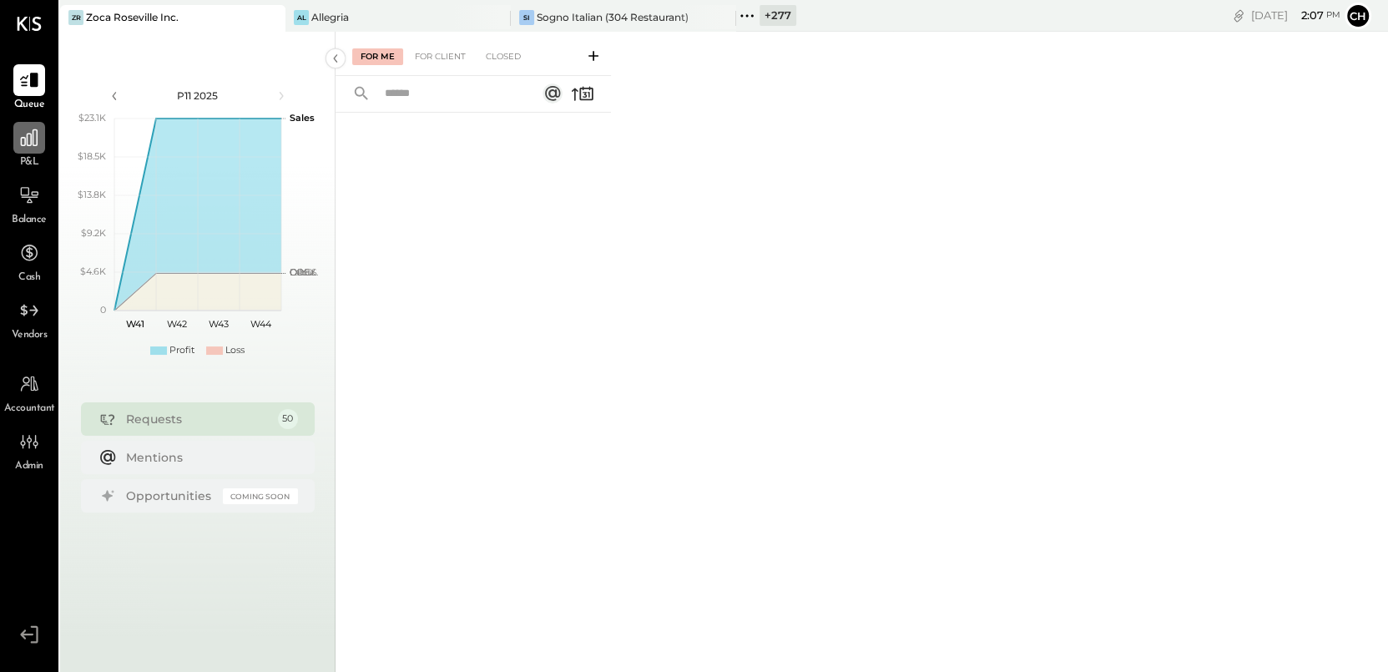
click at [24, 145] on icon at bounding box center [29, 138] width 22 height 22
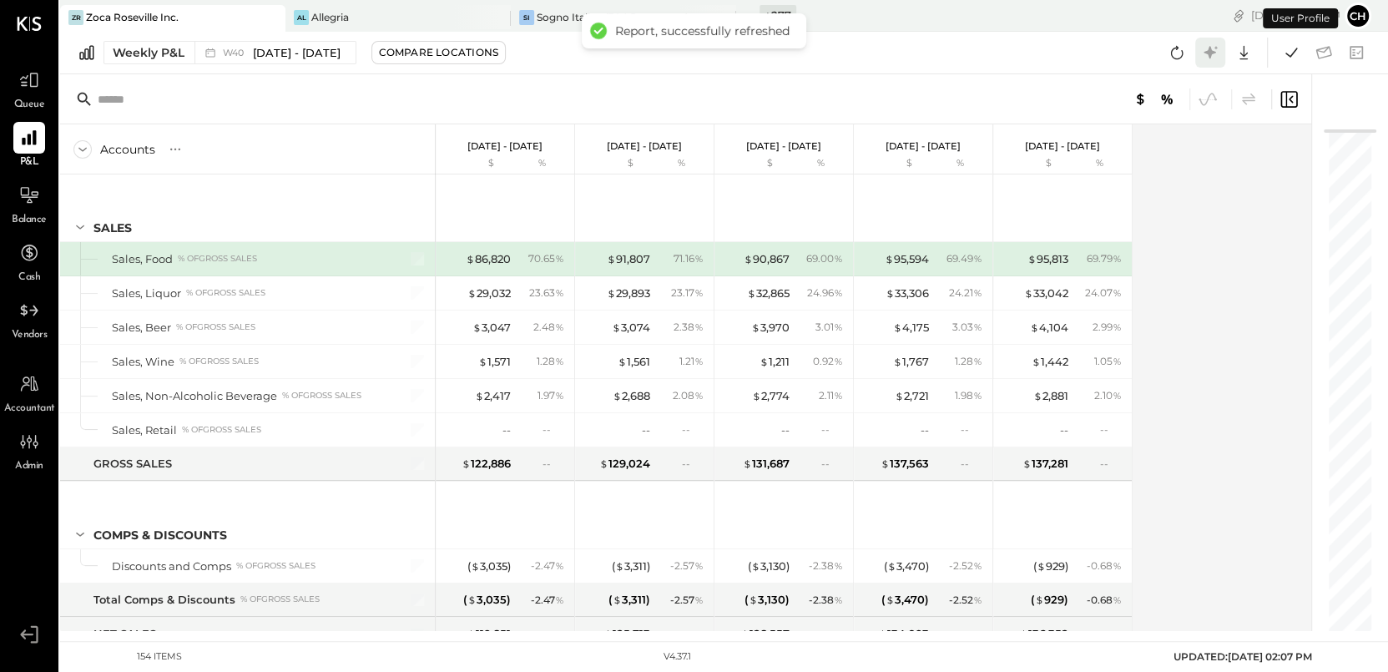
click at [1213, 51] on icon at bounding box center [1209, 52] width 13 height 13
click at [1211, 51] on icon at bounding box center [1209, 52] width 13 height 13
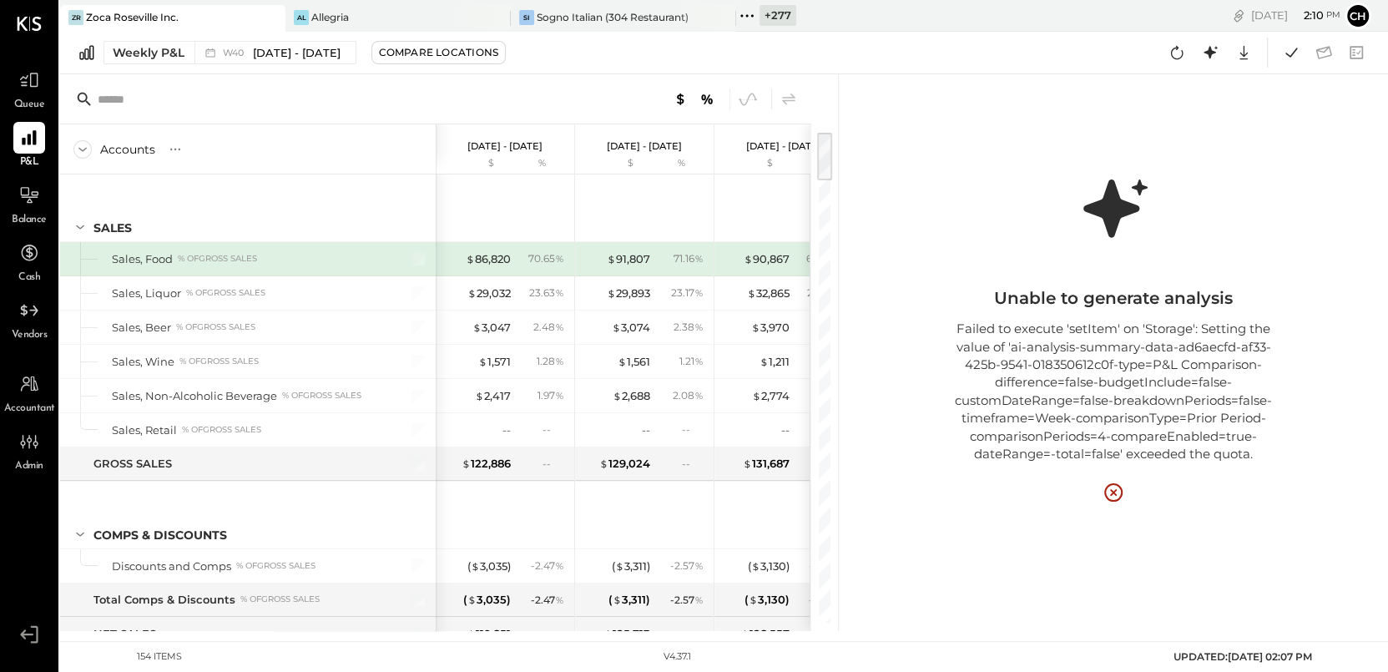
click at [1112, 489] on icon at bounding box center [1113, 492] width 20 height 20
